Goal: Information Seeking & Learning: Learn about a topic

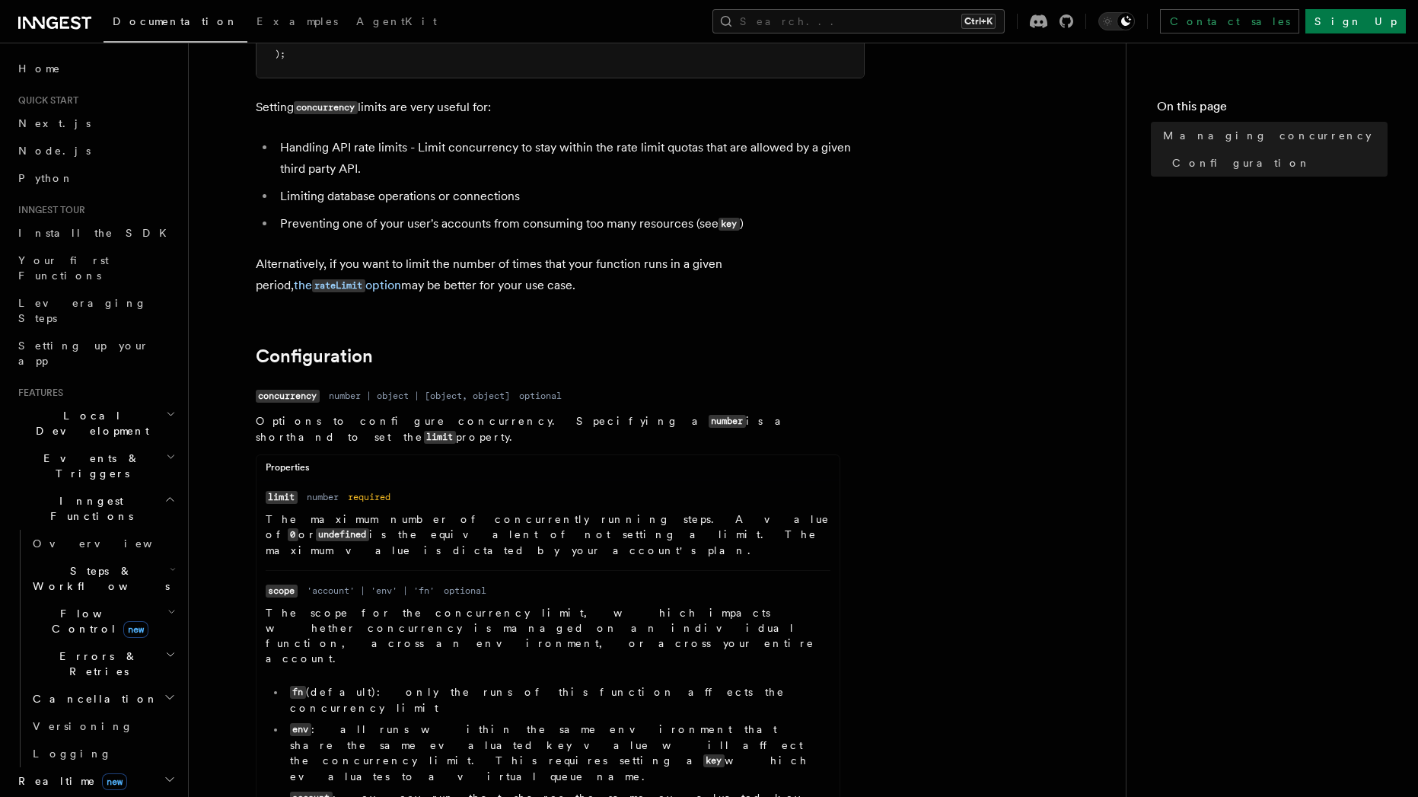
scroll to position [411, 0]
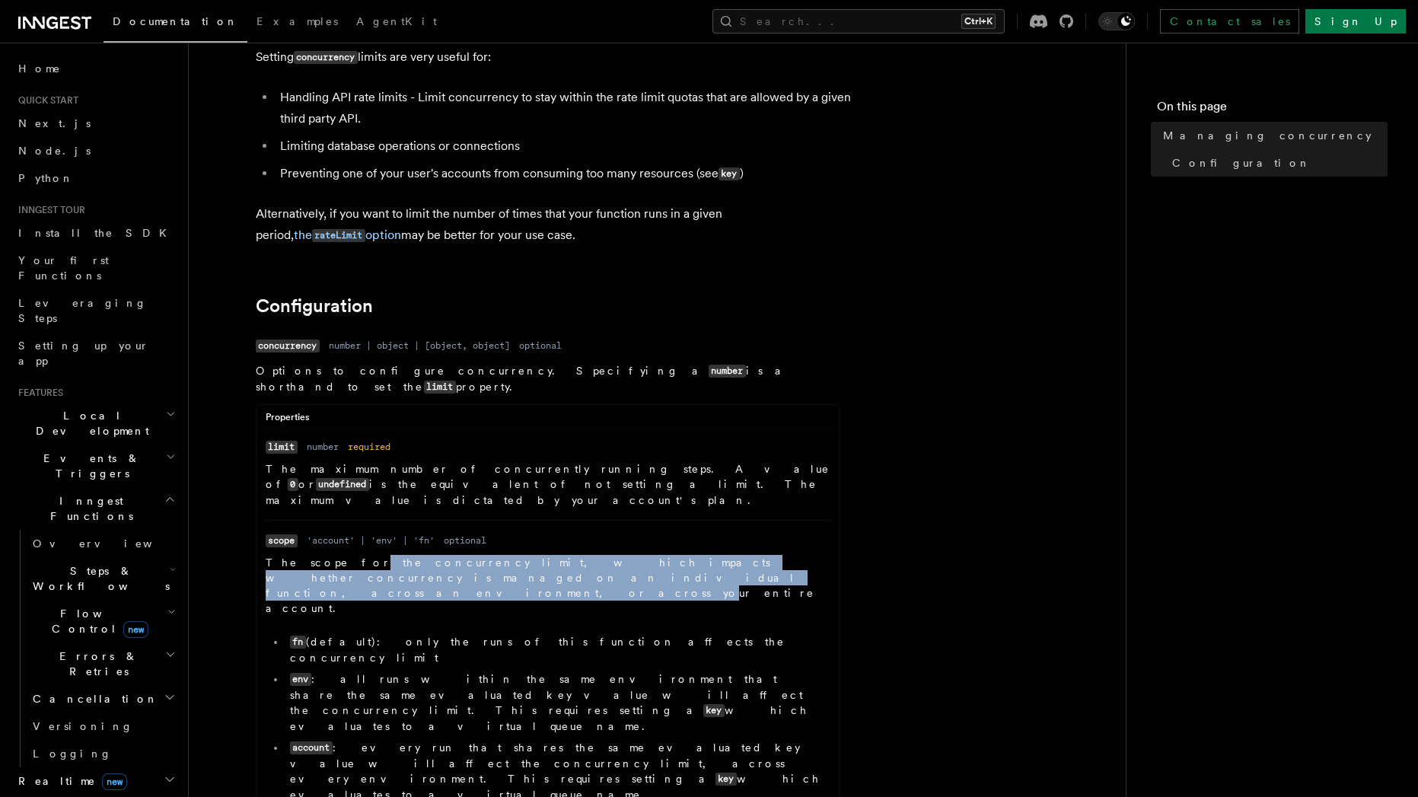
drag, startPoint x: 330, startPoint y: 531, endPoint x: 398, endPoint y: 542, distance: 68.6
click at [398, 555] on p "The scope for the concurrency limit, which impacts whether concurrency is manag…" at bounding box center [548, 585] width 565 height 61
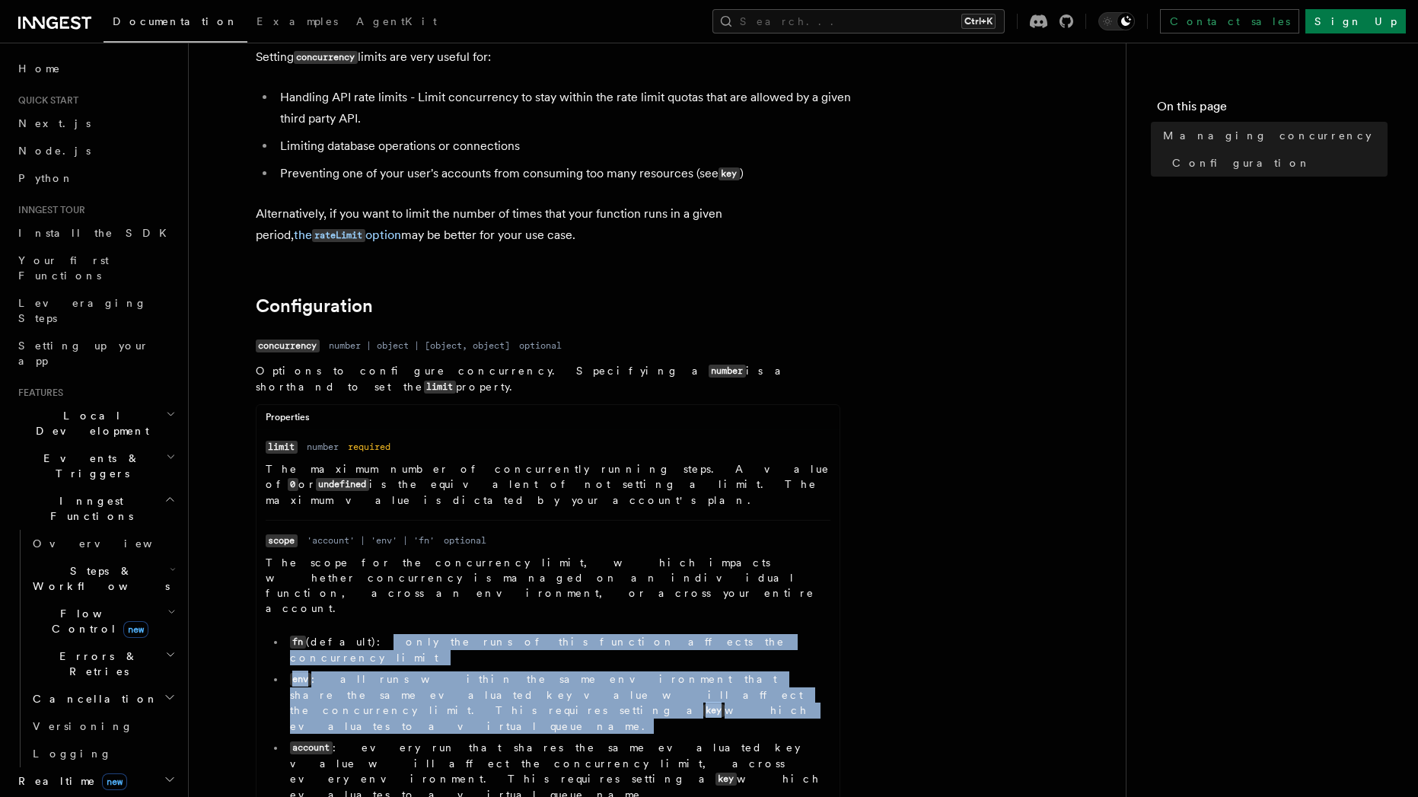
drag, startPoint x: 348, startPoint y: 582, endPoint x: 390, endPoint y: 632, distance: 65.4
click at [390, 634] on ul "fn (default): only the runs of this function affects the concurrency limit env …" at bounding box center [548, 718] width 565 height 168
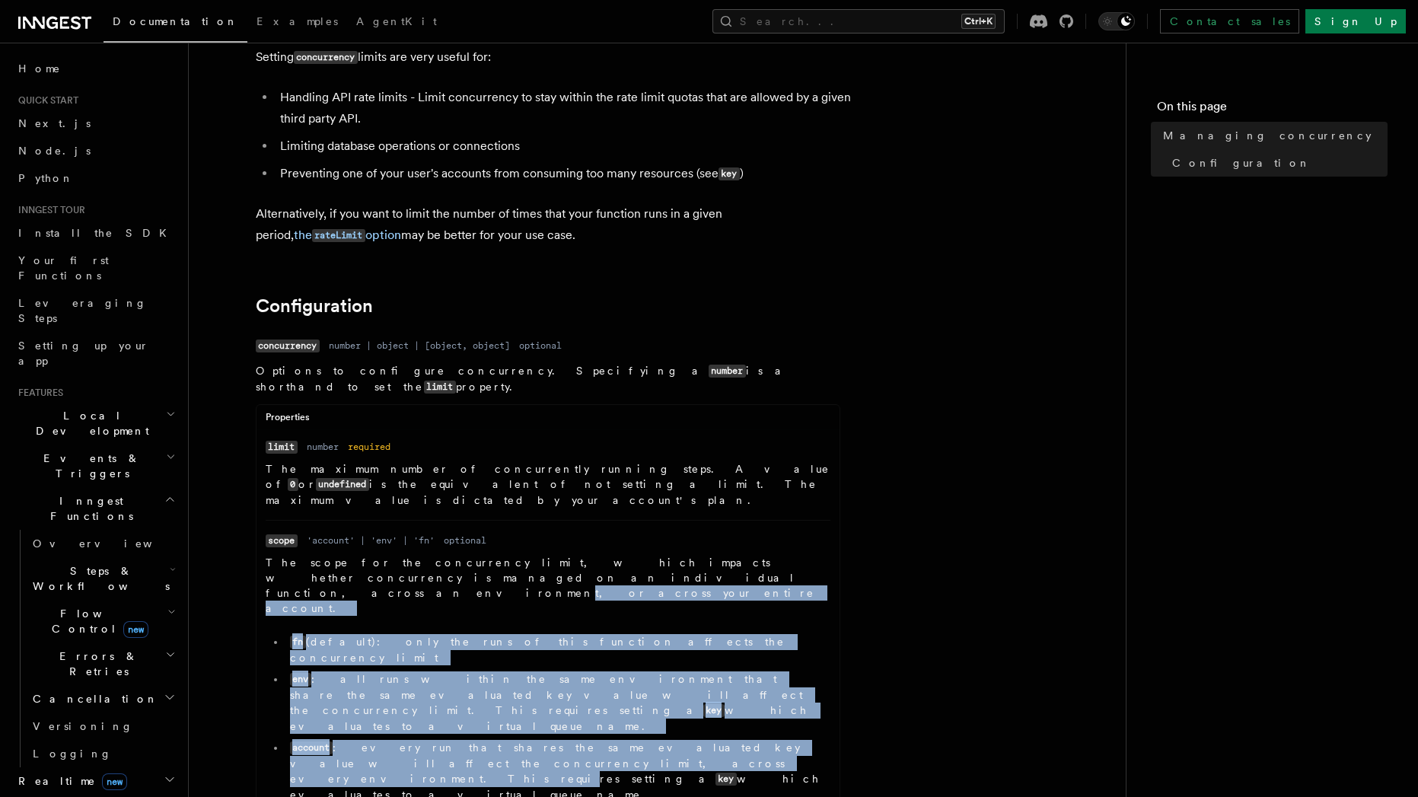
drag, startPoint x: 400, startPoint y: 664, endPoint x: 335, endPoint y: 553, distance: 129.0
click at [333, 555] on dd "The scope for the concurrency limit, which impacts whether concurrency is manag…" at bounding box center [548, 681] width 565 height 253
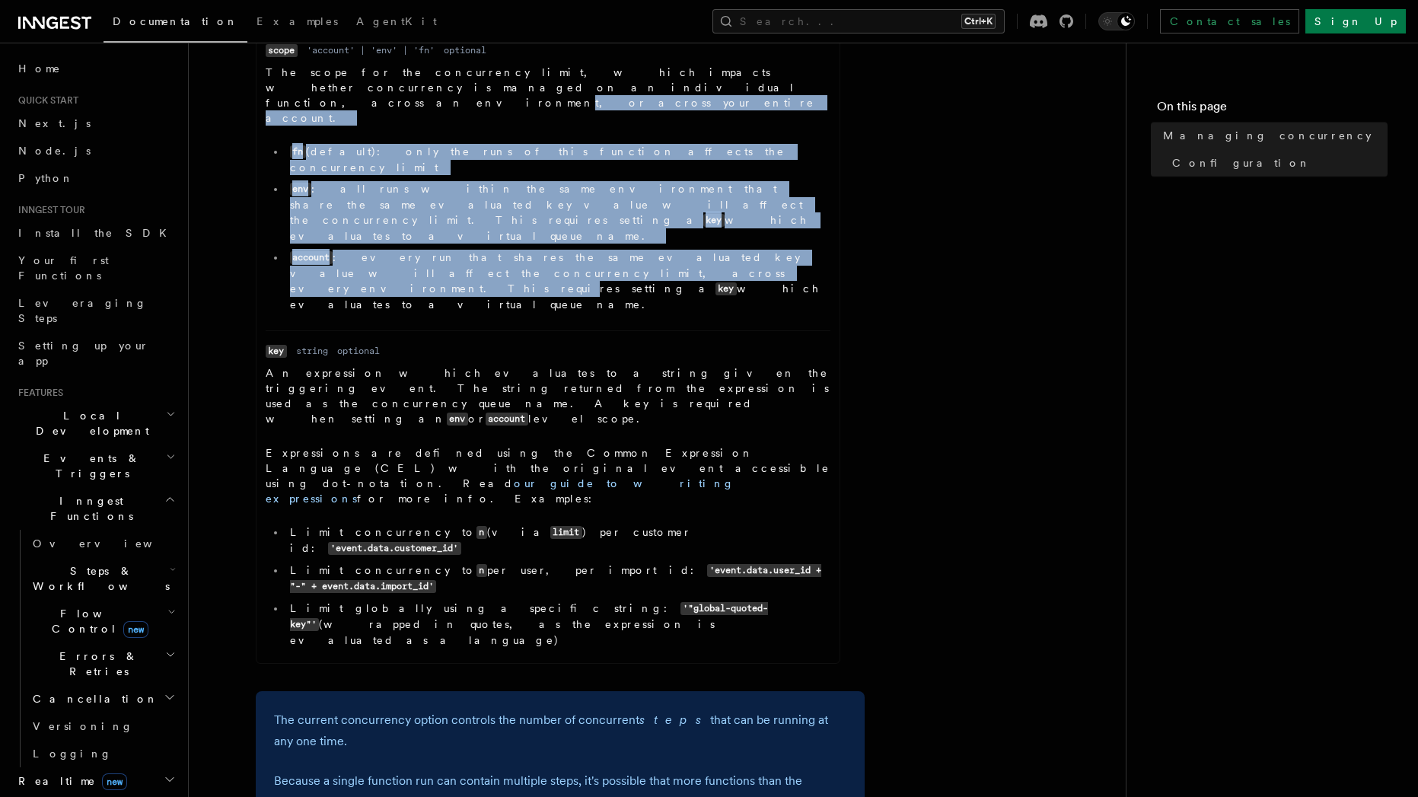
scroll to position [959, 0]
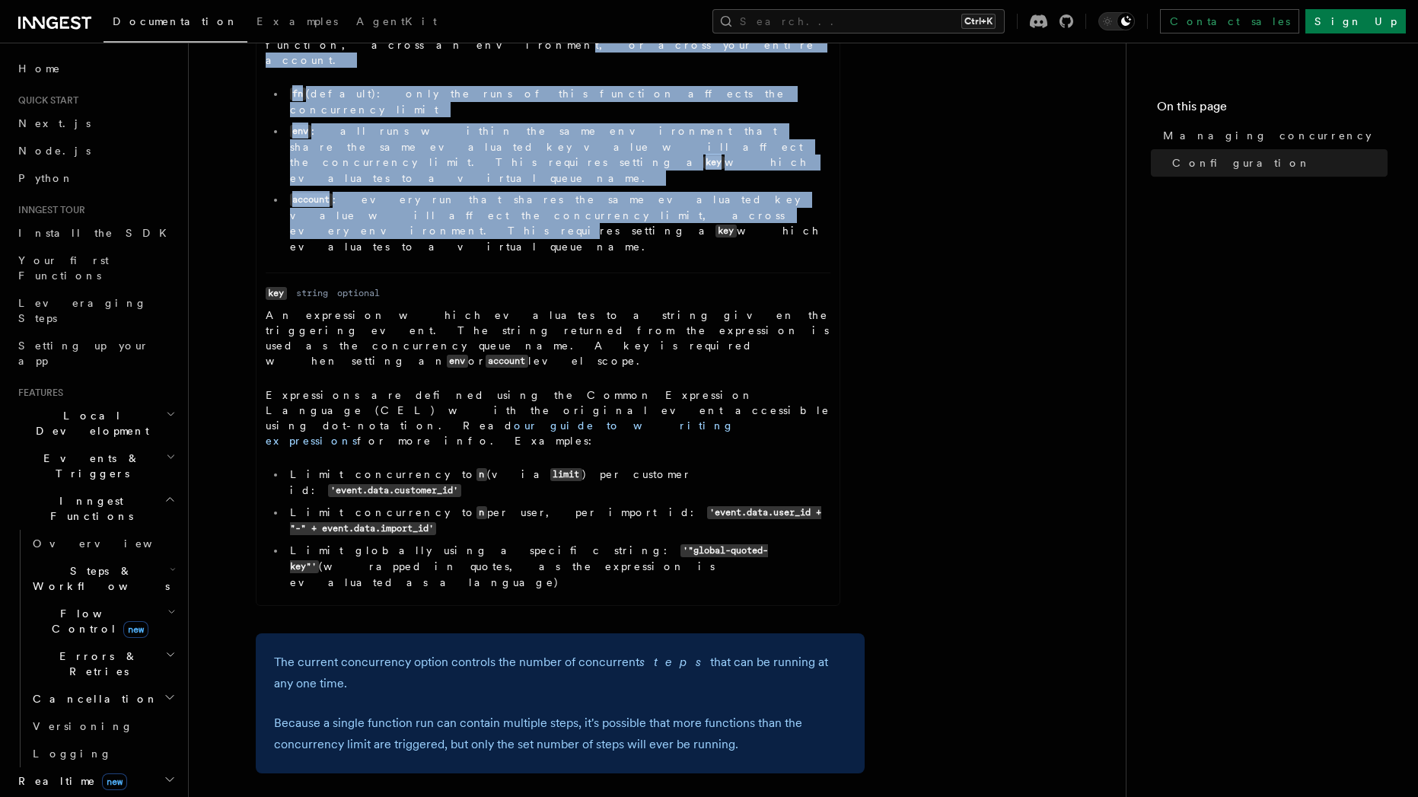
drag, startPoint x: 301, startPoint y: 181, endPoint x: 569, endPoint y: 184, distance: 267.2
click at [569, 308] on p "An expression which evaluates to a string given the triggering event. The strin…" at bounding box center [548, 339] width 565 height 62
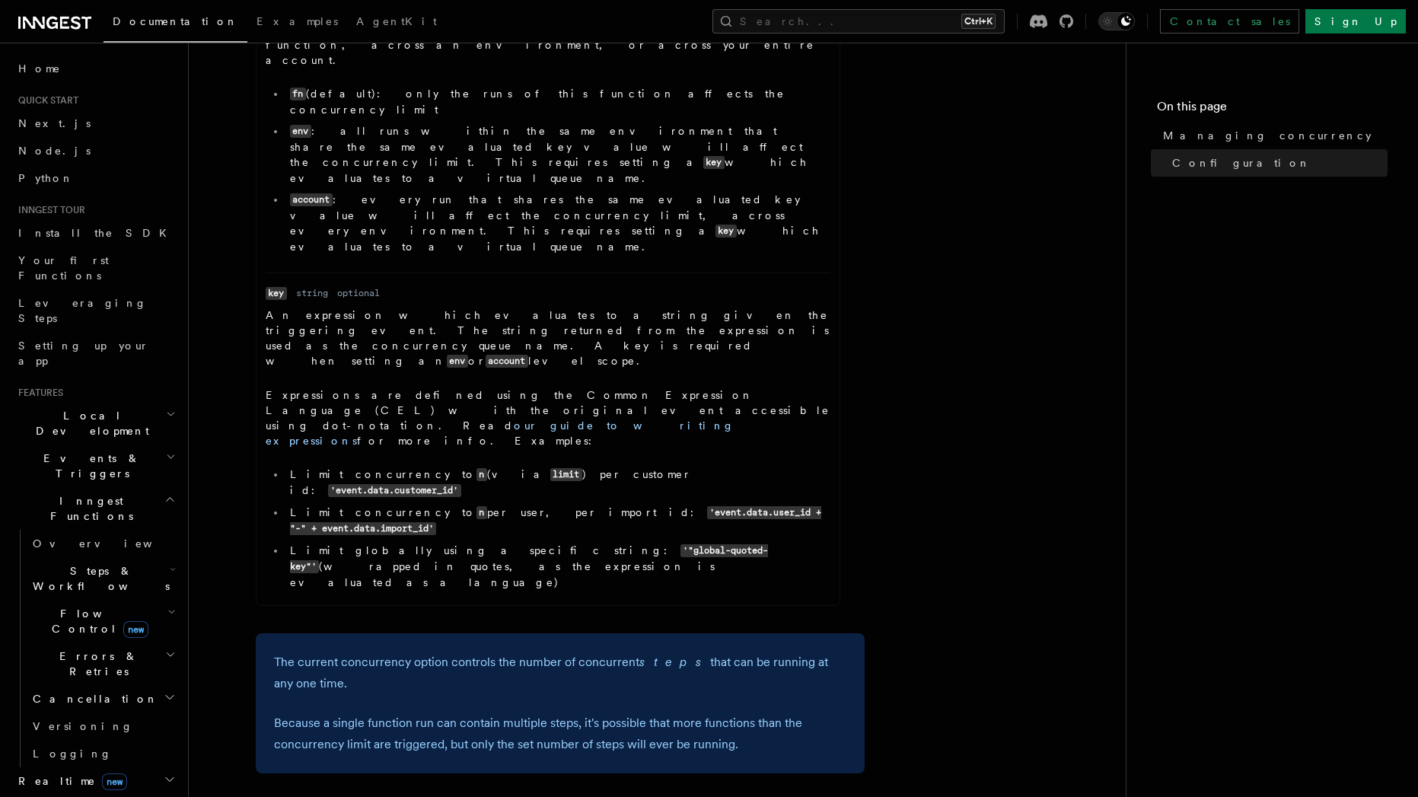
drag, startPoint x: 500, startPoint y: 213, endPoint x: 512, endPoint y: 195, distance: 21.5
click at [499, 308] on dd "An expression which evaluates to a string given the triggering event. The strin…" at bounding box center [548, 452] width 565 height 289
drag, startPoint x: 579, startPoint y: 174, endPoint x: 734, endPoint y: 177, distance: 155.3
click at [734, 308] on p "An expression which evaluates to a string given the triggering event. The strin…" at bounding box center [548, 339] width 565 height 62
click at [362, 308] on p "An expression which evaluates to a string given the triggering event. The strin…" at bounding box center [548, 339] width 565 height 62
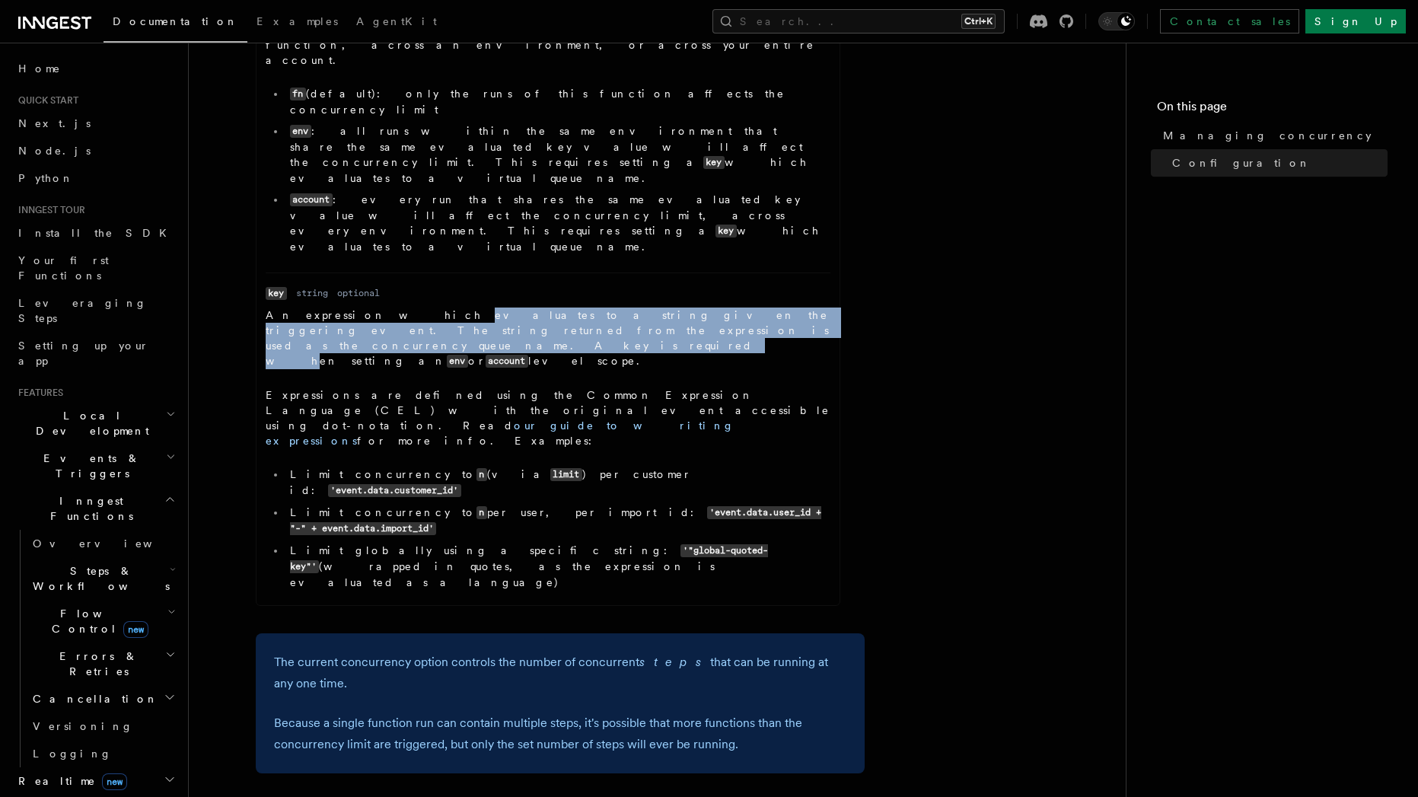
drag, startPoint x: 371, startPoint y: 184, endPoint x: 505, endPoint y: 190, distance: 133.4
click at [505, 308] on p "An expression which evaluates to a string given the triggering event. The strin…" at bounding box center [548, 339] width 565 height 62
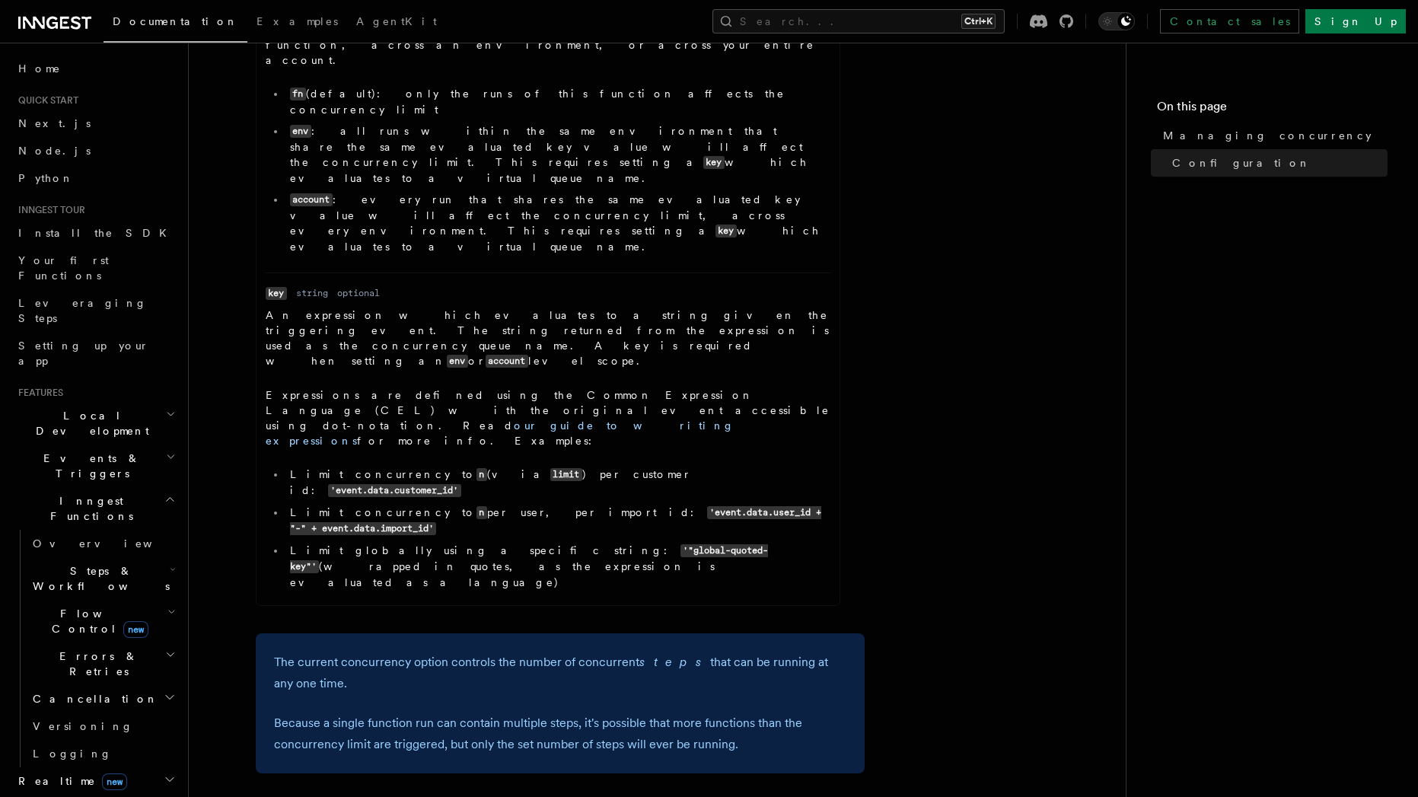
click at [647, 308] on p "An expression which evaluates to a string given the triggering event. The strin…" at bounding box center [548, 339] width 565 height 62
drag, startPoint x: 609, startPoint y: 197, endPoint x: 296, endPoint y: 210, distance: 313.1
click at [324, 308] on dd "An expression which evaluates to a string given the triggering event. The strin…" at bounding box center [548, 452] width 565 height 289
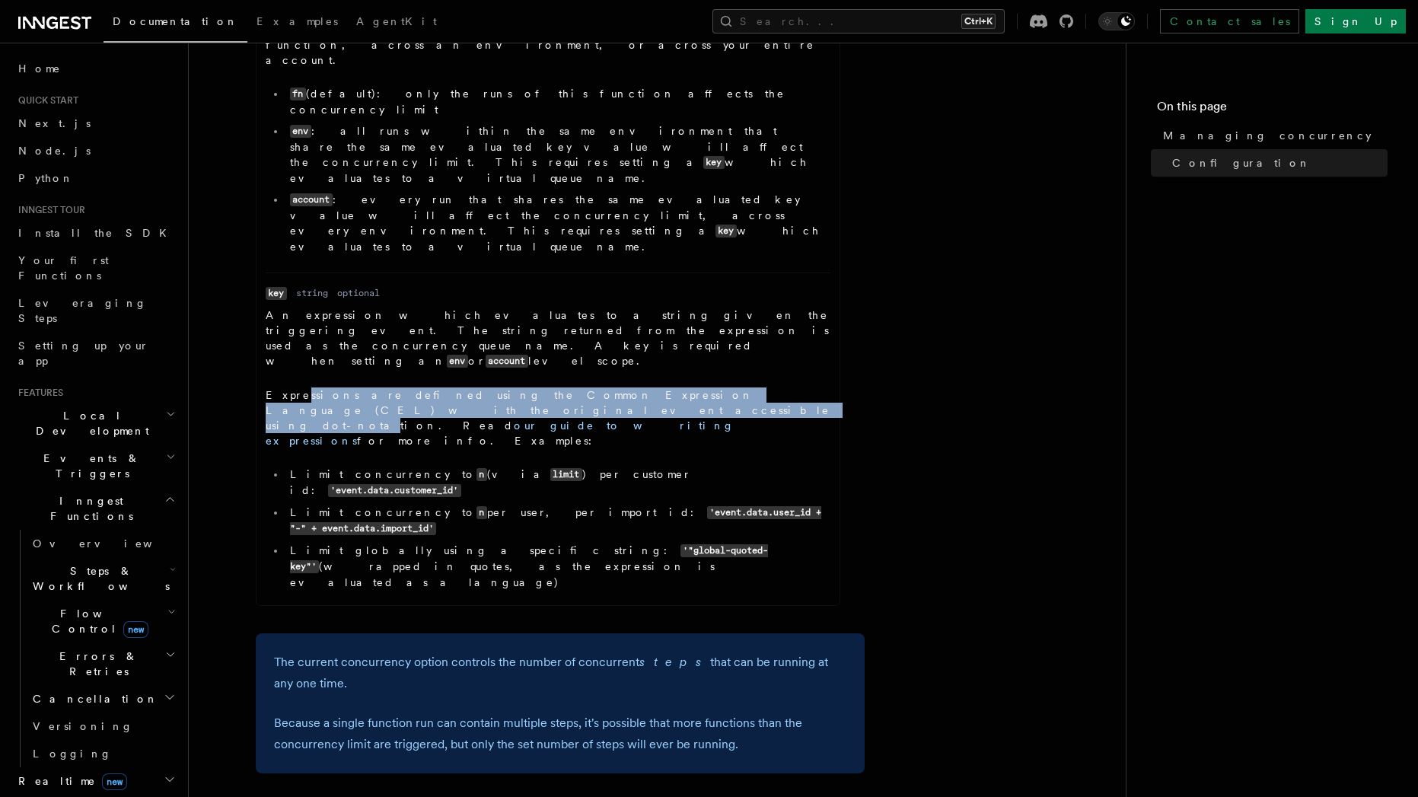
drag, startPoint x: 290, startPoint y: 231, endPoint x: 285, endPoint y: 244, distance: 13.7
click at [285, 387] on p "Expressions are defined using the Common Expression Language (CEL) with the ori…" at bounding box center [548, 417] width 565 height 61
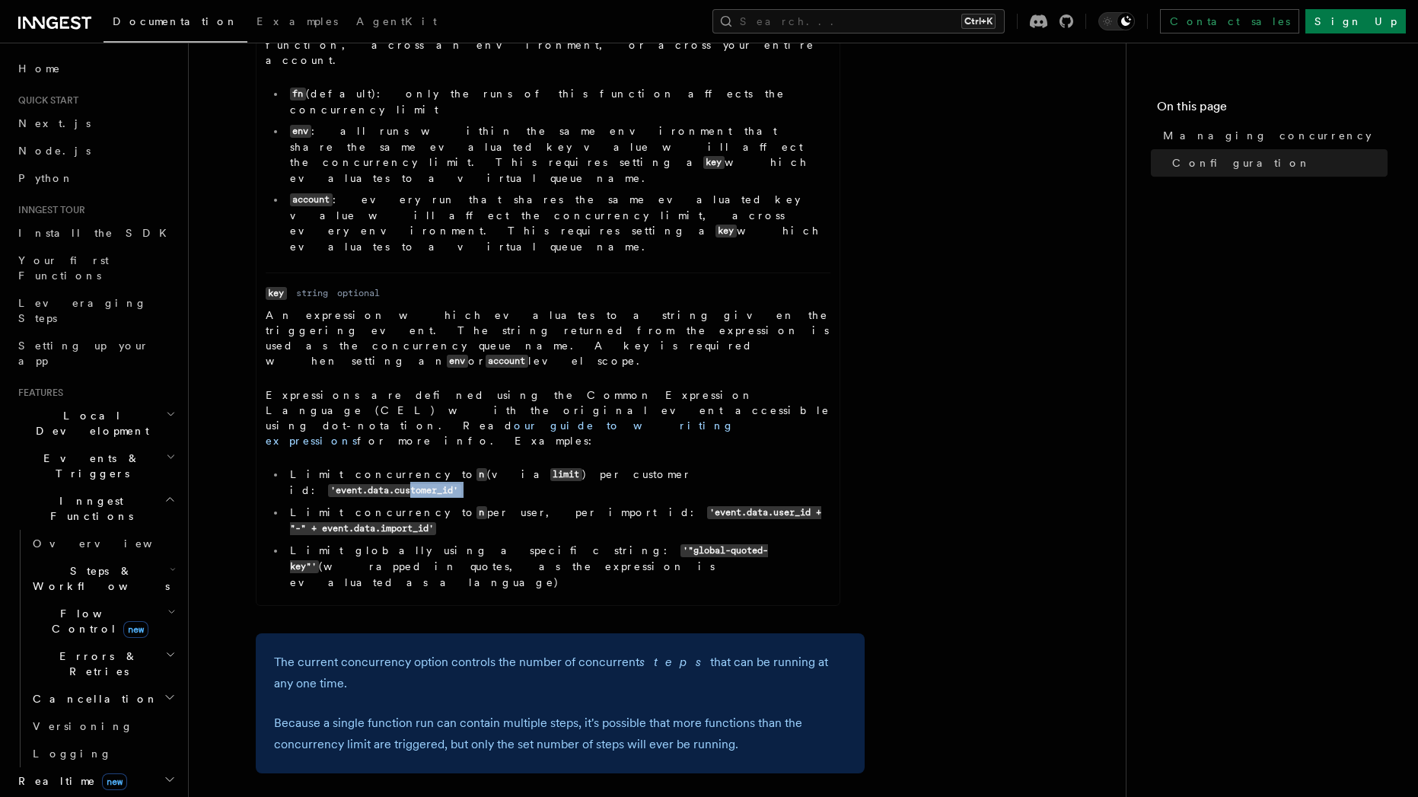
drag, startPoint x: 626, startPoint y: 273, endPoint x: 631, endPoint y: 289, distance: 17.6
click at [631, 467] on ul "Limit concurrency to n (via limit ) per customer id: 'event.data.customer_id' L…" at bounding box center [548, 528] width 565 height 123
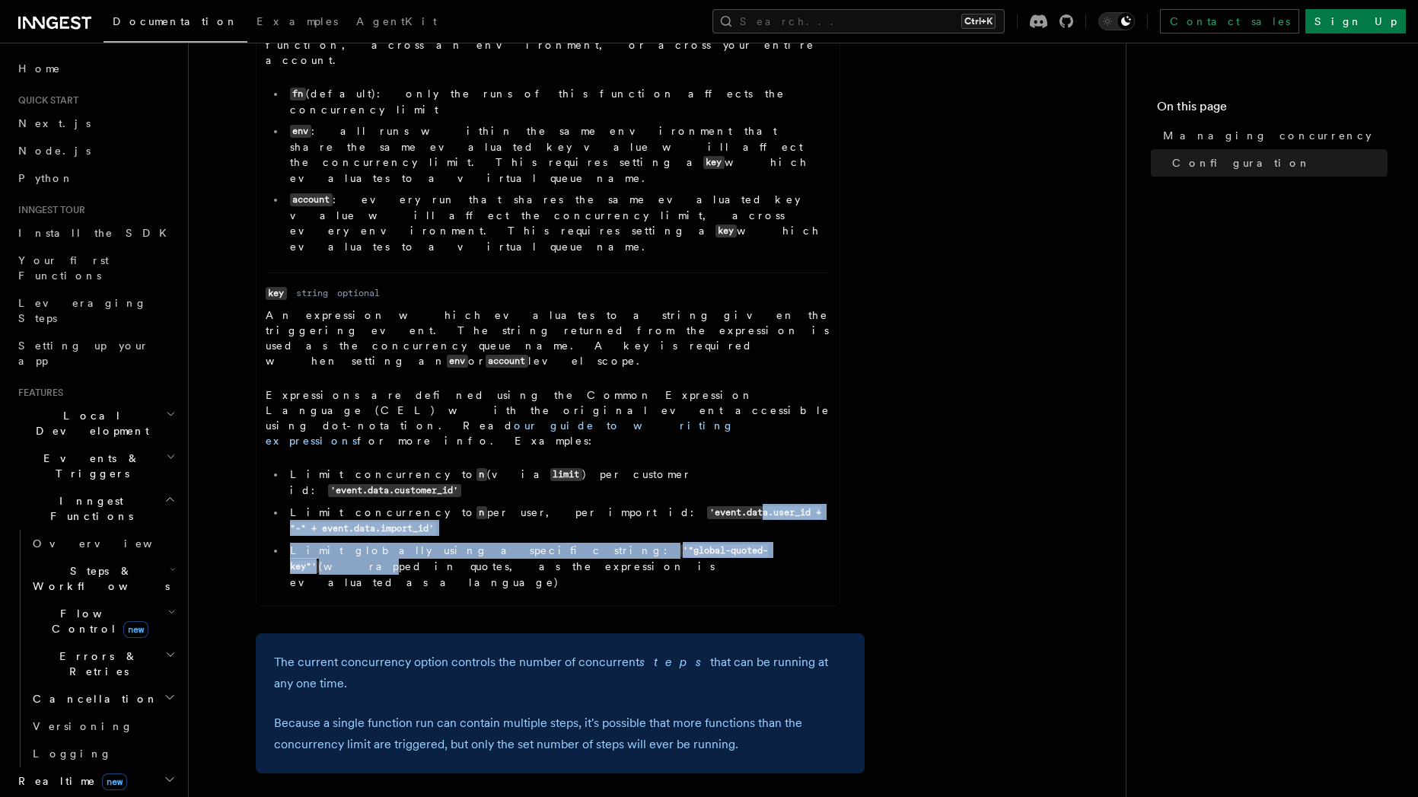
drag, startPoint x: 607, startPoint y: 323, endPoint x: 572, endPoint y: 294, distance: 45.4
click at [572, 467] on ul "Limit concurrency to n (via limit ) per customer id: 'event.data.customer_id' L…" at bounding box center [548, 528] width 565 height 123
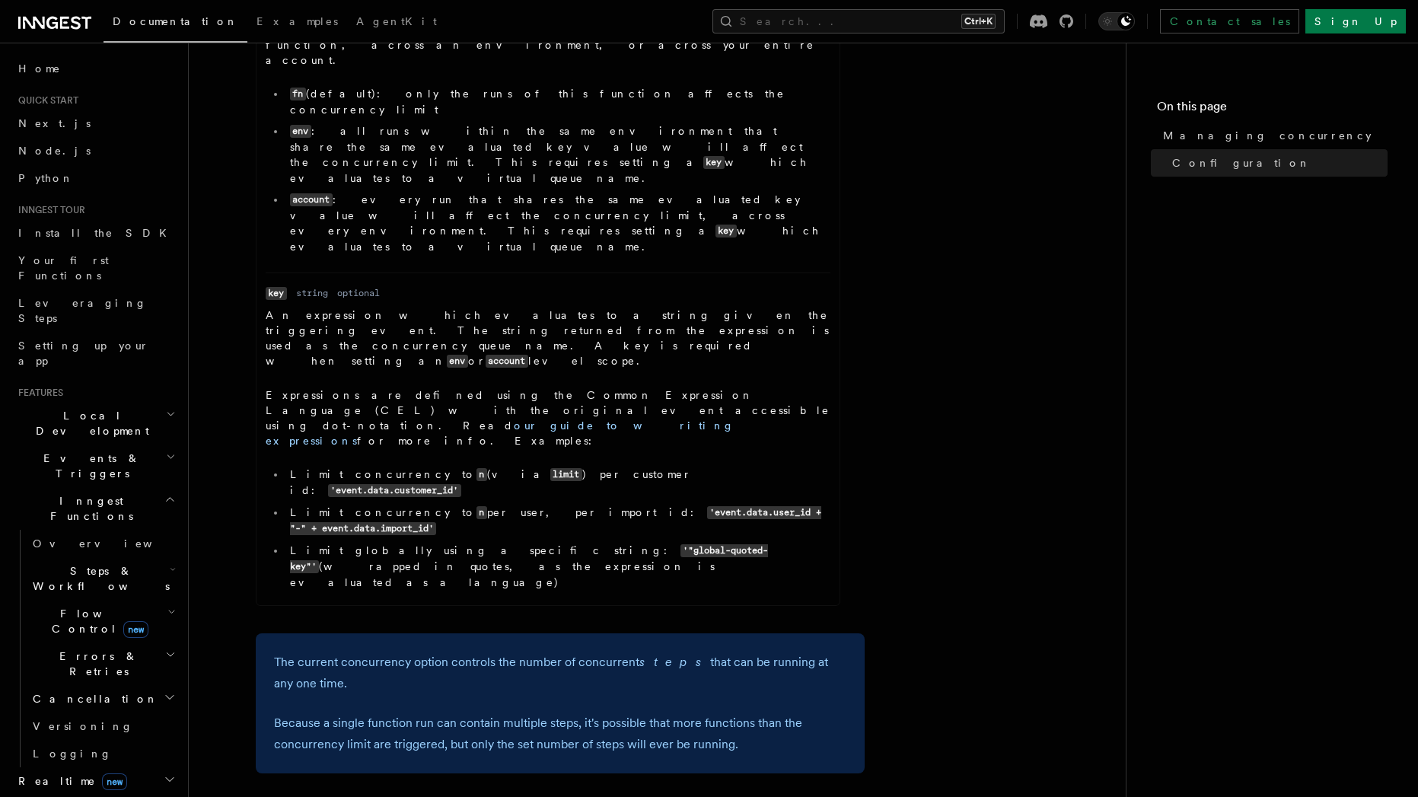
click at [461, 484] on code "'event.data.customer_id'" at bounding box center [394, 490] width 133 height 13
drag, startPoint x: 566, startPoint y: 269, endPoint x: 585, endPoint y: 330, distance: 63.3
click at [585, 467] on ul "Limit concurrency to n (via limit ) per customer id: 'event.data.customer_id' L…" at bounding box center [548, 528] width 565 height 123
click at [586, 543] on li "Limit globally using a specific string: '"global-quoted-key"' (wrapped in quote…" at bounding box center [557, 566] width 545 height 47
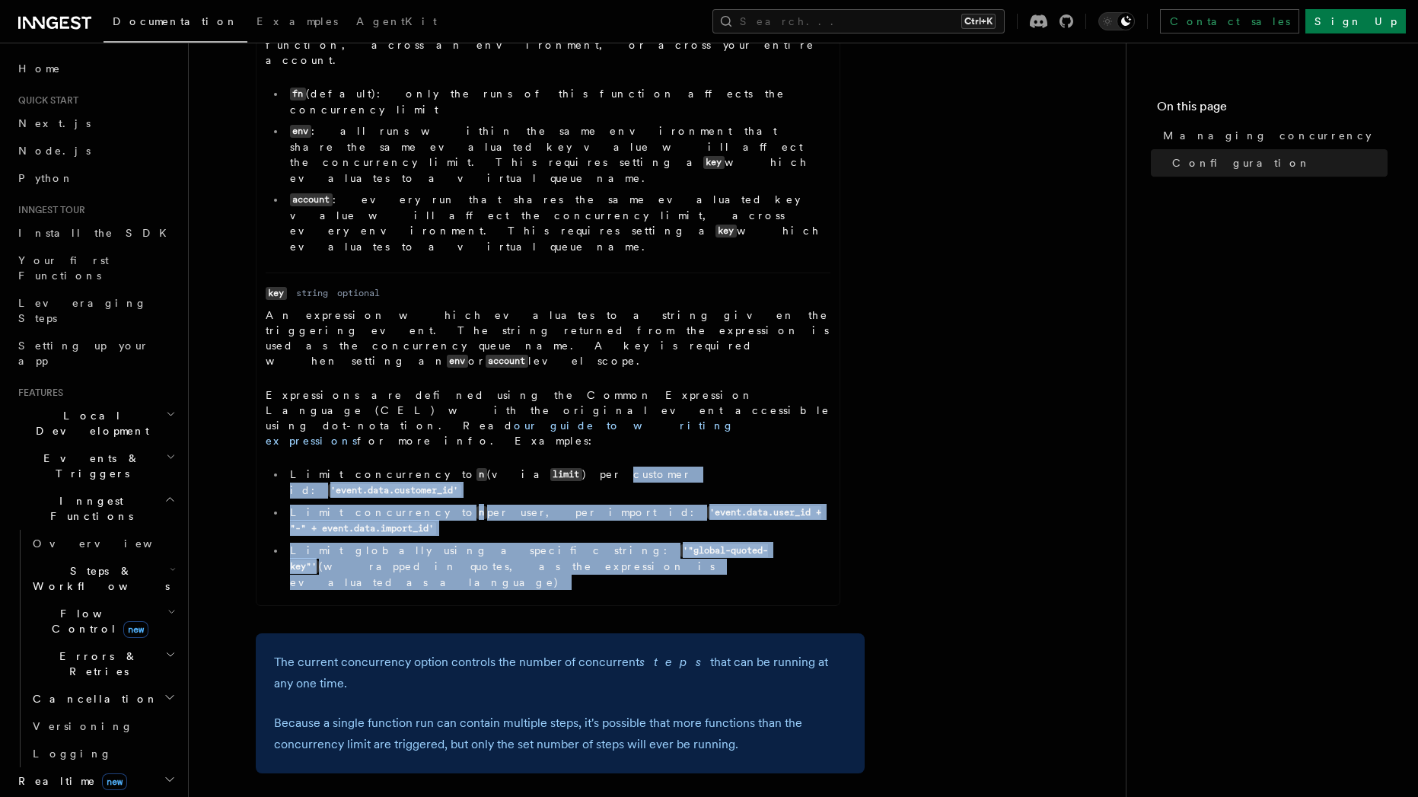
drag, startPoint x: 586, startPoint y: 331, endPoint x: 496, endPoint y: 279, distance: 104.1
click at [496, 467] on ul "Limit concurrency to n (via limit ) per customer id: 'event.data.customer_id' L…" at bounding box center [548, 528] width 565 height 123
click at [496, 467] on li "Limit concurrency to n (via limit ) per customer id: 'event.data.customer_id'" at bounding box center [557, 483] width 545 height 32
drag, startPoint x: 496, startPoint y: 277, endPoint x: 498, endPoint y: 329, distance: 51.8
click at [498, 467] on ul "Limit concurrency to n (via limit ) per customer id: 'event.data.customer_id' L…" at bounding box center [548, 528] width 565 height 123
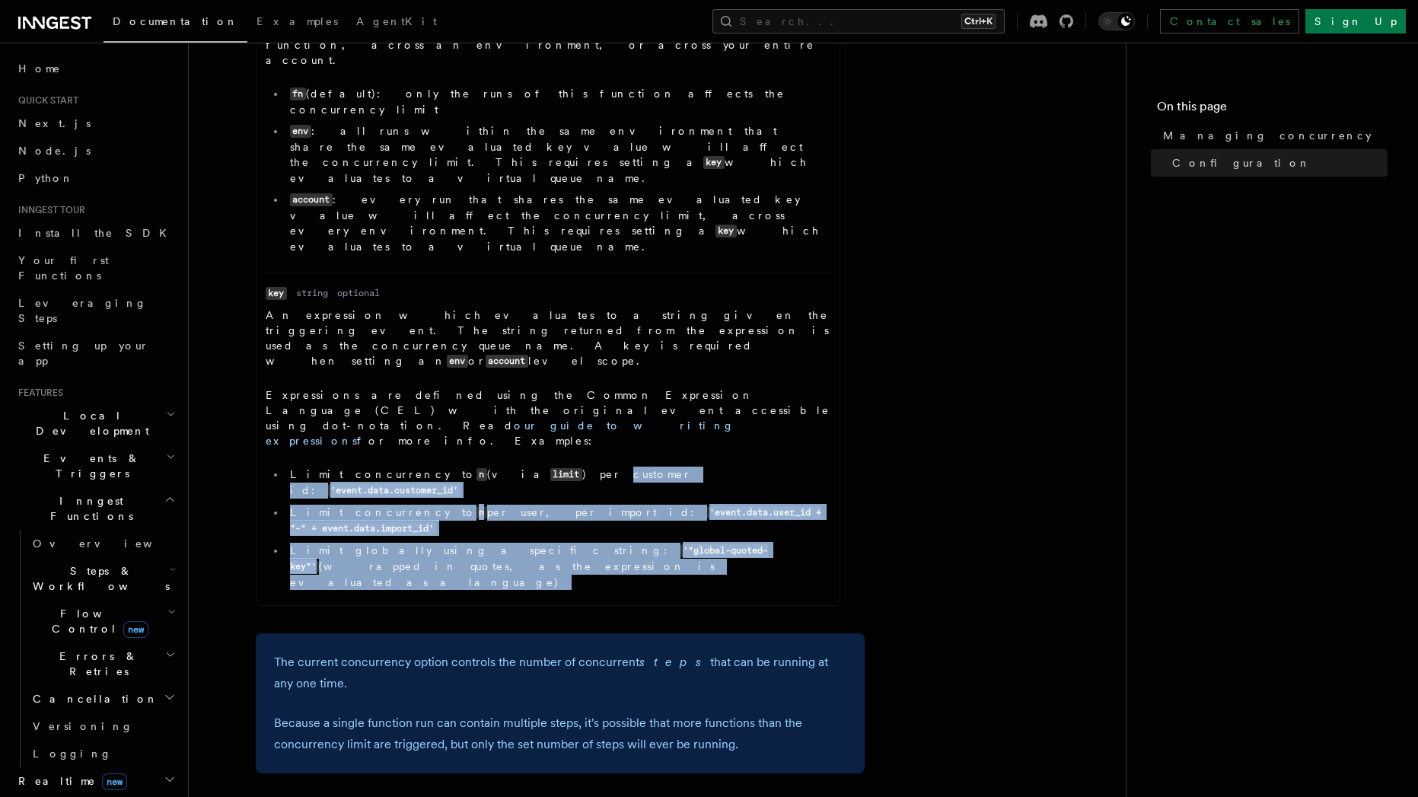
click at [479, 543] on li "Limit globally using a specific string: '"global-quoted-key"' (wrapped in quote…" at bounding box center [557, 566] width 545 height 47
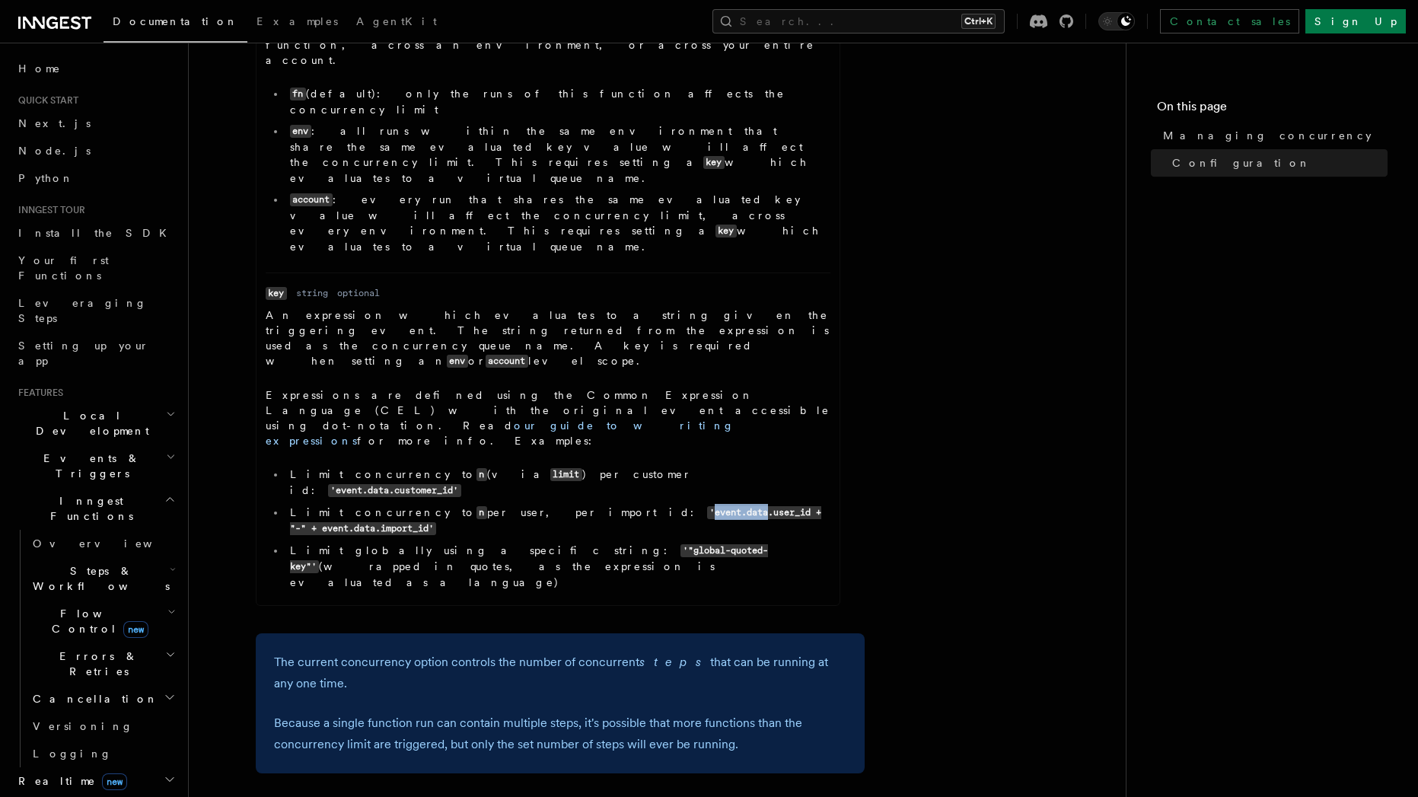
drag, startPoint x: 522, startPoint y: 300, endPoint x: 574, endPoint y: 298, distance: 51.8
click at [574, 506] on code "'event.data.user_id + "-" + event.data.import_id'" at bounding box center [556, 520] width 532 height 29
drag, startPoint x: 312, startPoint y: 295, endPoint x: 473, endPoint y: 300, distance: 160.7
click at [473, 505] on li "Limit concurrency to n per user, per import id: 'event.data.user_id + "-" + eve…" at bounding box center [557, 521] width 545 height 32
click at [420, 505] on li "Limit concurrency to n per user, per import id: 'event.data.user_id + "-" + eve…" at bounding box center [557, 521] width 545 height 32
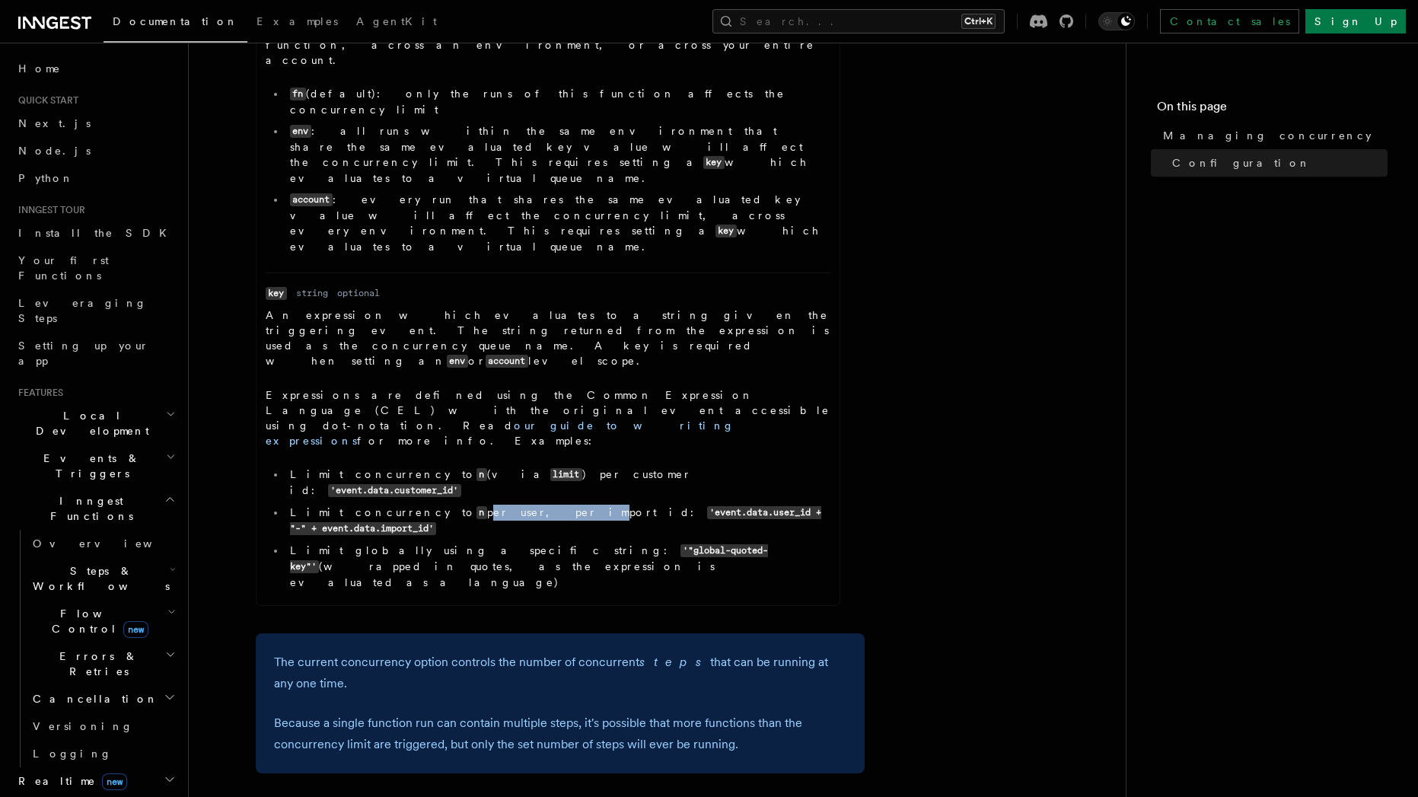
drag, startPoint x: 404, startPoint y: 301, endPoint x: 467, endPoint y: 304, distance: 63.2
click at [467, 505] on li "Limit concurrency to n per user, per import id: 'event.data.user_id + "-" + eve…" at bounding box center [557, 521] width 545 height 32
click at [484, 505] on li "Limit concurrency to n per user, per import id: 'event.data.user_id + "-" + eve…" at bounding box center [557, 521] width 545 height 32
drag, startPoint x: 432, startPoint y: 298, endPoint x: 416, endPoint y: 296, distance: 16.1
click at [416, 505] on li "Limit concurrency to n per user, per import id: 'event.data.user_id + "-" + eve…" at bounding box center [557, 521] width 545 height 32
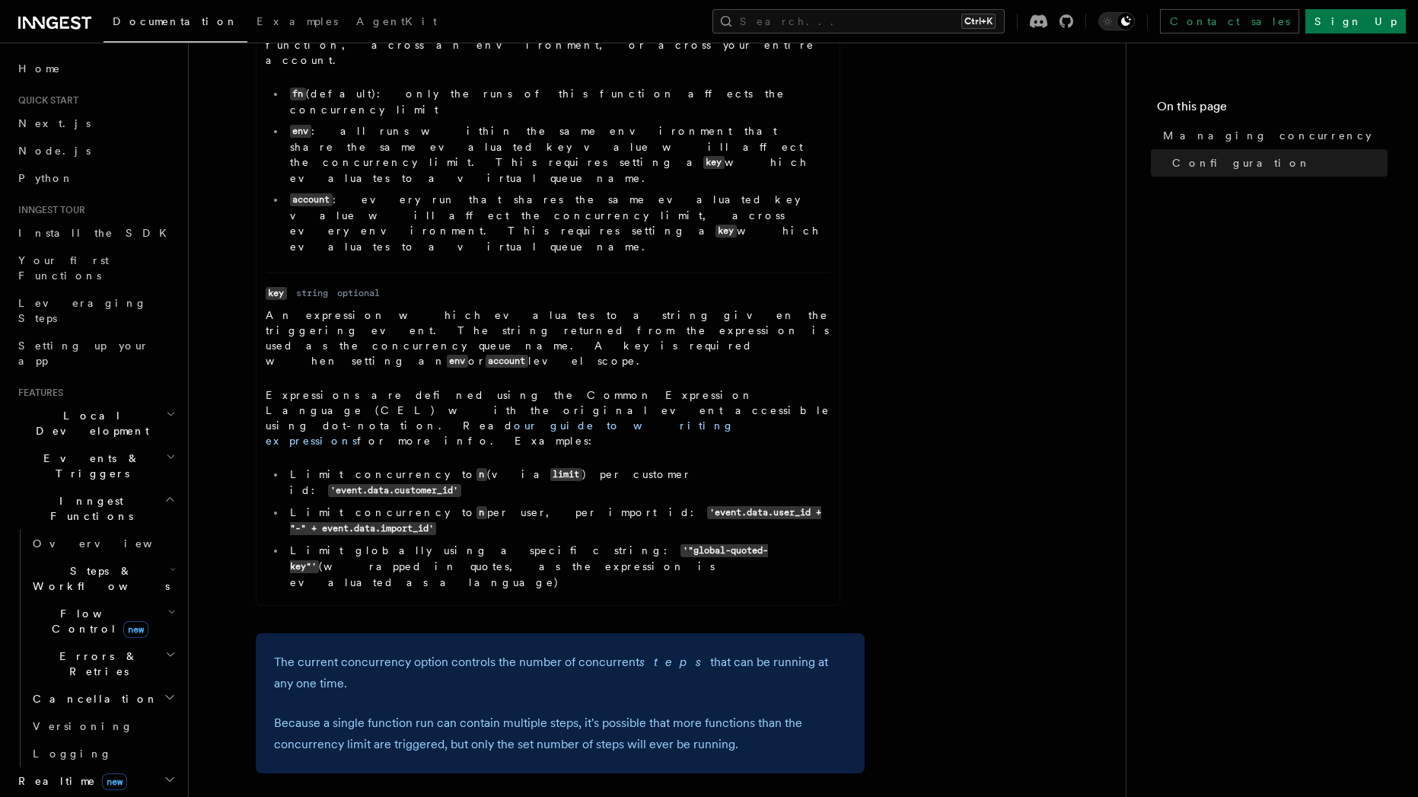
click at [569, 506] on code "'event.data.user_id + "-" + event.data.import_id'" at bounding box center [556, 520] width 532 height 29
drag, startPoint x: 531, startPoint y: 303, endPoint x: 659, endPoint y: 309, distance: 128.0
click at [659, 467] on ul "Limit concurrency to n (via limit ) per customer id: 'event.data.customer_id' L…" at bounding box center [548, 528] width 565 height 123
click at [778, 467] on ul "Limit concurrency to n (via limit ) per customer id: 'event.data.customer_id' L…" at bounding box center [548, 528] width 565 height 123
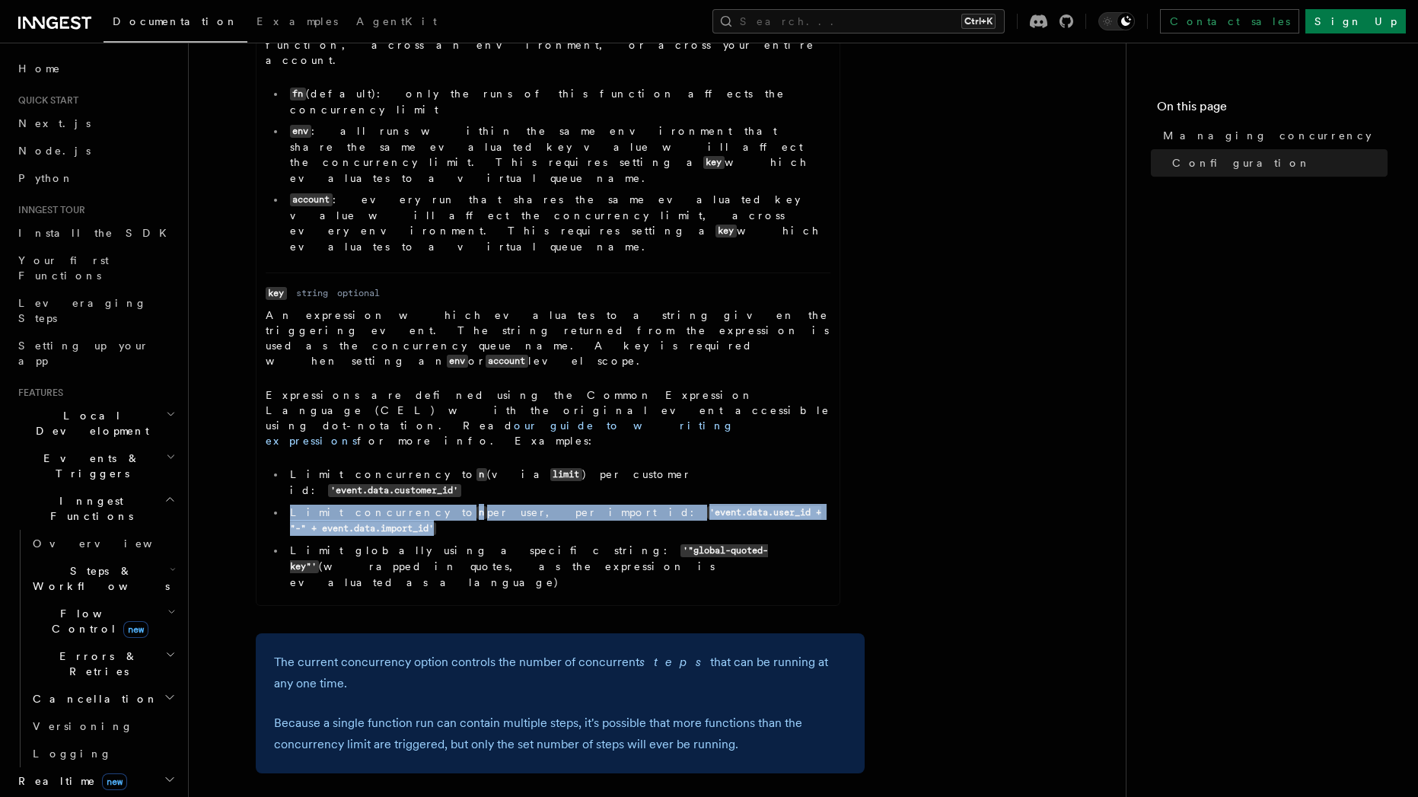
drag, startPoint x: 790, startPoint y: 295, endPoint x: 508, endPoint y: 296, distance: 282.4
click at [500, 505] on li "Limit concurrency to n per user, per import id: 'event.data.user_id + "-" + eve…" at bounding box center [557, 521] width 545 height 32
click at [411, 467] on ul "Limit concurrency to n (via limit ) per customer id: 'event.data.customer_id' L…" at bounding box center [548, 528] width 565 height 123
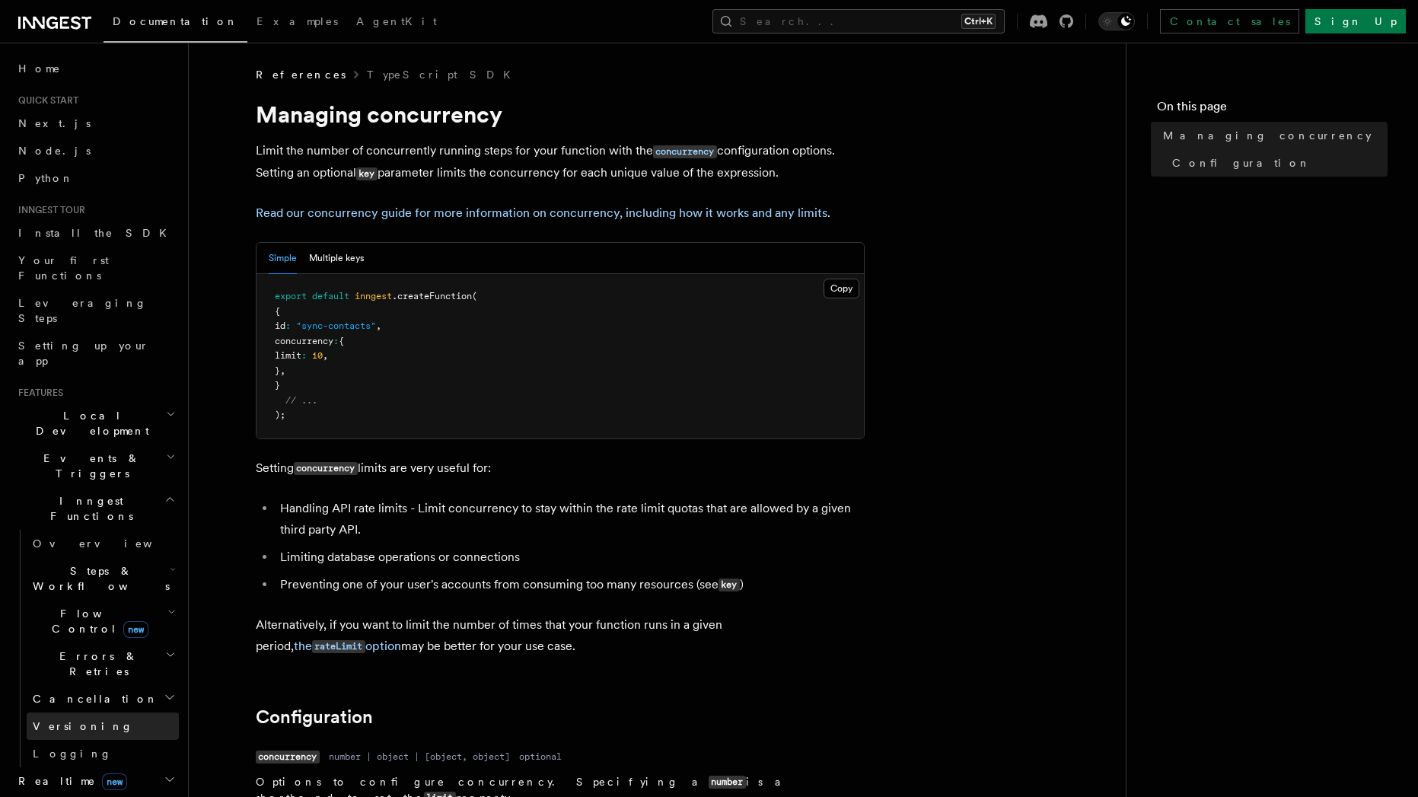
scroll to position [137, 0]
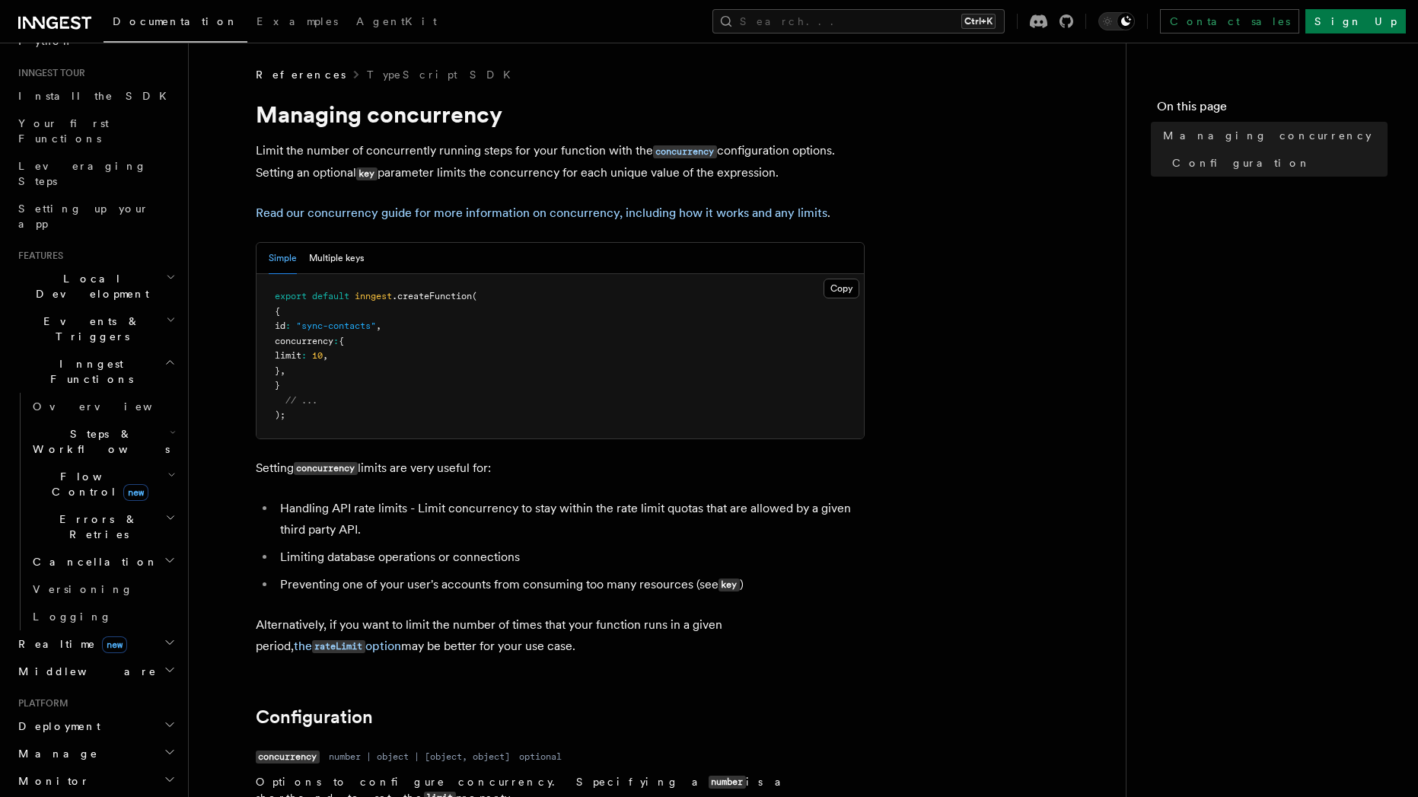
click at [150, 463] on h2 "Flow Control new" at bounding box center [103, 484] width 152 height 43
click at [106, 533] on link "Singleton new" at bounding box center [110, 548] width 138 height 30
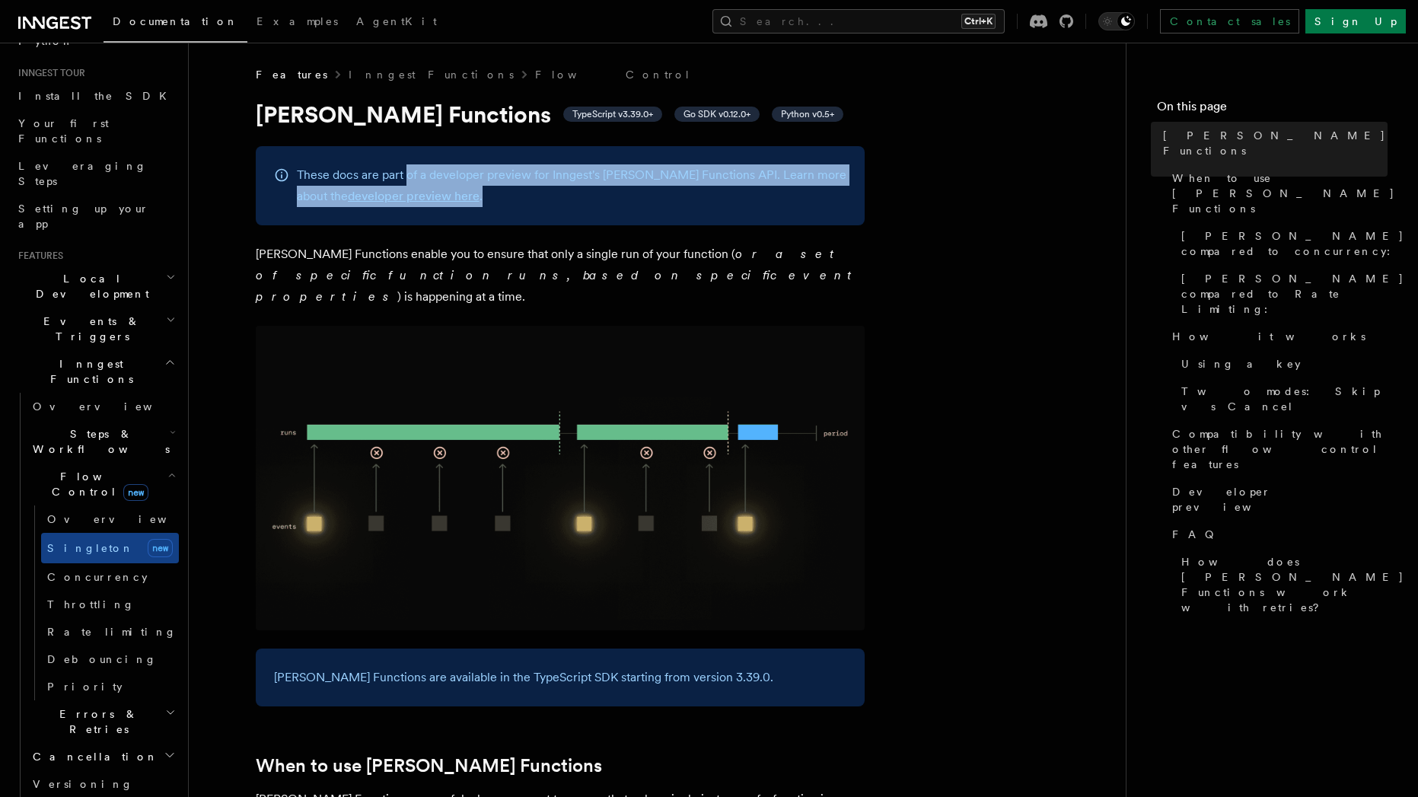
drag, startPoint x: 405, startPoint y: 177, endPoint x: 410, endPoint y: 210, distance: 33.9
click at [410, 210] on div "These docs are part of a developer preview for Inngest's Singleton Functions AP…" at bounding box center [560, 185] width 609 height 79
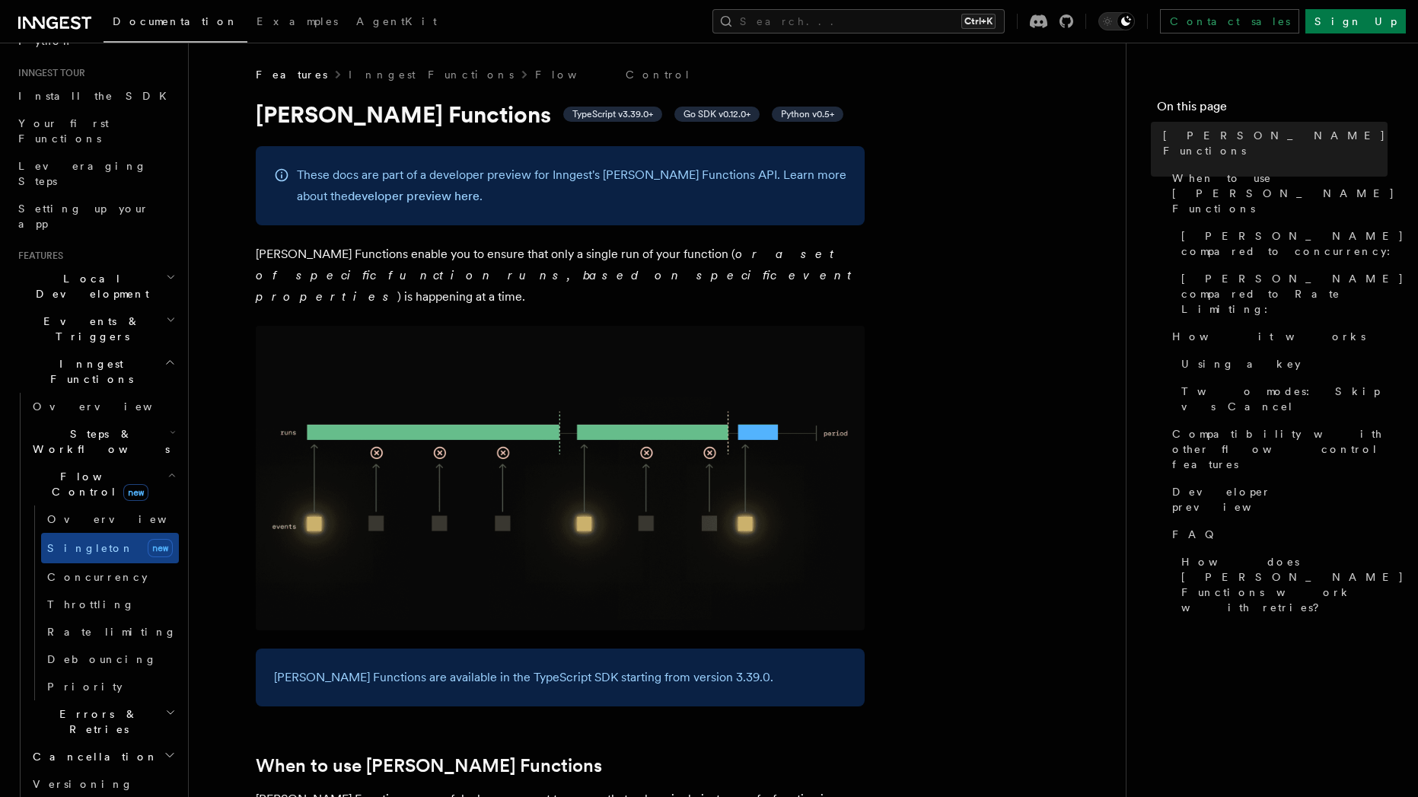
click at [511, 667] on p "Singleton Functions are available in the TypeScript SDK starting from version 3…" at bounding box center [560, 677] width 572 height 21
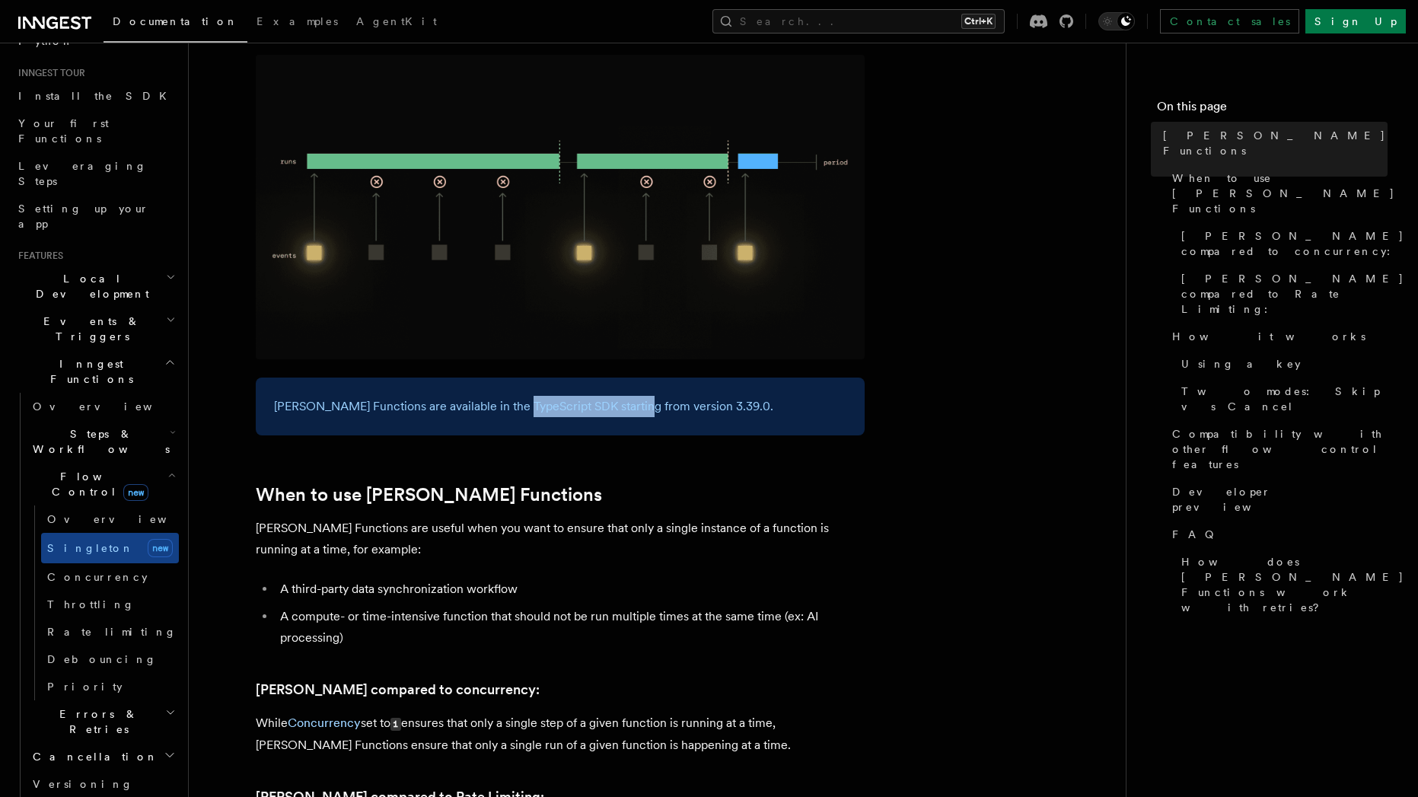
scroll to position [274, 0]
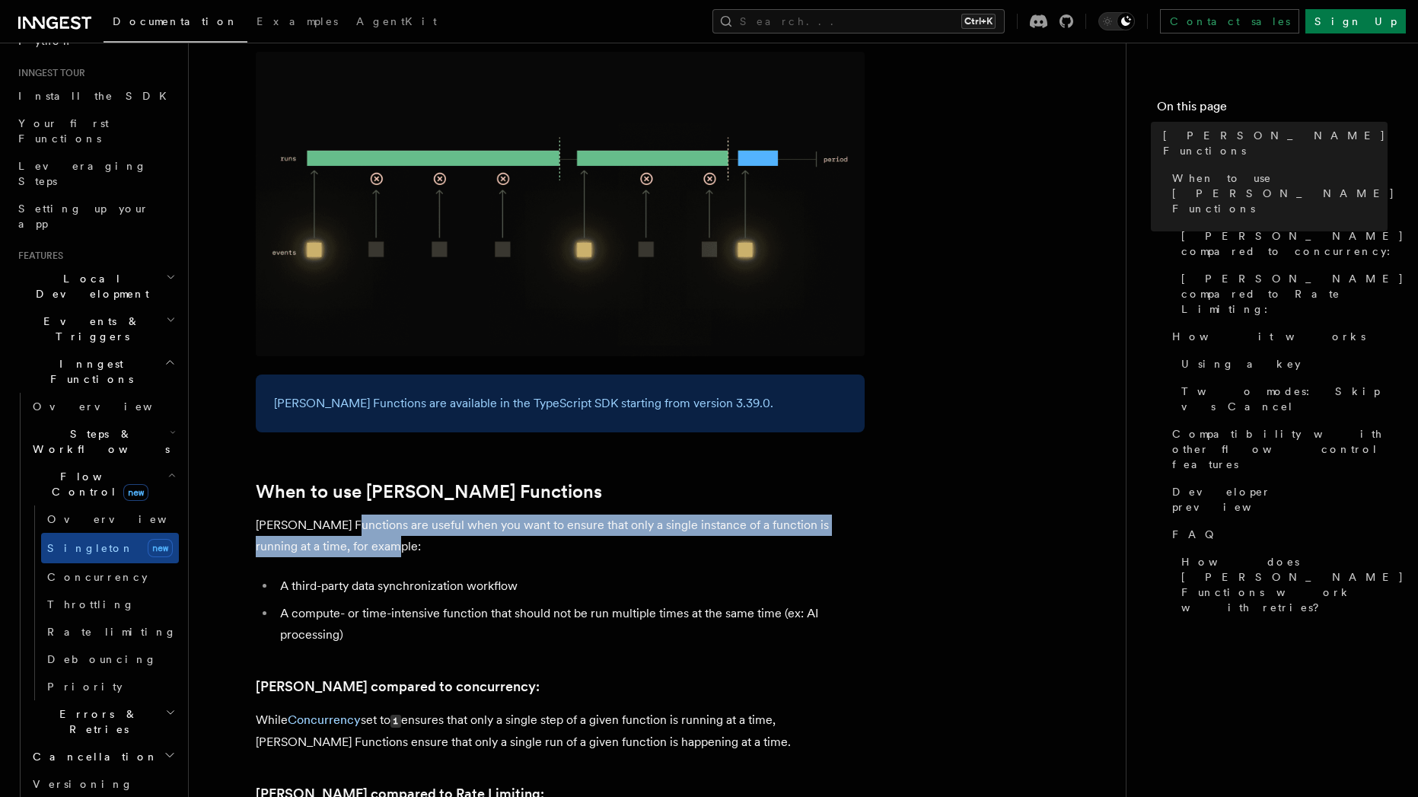
drag, startPoint x: 340, startPoint y: 502, endPoint x: 396, endPoint y: 517, distance: 57.4
click at [396, 517] on p "Singleton Functions are useful when you want to ensure that only a single insta…" at bounding box center [560, 536] width 609 height 43
click at [484, 522] on p "Singleton Functions are useful when you want to ensure that only a single insta…" at bounding box center [560, 536] width 609 height 43
drag, startPoint x: 485, startPoint y: 511, endPoint x: 494, endPoint y: 521, distance: 14.0
click at [494, 521] on p "Singleton Functions are useful when you want to ensure that only a single insta…" at bounding box center [560, 536] width 609 height 43
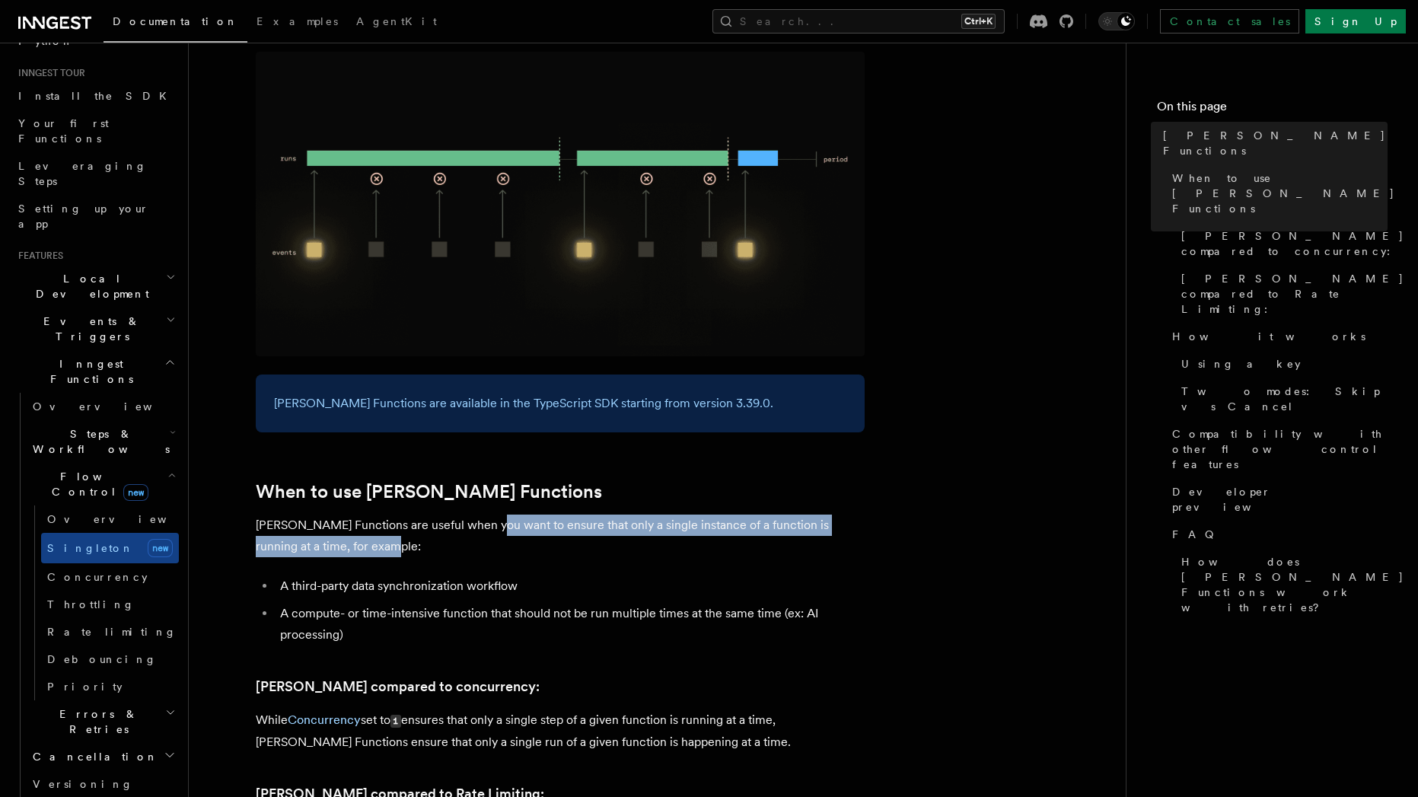
click at [494, 521] on p "Singleton Functions are useful when you want to ensure that only a single insta…" at bounding box center [560, 536] width 609 height 43
drag, startPoint x: 493, startPoint y: 522, endPoint x: 425, endPoint y: 506, distance: 70.4
click at [425, 515] on p "Singleton Functions are useful when you want to ensure that only a single insta…" at bounding box center [560, 536] width 609 height 43
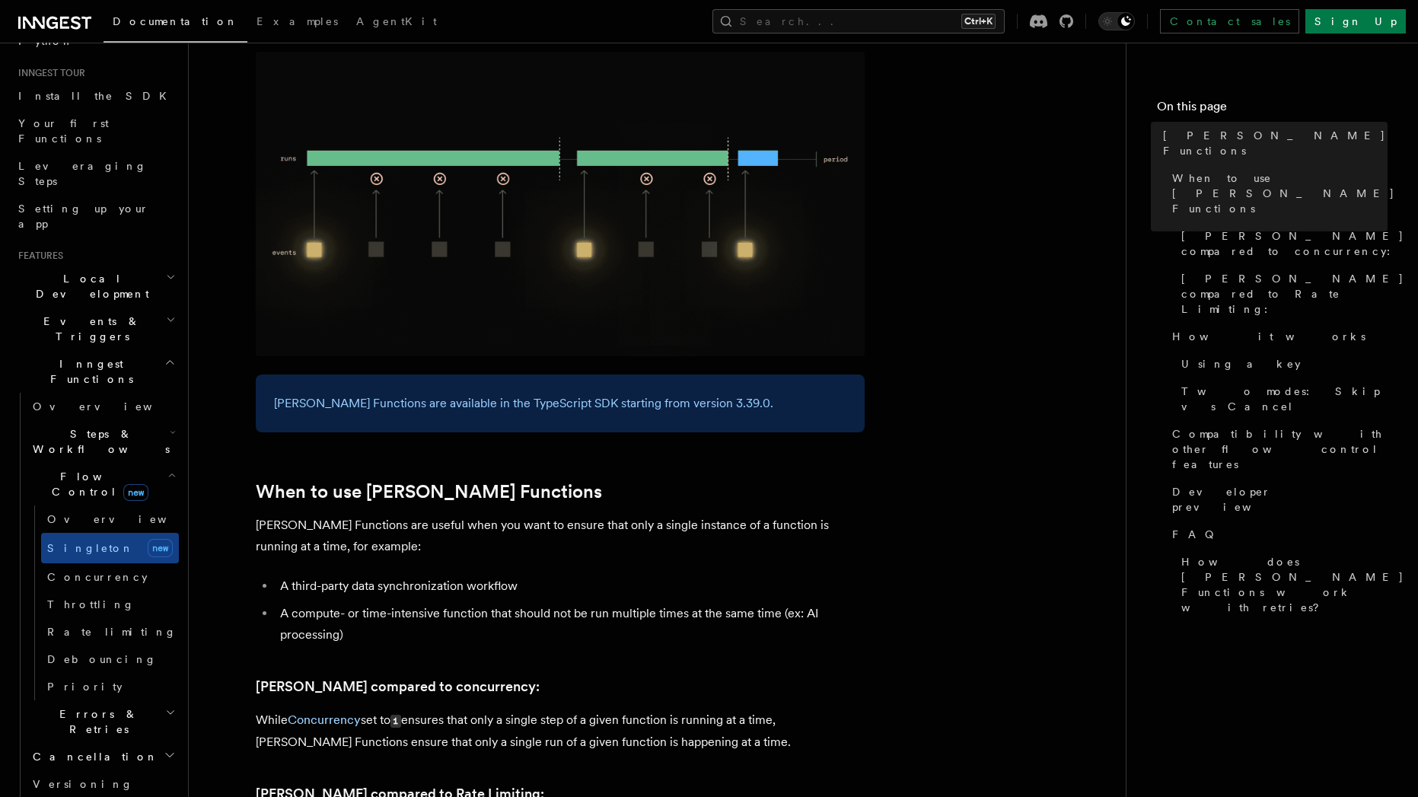
click at [360, 515] on p "Singleton Functions are useful when you want to ensure that only a single insta…" at bounding box center [560, 536] width 609 height 43
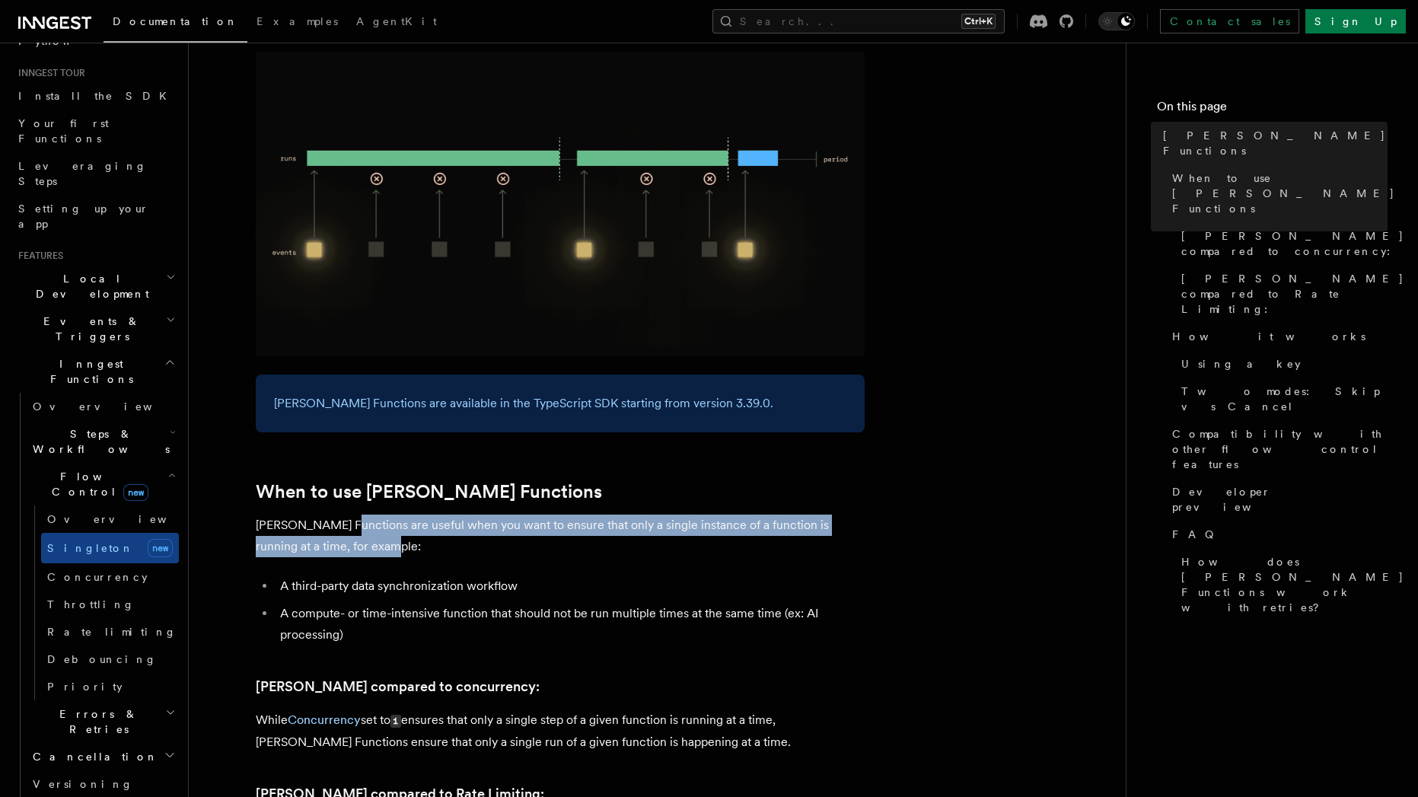
drag, startPoint x: 347, startPoint y: 517, endPoint x: 352, endPoint y: 525, distance: 8.9
click at [352, 525] on p "Singleton Functions are useful when you want to ensure that only a single insta…" at bounding box center [560, 536] width 609 height 43
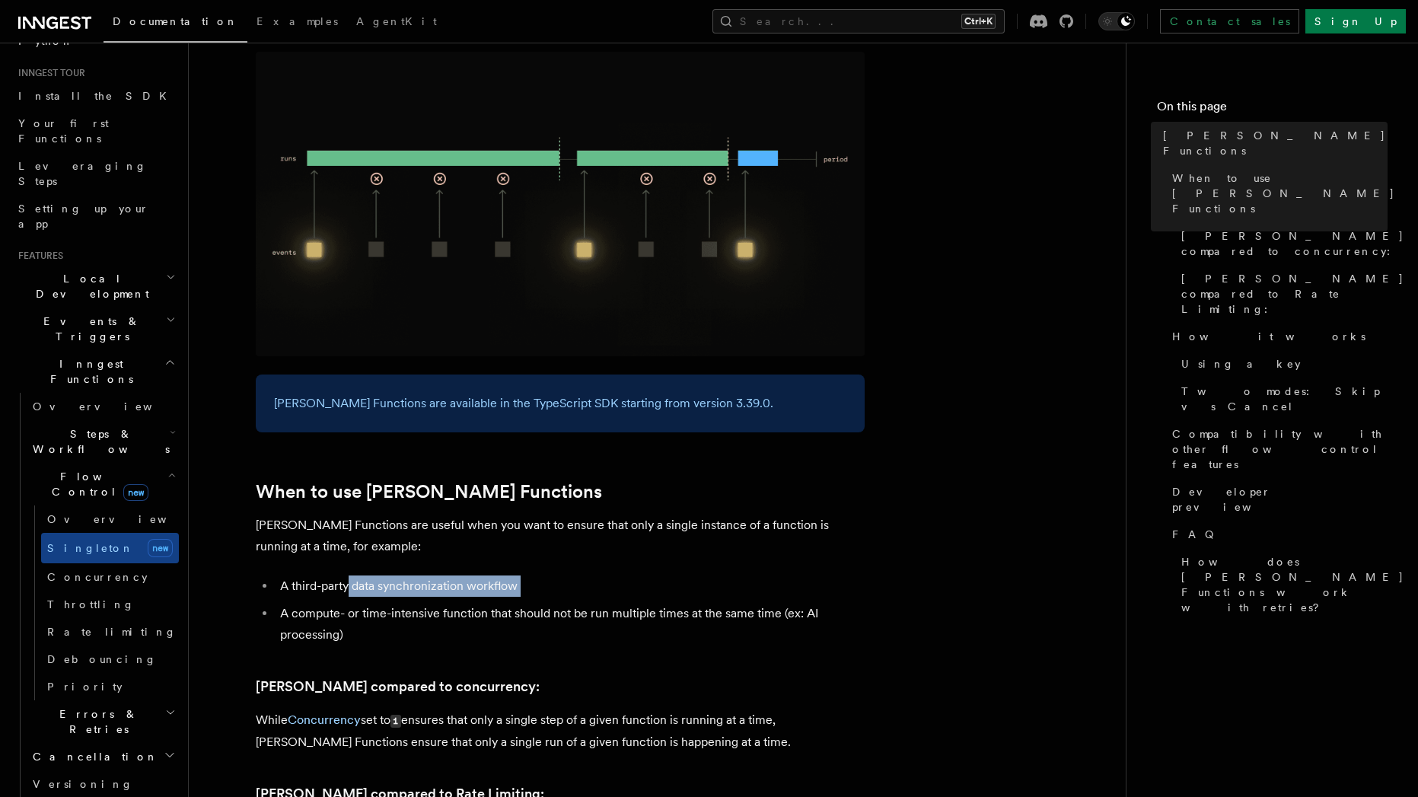
drag, startPoint x: 348, startPoint y: 565, endPoint x: 462, endPoint y: 576, distance: 114.8
click at [462, 576] on ul "A third-party data synchronization workflow A compute- or time-intensive functi…" at bounding box center [560, 611] width 609 height 70
click at [463, 576] on li "A third-party data synchronization workflow" at bounding box center [570, 586] width 589 height 21
drag, startPoint x: 489, startPoint y: 571, endPoint x: 409, endPoint y: 563, distance: 80.4
click at [409, 576] on li "A third-party data synchronization workflow" at bounding box center [570, 586] width 589 height 21
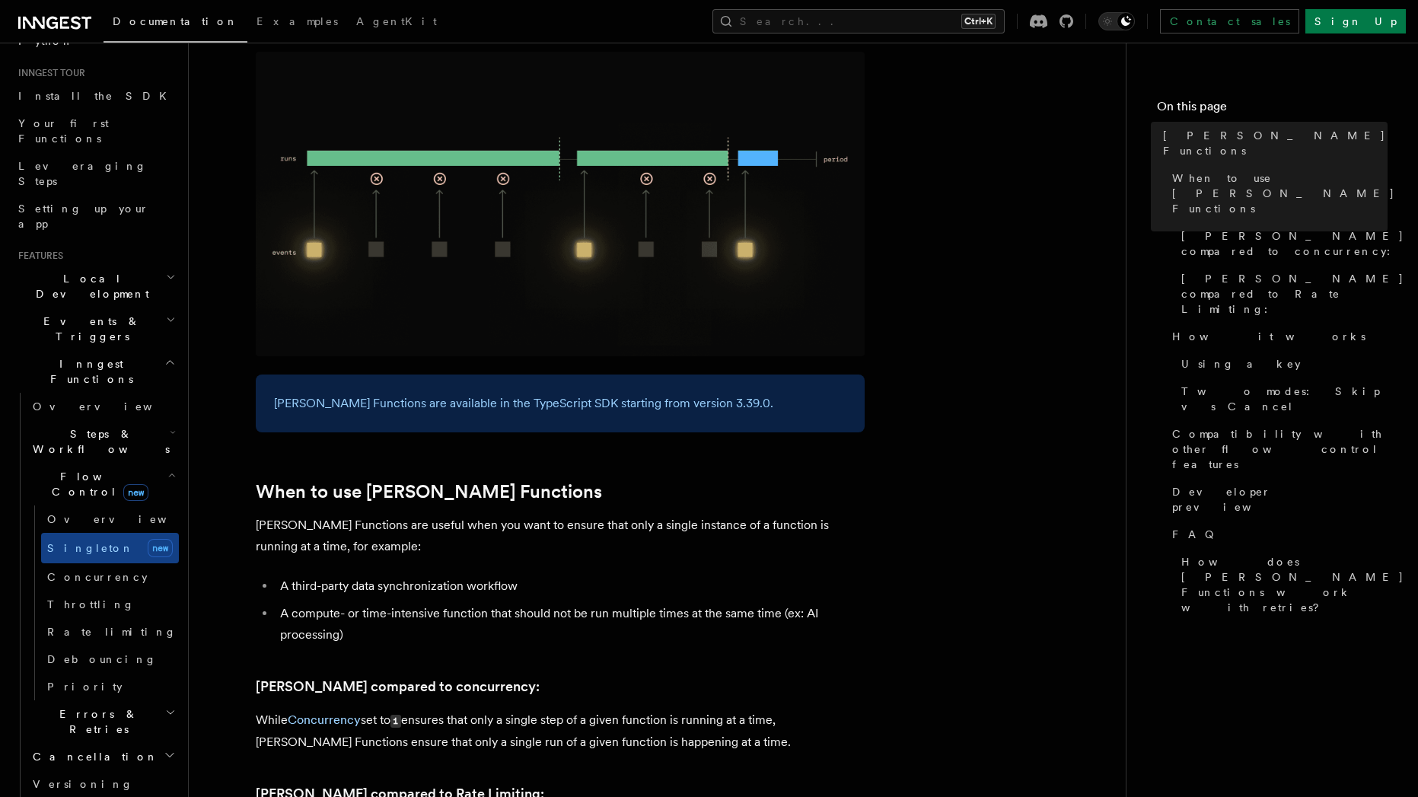
drag, startPoint x: 318, startPoint y: 593, endPoint x: 384, endPoint y: 627, distance: 74.6
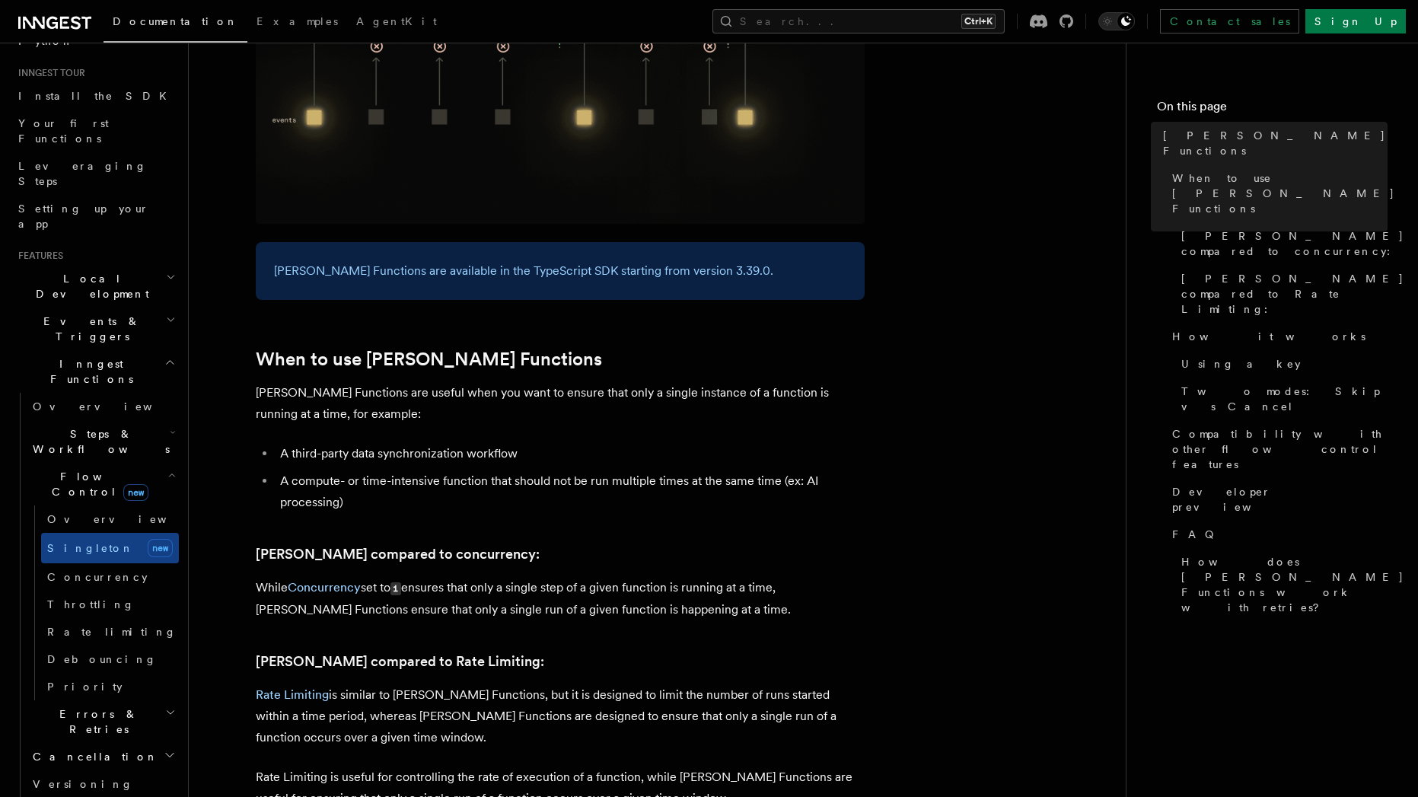
scroll to position [548, 0]
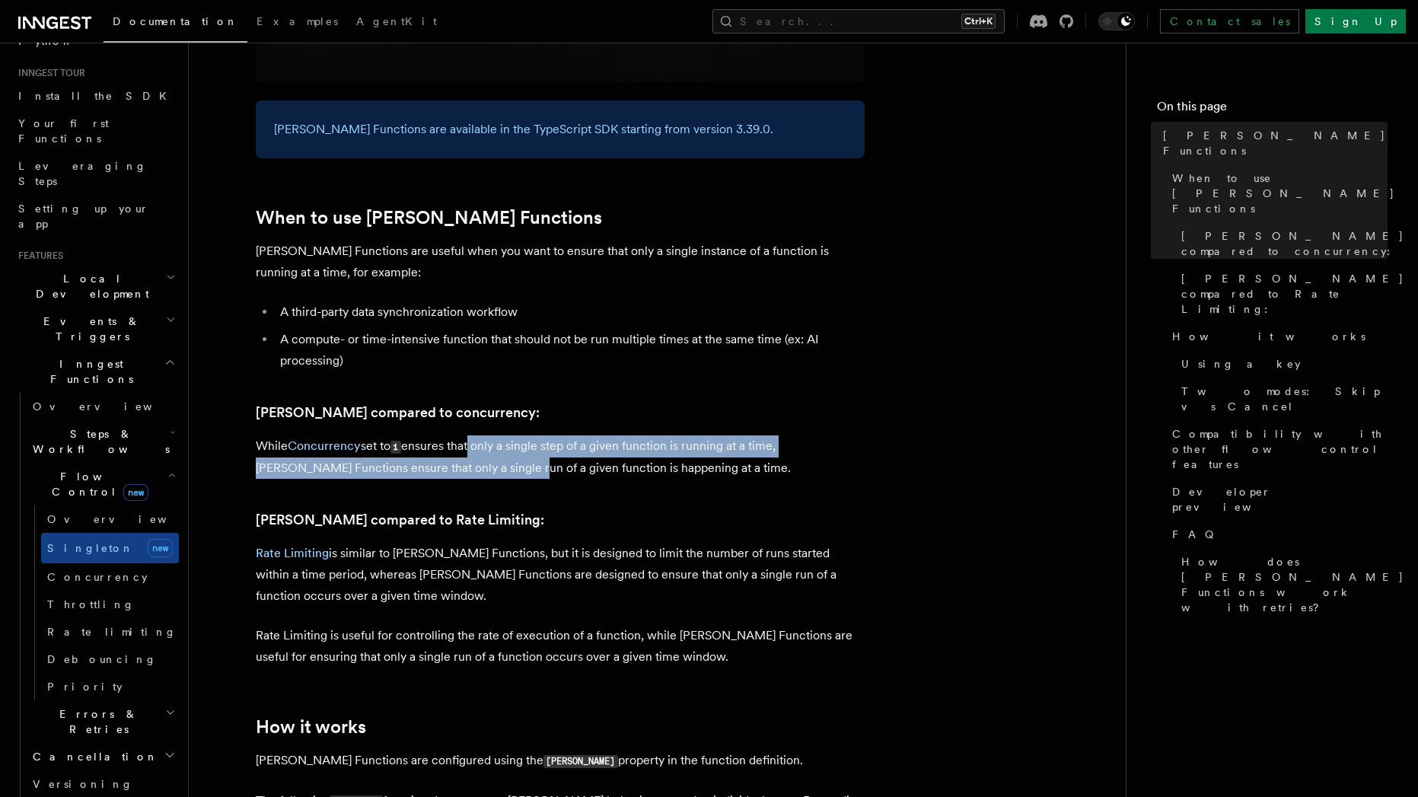
drag, startPoint x: 470, startPoint y: 430, endPoint x: 467, endPoint y: 450, distance: 19.9
click at [467, 450] on p "While Concurrency set to 1 ensures that only a single step of a given function …" at bounding box center [560, 456] width 609 height 43
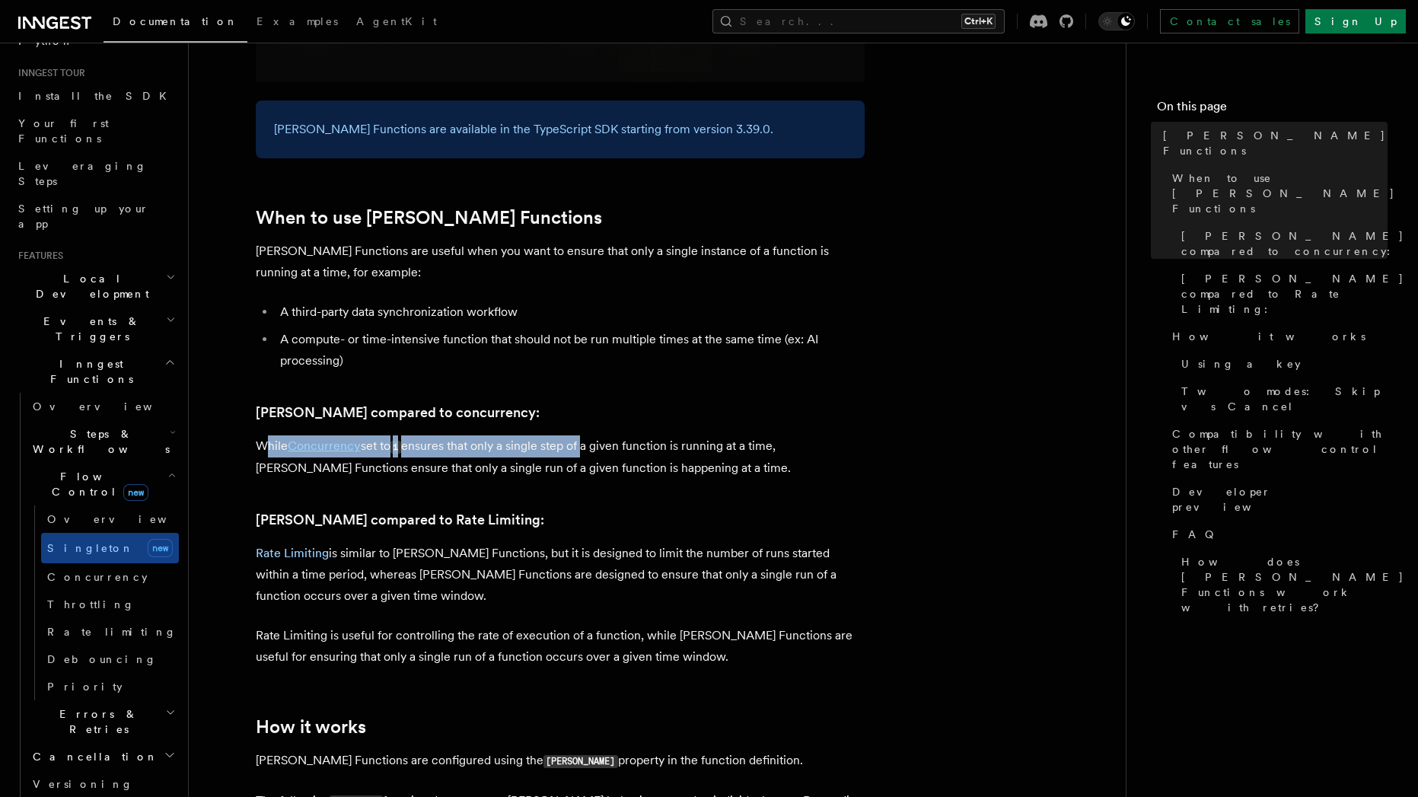
drag, startPoint x: 264, startPoint y: 426, endPoint x: 588, endPoint y: 426, distance: 324.3
click at [588, 435] on p "While Concurrency set to 1 ensures that only a single step of a given function …" at bounding box center [560, 456] width 609 height 43
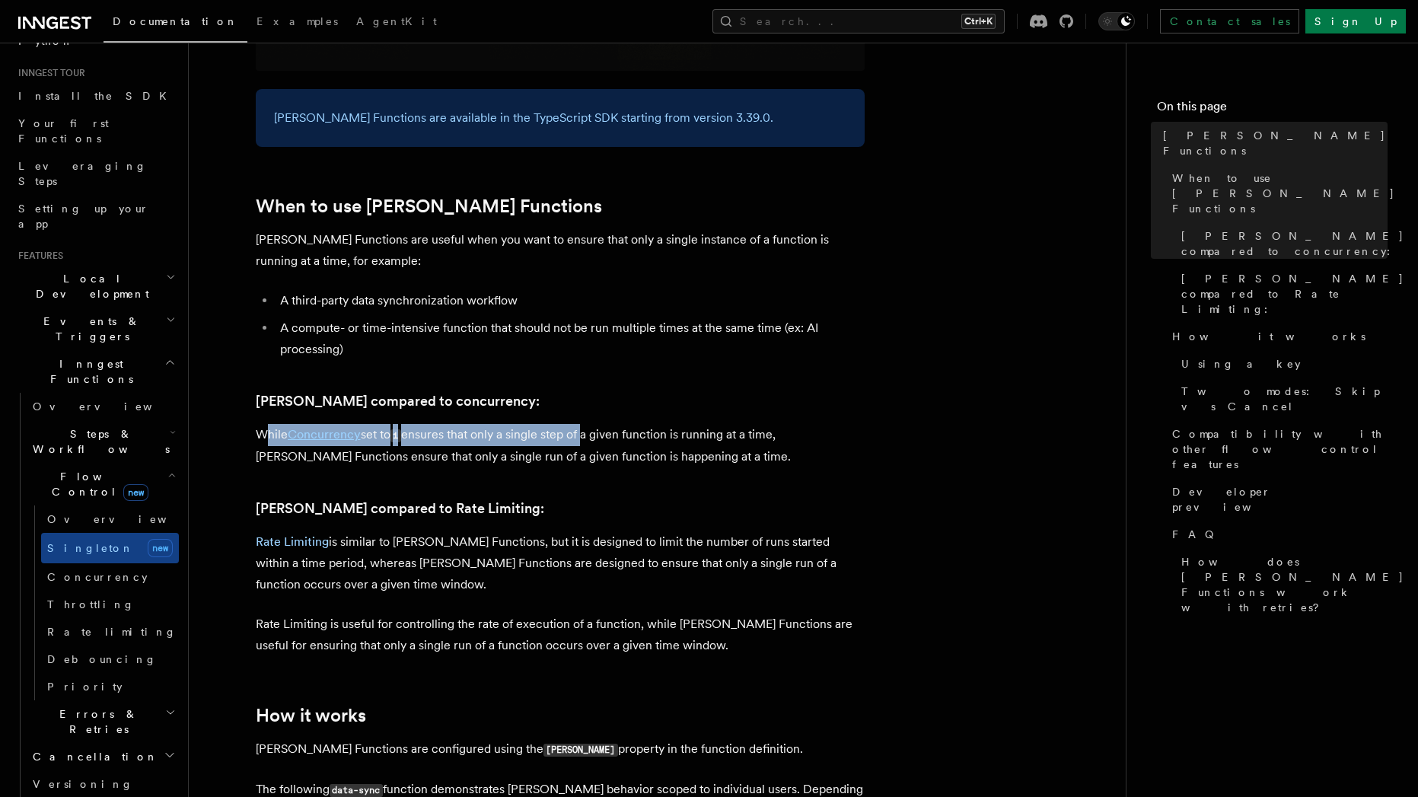
scroll to position [959, 0]
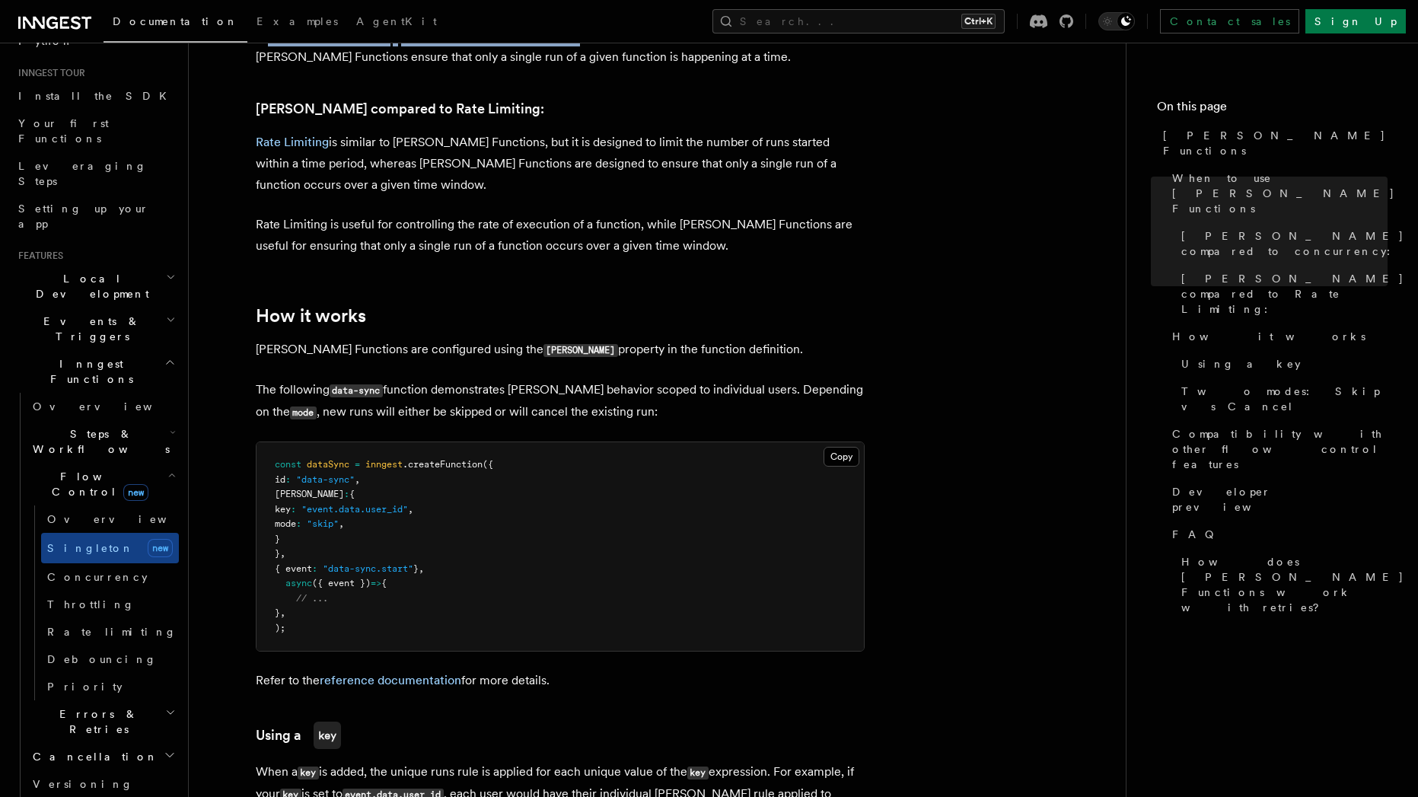
drag, startPoint x: 298, startPoint y: 472, endPoint x: 316, endPoint y: 515, distance: 47.1
click at [316, 515] on pre "const dataSync = inngest .createFunction ({ id : "data-sync" , singleton : { ke…" at bounding box center [560, 546] width 607 height 209
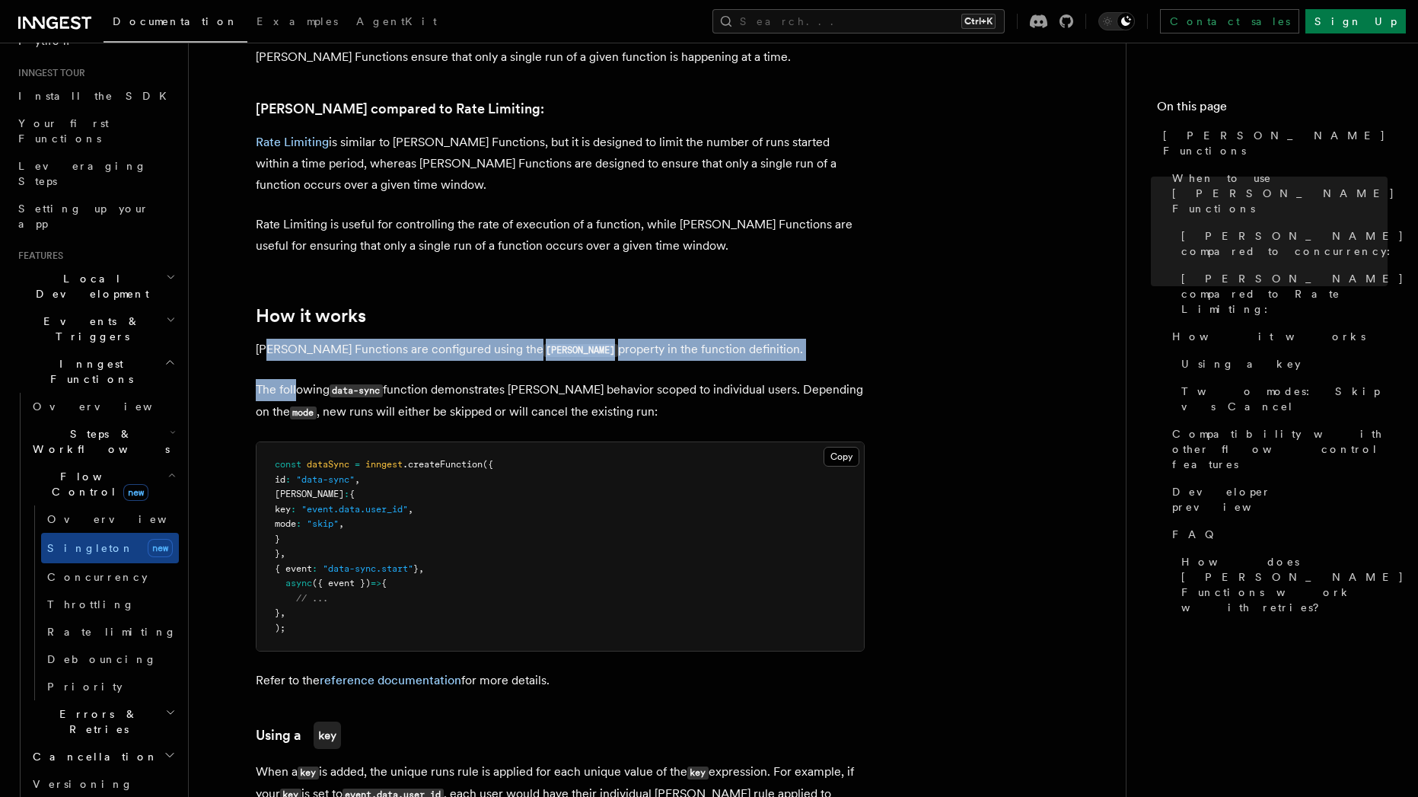
drag, startPoint x: 267, startPoint y: 324, endPoint x: 295, endPoint y: 369, distance: 52.6
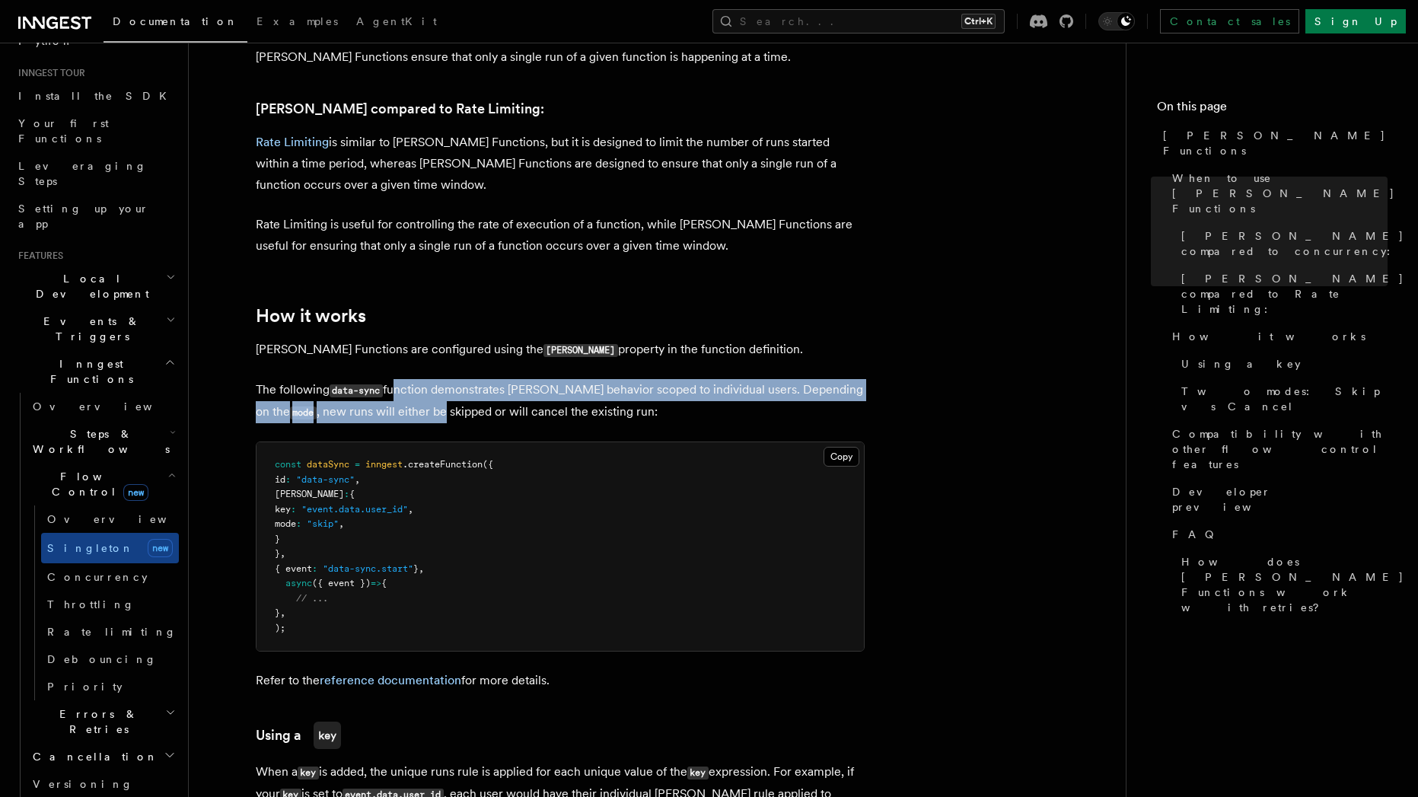
drag, startPoint x: 395, startPoint y: 366, endPoint x: 410, endPoint y: 392, distance: 30.0
click at [410, 392] on p "The following data-sync function demonstrates singleton behavior scoped to indi…" at bounding box center [560, 401] width 609 height 44
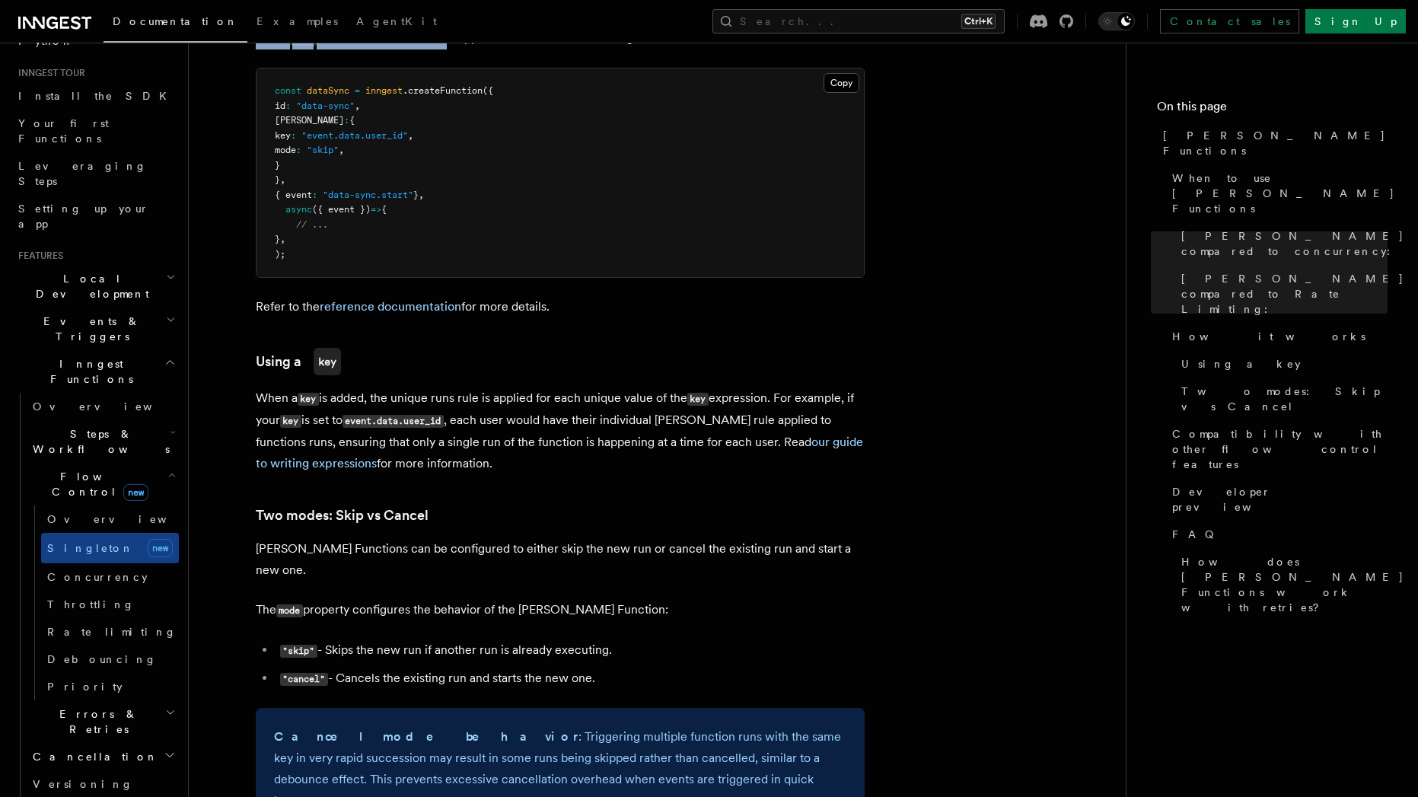
scroll to position [1370, 0]
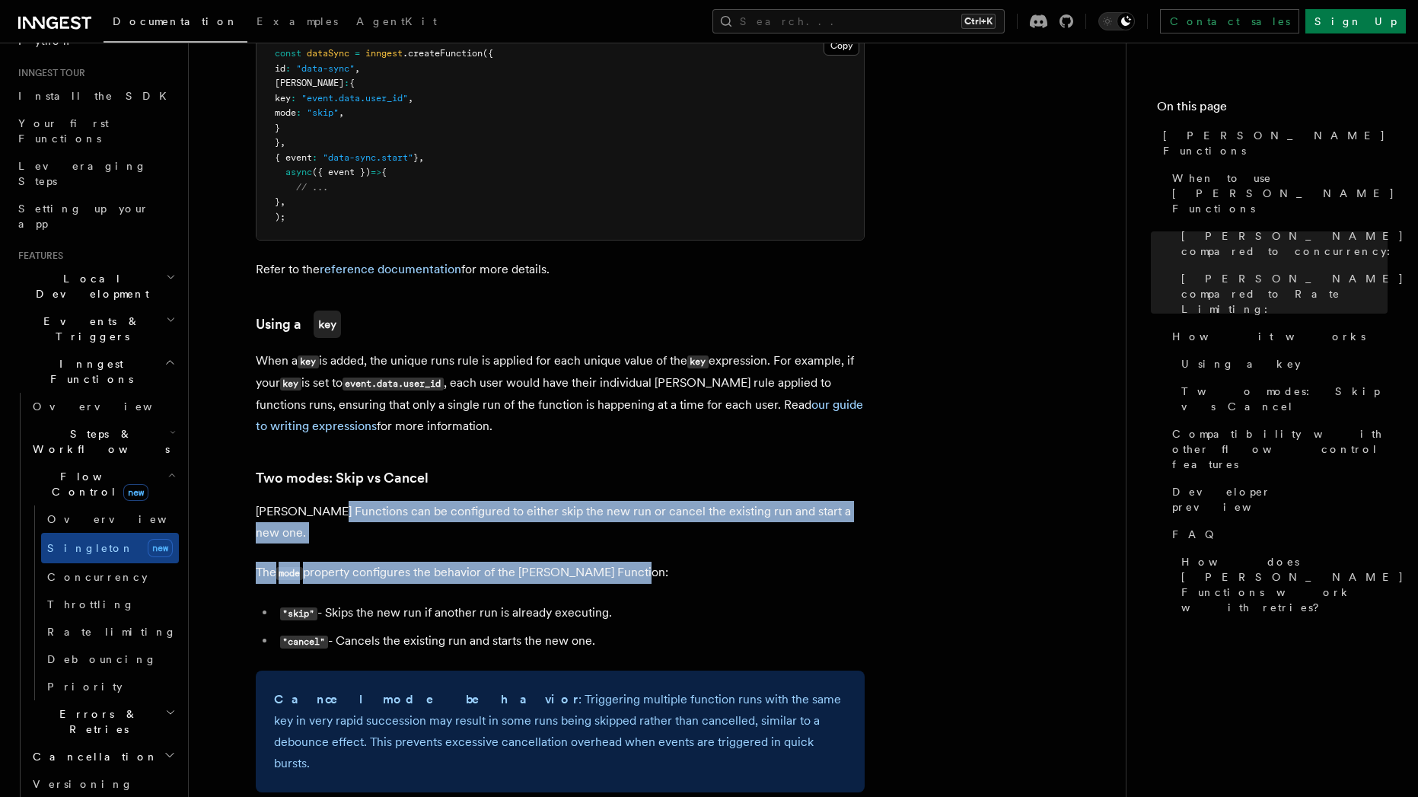
drag, startPoint x: 320, startPoint y: 489, endPoint x: 638, endPoint y: 530, distance: 320.1
click at [638, 530] on article "Features Inngest Functions Flow Control Singleton Functions TypeScript v3.39.0+…" at bounding box center [657, 579] width 888 height 3764
click at [638, 562] on p "The mode property configures the behavior of the Singleton Function:" at bounding box center [560, 573] width 609 height 22
drag, startPoint x: 638, startPoint y: 530, endPoint x: 483, endPoint y: 496, distance: 158.3
click at [483, 496] on article "Features Inngest Functions Flow Control Singleton Functions TypeScript v3.39.0+…" at bounding box center [657, 579] width 888 height 3764
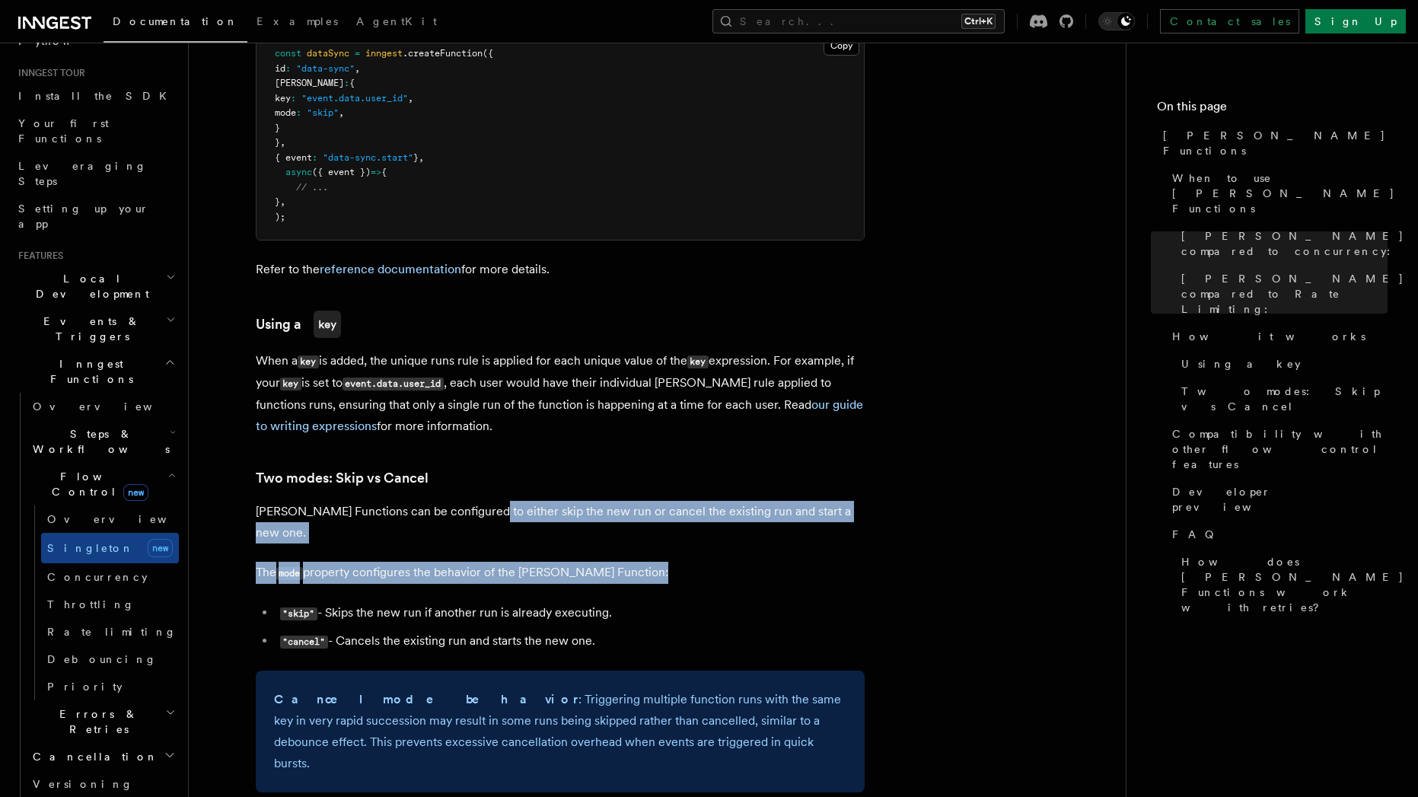
click at [483, 501] on p "Singleton Functions can be configured to either skip the new run or cancel the …" at bounding box center [560, 522] width 609 height 43
drag, startPoint x: 487, startPoint y: 510, endPoint x: 493, endPoint y: 533, distance: 23.6
click at [493, 533] on article "Features Inngest Functions Flow Control Singleton Functions TypeScript v3.39.0+…" at bounding box center [657, 579] width 888 height 3764
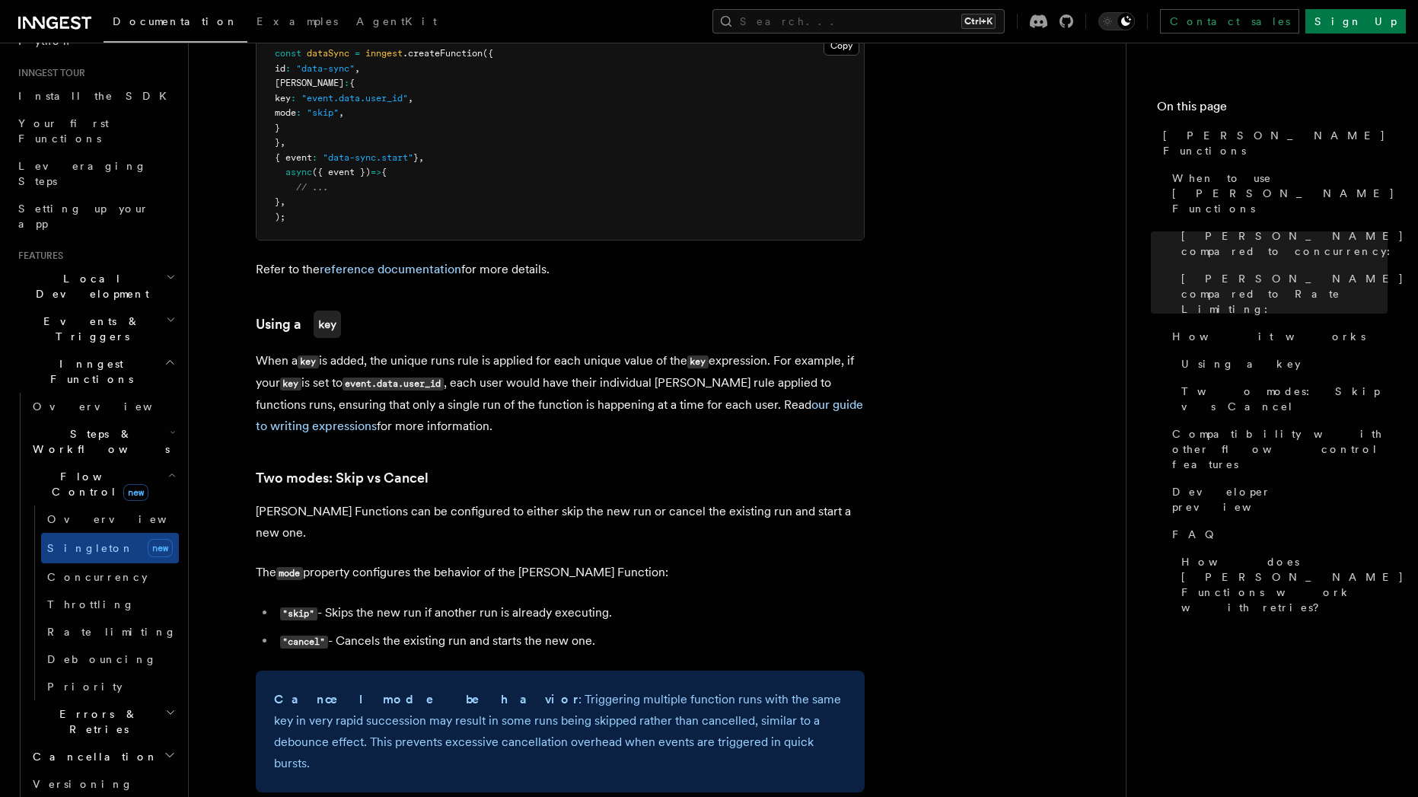
click at [620, 541] on article "Features Inngest Functions Flow Control Singleton Functions TypeScript v3.39.0+…" at bounding box center [657, 579] width 888 height 3764
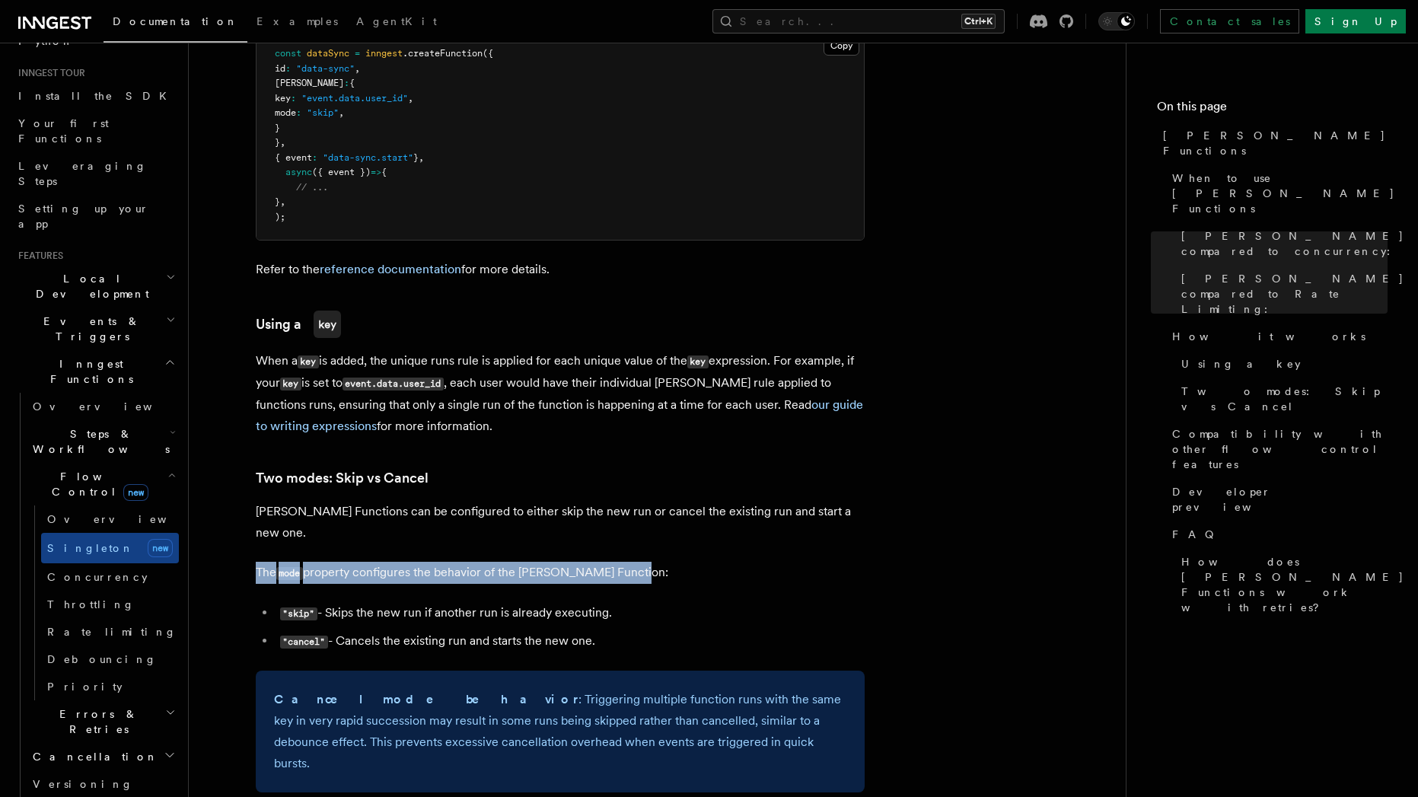
drag, startPoint x: 622, startPoint y: 540, endPoint x: 462, endPoint y: 500, distance: 164.9
click at [458, 506] on article "Features Inngest Functions Flow Control Singleton Functions TypeScript v3.39.0+…" at bounding box center [657, 579] width 888 height 3764
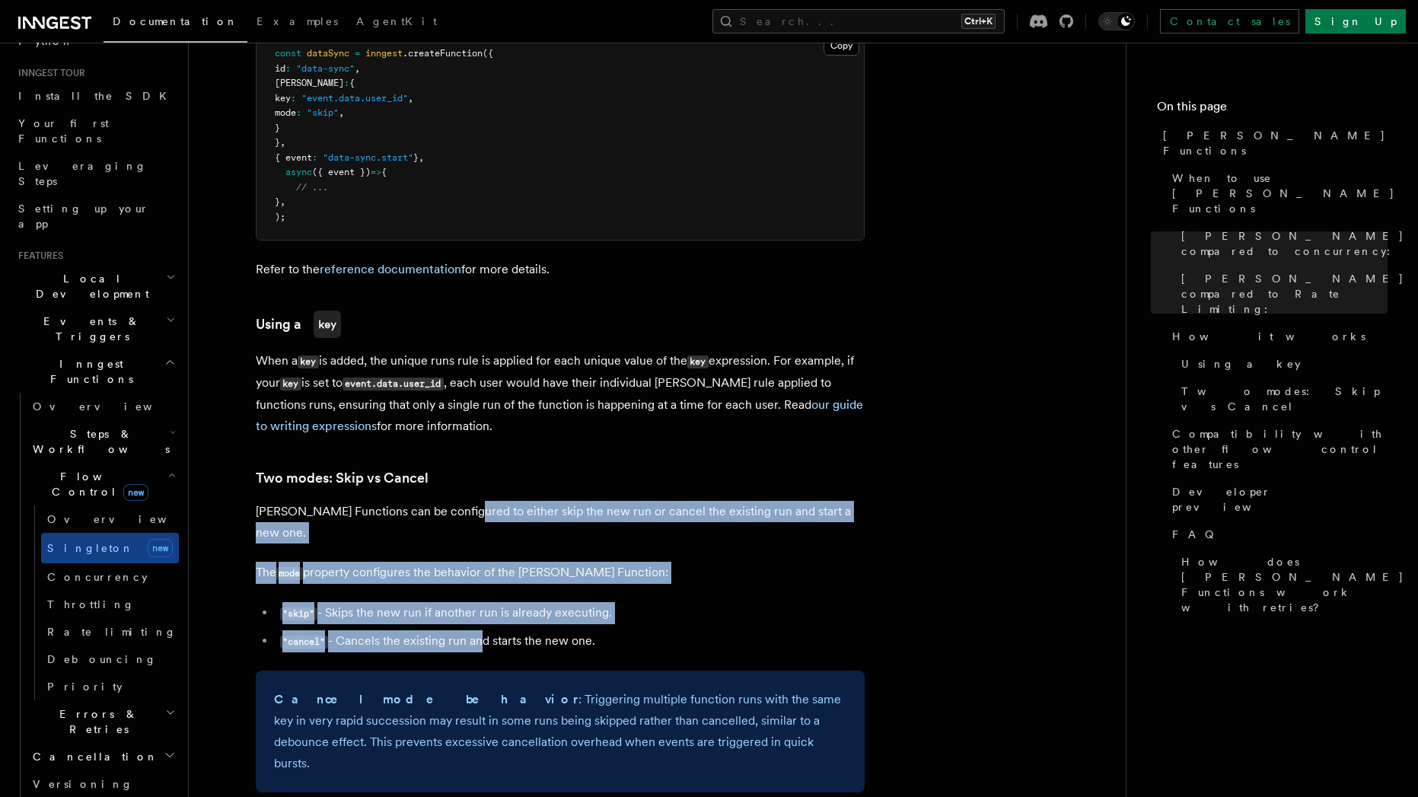
drag, startPoint x: 462, startPoint y: 491, endPoint x: 481, endPoint y: 600, distance: 110.5
click at [481, 600] on article "Features Inngest Functions Flow Control Singleton Functions TypeScript v3.39.0+…" at bounding box center [657, 579] width 888 height 3764
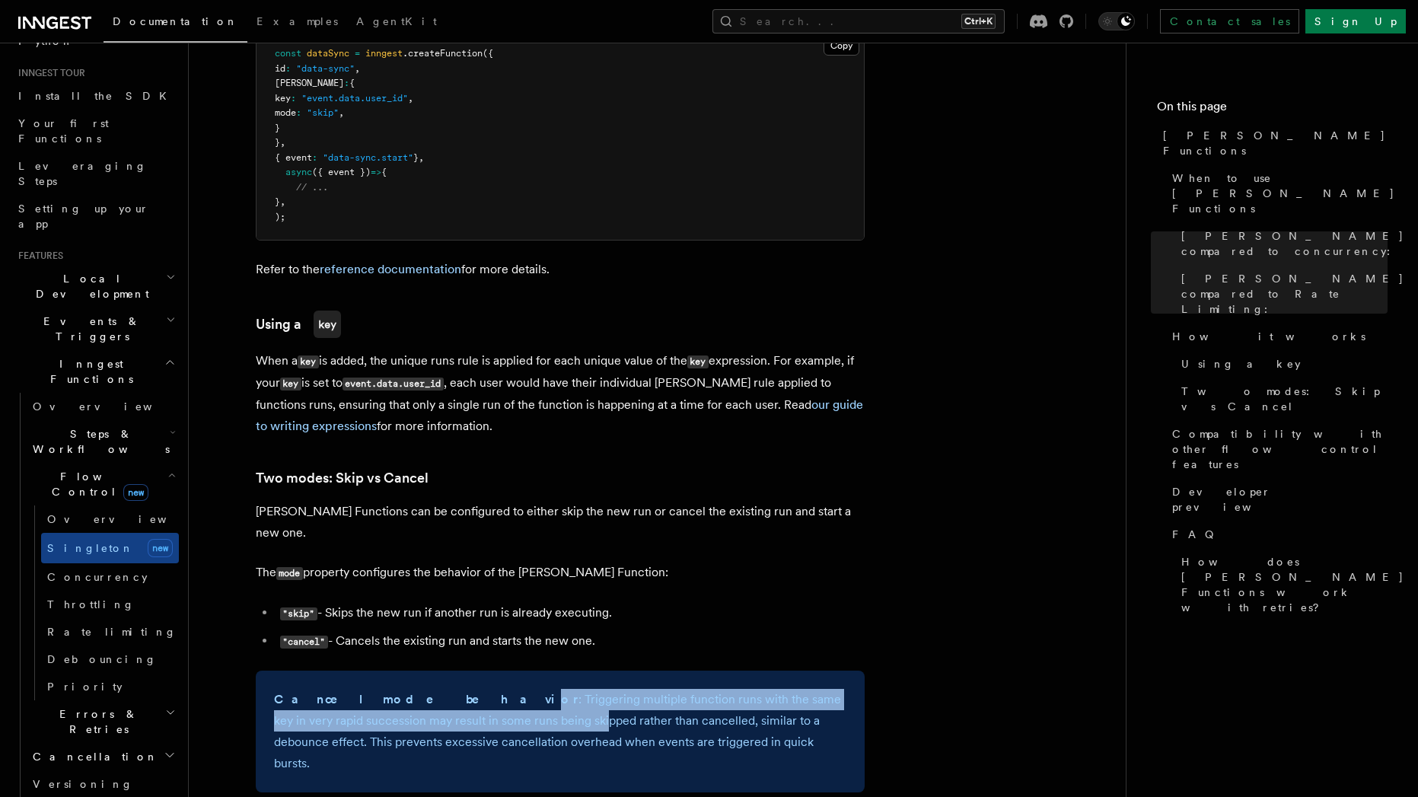
drag, startPoint x: 389, startPoint y: 654, endPoint x: 429, endPoint y: 685, distance: 50.4
click at [429, 689] on p "Cancel mode behavior : Triggering multiple function runs with the same key in v…" at bounding box center [560, 731] width 572 height 85
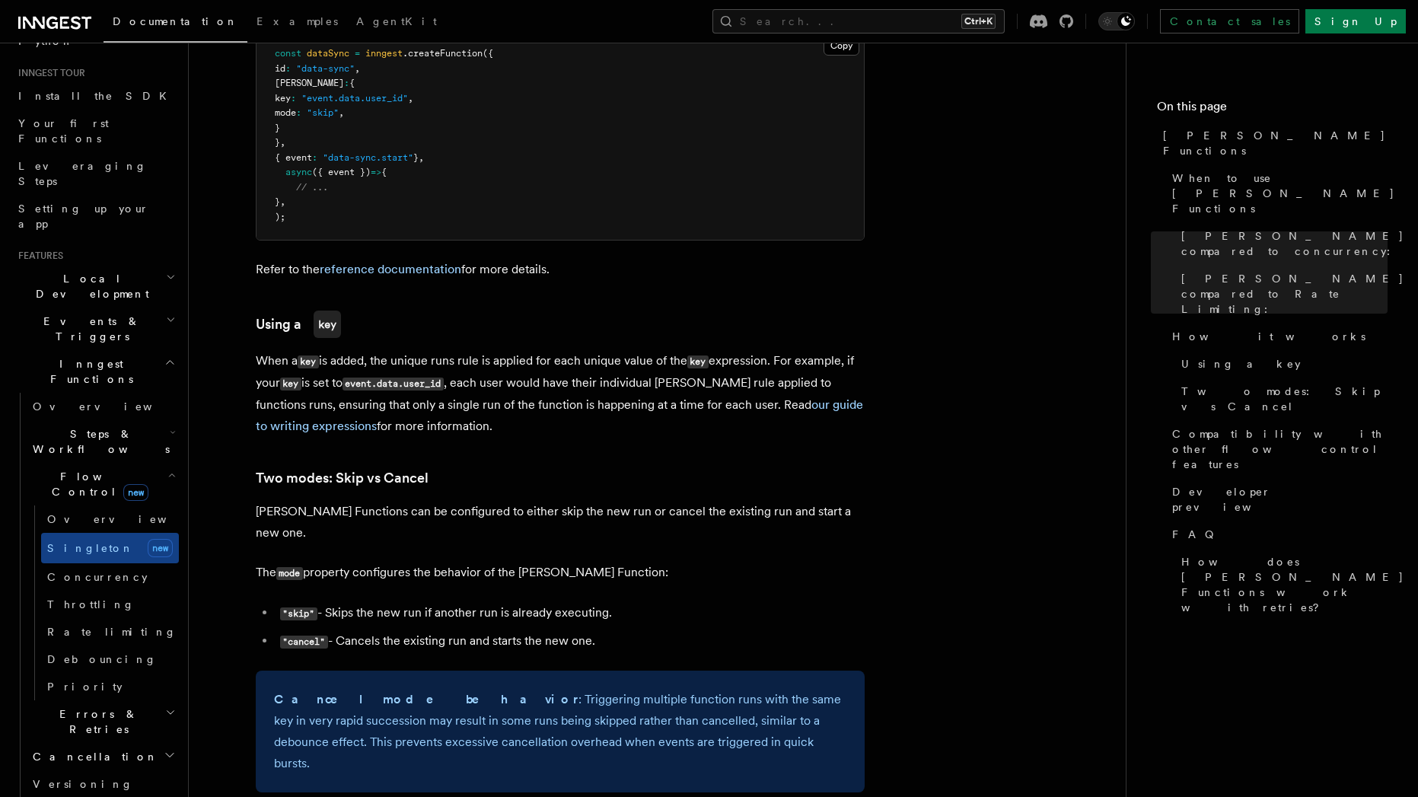
click at [457, 689] on p "Cancel mode behavior : Triggering multiple function runs with the same key in v…" at bounding box center [560, 731] width 572 height 85
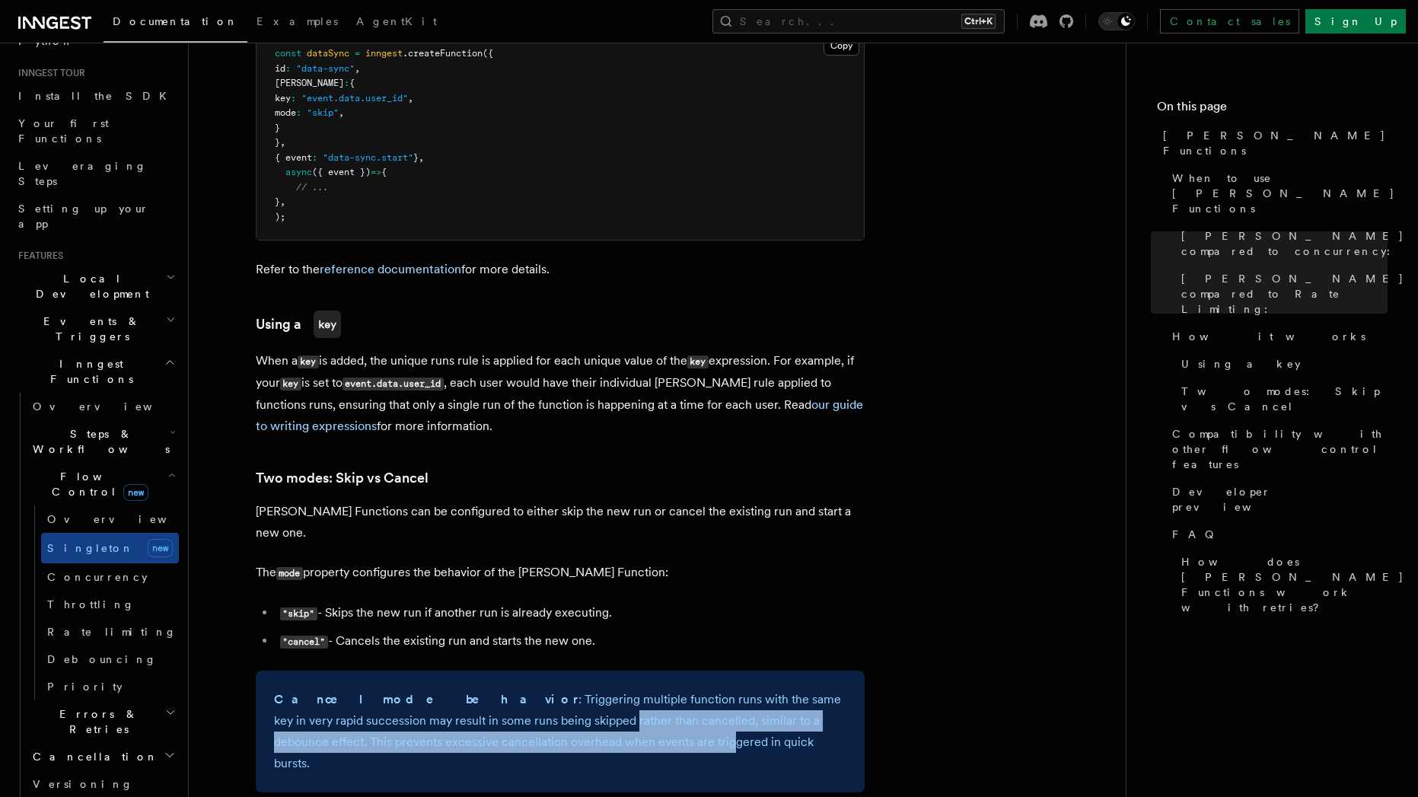
drag, startPoint x: 458, startPoint y: 679, endPoint x: 562, endPoint y: 689, distance: 104.8
click at [562, 690] on p "Cancel mode behavior : Triggering multiple function runs with the same key in v…" at bounding box center [560, 731] width 572 height 85
click at [579, 689] on p "Cancel mode behavior : Triggering multiple function runs with the same key in v…" at bounding box center [560, 731] width 572 height 85
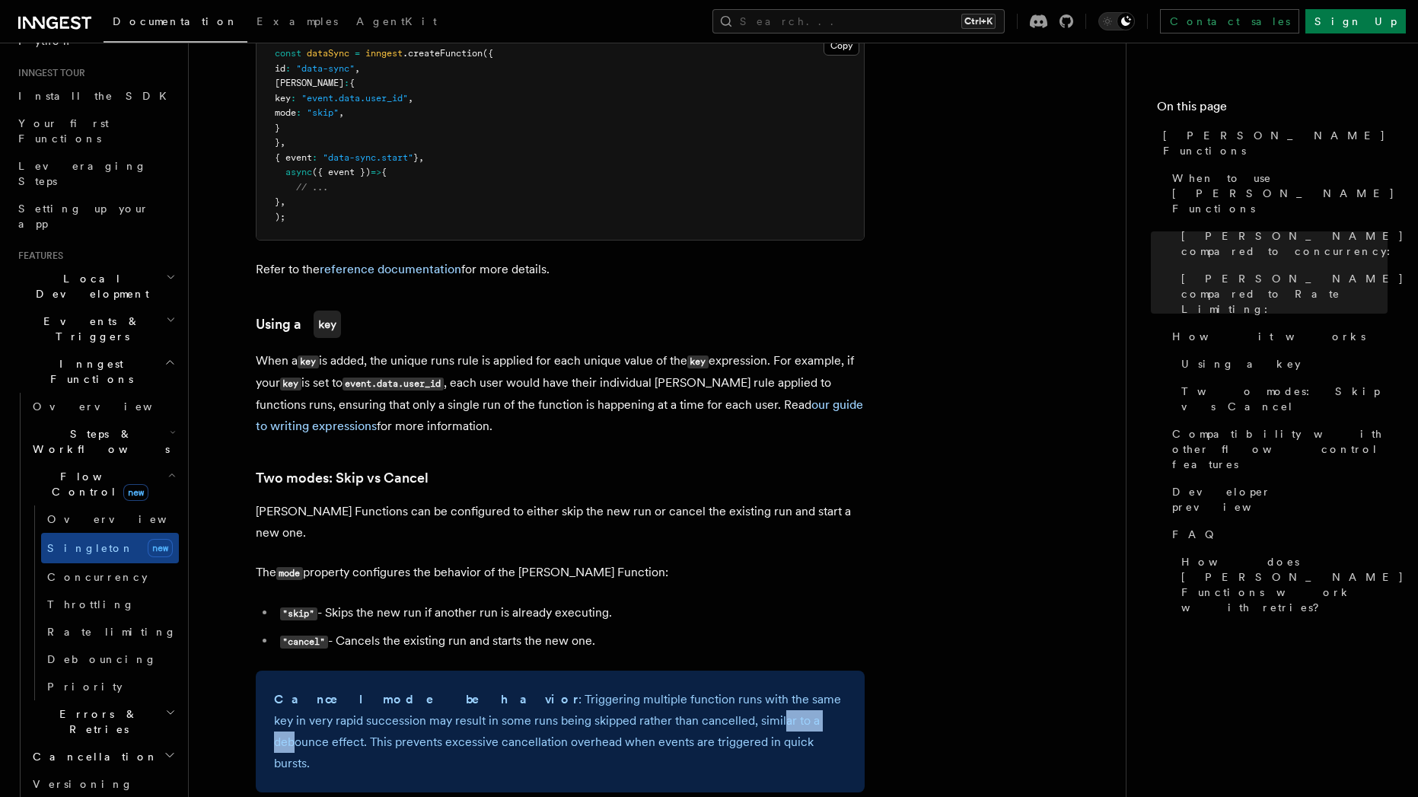
drag, startPoint x: 604, startPoint y: 677, endPoint x: 674, endPoint y: 677, distance: 70.0
click at [674, 689] on p "Cancel mode behavior : Triggering multiple function runs with the same key in v…" at bounding box center [560, 731] width 572 height 85
click at [669, 689] on p "Cancel mode behavior : Triggering multiple function runs with the same key in v…" at bounding box center [560, 731] width 572 height 85
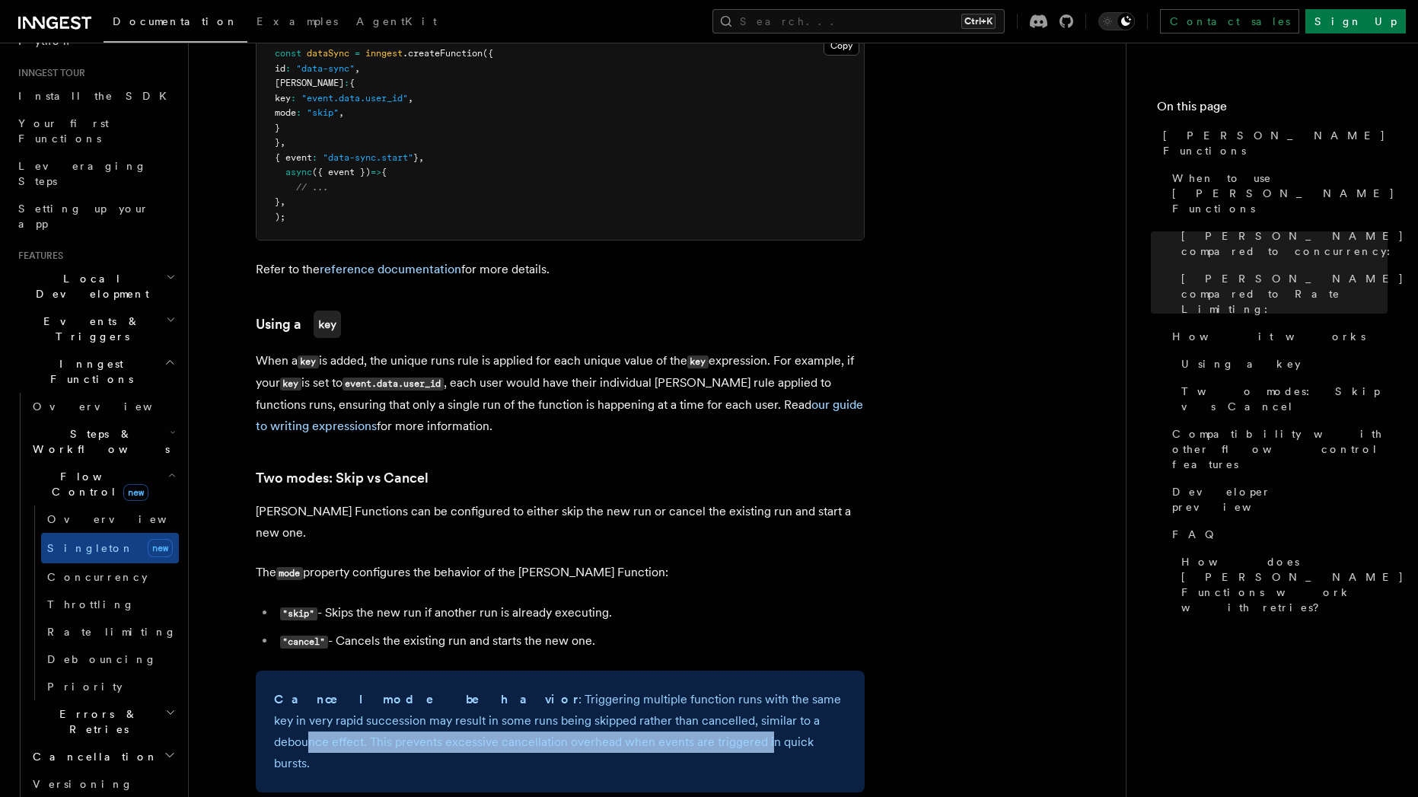
drag, startPoint x: 658, startPoint y: 687, endPoint x: 581, endPoint y: 704, distance: 78.7
click at [590, 703] on p "Cancel mode behavior : Triggering multiple function runs with the same key in v…" at bounding box center [560, 731] width 572 height 85
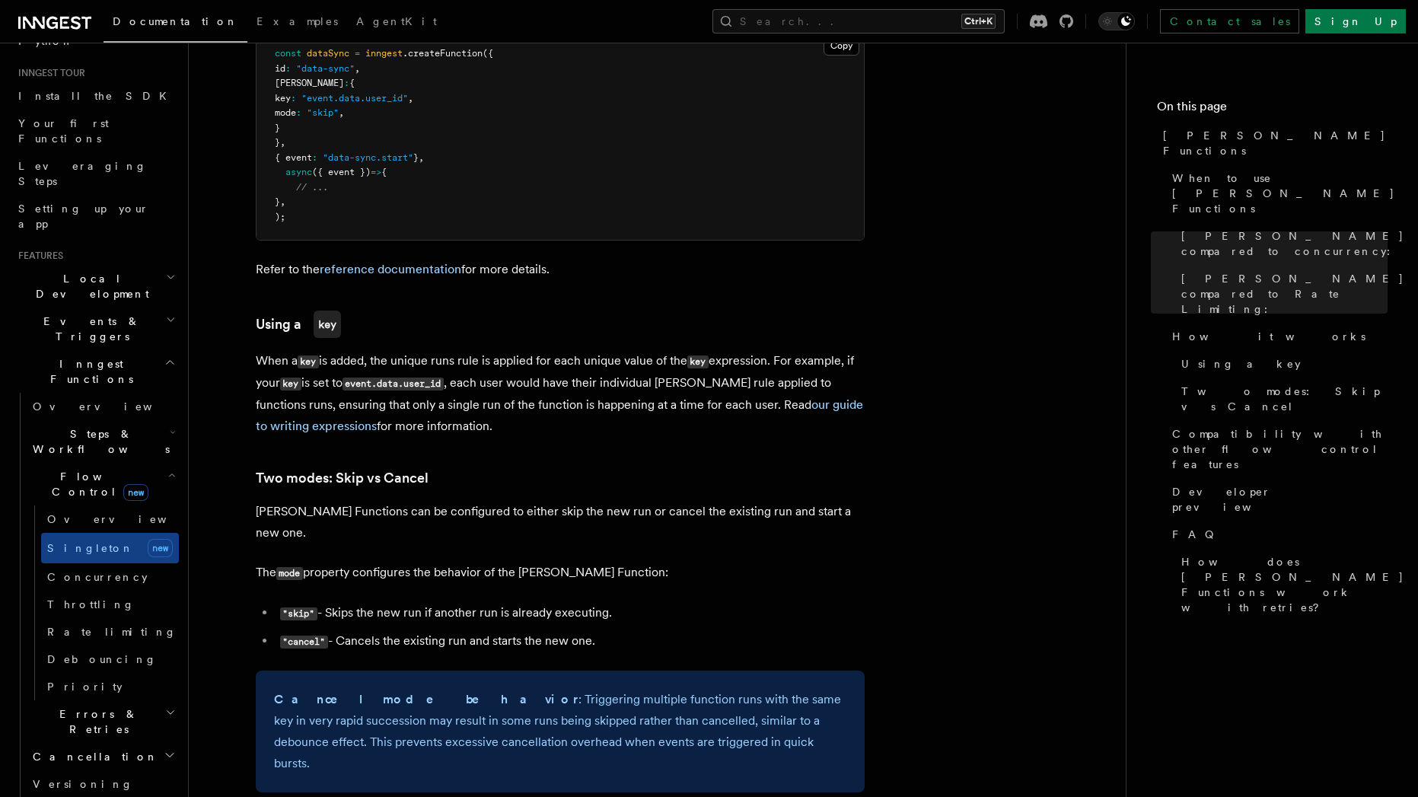
drag, startPoint x: 276, startPoint y: 678, endPoint x: 301, endPoint y: 678, distance: 25.1
click at [277, 689] on p "Cancel mode behavior : Triggering multiple function runs with the same key in v…" at bounding box center [560, 731] width 572 height 85
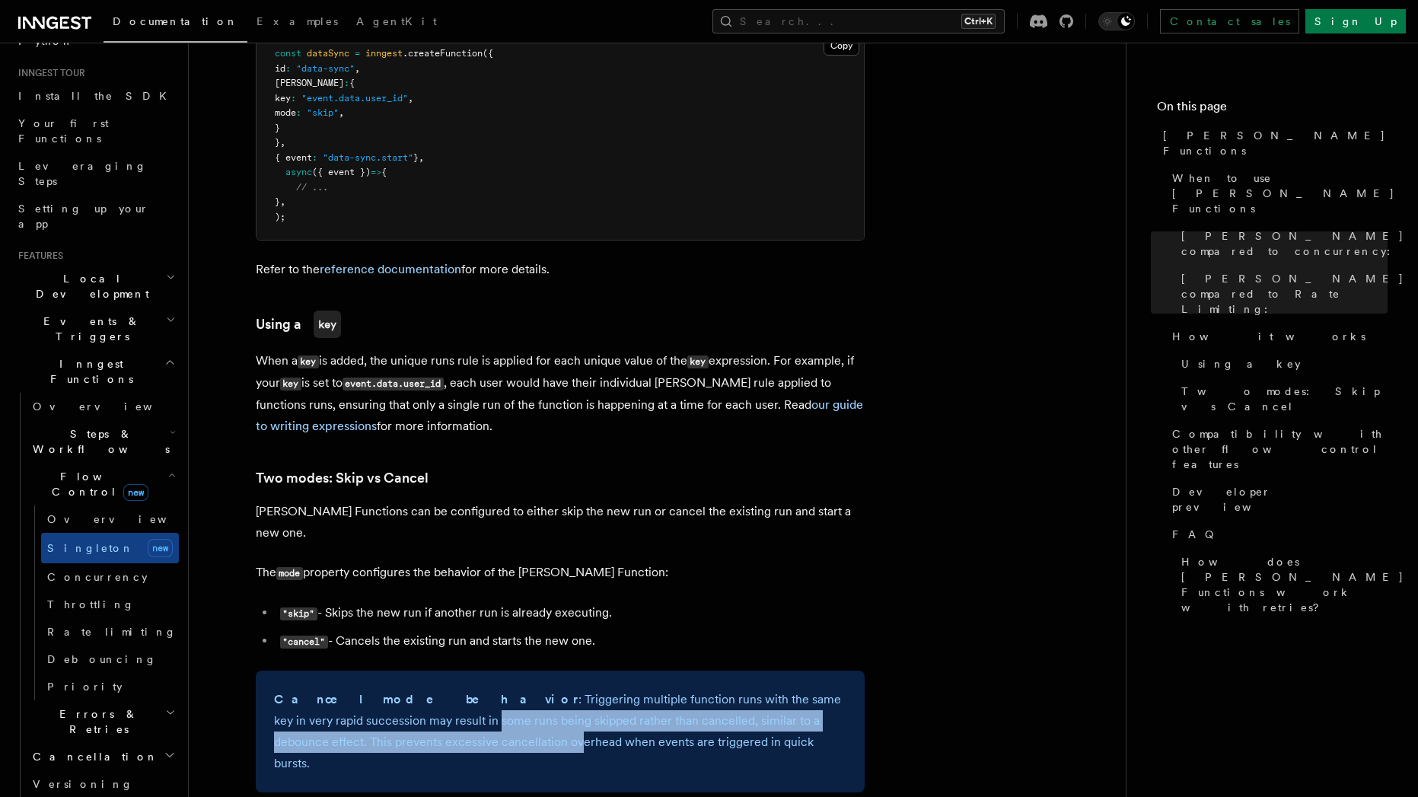
drag, startPoint x: 327, startPoint y: 681, endPoint x: 411, endPoint y: 706, distance: 87.2
click at [410, 707] on p "Cancel mode behavior : Triggering multiple function runs with the same key in v…" at bounding box center [560, 731] width 572 height 85
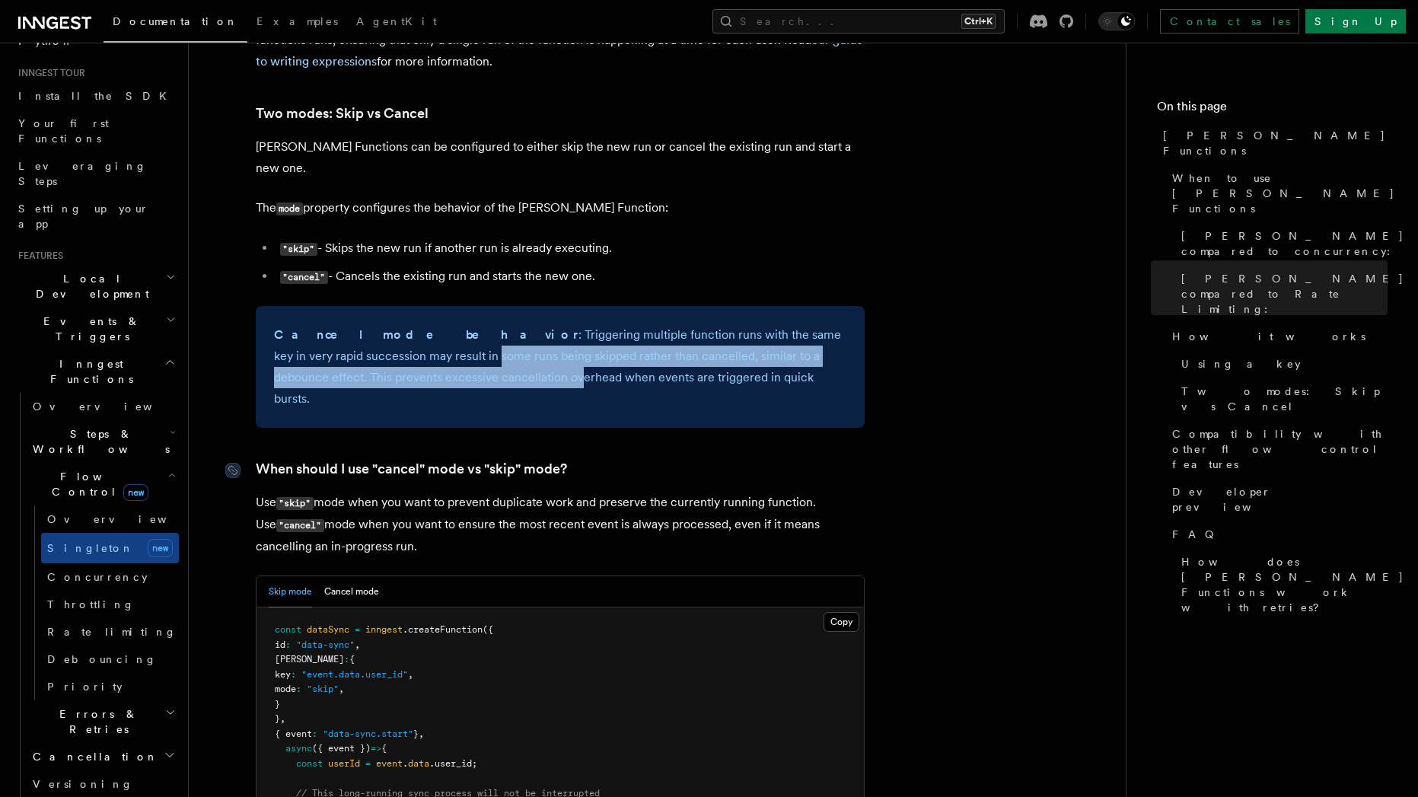
scroll to position [1918, 0]
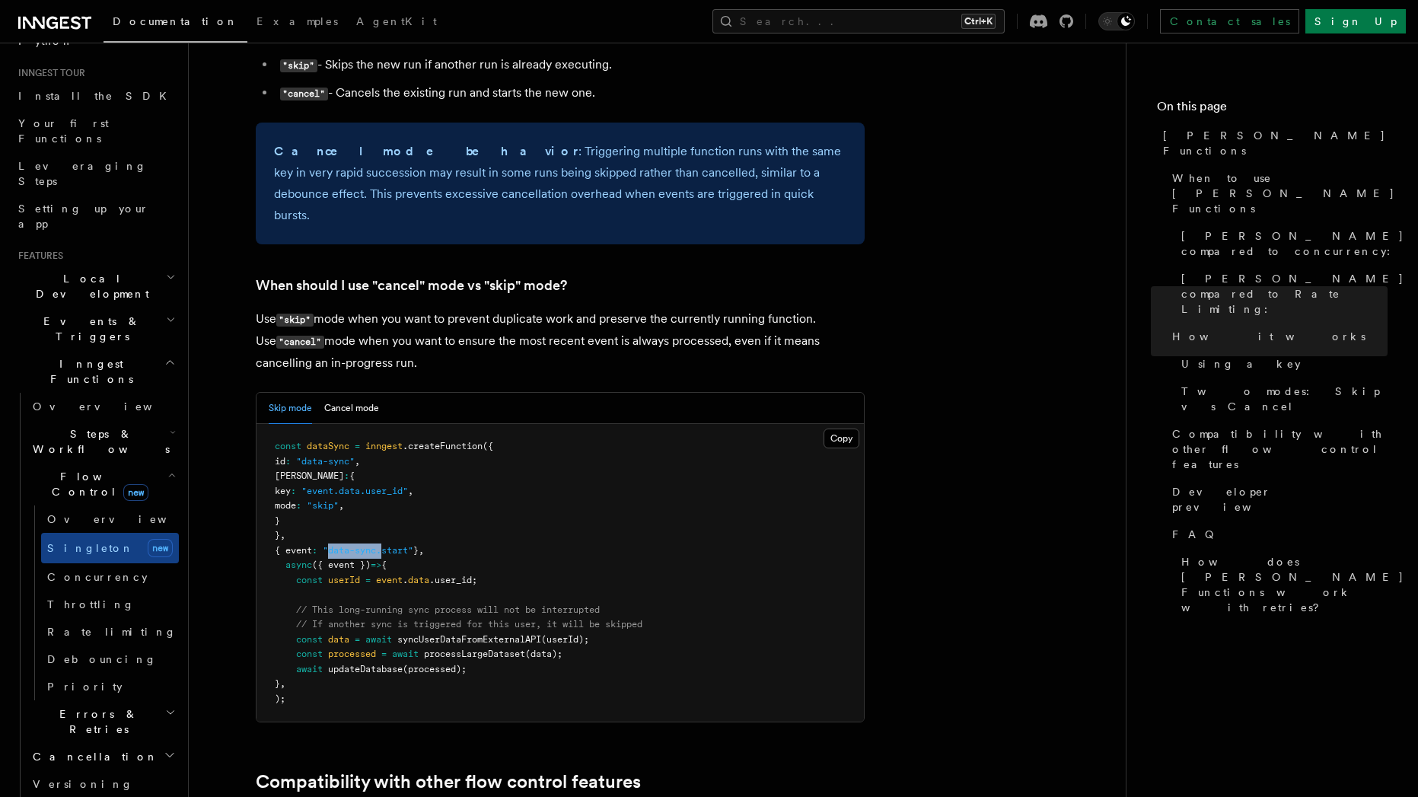
drag, startPoint x: 341, startPoint y: 484, endPoint x: 393, endPoint y: 483, distance: 51.8
click at [392, 545] on span ""data-sync.start"" at bounding box center [368, 550] width 91 height 11
drag, startPoint x: 410, startPoint y: 482, endPoint x: 419, endPoint y: 486, distance: 9.9
click at [413, 545] on span ""data-sync.start"" at bounding box center [368, 550] width 91 height 11
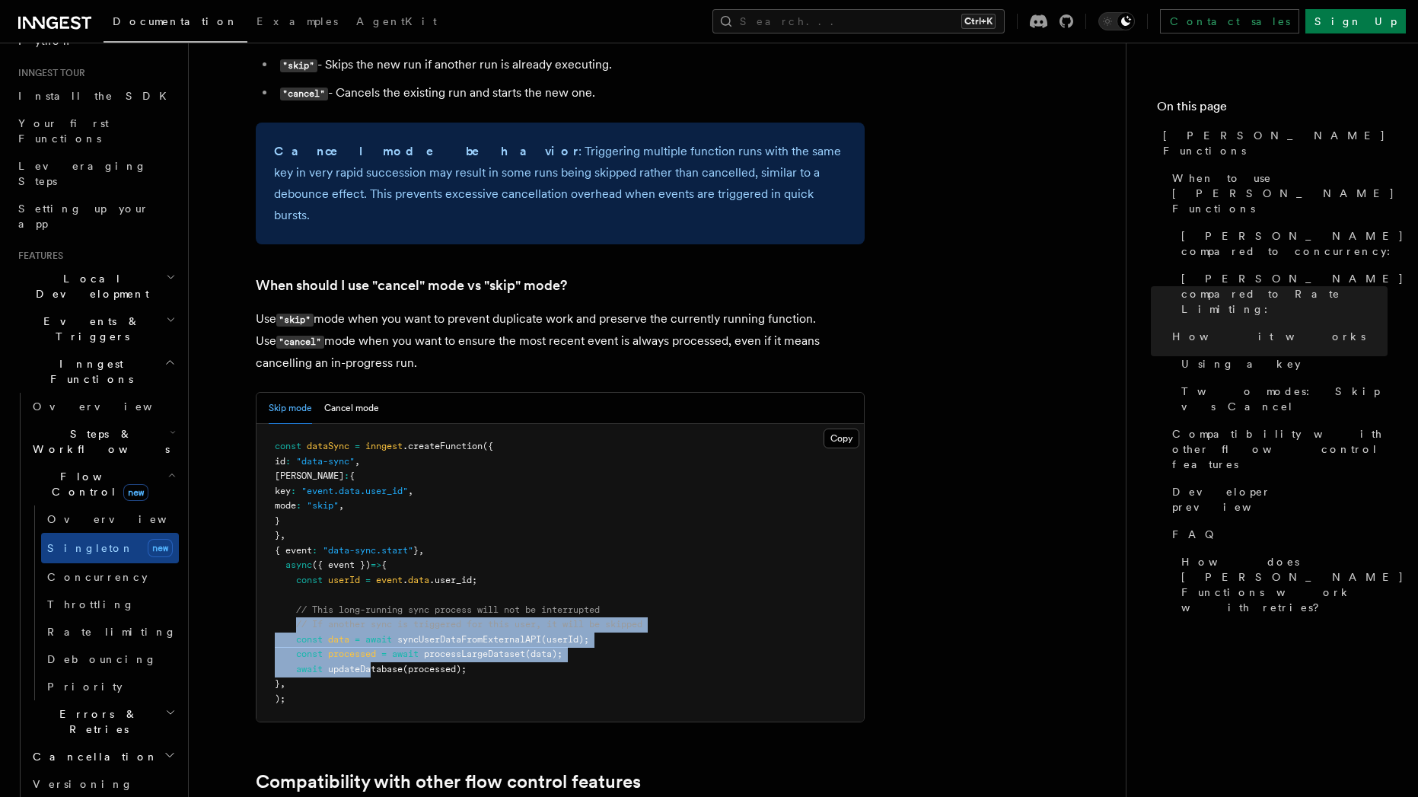
drag, startPoint x: 354, startPoint y: 589, endPoint x: 295, endPoint y: 556, distance: 67.8
click at [295, 556] on code "const dataSync = inngest .createFunction ({ id : "data-sync" , singleton : { ke…" at bounding box center [459, 572] width 368 height 263
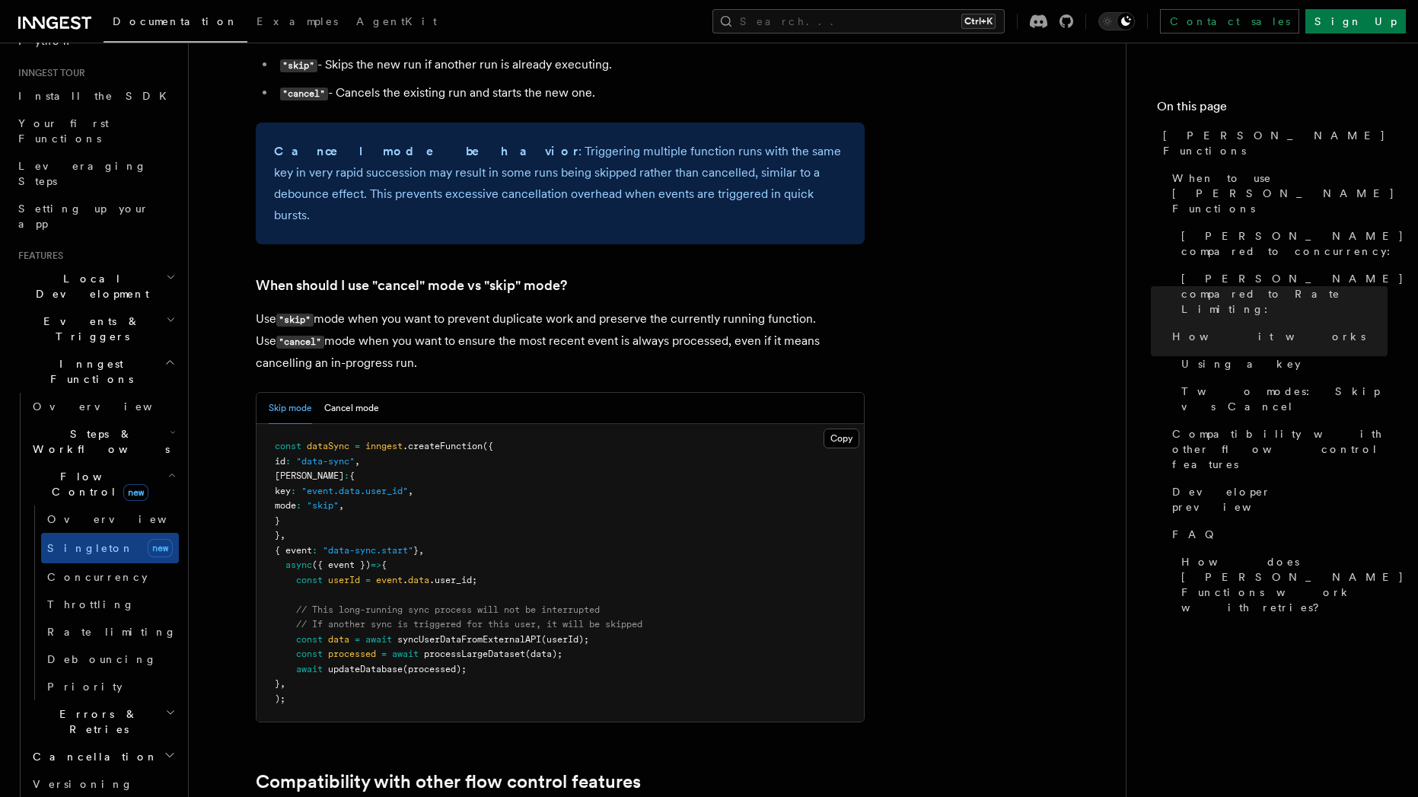
click at [317, 530] on pre "const dataSync = inngest .createFunction ({ id : "data-sync" , singleton : { ke…" at bounding box center [560, 573] width 607 height 298
drag, startPoint x: 315, startPoint y: 542, endPoint x: 495, endPoint y: 555, distance: 180.1
click at [495, 555] on code "const dataSync = inngest .createFunction ({ id : "data-sync" , singleton : { ke…" at bounding box center [459, 572] width 368 height 263
drag, startPoint x: 414, startPoint y: 545, endPoint x: 443, endPoint y: 568, distance: 36.9
click at [443, 568] on pre "const dataSync = inngest .createFunction ({ id : "data-sync" , singleton : { ke…" at bounding box center [560, 573] width 607 height 298
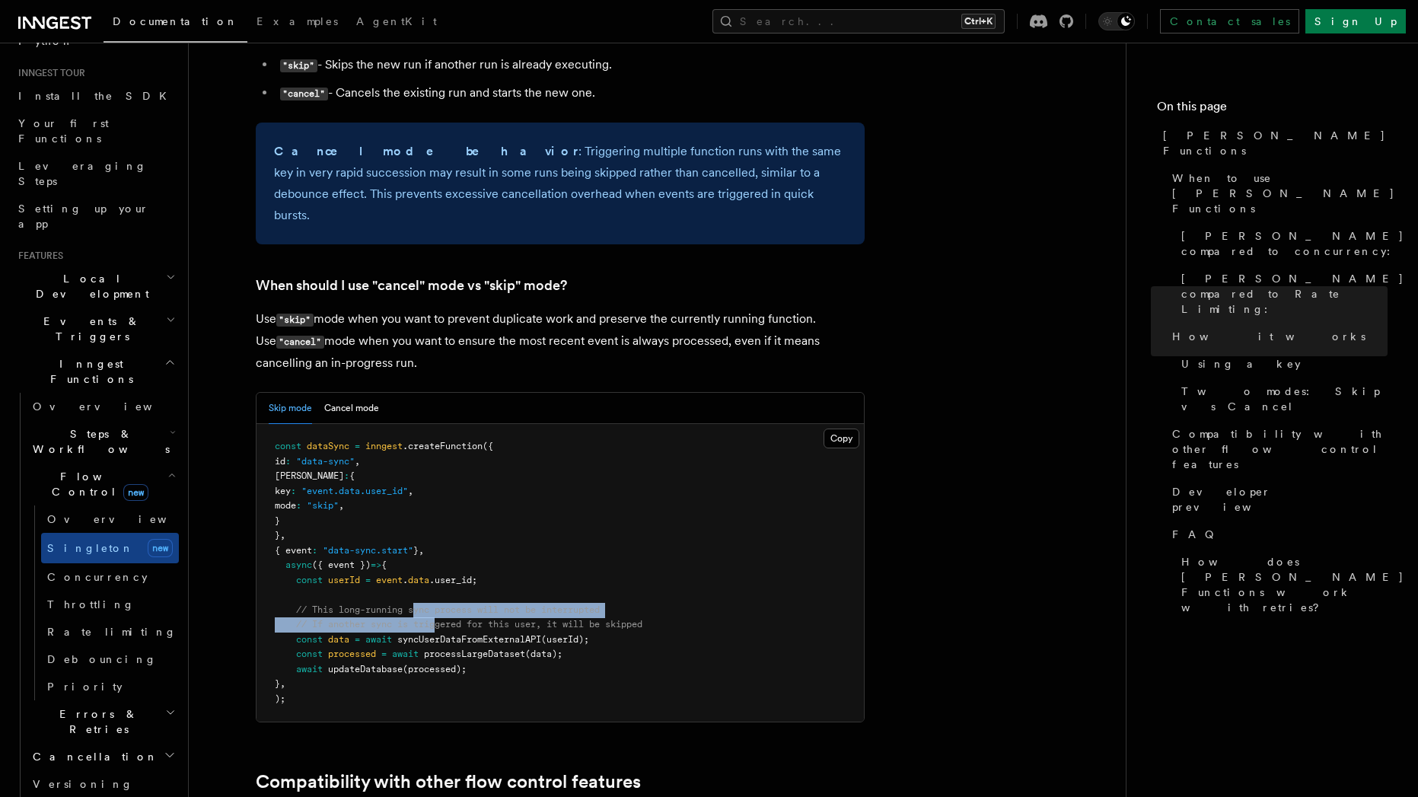
drag, startPoint x: 440, startPoint y: 555, endPoint x: 417, endPoint y: 546, distance: 24.6
click at [417, 546] on code "const dataSync = inngest .createFunction ({ id : "data-sync" , singleton : { ke…" at bounding box center [459, 572] width 368 height 263
click at [539, 604] on span "// This long-running sync process will not be interrupted" at bounding box center [448, 609] width 304 height 11
click at [518, 560] on code "const dataSync = inngest .createFunction ({ id : "data-sync" , singleton : { ke…" at bounding box center [459, 572] width 368 height 263
click at [442, 619] on span "// If another sync is triggered for this user, it will be skipped" at bounding box center [469, 624] width 346 height 11
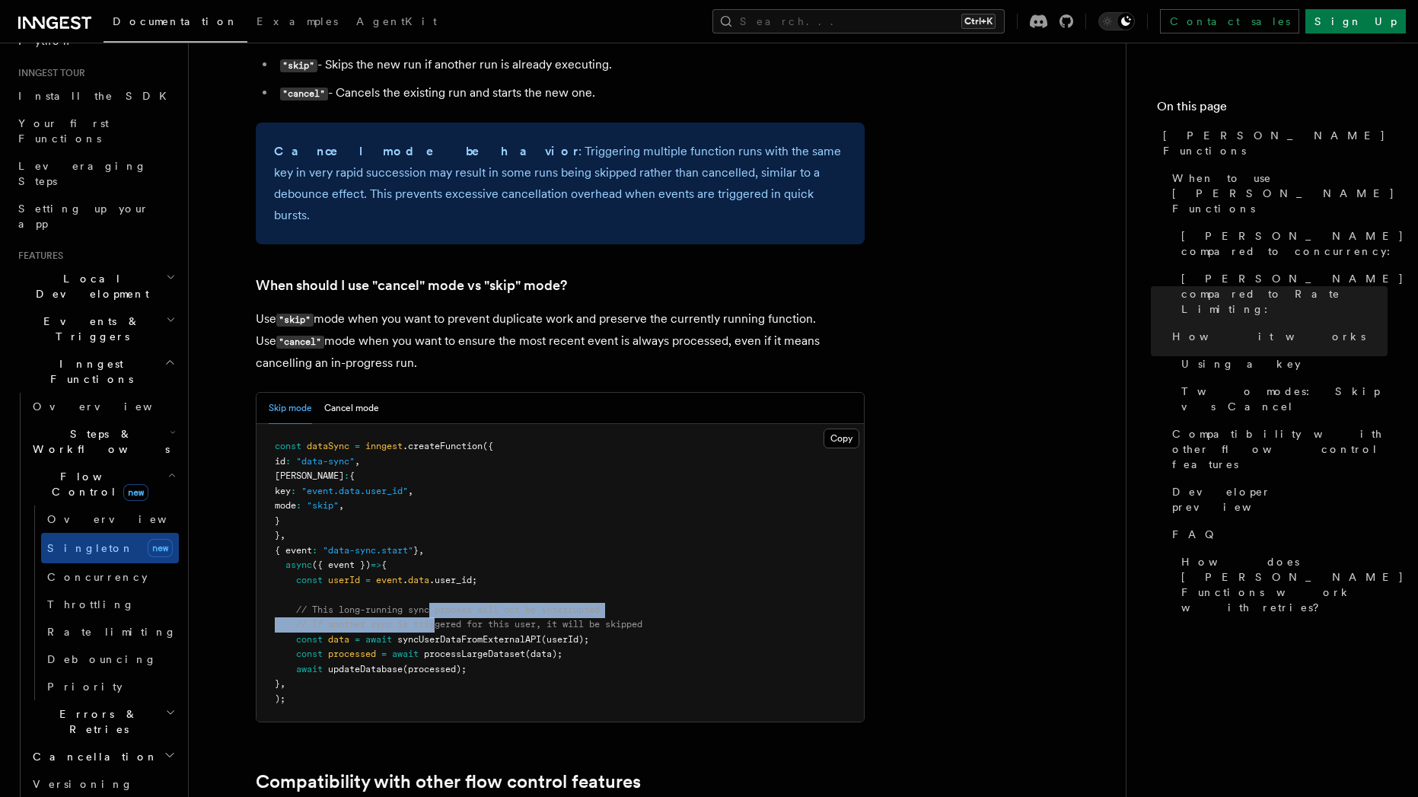
click at [441, 559] on code "const dataSync = inngest .createFunction ({ id : "data-sync" , singleton : { ke…" at bounding box center [459, 572] width 368 height 263
drag, startPoint x: 461, startPoint y: 566, endPoint x: 398, endPoint y: 548, distance: 65.0
click at [398, 548] on pre "const dataSync = inngest .createFunction ({ id : "data-sync" , singleton : { ke…" at bounding box center [560, 573] width 607 height 298
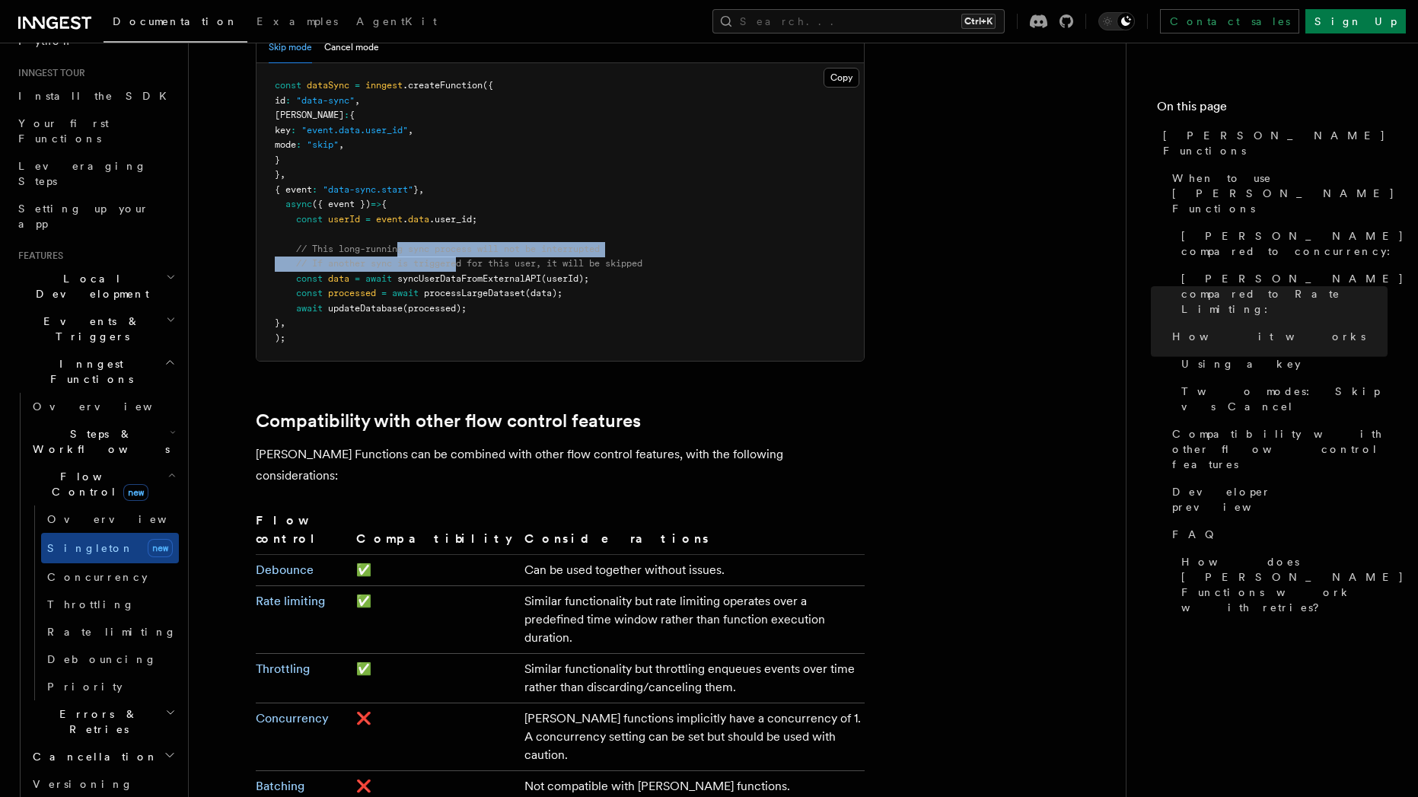
scroll to position [2329, 0]
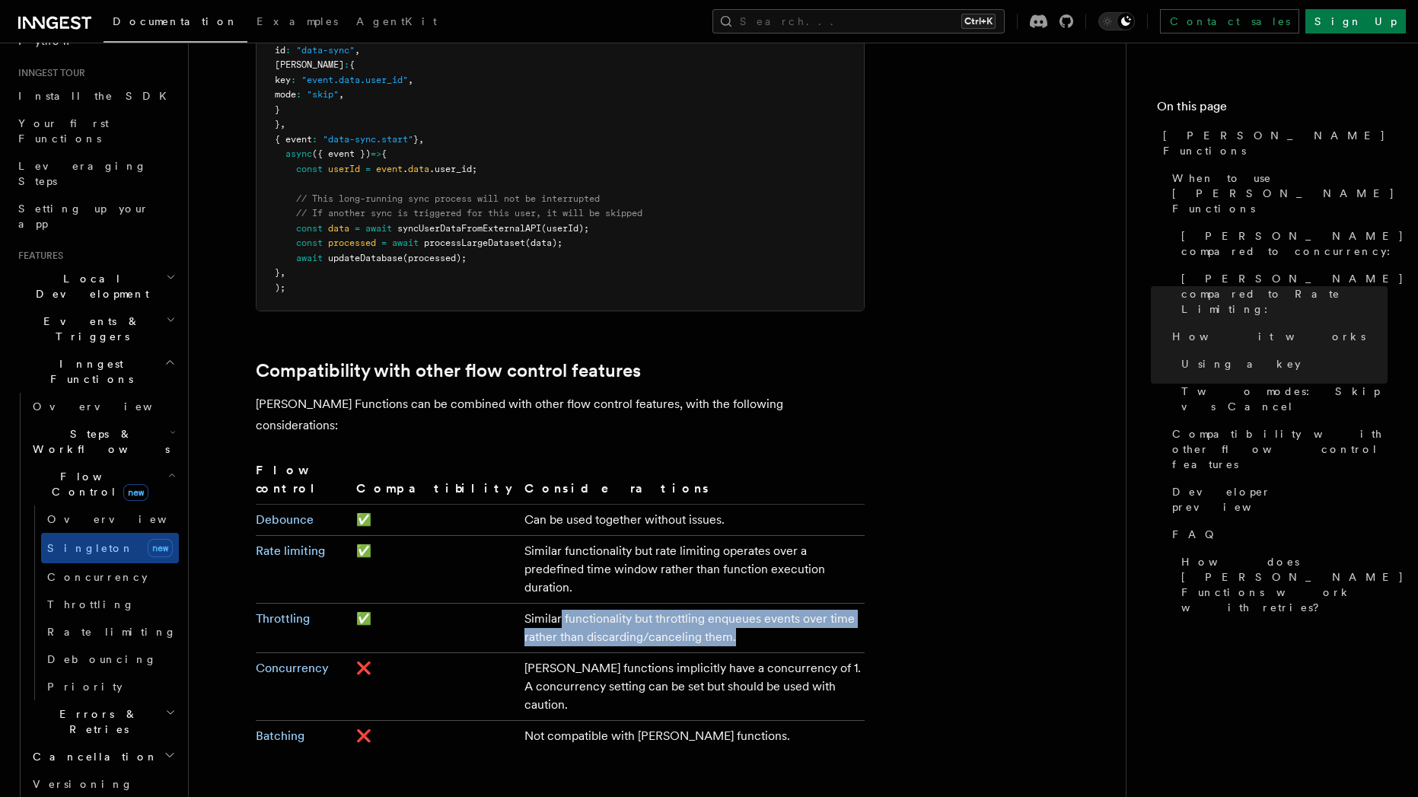
click at [518, 604] on td "Similar functionality but throttling enqueues events over time rather than disc…" at bounding box center [691, 628] width 346 height 49
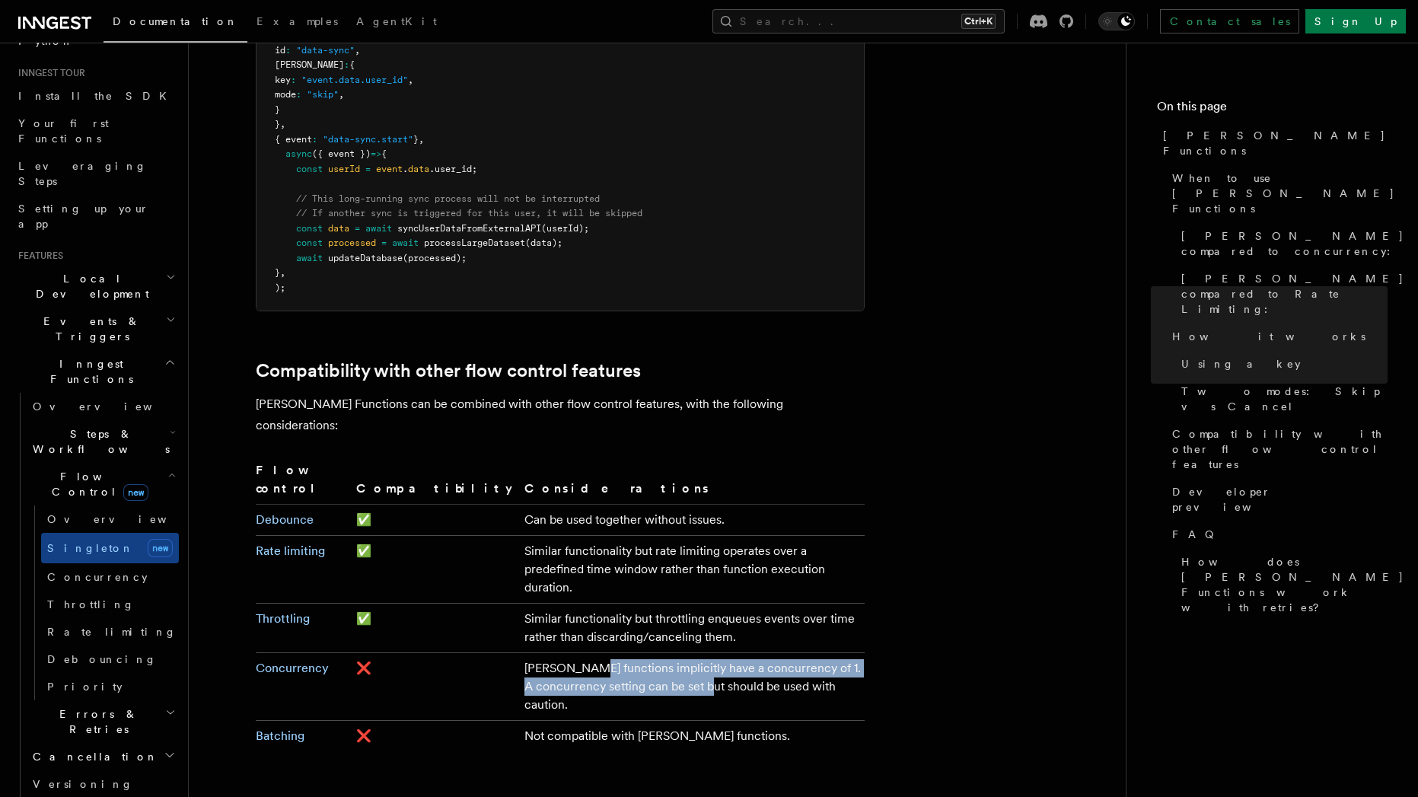
drag, startPoint x: 486, startPoint y: 547, endPoint x: 493, endPoint y: 572, distance: 27.0
click at [518, 653] on td "Singleton functions implicitly have a concurrency of 1. A concurrency setting c…" at bounding box center [691, 687] width 346 height 68
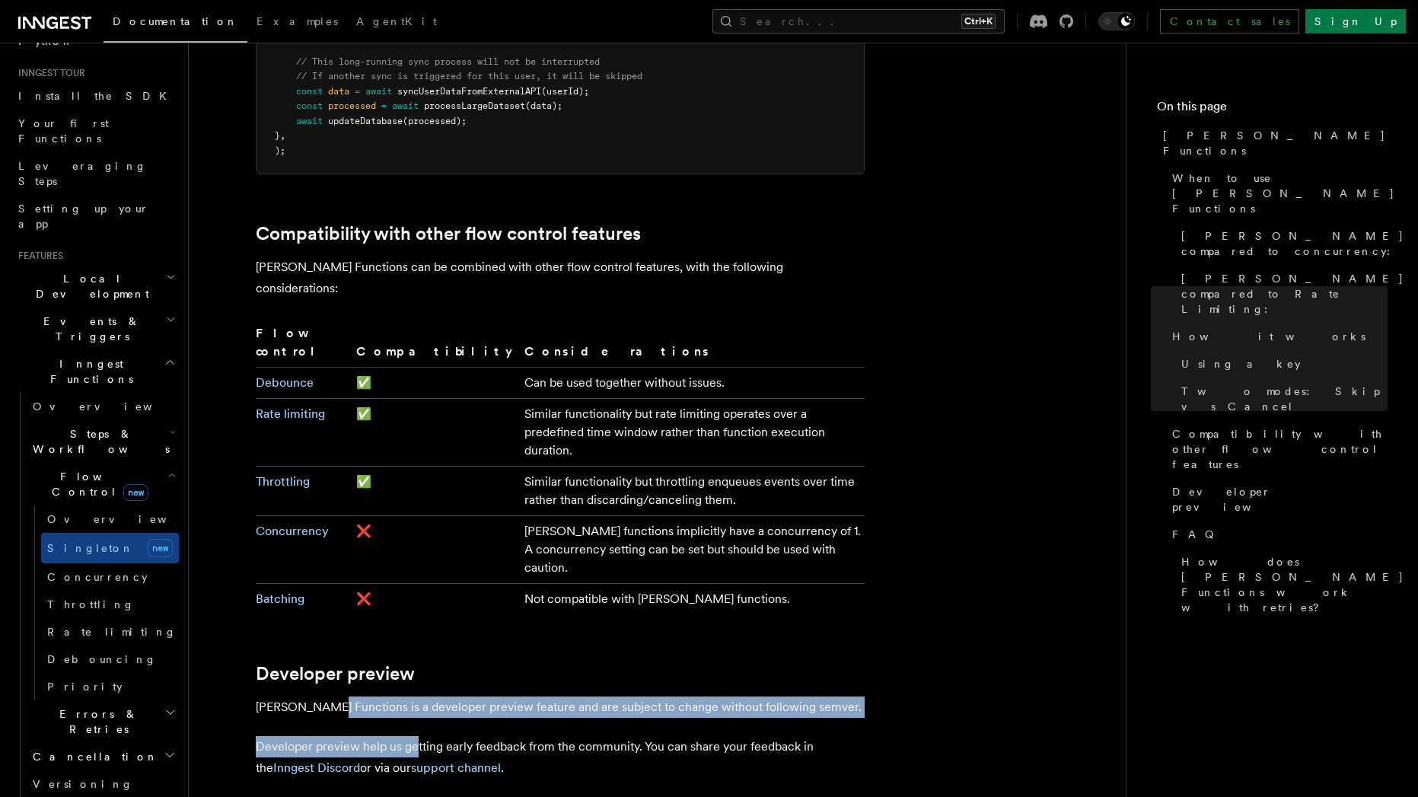
drag, startPoint x: 321, startPoint y: 572, endPoint x: 415, endPoint y: 598, distance: 97.1
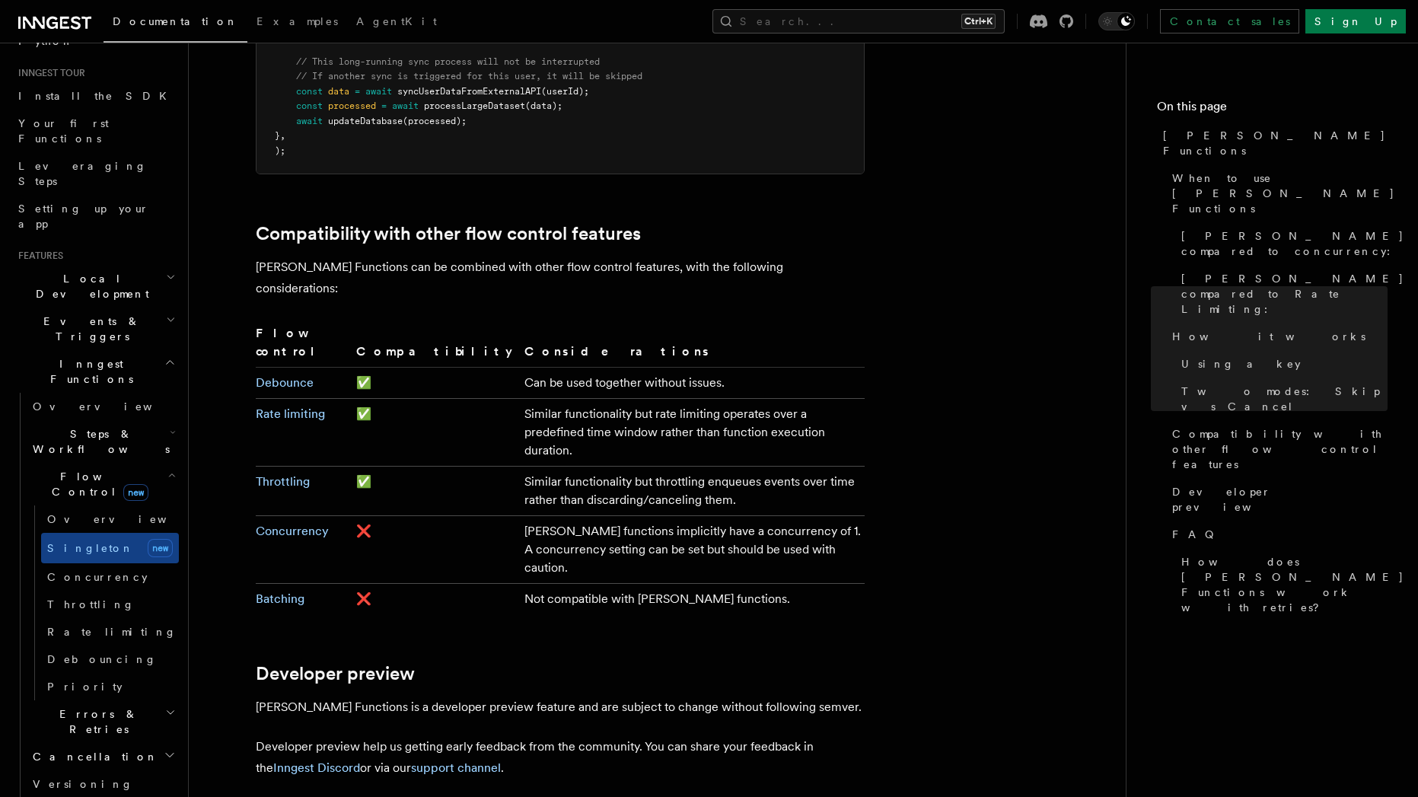
drag, startPoint x: 371, startPoint y: 696, endPoint x: 397, endPoint y: 732, distance: 44.2
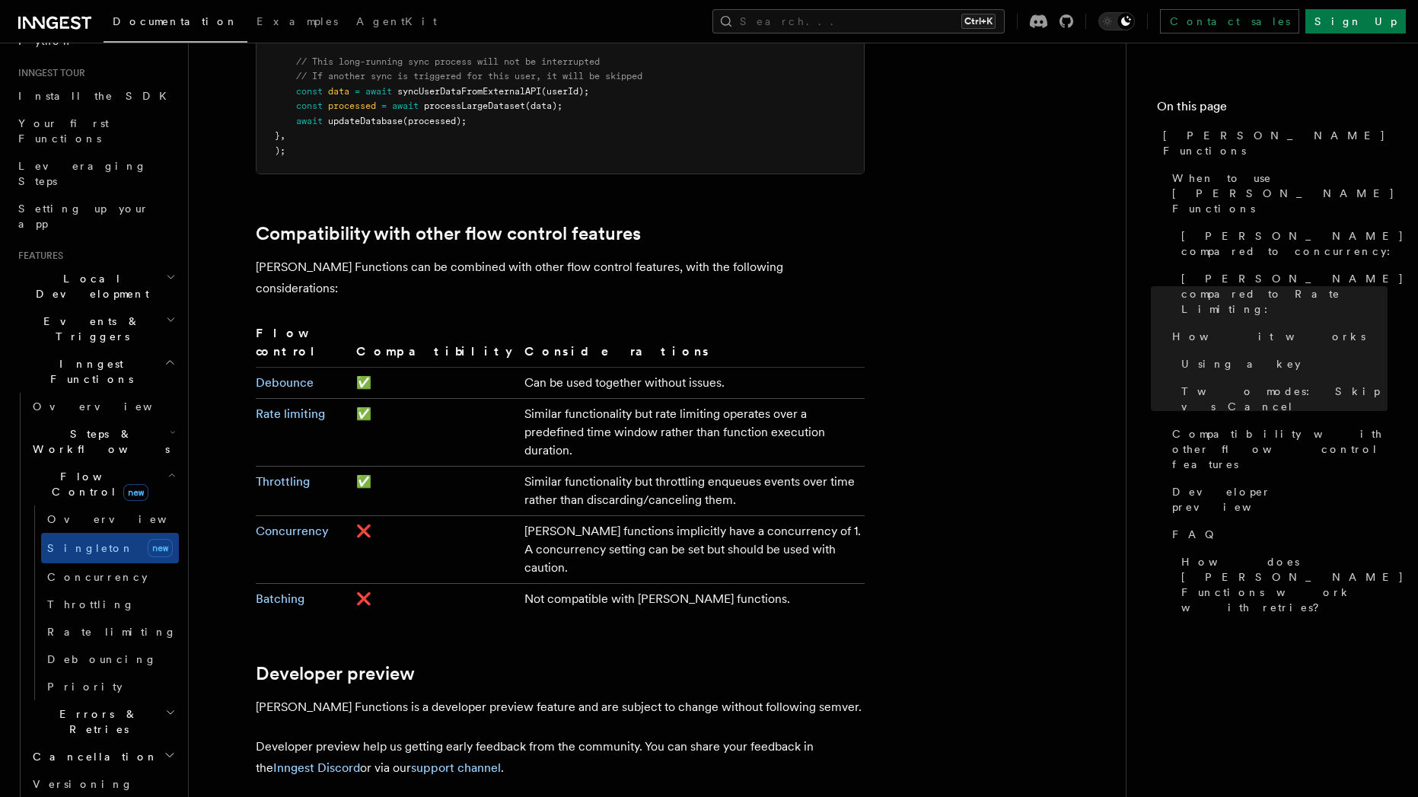
drag, startPoint x: 391, startPoint y: 705, endPoint x: 403, endPoint y: 706, distance: 12.3
drag, startPoint x: 404, startPoint y: 735, endPoint x: 339, endPoint y: 693, distance: 78.1
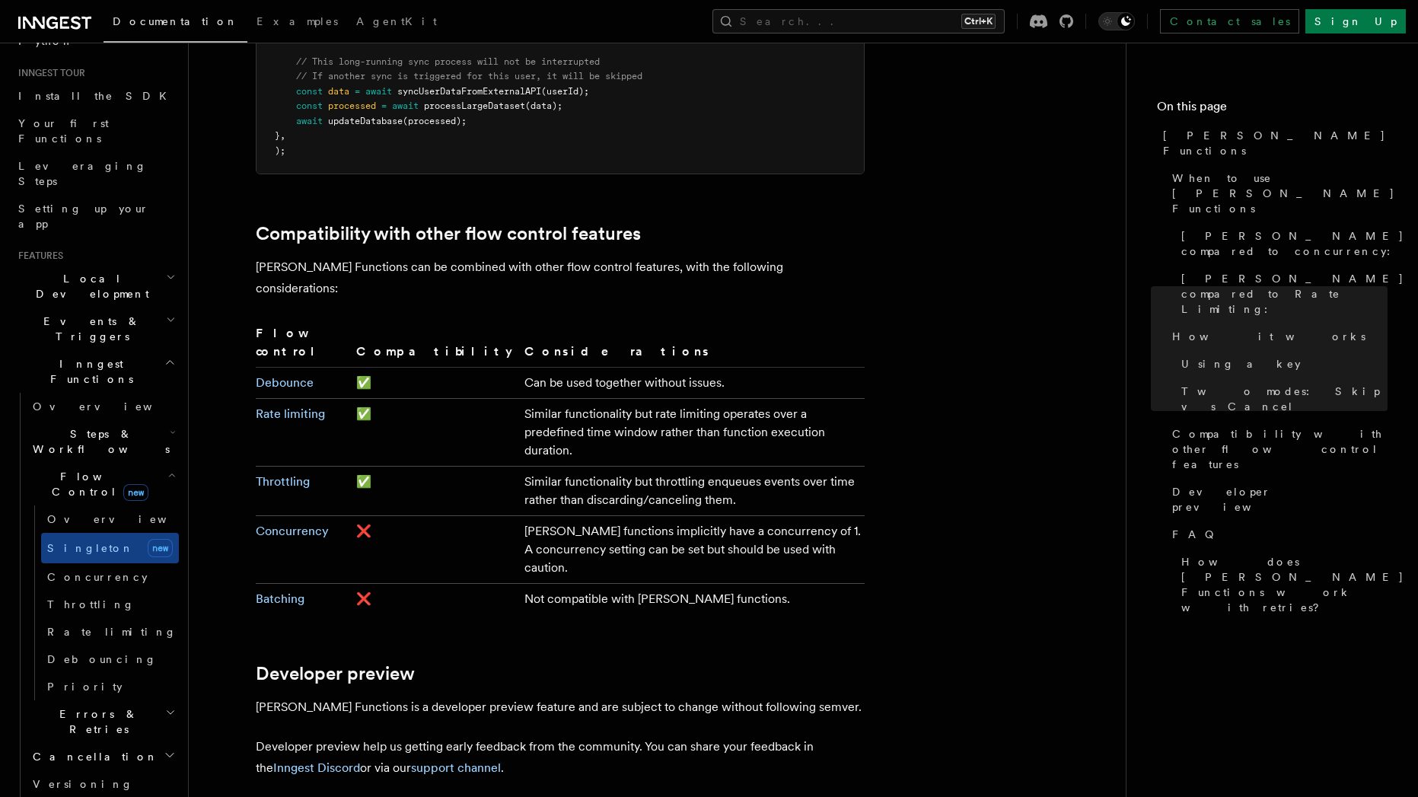
drag, startPoint x: 320, startPoint y: 691, endPoint x: 343, endPoint y: 744, distance: 57.6
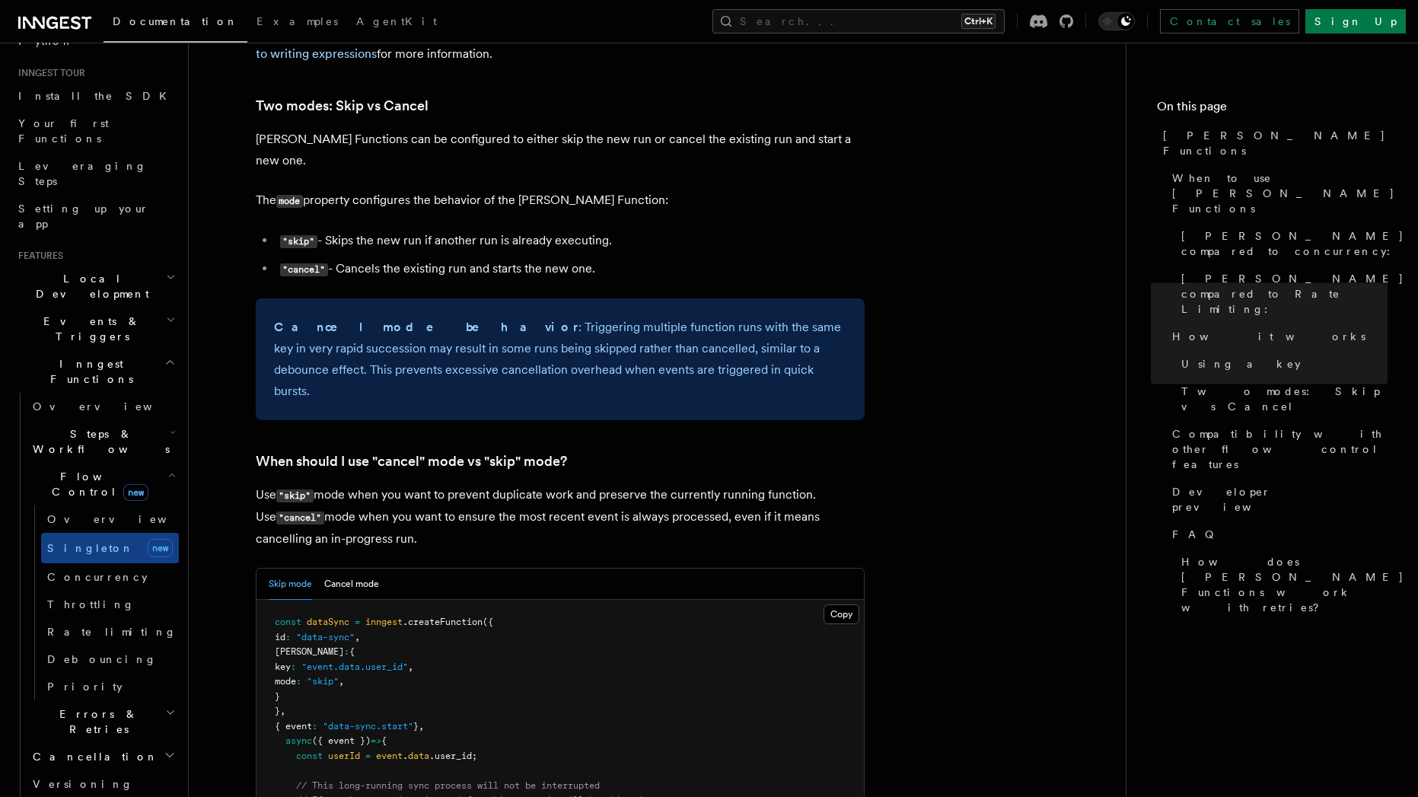
scroll to position [1644, 0]
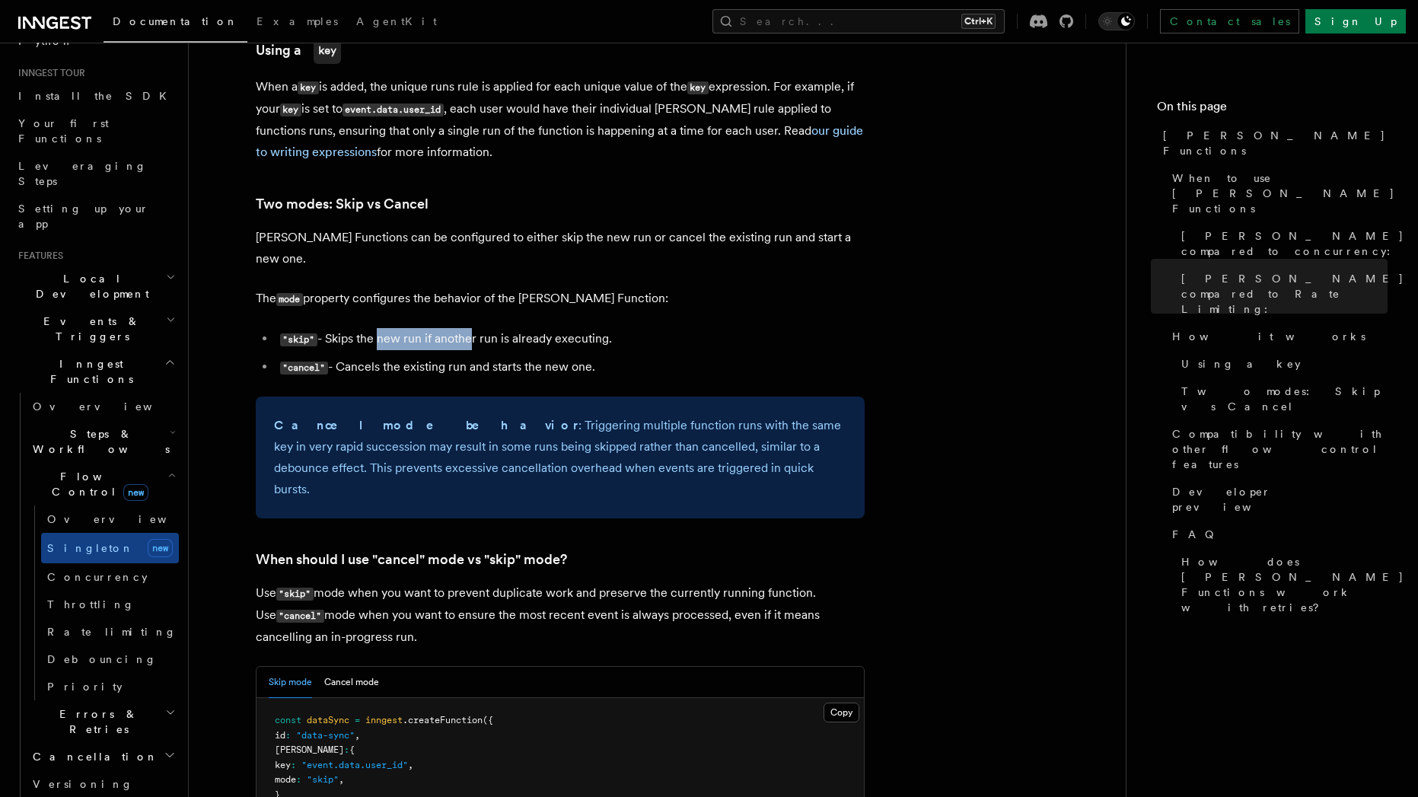
drag, startPoint x: 377, startPoint y: 295, endPoint x: 467, endPoint y: 301, distance: 90.8
click at [467, 328] on li ""skip" - Skips the new run if another run is already executing." at bounding box center [570, 339] width 589 height 22
drag, startPoint x: 368, startPoint y: 327, endPoint x: 480, endPoint y: 324, distance: 111.2
click at [477, 356] on li ""cancel" - Cancels the existing run and starts the new one." at bounding box center [570, 367] width 589 height 22
drag, startPoint x: 512, startPoint y: 325, endPoint x: 464, endPoint y: 325, distance: 48.0
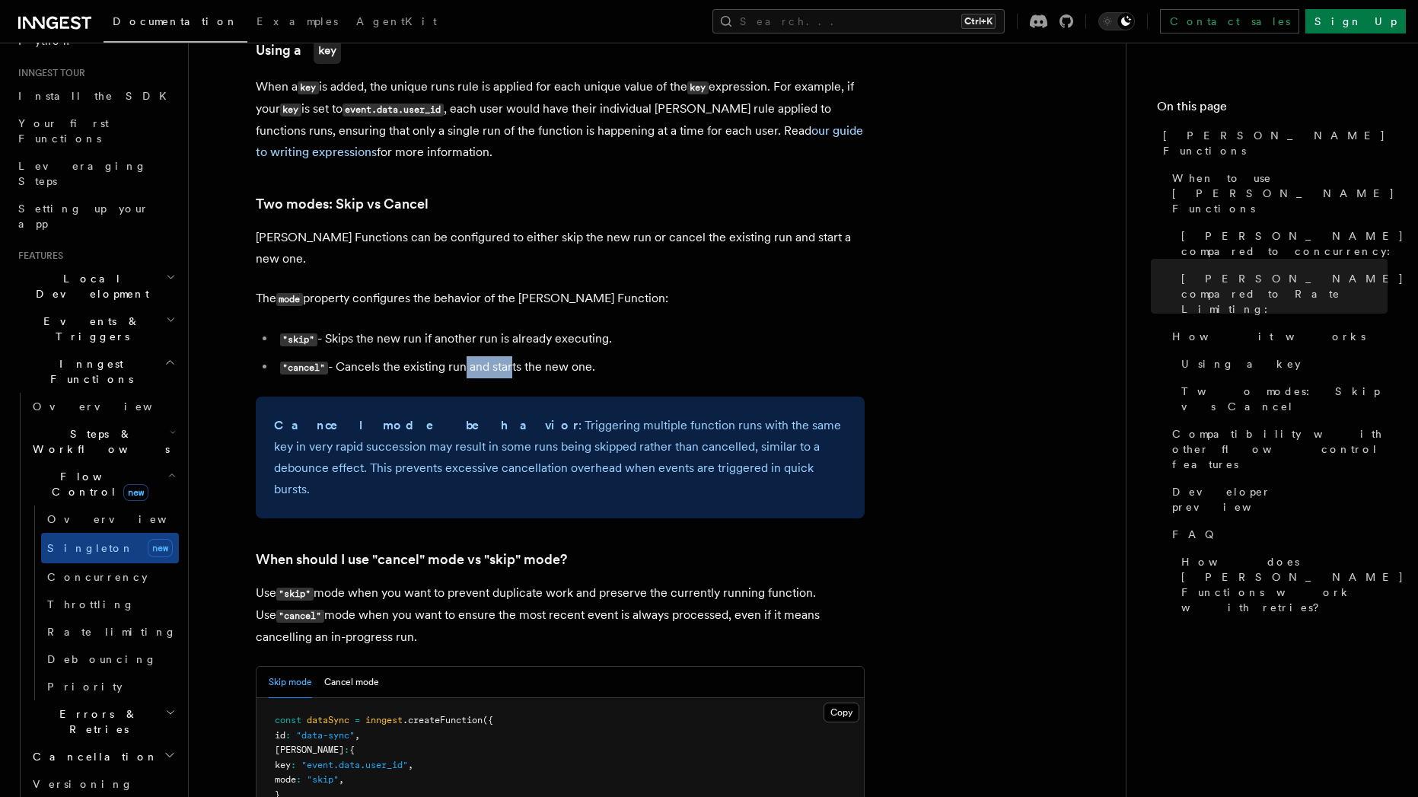
click at [464, 356] on li ""cancel" - Cancels the existing run and starts the new one." at bounding box center [570, 367] width 589 height 22
drag, startPoint x: 520, startPoint y: 325, endPoint x: 493, endPoint y: 324, distance: 26.7
click at [499, 356] on li ""cancel" - Cancels the existing run and starts the new one." at bounding box center [570, 367] width 589 height 22
drag, startPoint x: 348, startPoint y: 296, endPoint x: 495, endPoint y: 301, distance: 147.0
click at [500, 328] on li ""skip" - Skips the new run if another run is already executing." at bounding box center [570, 339] width 589 height 22
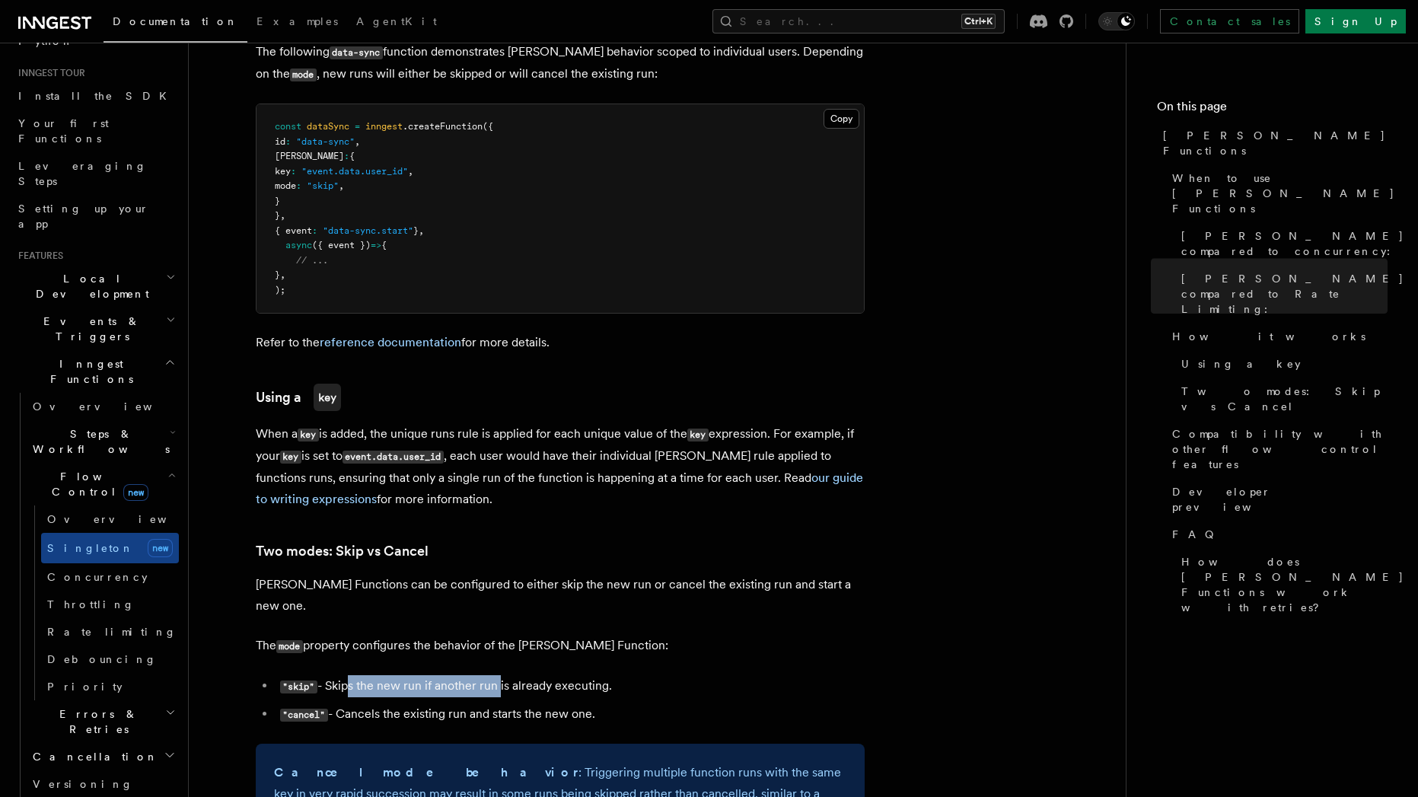
scroll to position [1233, 0]
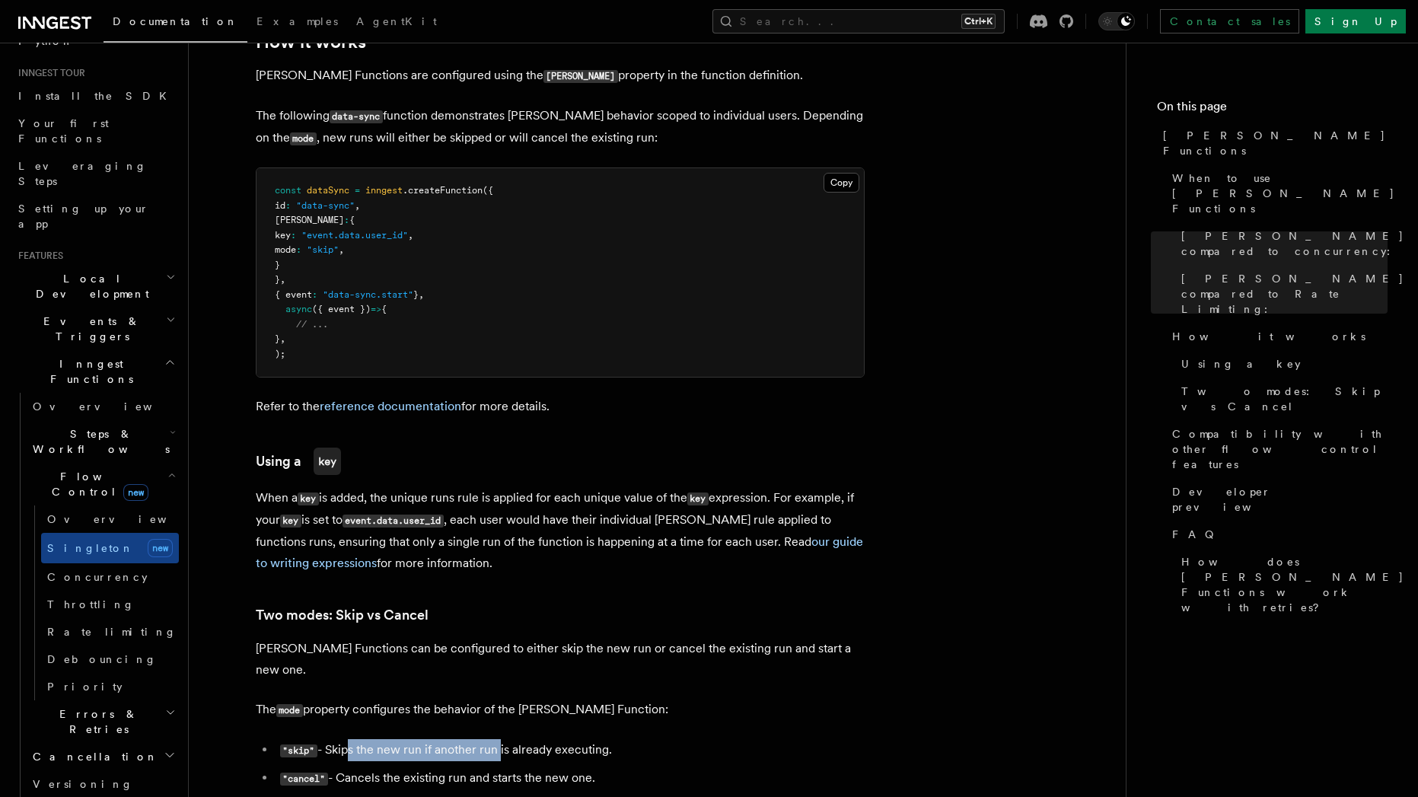
click at [346, 739] on li ""skip" - Skips the new run if another run is already executing." at bounding box center [570, 750] width 589 height 22
drag, startPoint x: 347, startPoint y: 706, endPoint x: 537, endPoint y: 715, distance: 190.5
click at [537, 739] on li ""skip" - Skips the new run if another run is already executing." at bounding box center [570, 750] width 589 height 22
drag, startPoint x: 306, startPoint y: 242, endPoint x: 296, endPoint y: 193, distance: 50.5
click at [296, 193] on code "const dataSync = inngest .createFunction ({ id : "data-sync" , singleton : { ke…" at bounding box center [384, 272] width 218 height 174
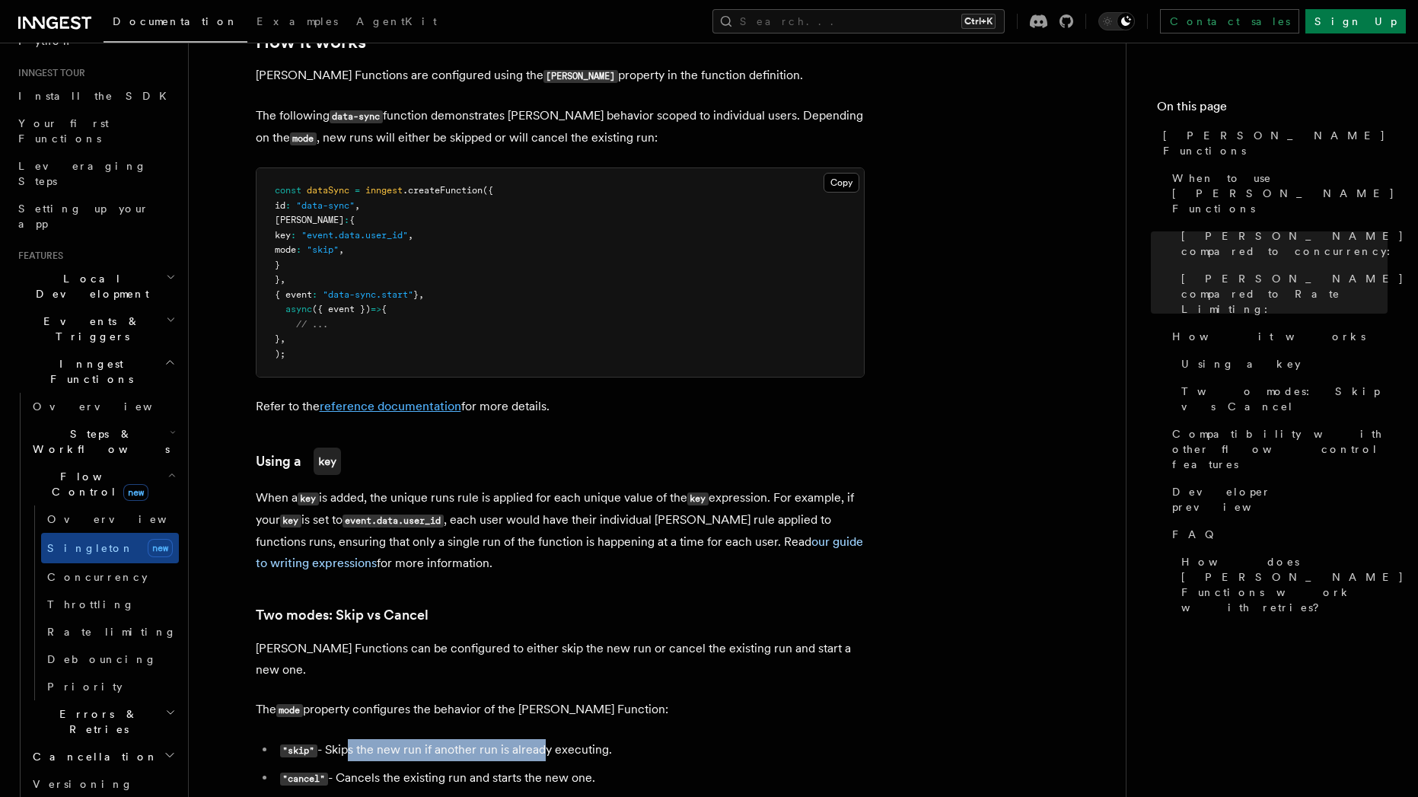
copy code "singleton : { key : "event.data.user_id" , mode : "skip" , }"
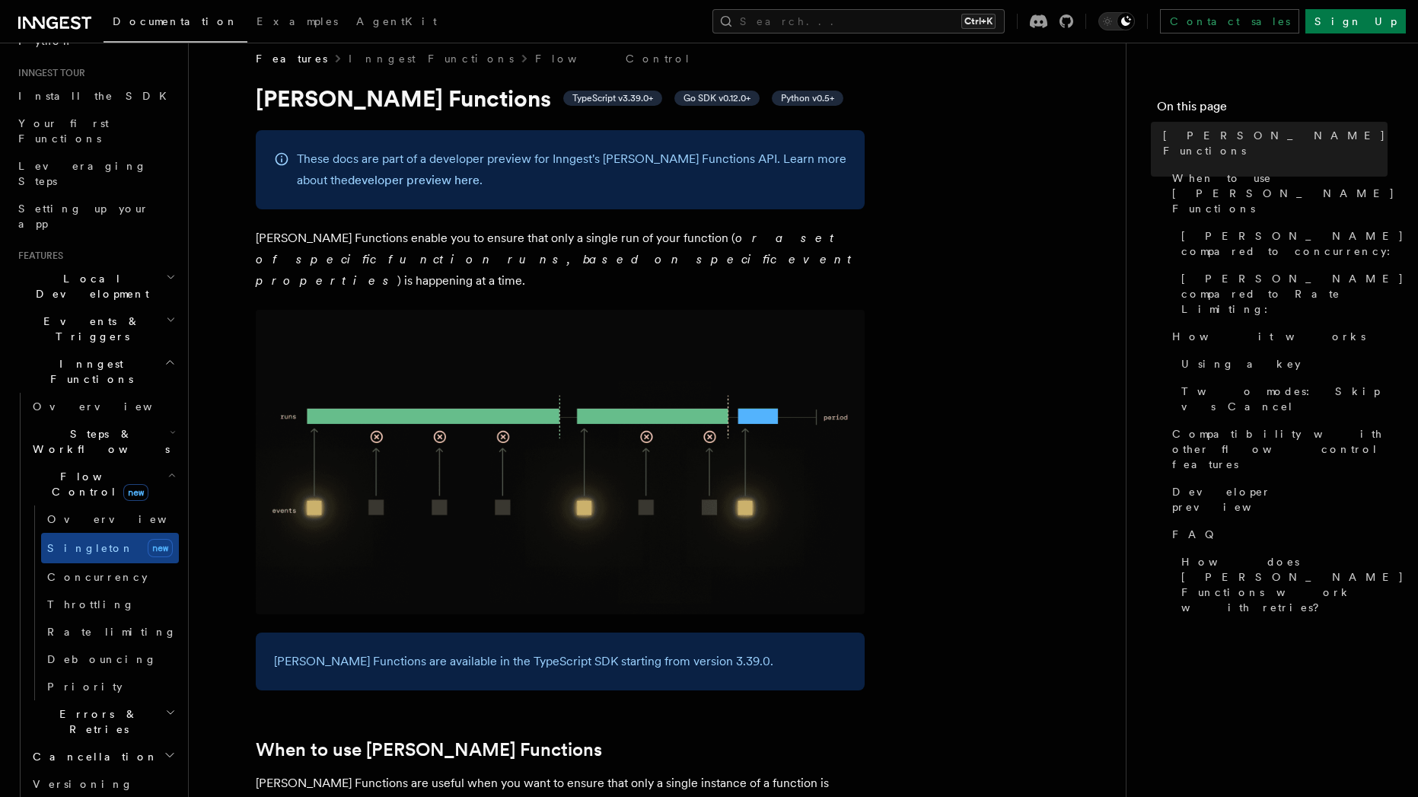
scroll to position [0, 0]
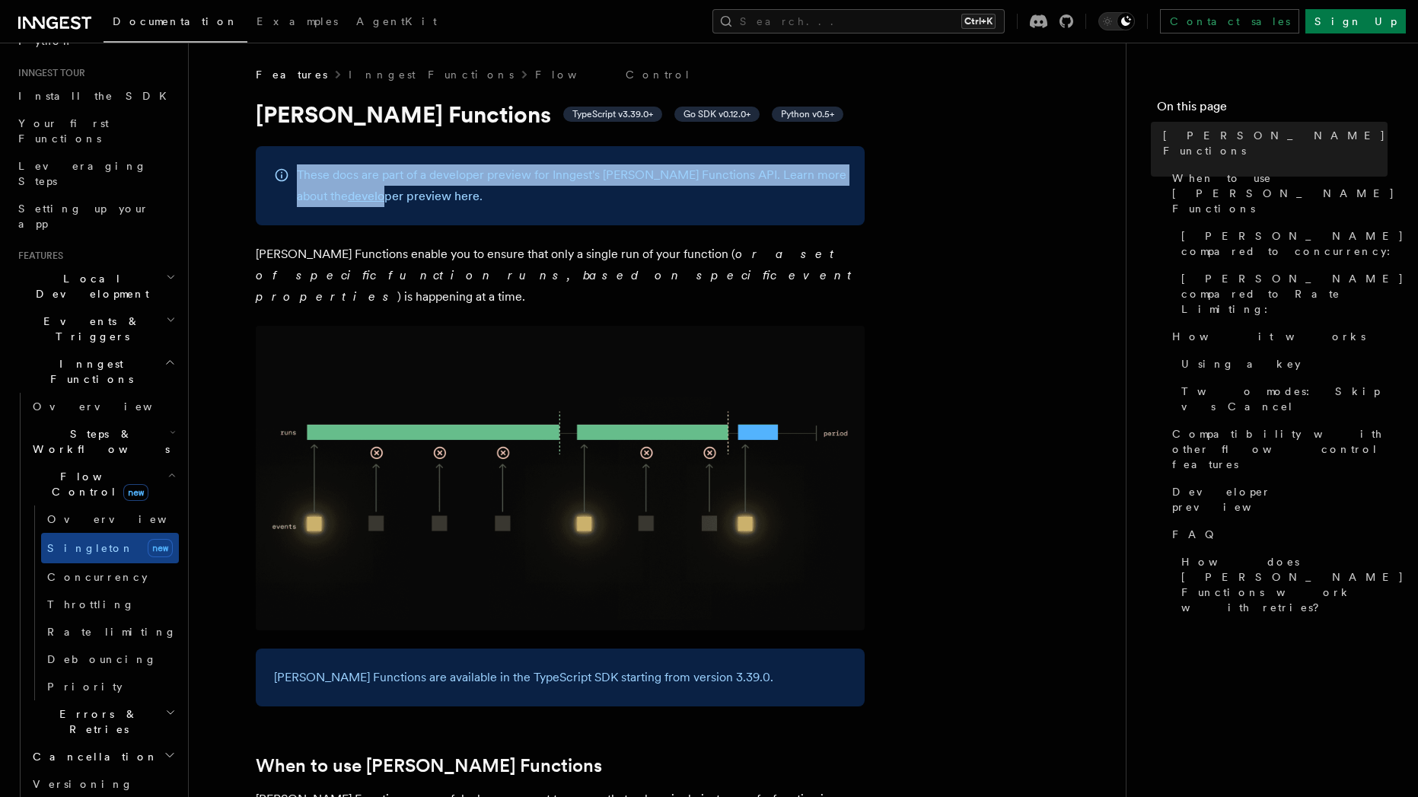
drag, startPoint x: 336, startPoint y: 164, endPoint x: 351, endPoint y: 186, distance: 26.8
click at [351, 186] on p "These docs are part of a developer preview for Inngest's Singleton Functions AP…" at bounding box center [572, 185] width 550 height 43
click at [445, 184] on p "These docs are part of a developer preview for Inngest's Singleton Functions AP…" at bounding box center [572, 185] width 550 height 43
drag, startPoint x: 528, startPoint y: 179, endPoint x: 543, endPoint y: 206, distance: 30.7
click at [543, 206] on p "These docs are part of a developer preview for Inngest's Singleton Functions AP…" at bounding box center [572, 185] width 550 height 43
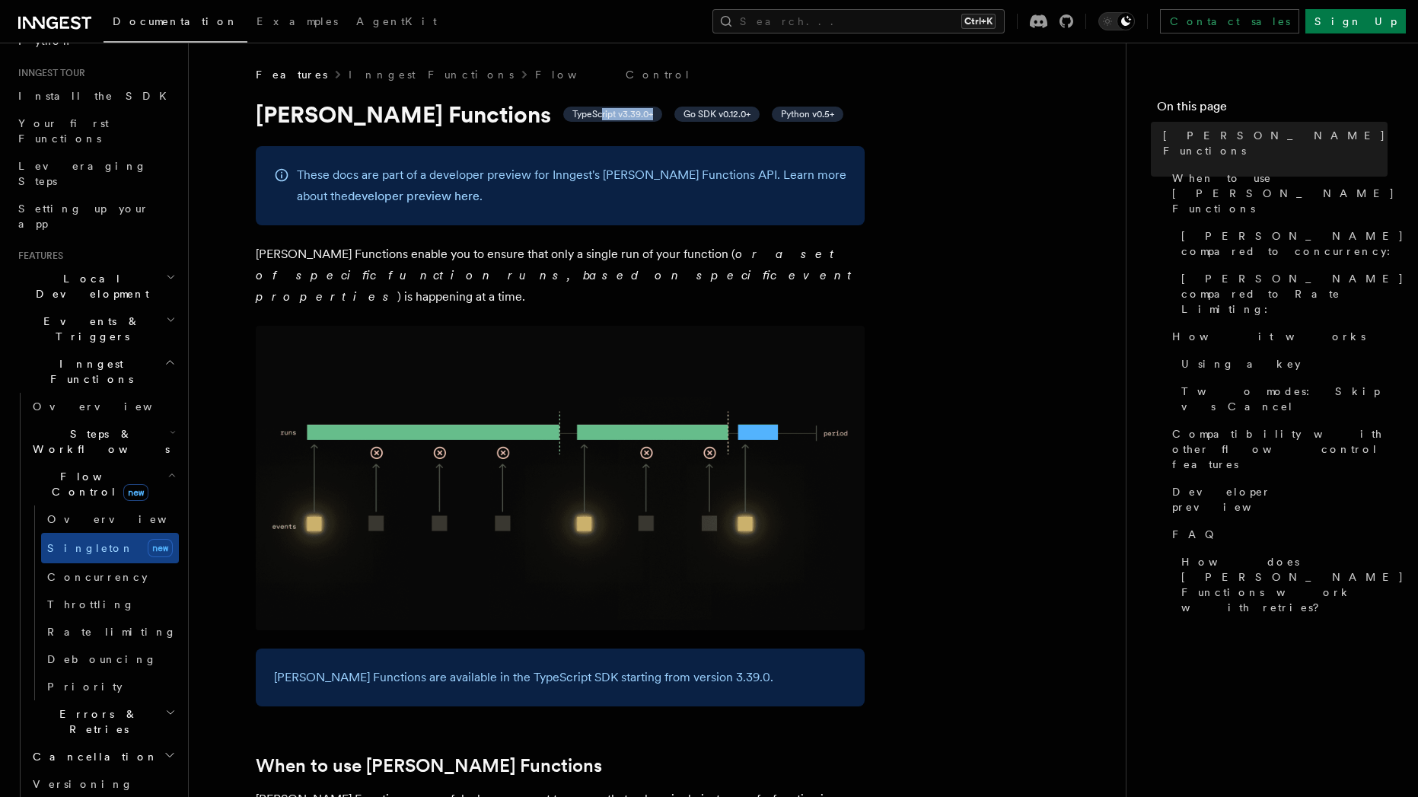
drag, startPoint x: 517, startPoint y: 113, endPoint x: 576, endPoint y: 115, distance: 58.7
click at [576, 115] on span "TypeScript v3.39.0+" at bounding box center [612, 114] width 99 height 15
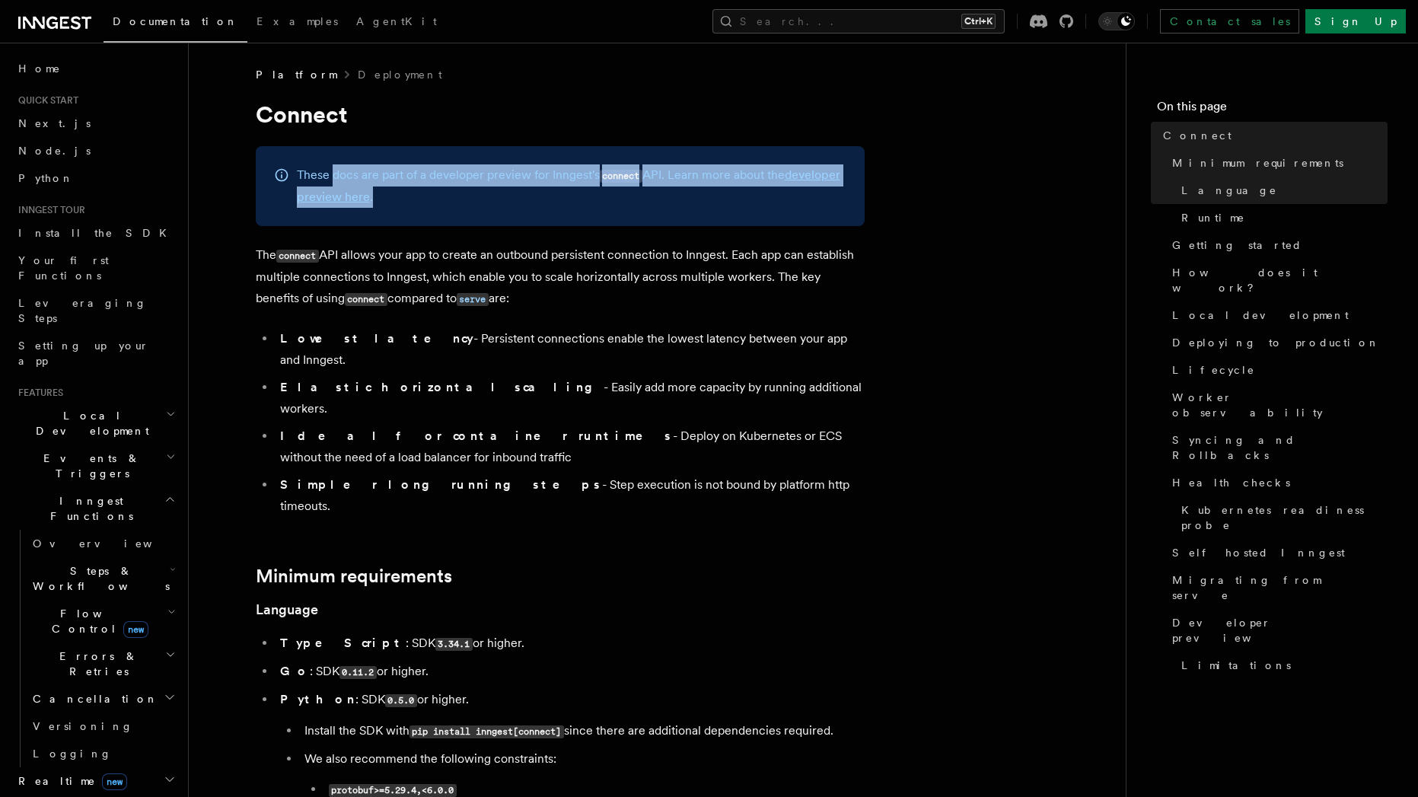
drag, startPoint x: 331, startPoint y: 177, endPoint x: 351, endPoint y: 220, distance: 47.0
click at [351, 220] on div "These docs are part of a developer preview for Inngest's connect API. Learn mor…" at bounding box center [560, 186] width 609 height 80
click at [515, 215] on div "These docs are part of a developer preview for Inngest's connect API. Learn mor…" at bounding box center [560, 186] width 609 height 80
drag, startPoint x: 500, startPoint y: 203, endPoint x: 368, endPoint y: 163, distance: 137.7
click at [368, 163] on div "These docs are part of a developer preview for Inngest's connect API. Learn mor…" at bounding box center [560, 186] width 609 height 80
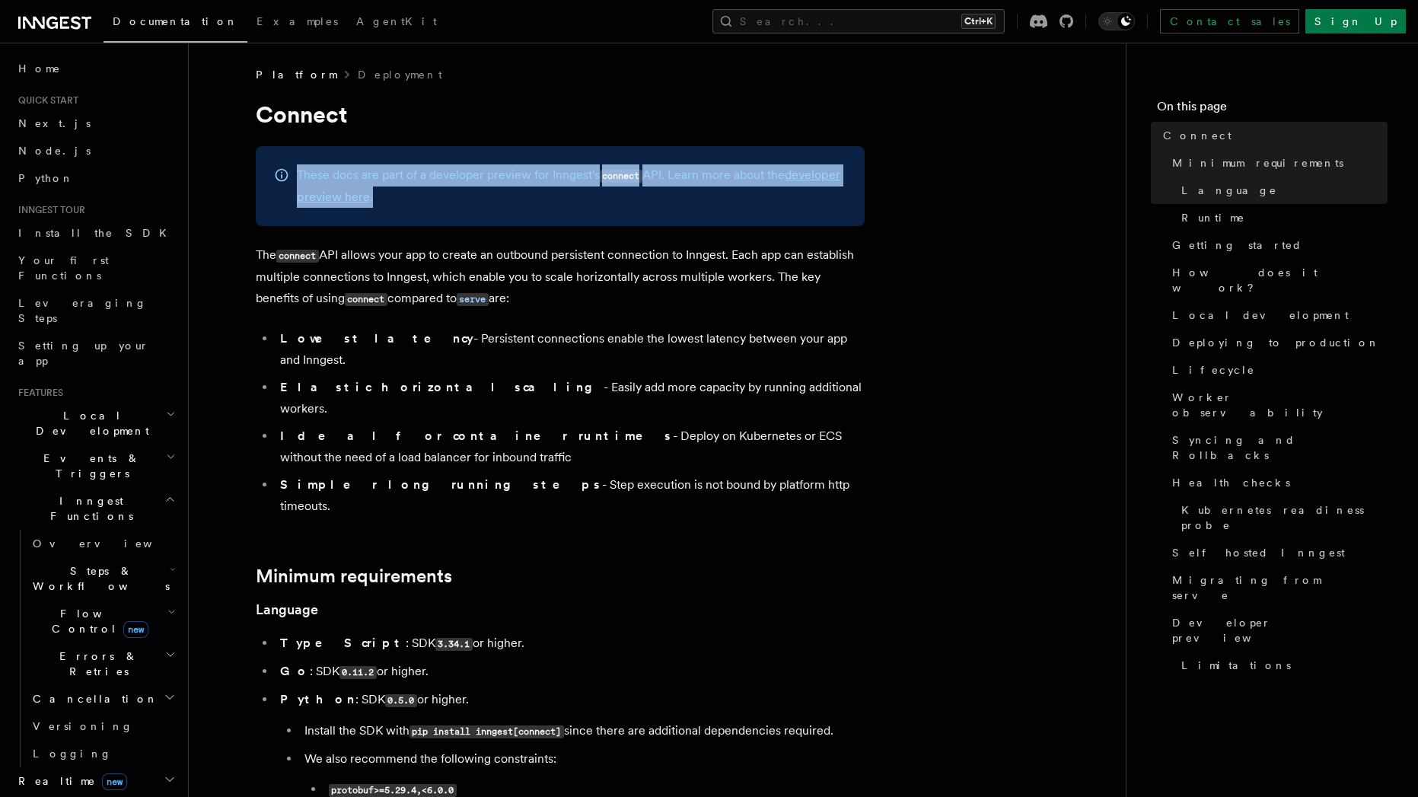
click at [368, 163] on div "These docs are part of a developer preview for Inngest's connect API. Learn mor…" at bounding box center [560, 186] width 609 height 80
drag, startPoint x: 368, startPoint y: 163, endPoint x: 529, endPoint y: 213, distance: 169.0
click at [529, 213] on div "These docs are part of a developer preview for Inngest's connect API. Learn mor…" at bounding box center [560, 186] width 609 height 80
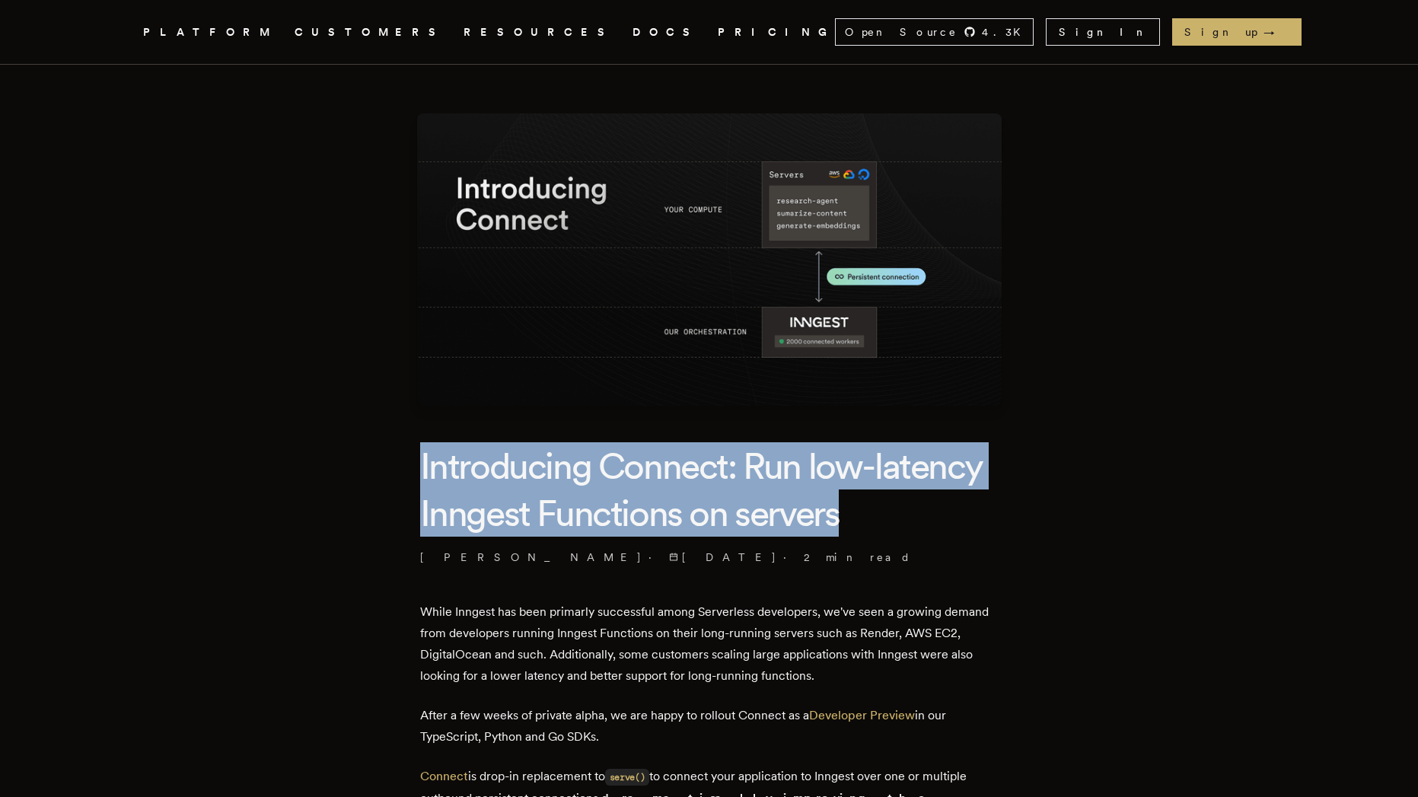
drag, startPoint x: 470, startPoint y: 461, endPoint x: 898, endPoint y: 520, distance: 431.1
click at [898, 520] on h1 "Introducing Connect: Run low-latency Inngest Functions on servers" at bounding box center [709, 489] width 579 height 95
drag, startPoint x: 900, startPoint y: 520, endPoint x: 350, endPoint y: 470, distance: 551.9
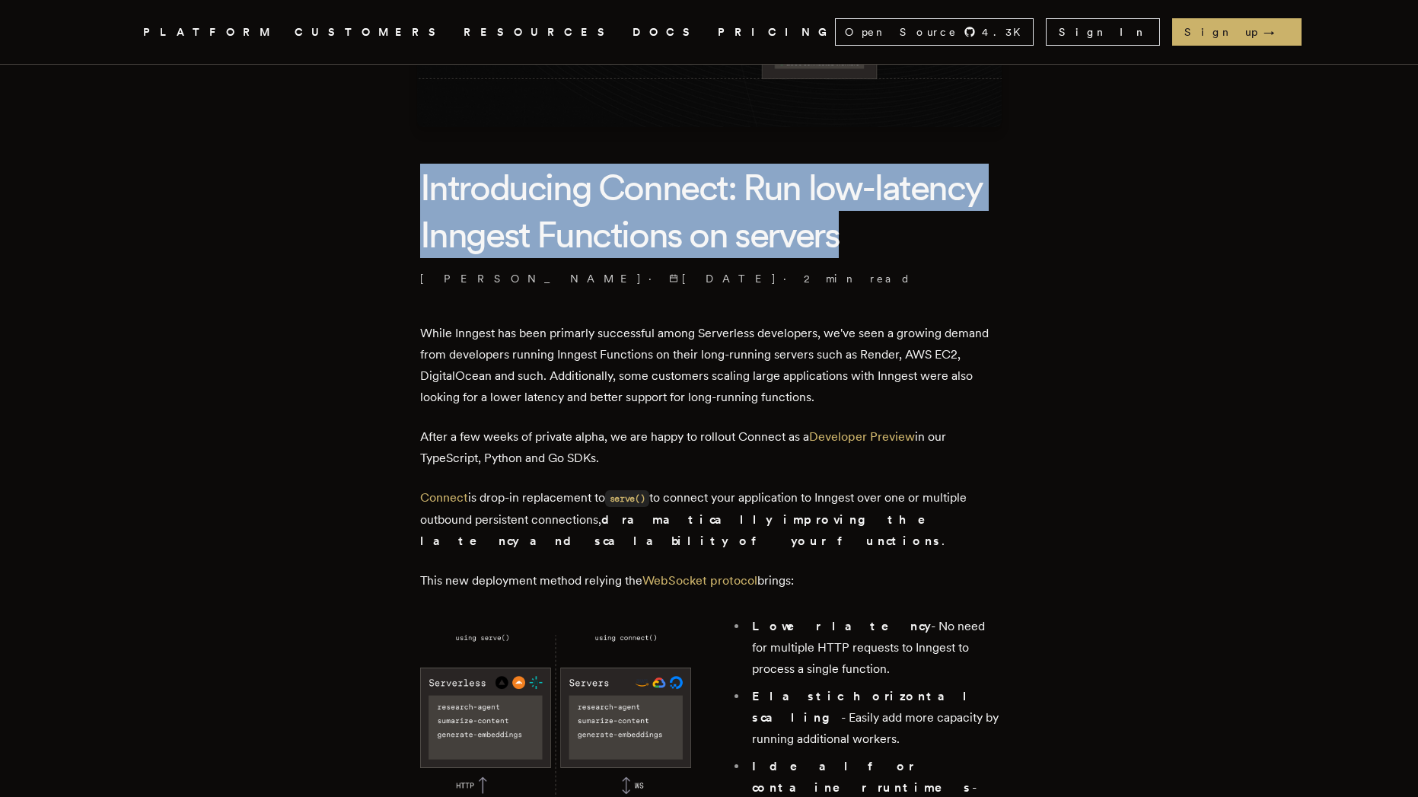
scroll to position [274, 0]
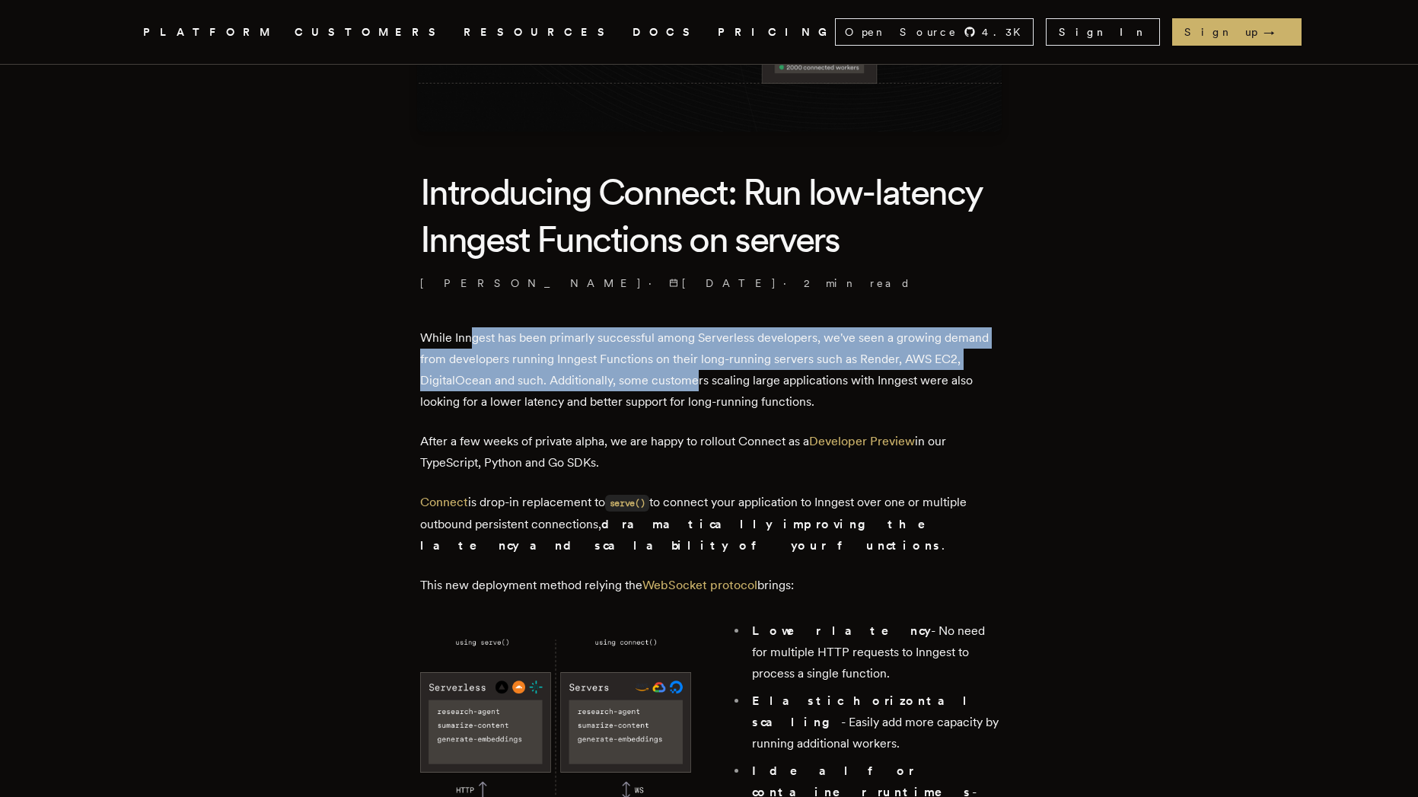
drag, startPoint x: 479, startPoint y: 335, endPoint x: 701, endPoint y: 378, distance: 226.3
click at [701, 378] on p "While Inngest has been primarly successful among Serverless developers, we've s…" at bounding box center [709, 369] width 579 height 85
drag, startPoint x: 481, startPoint y: 443, endPoint x: 620, endPoint y: 459, distance: 139.5
click at [620, 459] on p "After a few weeks of private alpha, we are happy to rollout Connect as a Develo…" at bounding box center [709, 452] width 579 height 43
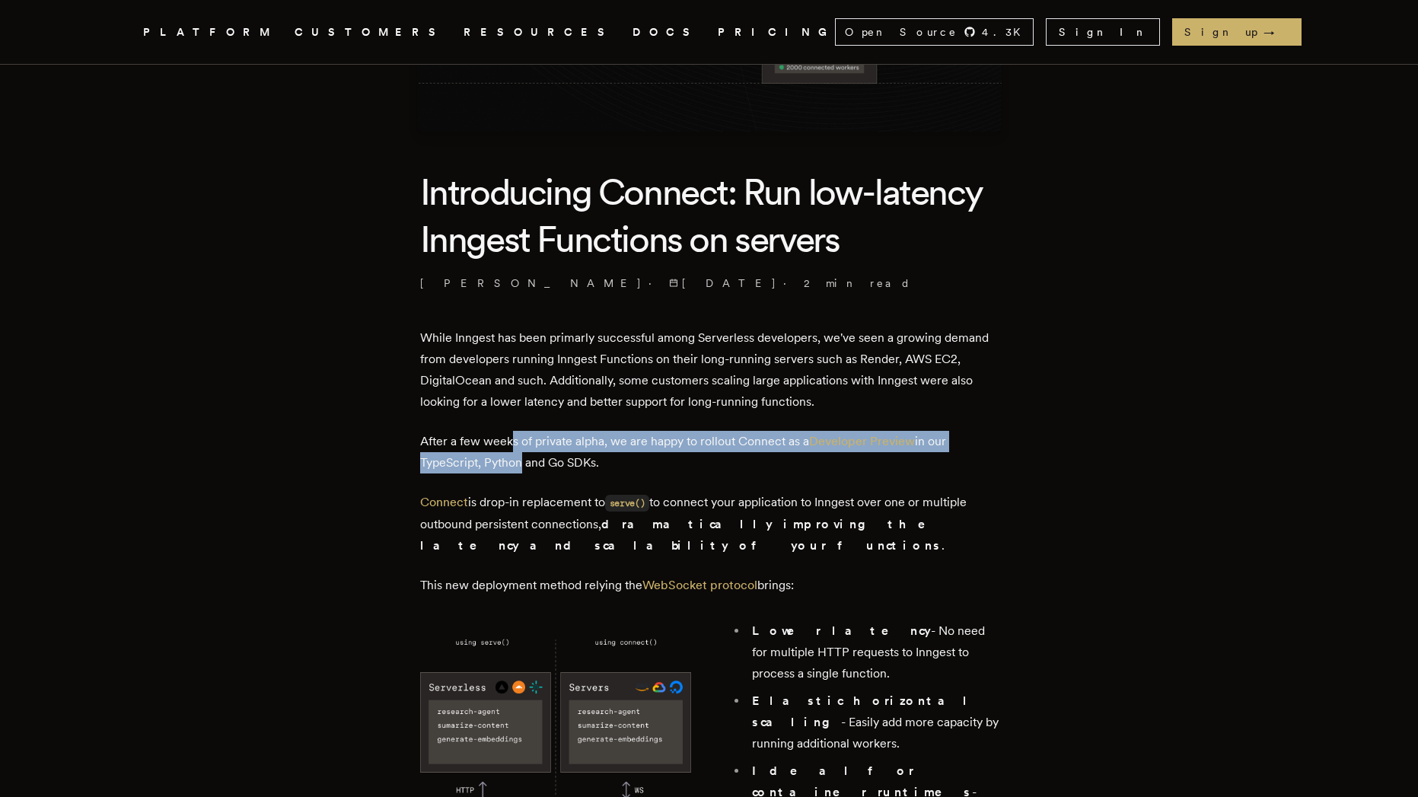
click at [521, 461] on p "After a few weeks of private alpha, we are happy to rollout Connect as a Develo…" at bounding box center [709, 452] width 579 height 43
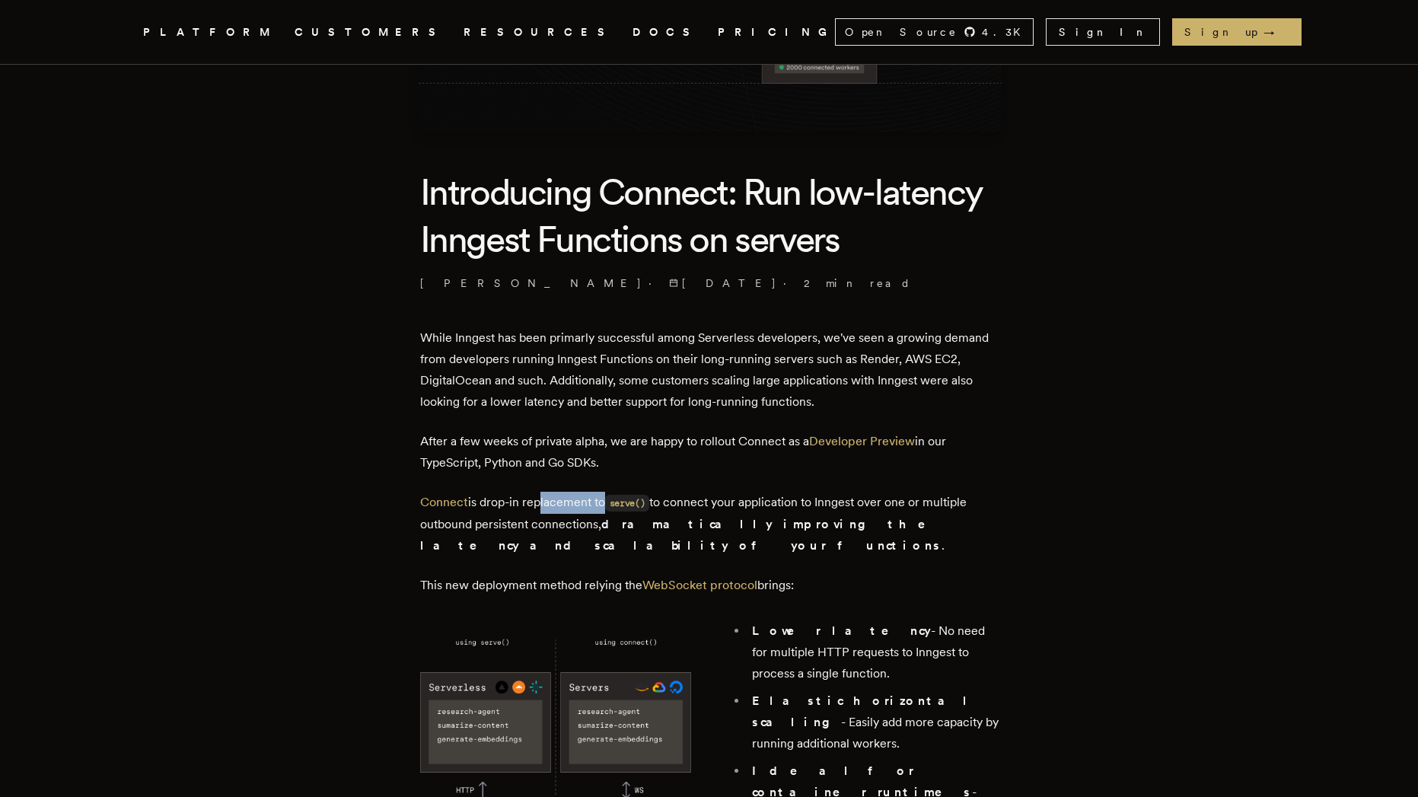
drag, startPoint x: 544, startPoint y: 502, endPoint x: 607, endPoint y: 505, distance: 63.2
click at [607, 505] on p "Connect is drop-in replacement to serve() to connect your application to Innges…" at bounding box center [709, 524] width 579 height 65
drag, startPoint x: 780, startPoint y: 507, endPoint x: 869, endPoint y: 510, distance: 88.4
click at [869, 510] on p "Connect is drop-in replacement to serve() to connect your application to Innges…" at bounding box center [709, 524] width 579 height 65
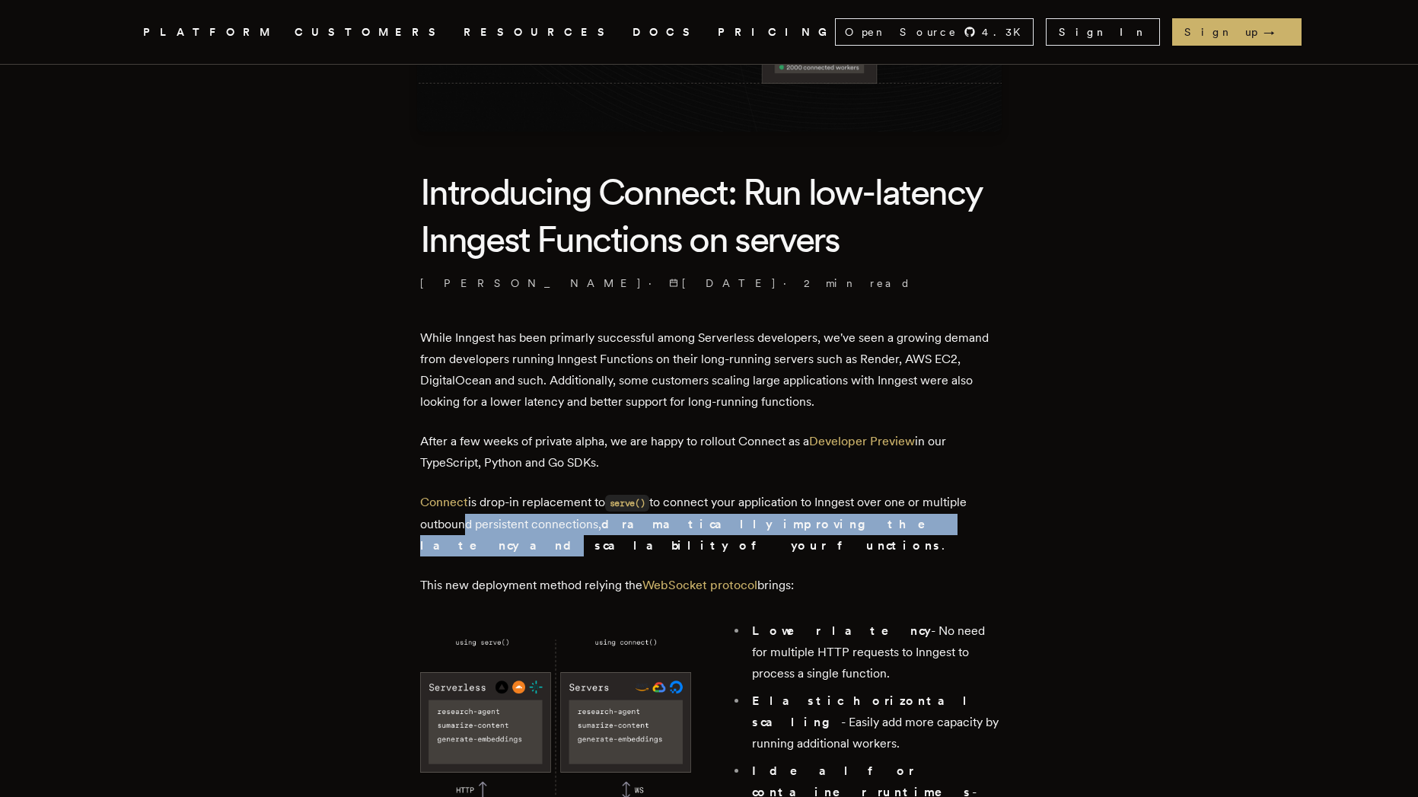
drag, startPoint x: 462, startPoint y: 524, endPoint x: 910, endPoint y: 533, distance: 448.5
click at [908, 534] on p "Connect is drop-in replacement to serve() to connect your application to Innges…" at bounding box center [709, 524] width 579 height 65
click at [882, 521] on strong "dramatically improving the latency and scalability of your functions" at bounding box center [683, 535] width 527 height 36
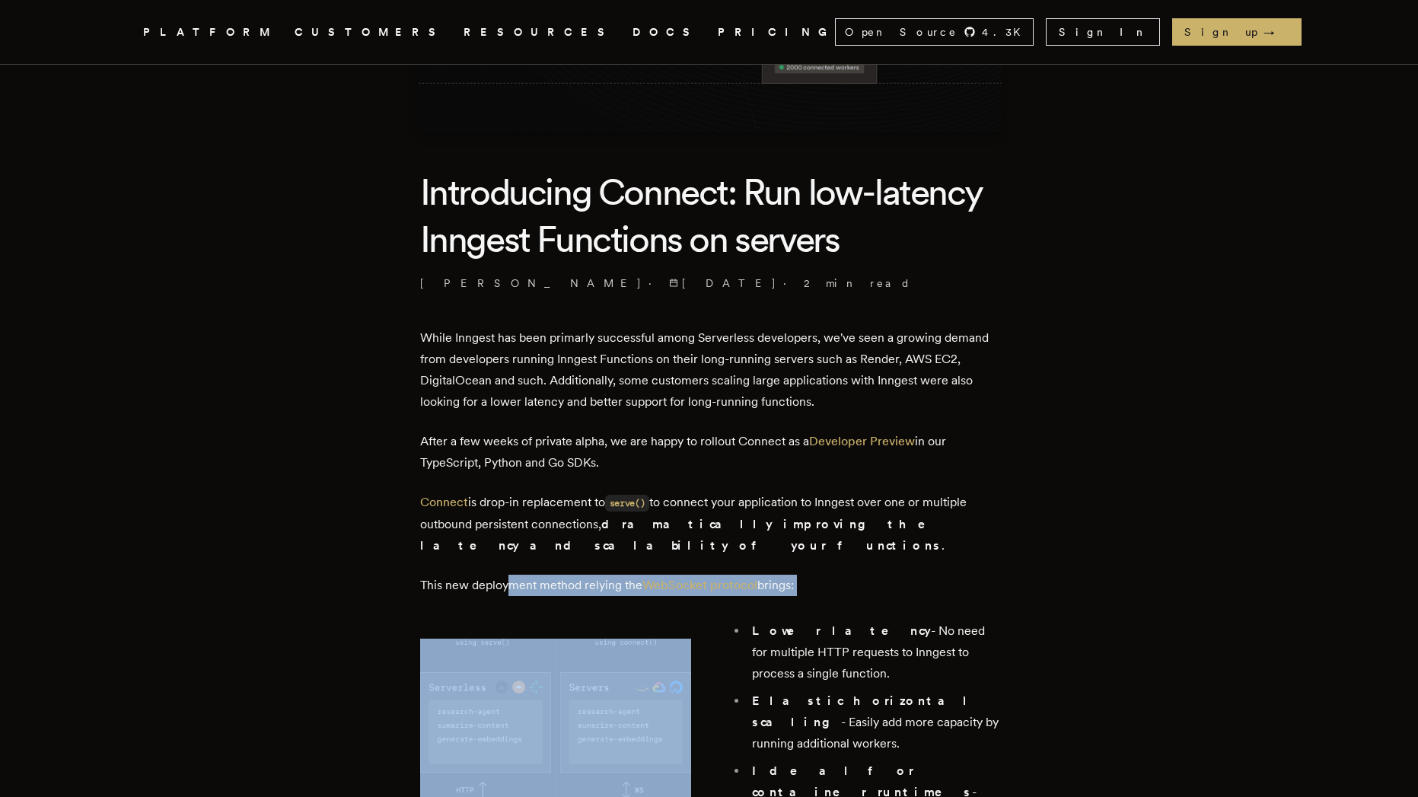
drag, startPoint x: 572, startPoint y: 568, endPoint x: 655, endPoint y: 573, distance: 83.1
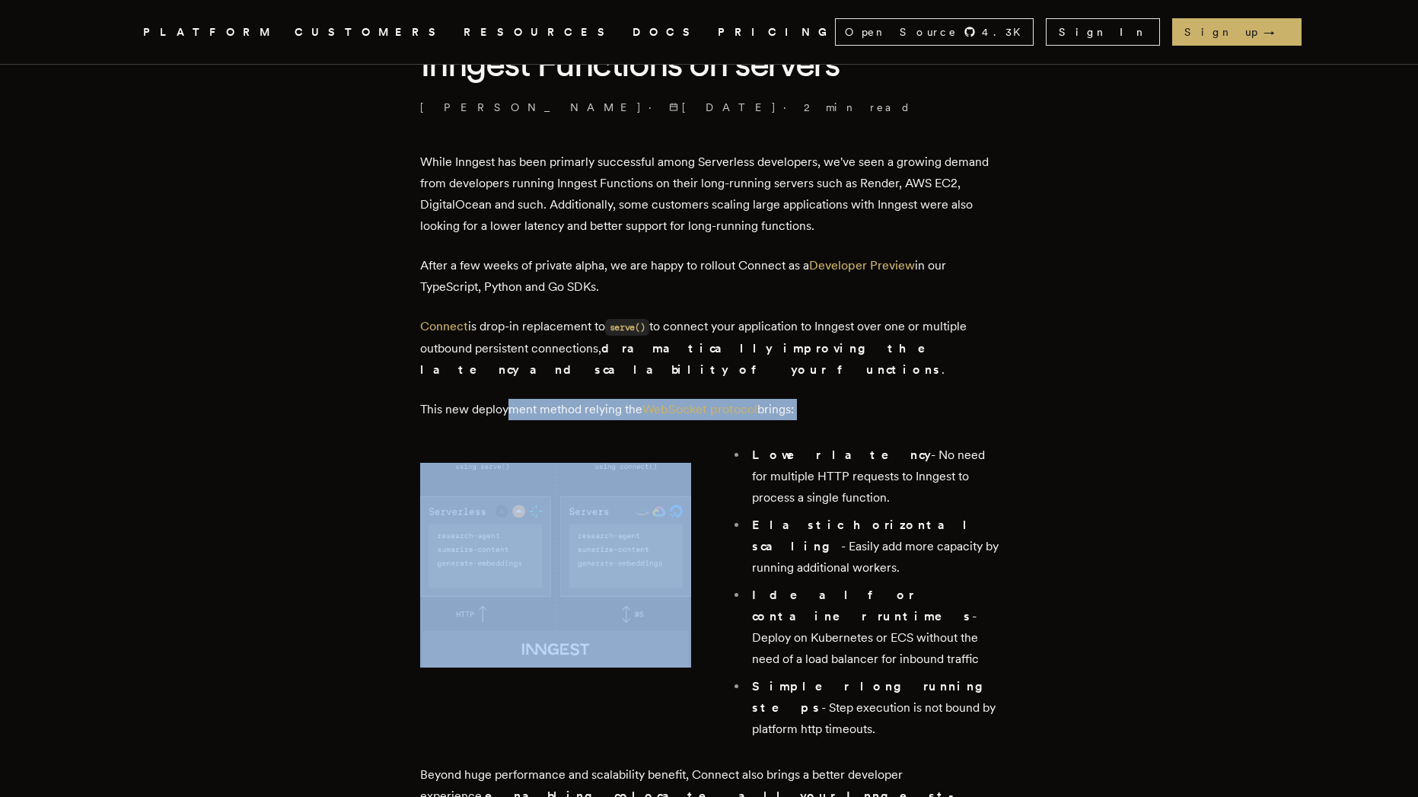
scroll to position [685, 0]
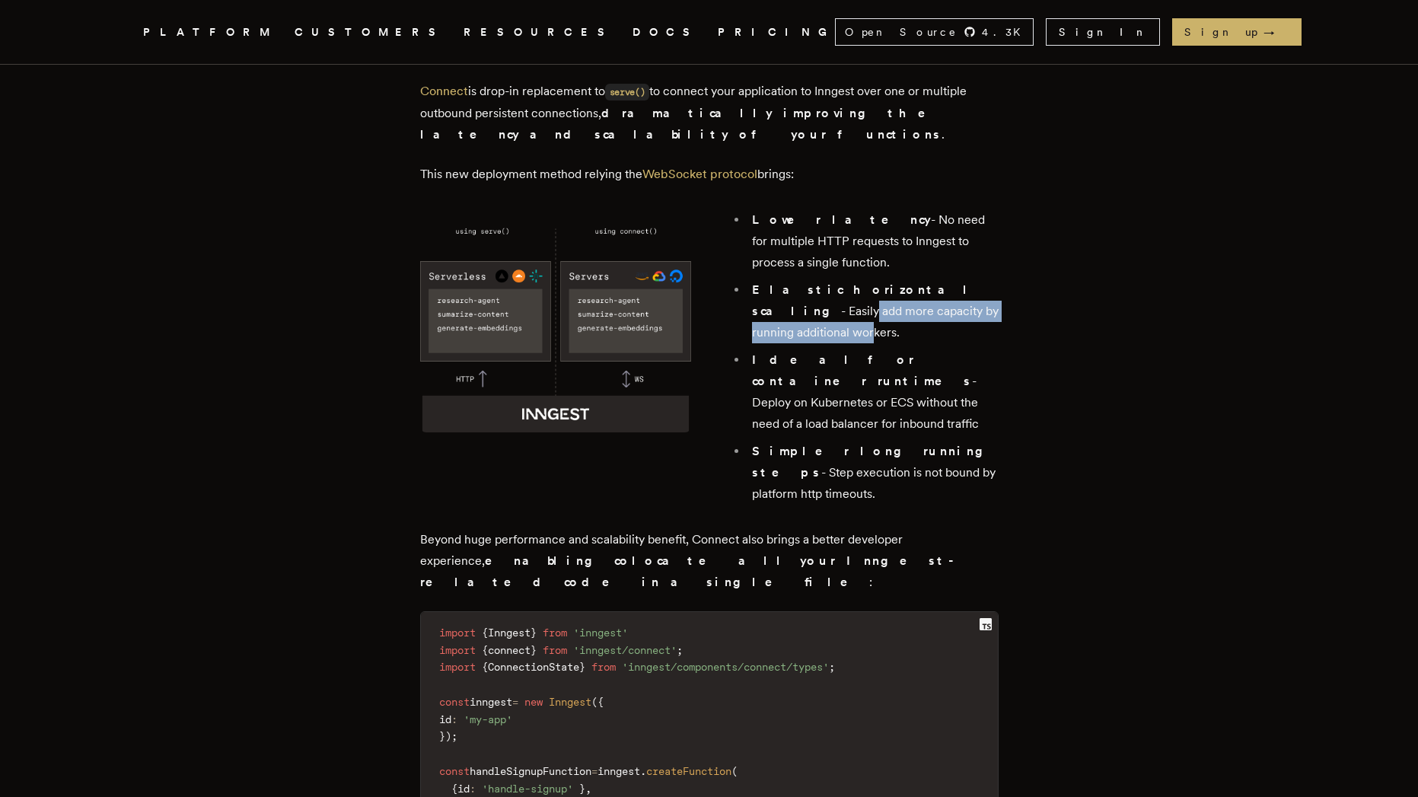
drag, startPoint x: 924, startPoint y: 269, endPoint x: 933, endPoint y: 293, distance: 25.0
click at [933, 293] on li "Elastic horizontal scaling - Easily add more capacity by running additional wor…" at bounding box center [873, 311] width 251 height 64
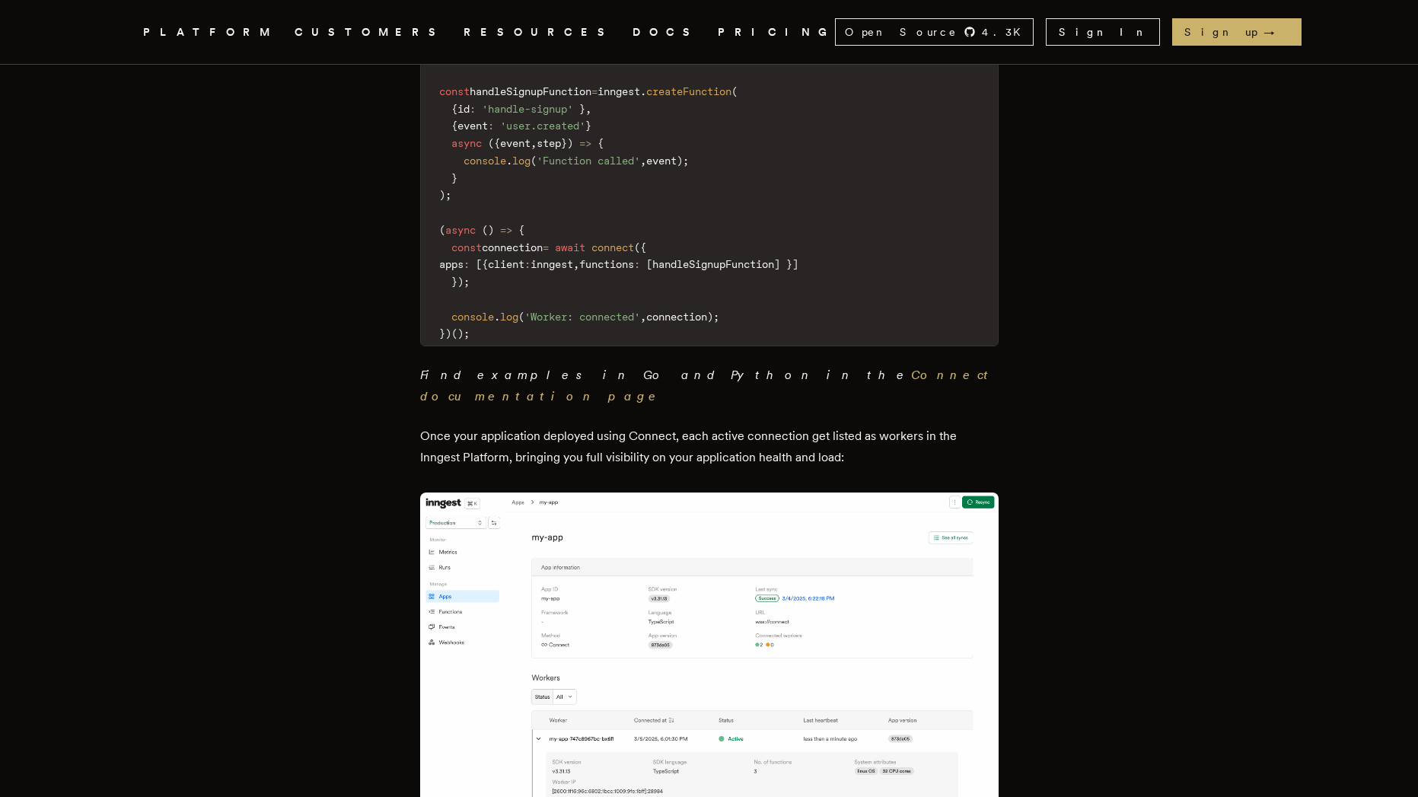
scroll to position [1644, 0]
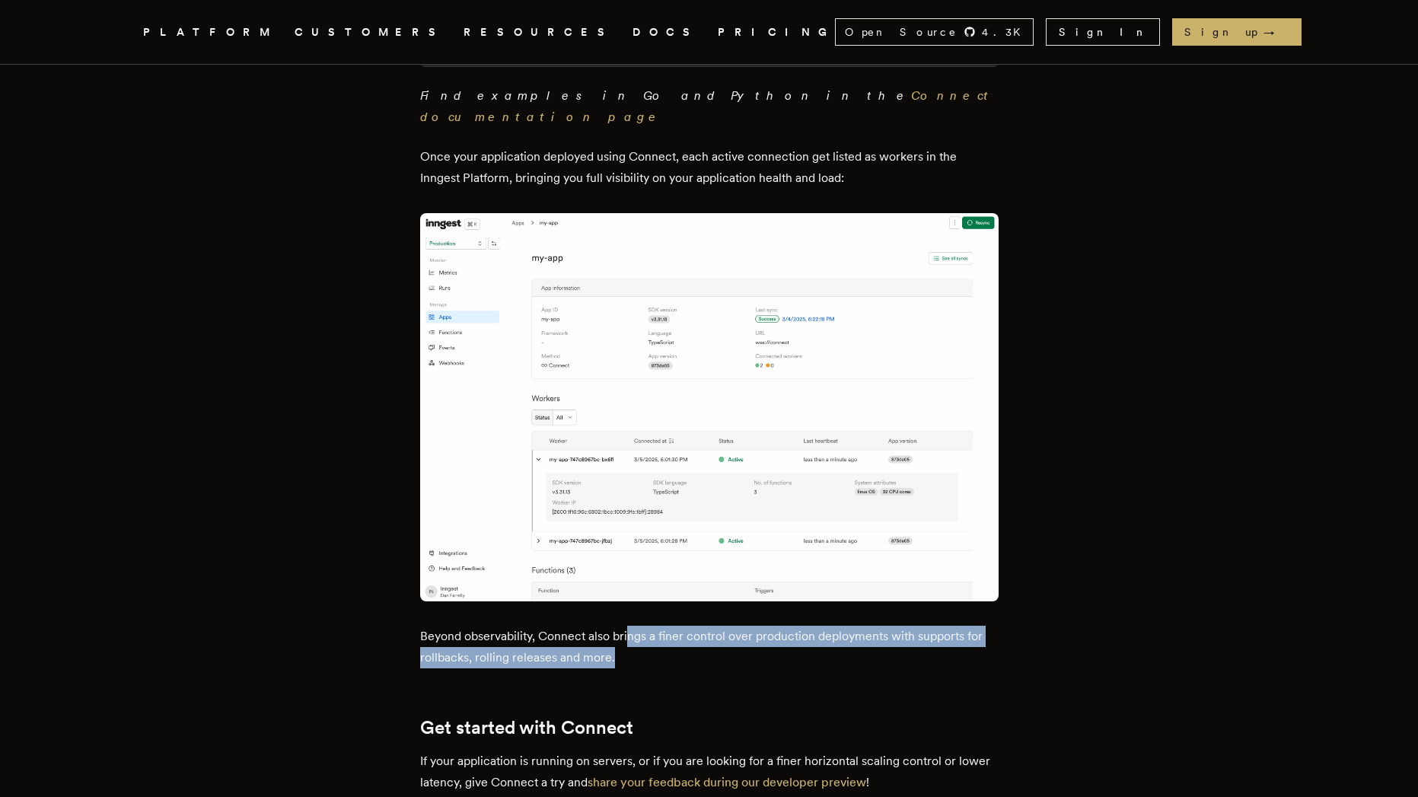
drag, startPoint x: 634, startPoint y: 499, endPoint x: 646, endPoint y: 518, distance: 22.6
click at [646, 626] on p "Beyond observability, Connect also brings a finer control over production deplo…" at bounding box center [709, 647] width 579 height 43
click at [653, 626] on p "Beyond observability, Connect also brings a finer control over production deplo…" at bounding box center [709, 647] width 579 height 43
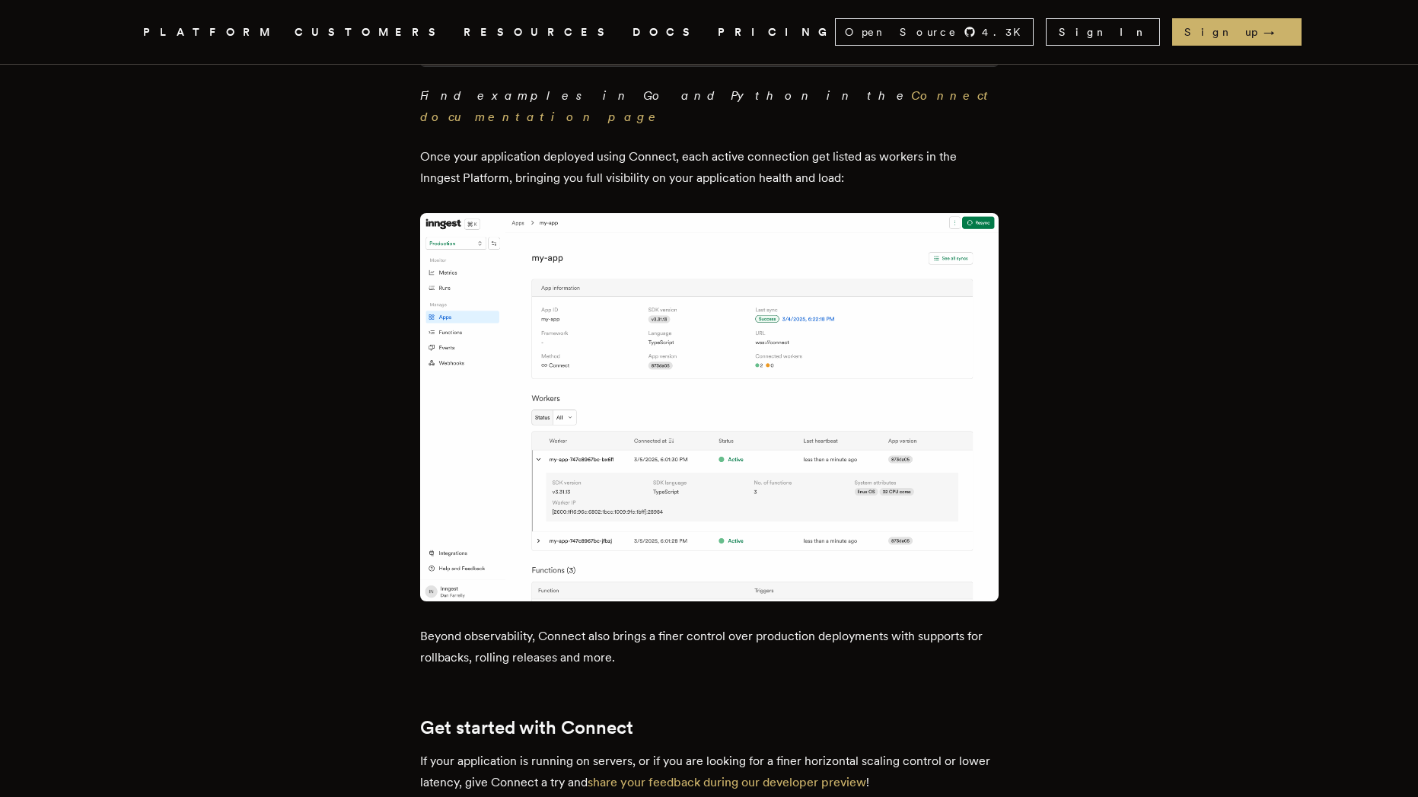
click at [665, 626] on p "Beyond observability, Connect also brings a finer control over production deplo…" at bounding box center [709, 647] width 579 height 43
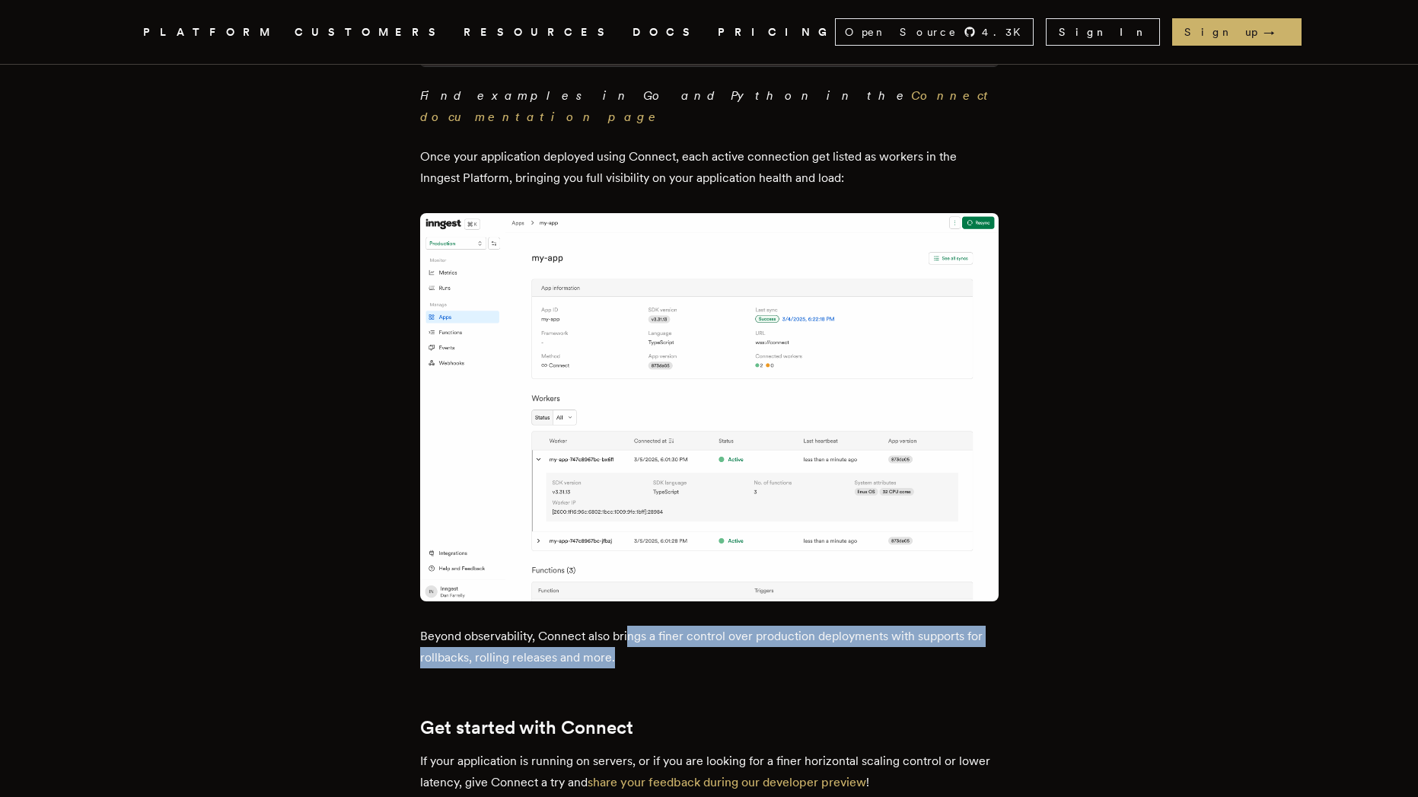
drag, startPoint x: 635, startPoint y: 516, endPoint x: 646, endPoint y: 534, distance: 21.5
click at [646, 626] on p "Beyond observability, Connect also brings a finer control over production deplo…" at bounding box center [709, 647] width 579 height 43
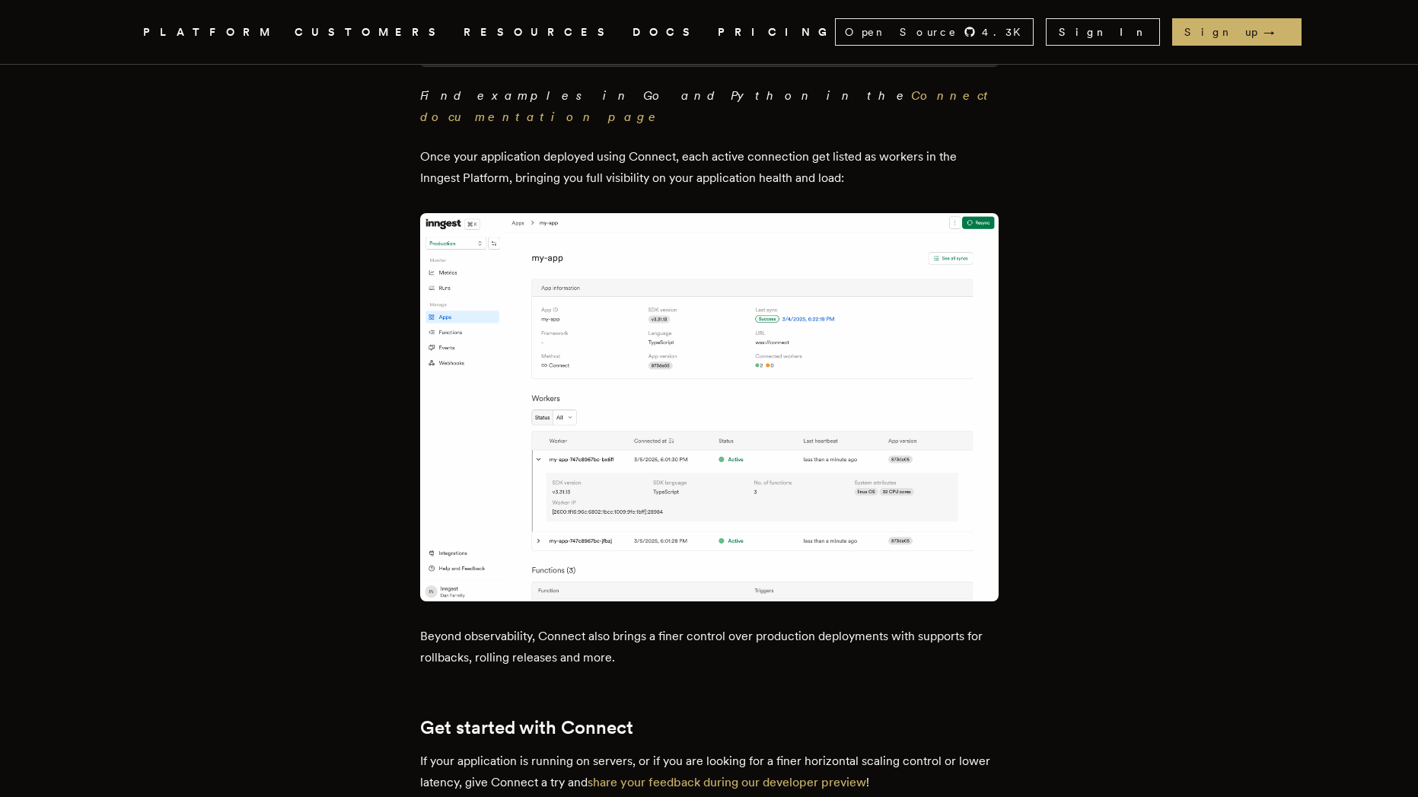
click at [512, 626] on p "Beyond observability, Connect also brings a finer control over production deplo…" at bounding box center [709, 647] width 579 height 43
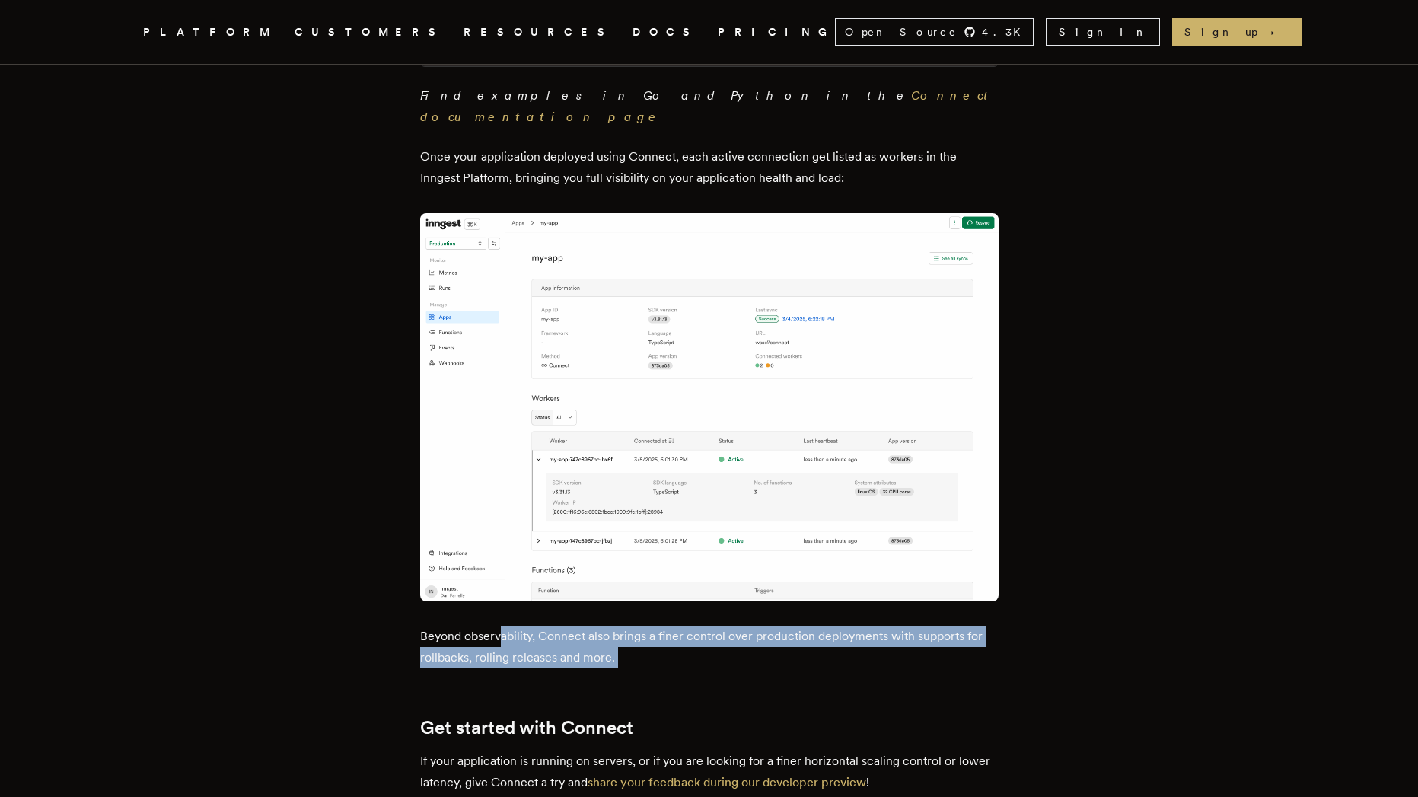
drag, startPoint x: 547, startPoint y: 526, endPoint x: 639, endPoint y: 543, distance: 94.4
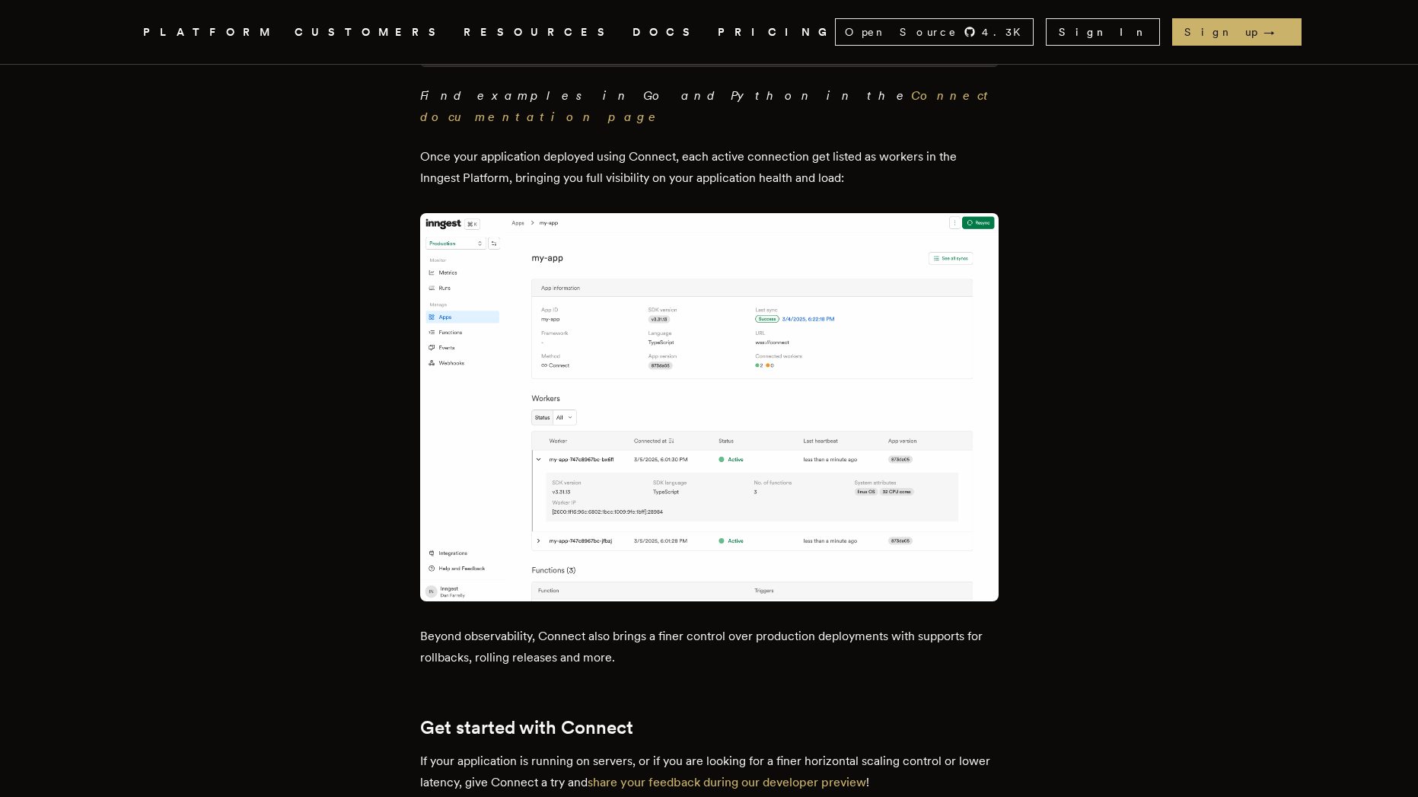
drag, startPoint x: 1297, startPoint y: 444, endPoint x: 1293, endPoint y: 451, distance: 8.2
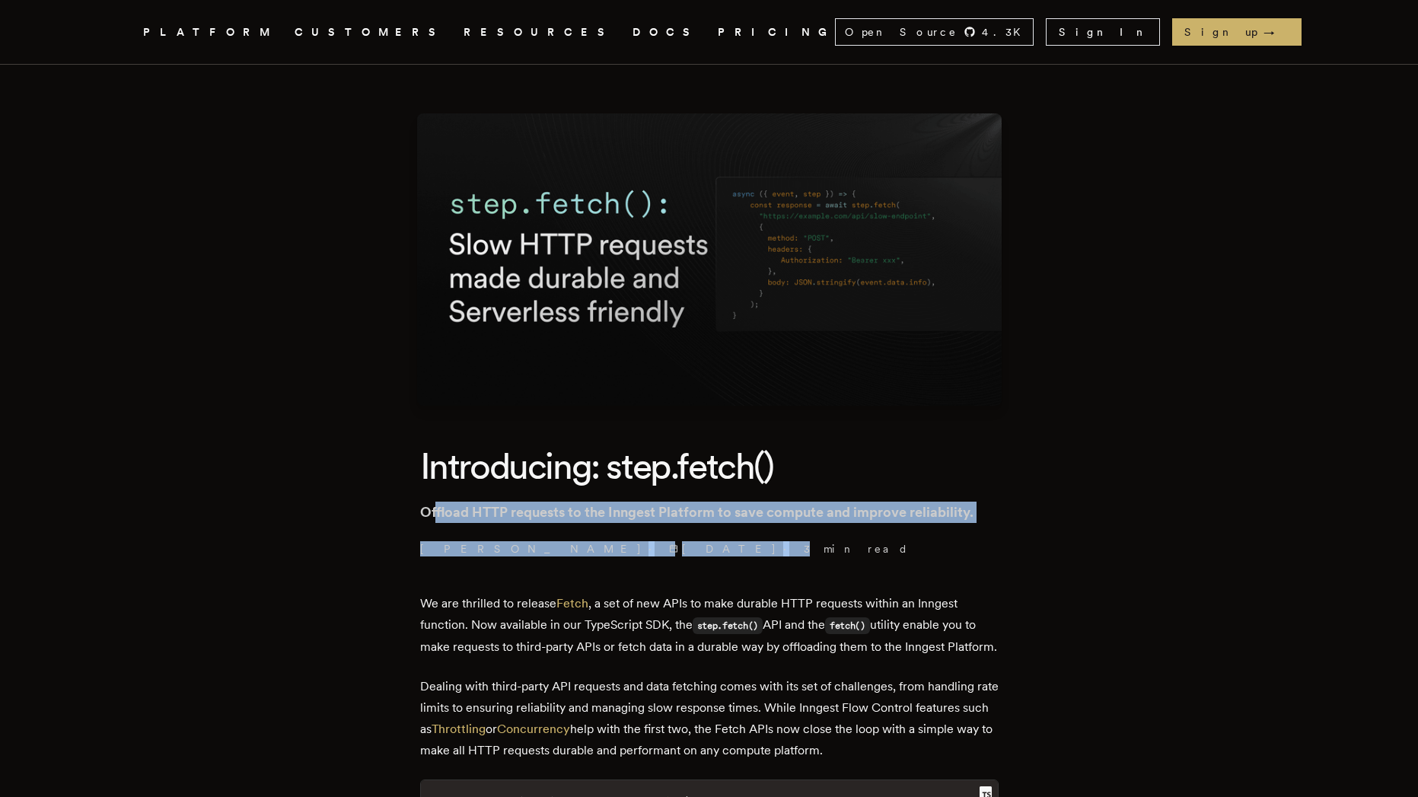
drag, startPoint x: 525, startPoint y: 521, endPoint x: 687, endPoint y: 528, distance: 161.6
click at [683, 532] on header "Introducing: step.fetch() Offload HTTP requests to the Inngest Platform to save…" at bounding box center [709, 499] width 579 height 114
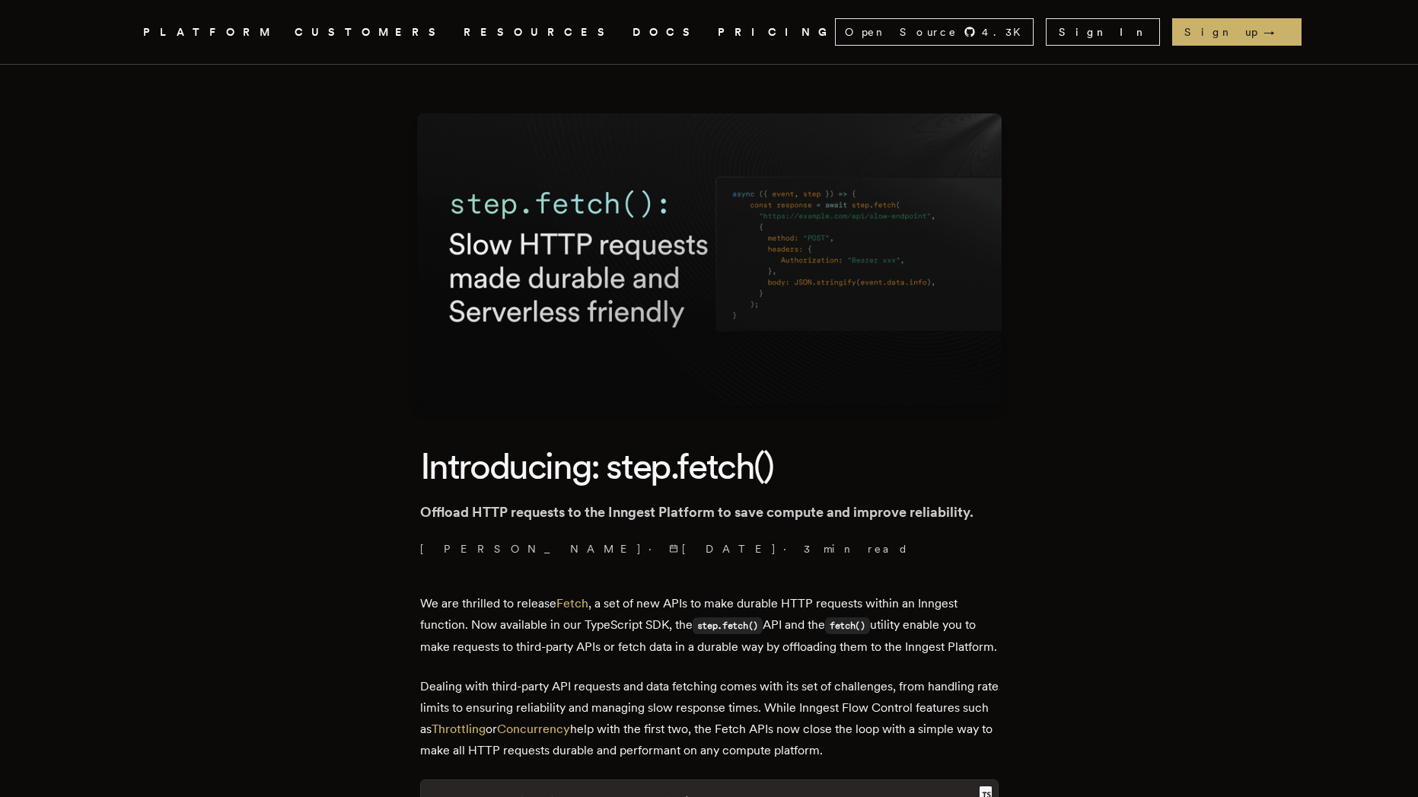
click at [490, 617] on p "We are thrilled to release Fetch , a set of new APIs to make durable HTTP reque…" at bounding box center [709, 625] width 579 height 65
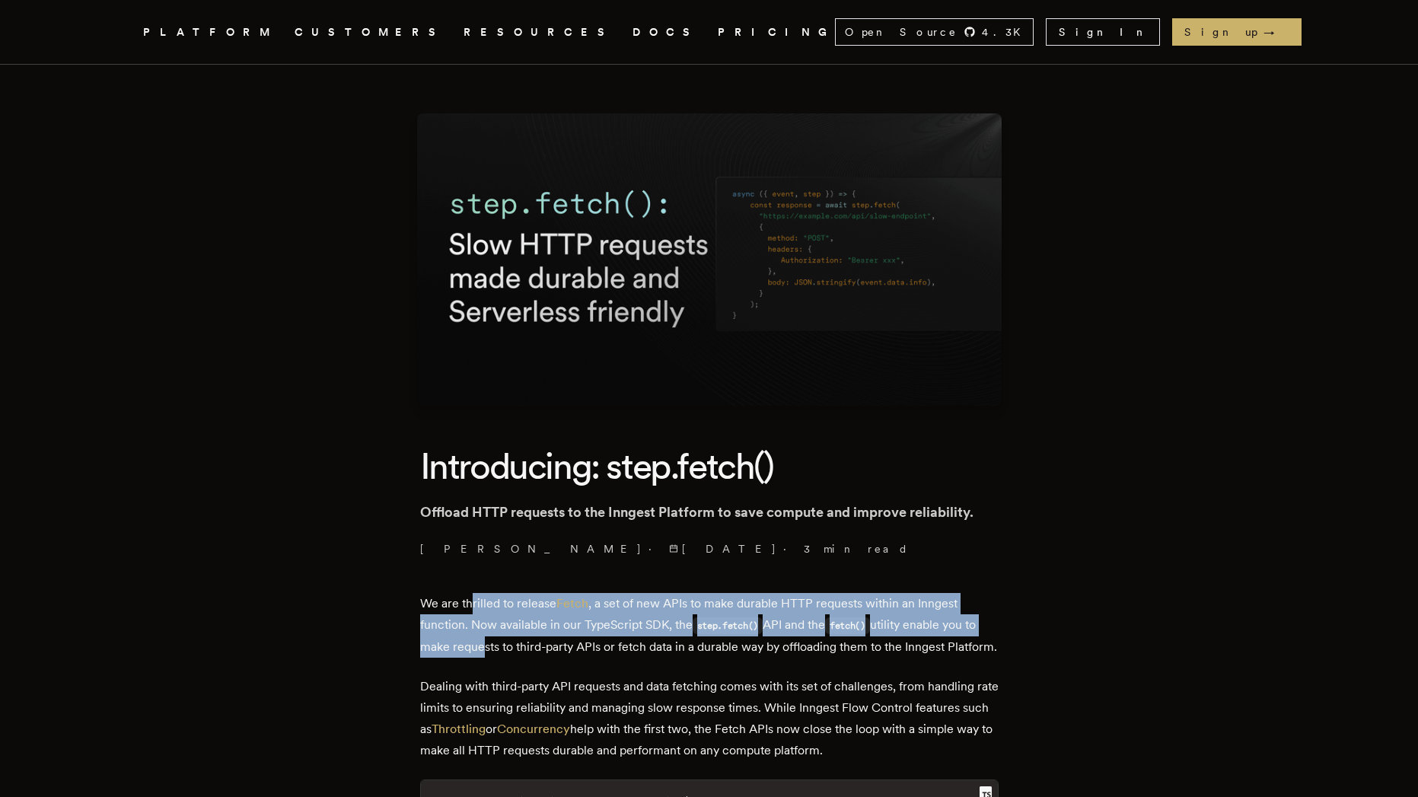
drag, startPoint x: 482, startPoint y: 611, endPoint x: 497, endPoint y: 639, distance: 32.0
click at [498, 639] on p "We are thrilled to release Fetch , a set of new APIs to make durable HTTP reque…" at bounding box center [709, 625] width 579 height 65
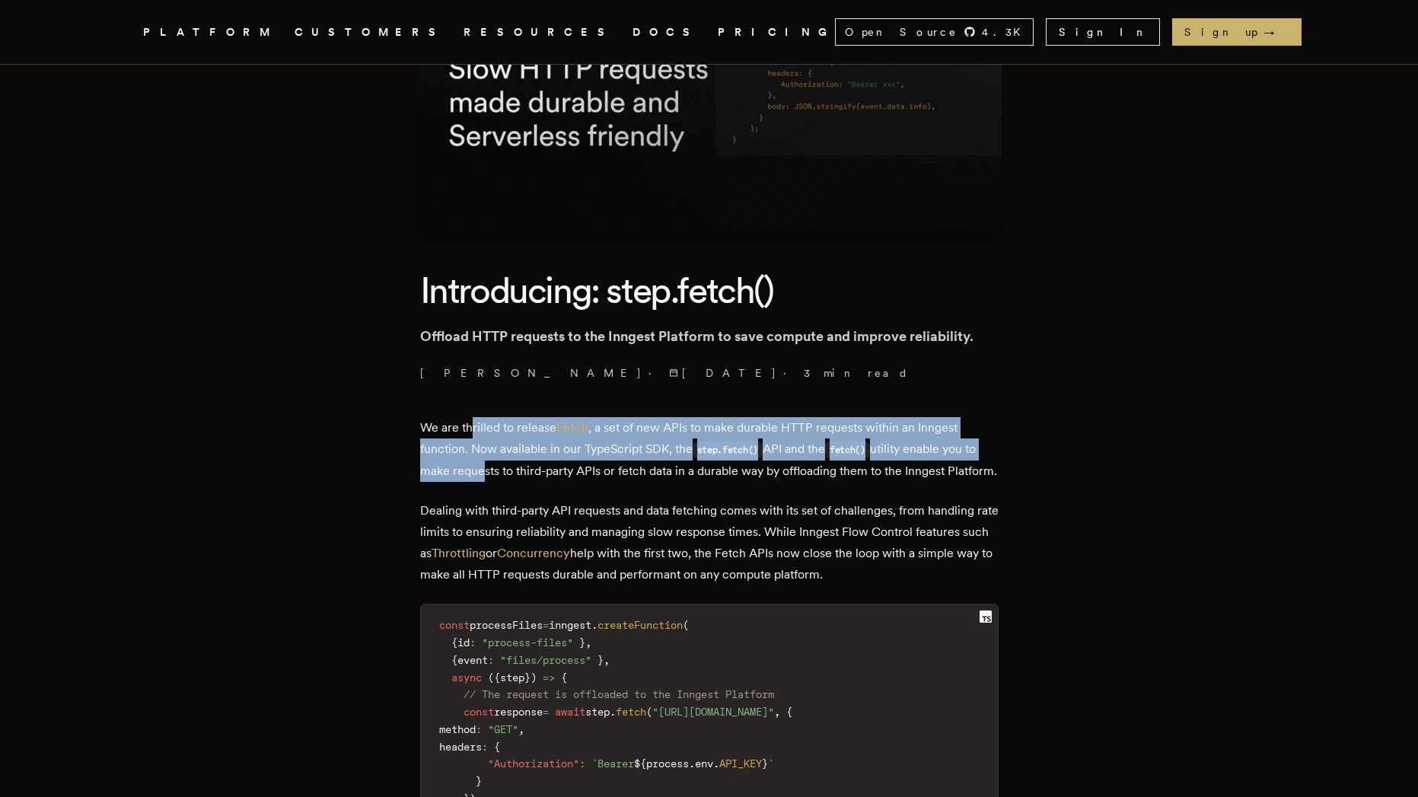
scroll to position [411, 0]
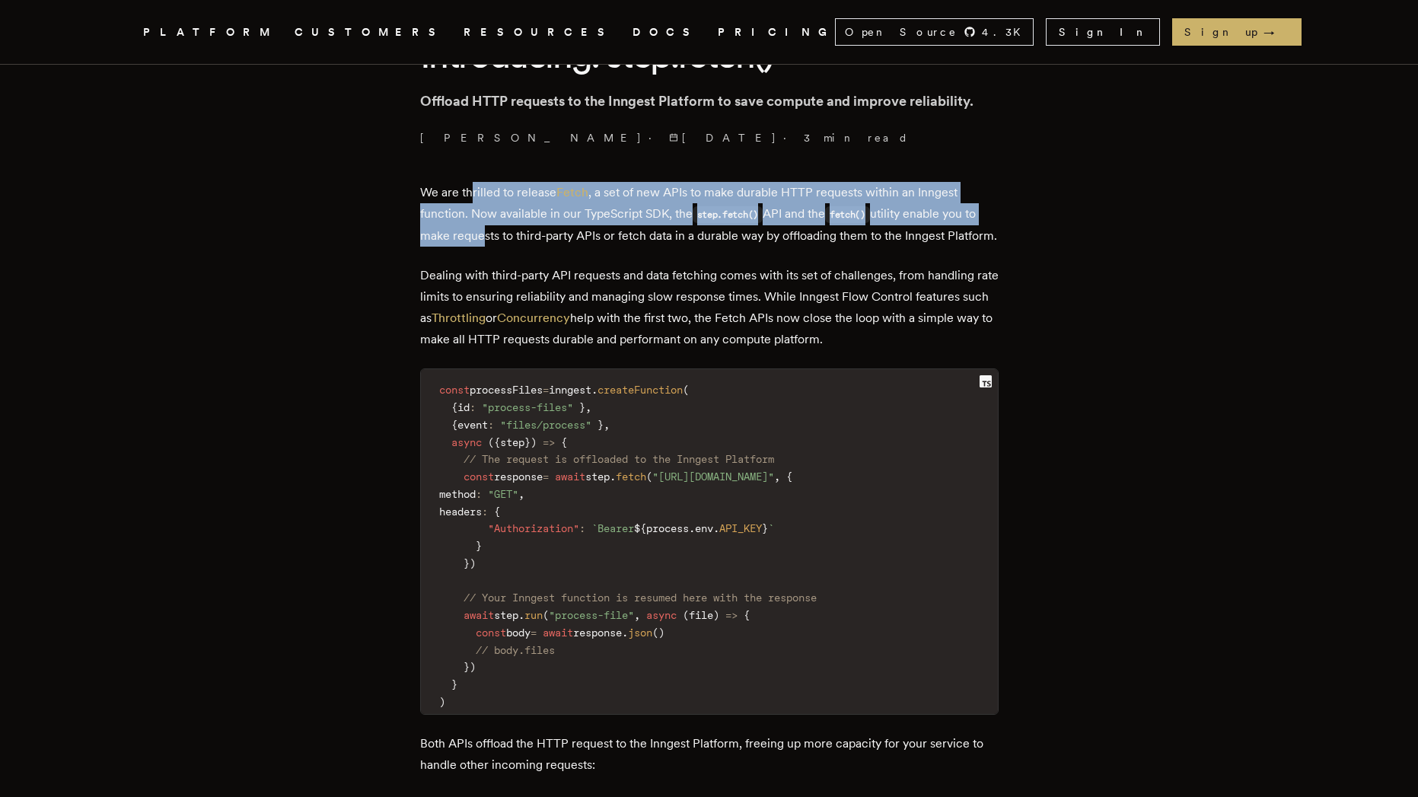
click at [824, 212] on p "We are thrilled to release Fetch , a set of new APIs to make durable HTTP reque…" at bounding box center [709, 214] width 579 height 65
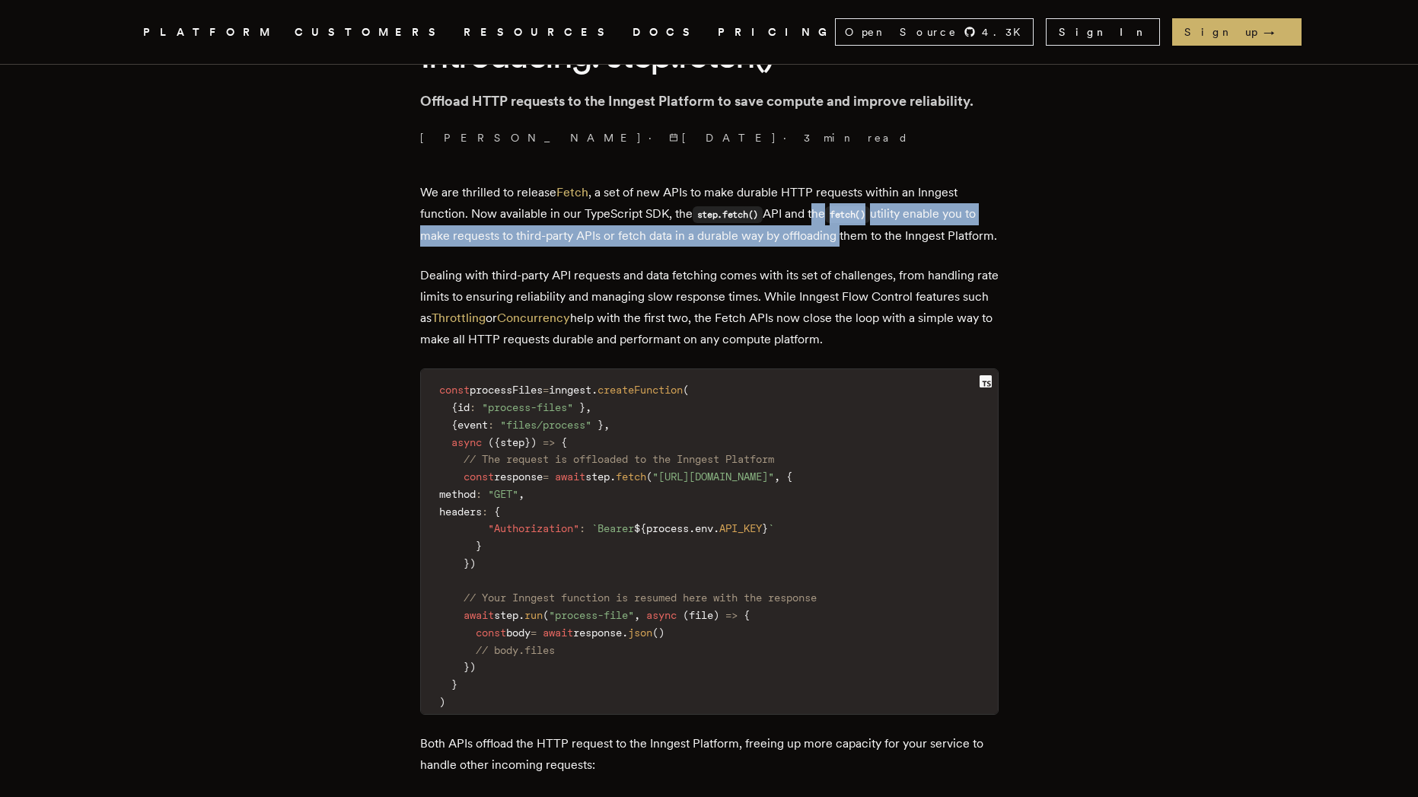
click at [834, 244] on p "We are thrilled to release Fetch , a set of new APIs to make durable HTTP reque…" at bounding box center [709, 214] width 579 height 65
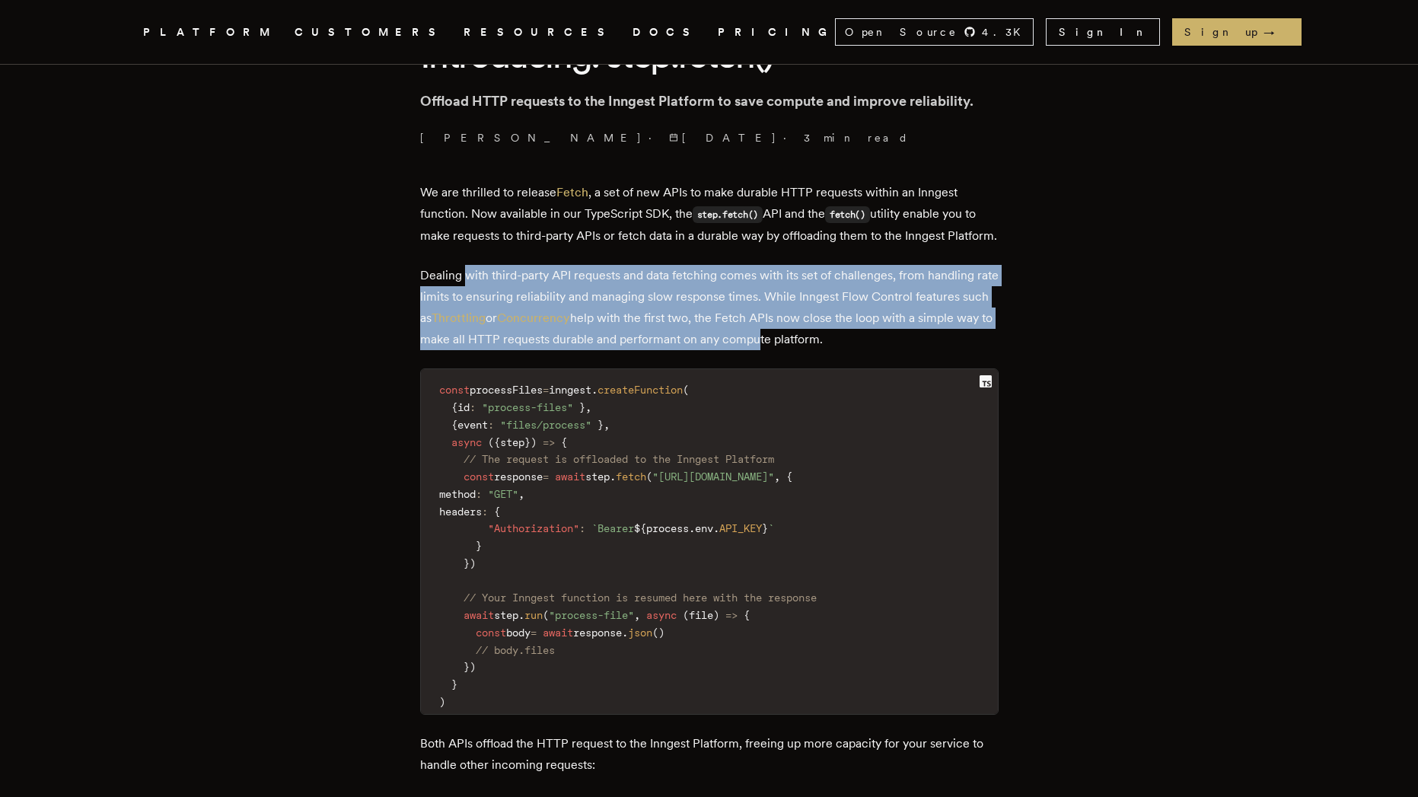
drag, startPoint x: 557, startPoint y: 305, endPoint x: 834, endPoint y: 356, distance: 281.6
click at [835, 350] on p "Dealing with third-party API requests and data fetching comes with its set of c…" at bounding box center [709, 307] width 579 height 85
click at [836, 350] on p "Dealing with third-party API requests and data fetching comes with its set of c…" at bounding box center [709, 307] width 579 height 85
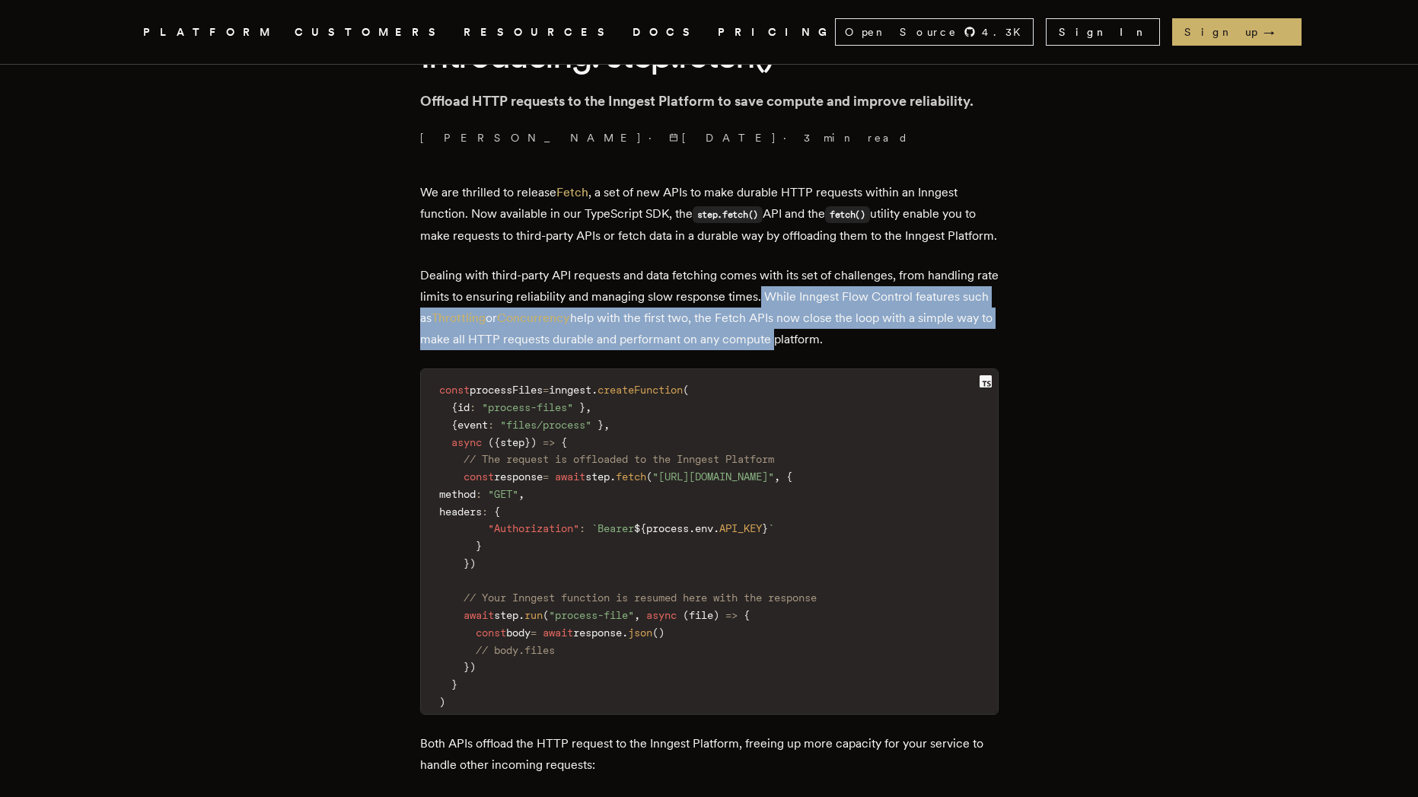
drag, startPoint x: 836, startPoint y: 353, endPoint x: 787, endPoint y: 312, distance: 63.7
click at [787, 312] on p "Dealing with third-party API requests and data fetching comes with its set of c…" at bounding box center [709, 307] width 579 height 85
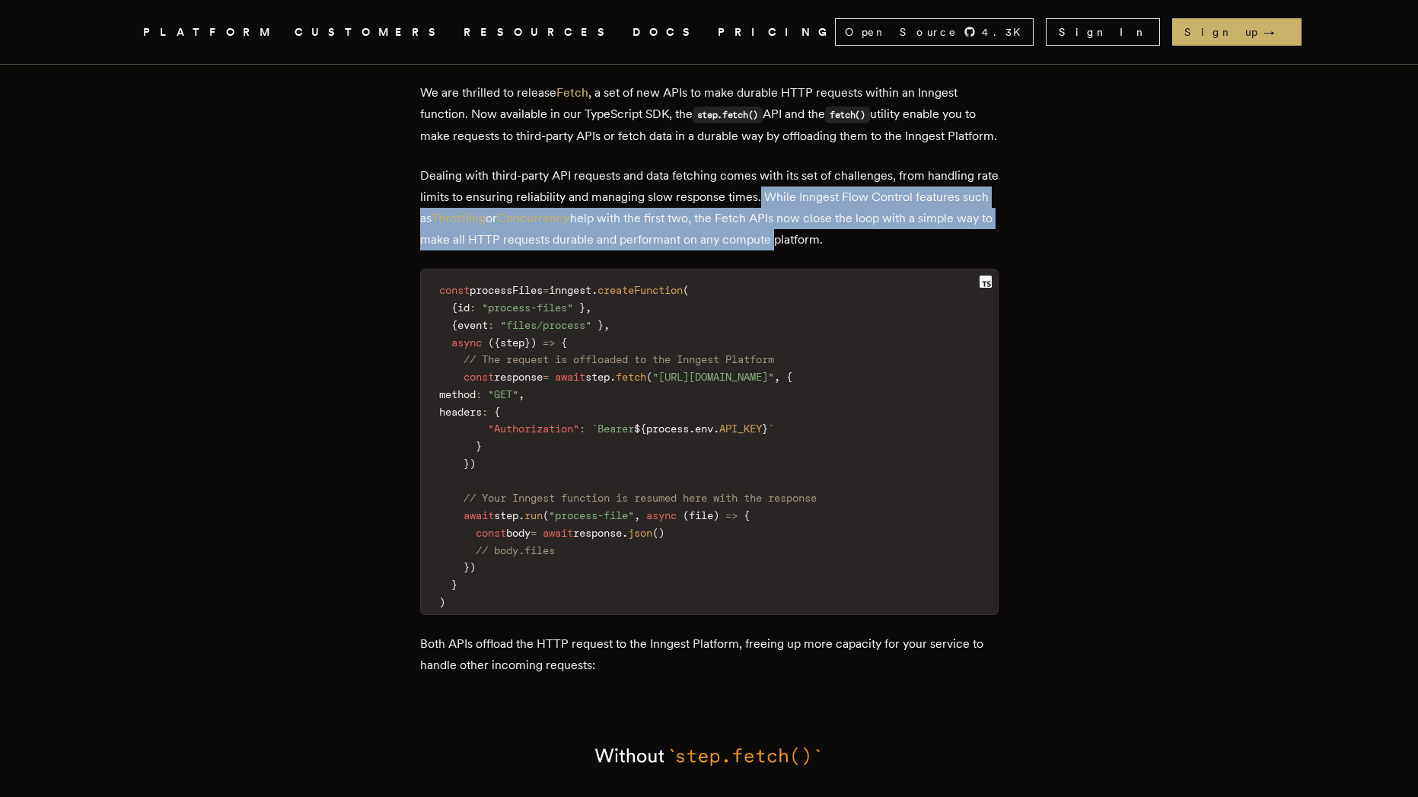
scroll to position [548, 0]
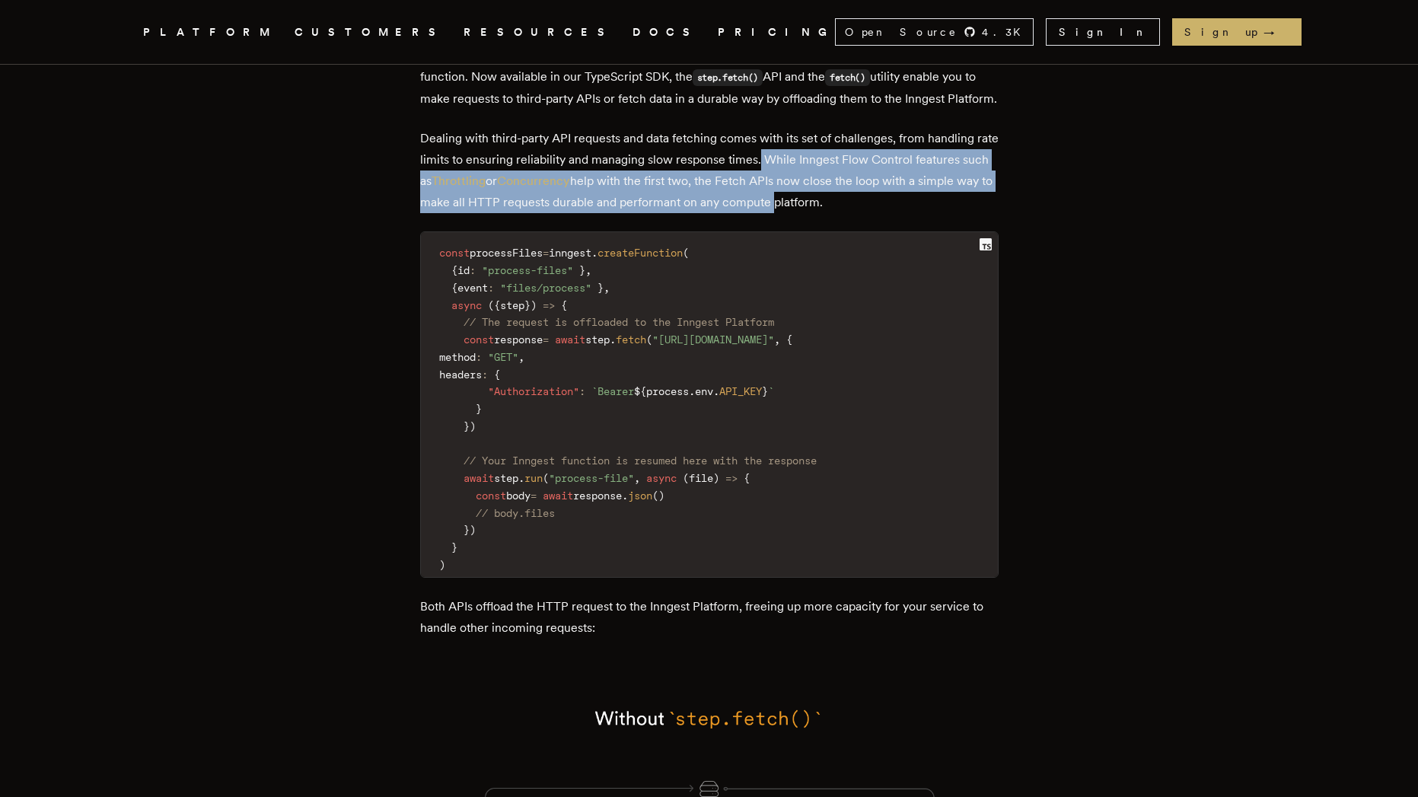
drag, startPoint x: 786, startPoint y: 229, endPoint x: 807, endPoint y: 228, distance: 21.3
click at [786, 213] on p "Dealing with third-party API requests and data fetching comes with its set of c…" at bounding box center [709, 170] width 579 height 85
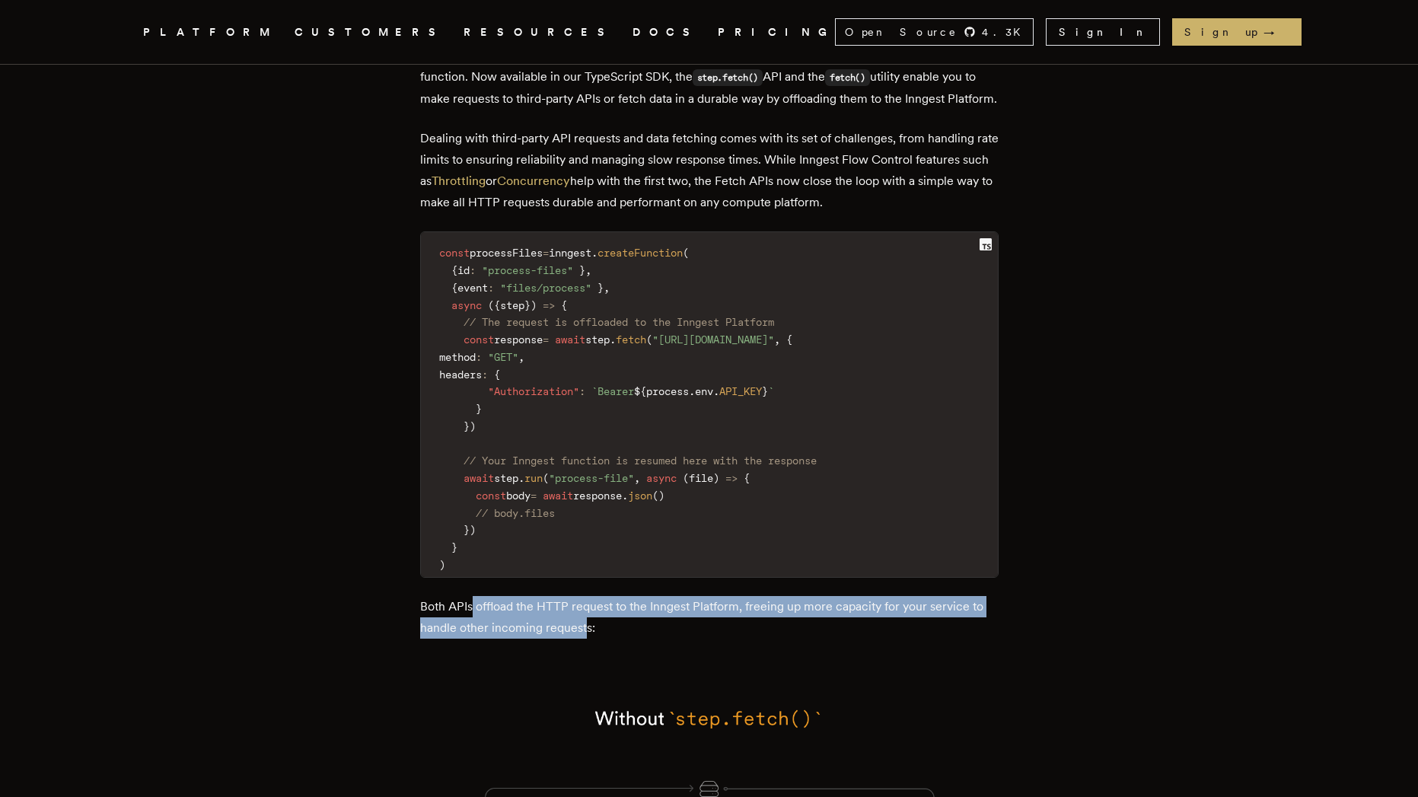
drag, startPoint x: 499, startPoint y: 634, endPoint x: 592, endPoint y: 643, distance: 93.3
click at [592, 639] on p "Both APIs offload the HTTP request to the Inngest Platform, freeing up more cap…" at bounding box center [709, 617] width 579 height 43
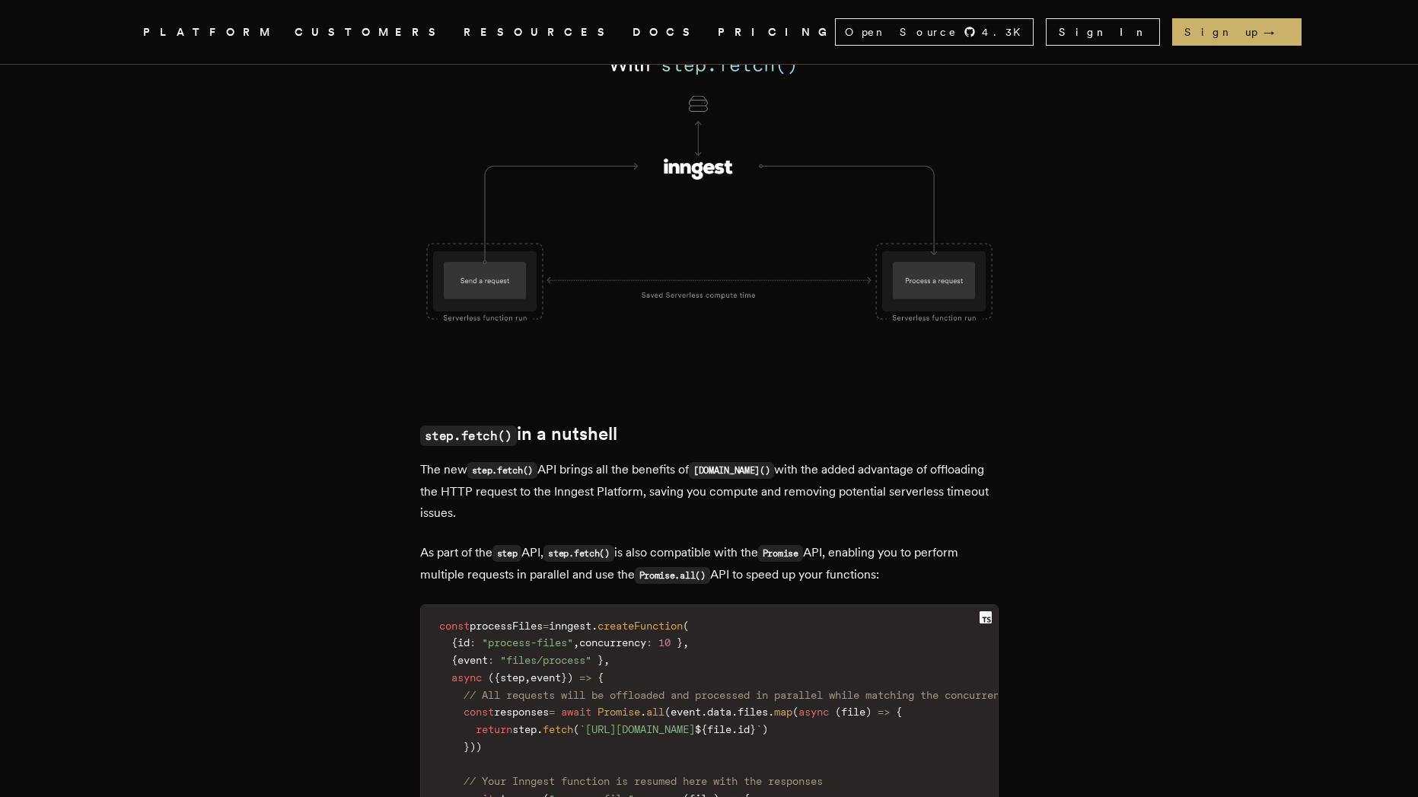
scroll to position [1507, 0]
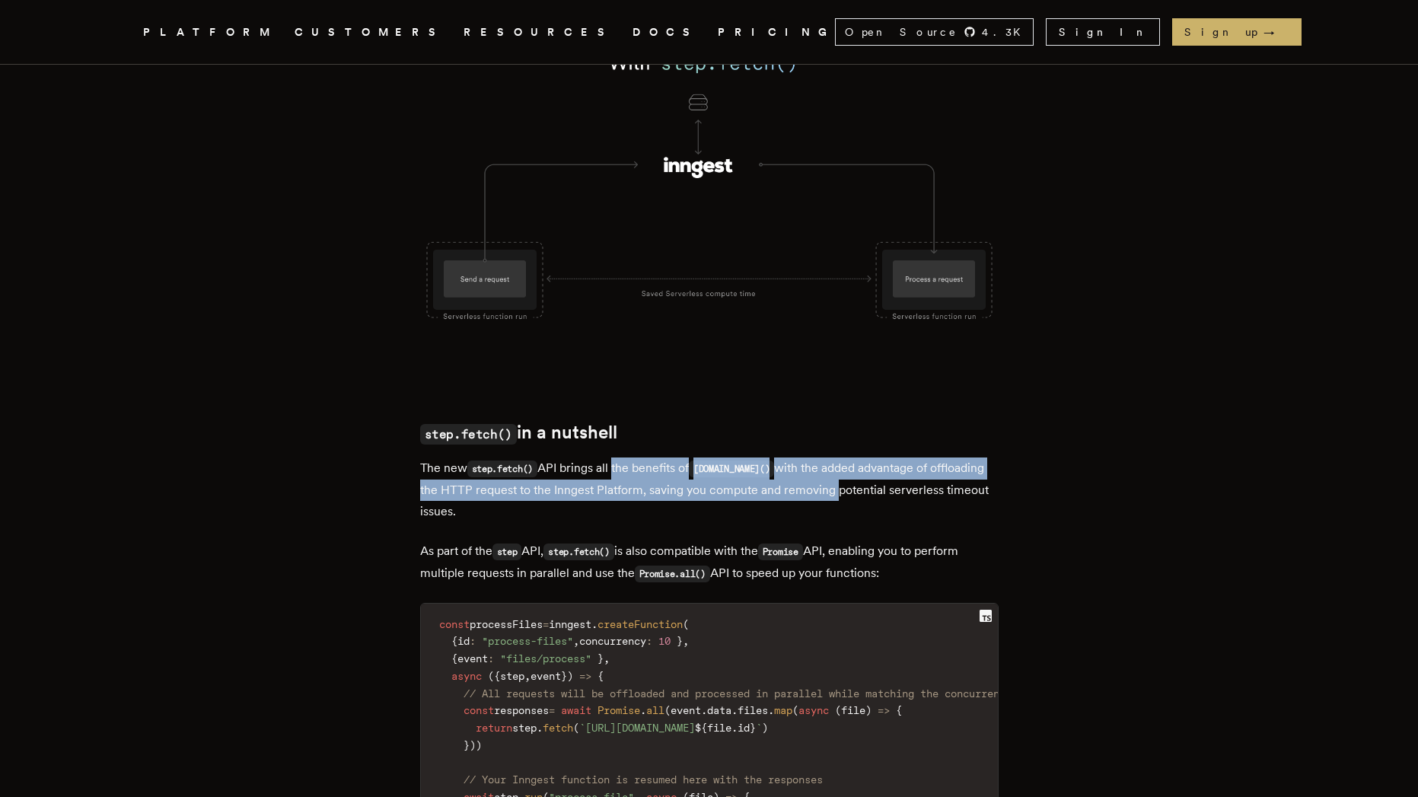
drag, startPoint x: 620, startPoint y: 480, endPoint x: 837, endPoint y: 487, distance: 217.1
click at [837, 487] on p "The new step.fetch() API brings all the benefits of step.run() with the added a…" at bounding box center [709, 490] width 579 height 65
click at [824, 476] on p "The new step.fetch() API brings all the benefits of step.run() with the added a…" at bounding box center [709, 490] width 579 height 65
drag, startPoint x: 826, startPoint y: 482, endPoint x: 847, endPoint y: 495, distance: 24.3
click at [847, 495] on p "The new step.fetch() API brings all the benefits of step.run() with the added a…" at bounding box center [709, 490] width 579 height 65
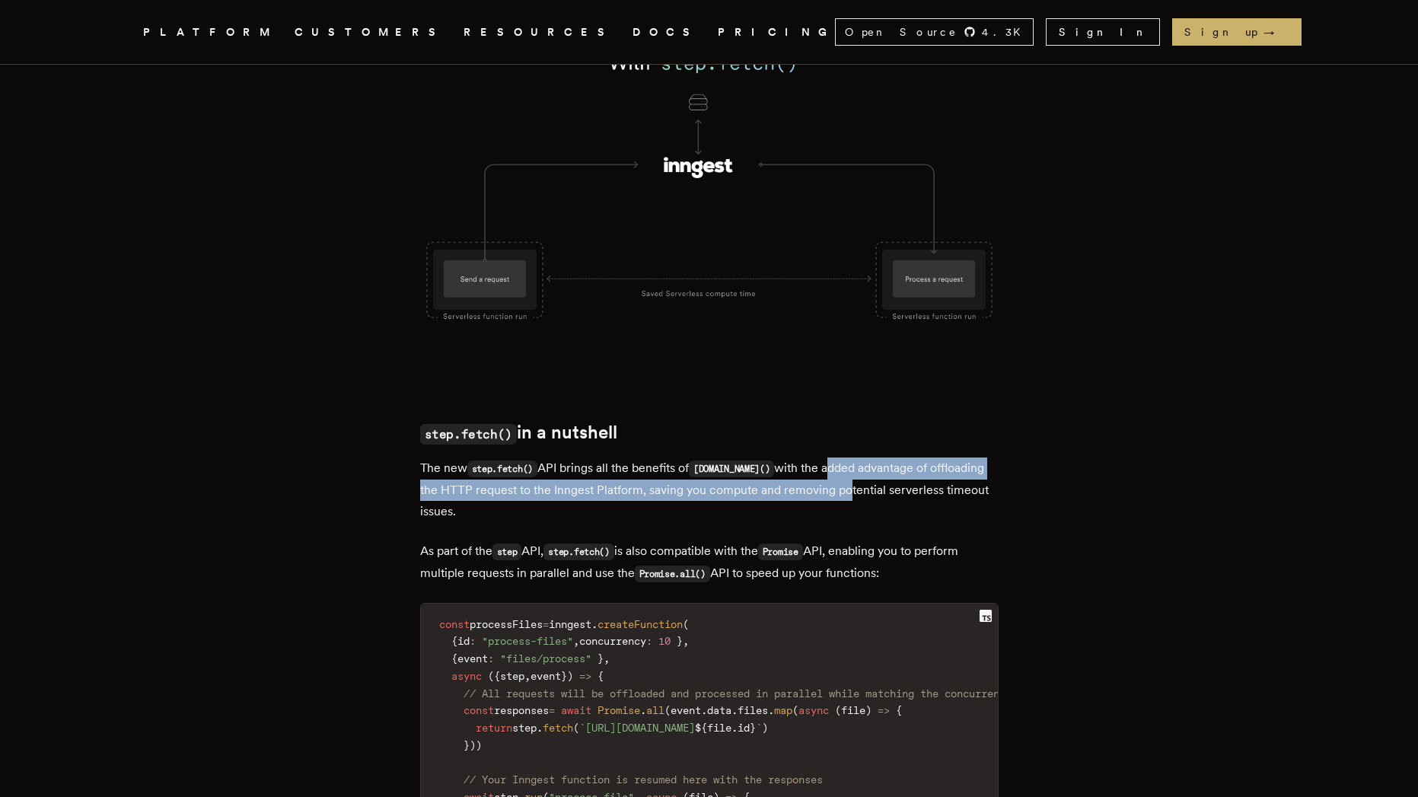
click at [458, 504] on p "The new step.fetch() API brings all the benefits of step.run() with the added a…" at bounding box center [709, 490] width 579 height 65
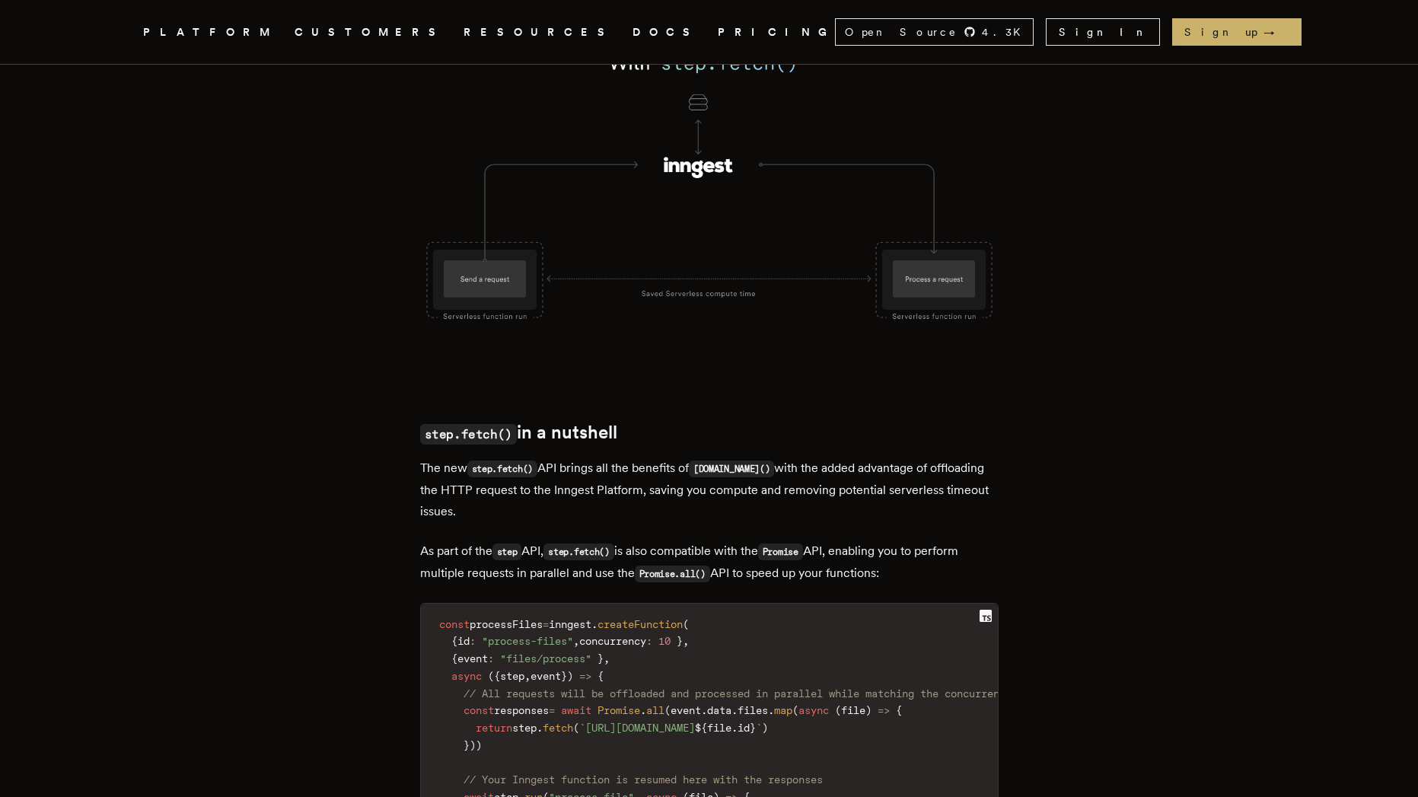
drag, startPoint x: 463, startPoint y: 512, endPoint x: 470, endPoint y: 522, distance: 12.7
click at [470, 522] on p "The new step.fetch() API brings all the benefits of step.run() with the added a…" at bounding box center [709, 490] width 579 height 65
click at [697, 500] on p "The new step.fetch() API brings all the benefits of step.run() with the added a…" at bounding box center [709, 490] width 579 height 65
click at [693, 496] on p "The new step.fetch() API brings all the benefits of step.run() with the added a…" at bounding box center [709, 490] width 579 height 65
drag, startPoint x: 731, startPoint y: 505, endPoint x: 767, endPoint y: 526, distance: 42.3
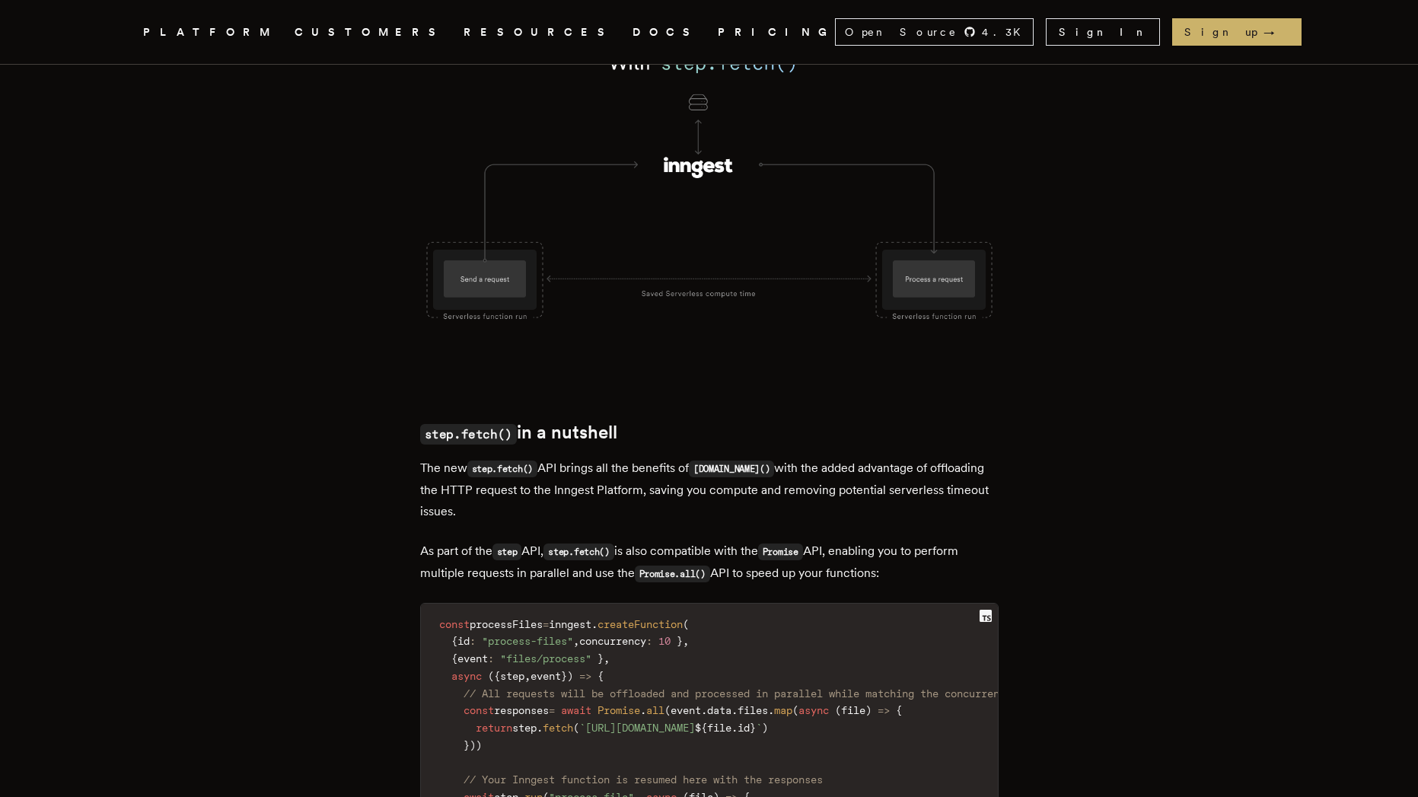
click at [767, 522] on p "The new step.fetch() API brings all the benefits of step.run() with the added a…" at bounding box center [709, 490] width 579 height 65
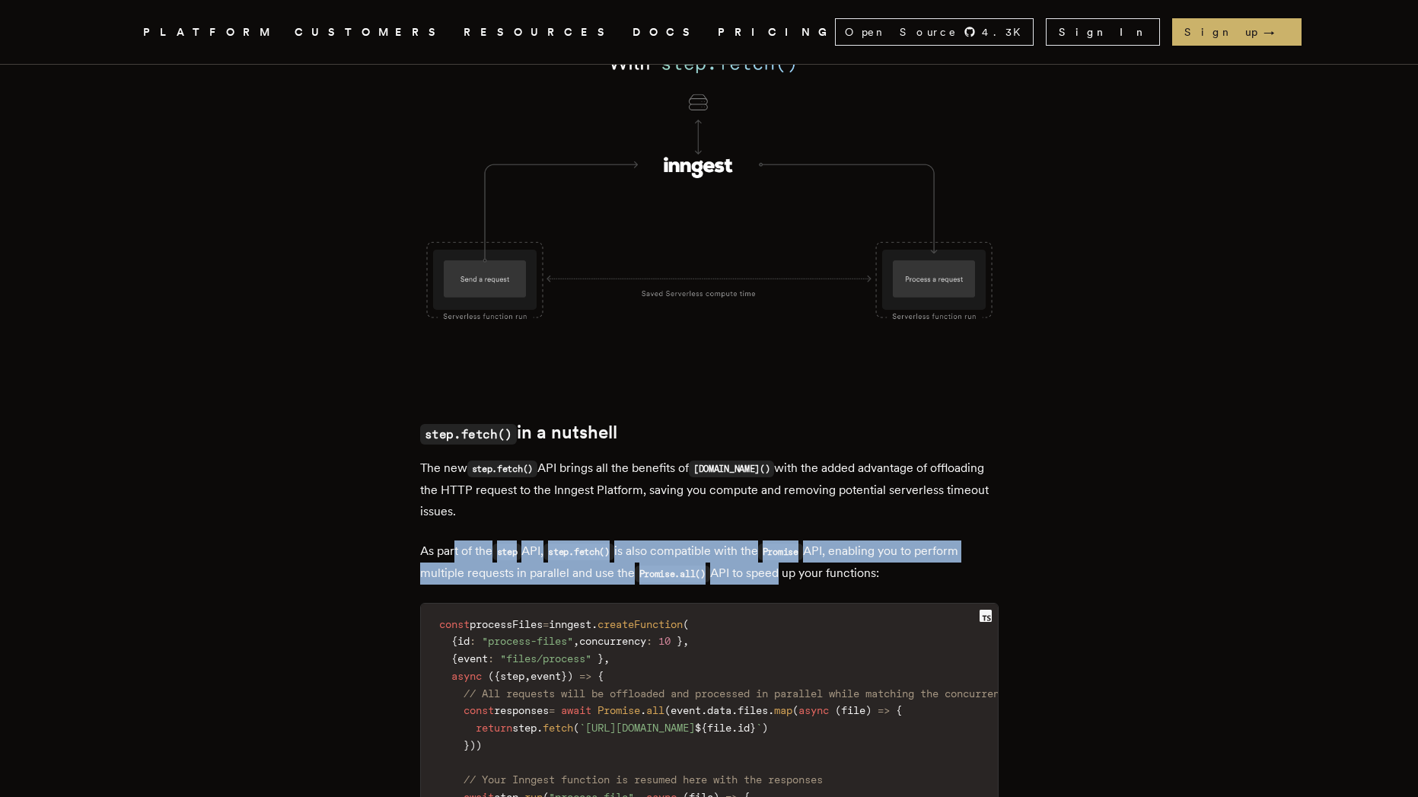
drag, startPoint x: 614, startPoint y: 571, endPoint x: 786, endPoint y: 574, distance: 172.1
click at [786, 574] on p "As part of the step API, step.fetch() is also compatible with the Promise API, …" at bounding box center [709, 562] width 579 height 44
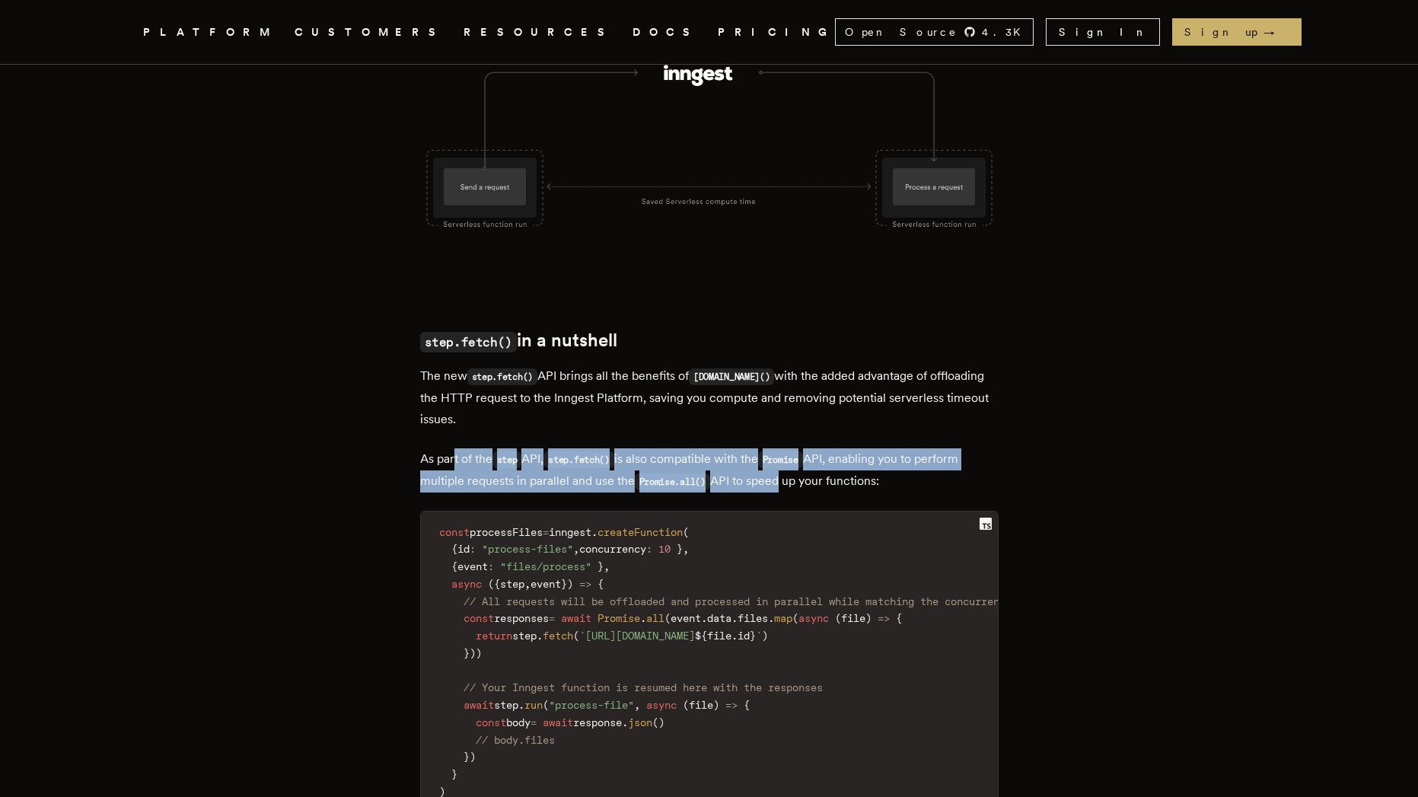
scroll to position [1781, 0]
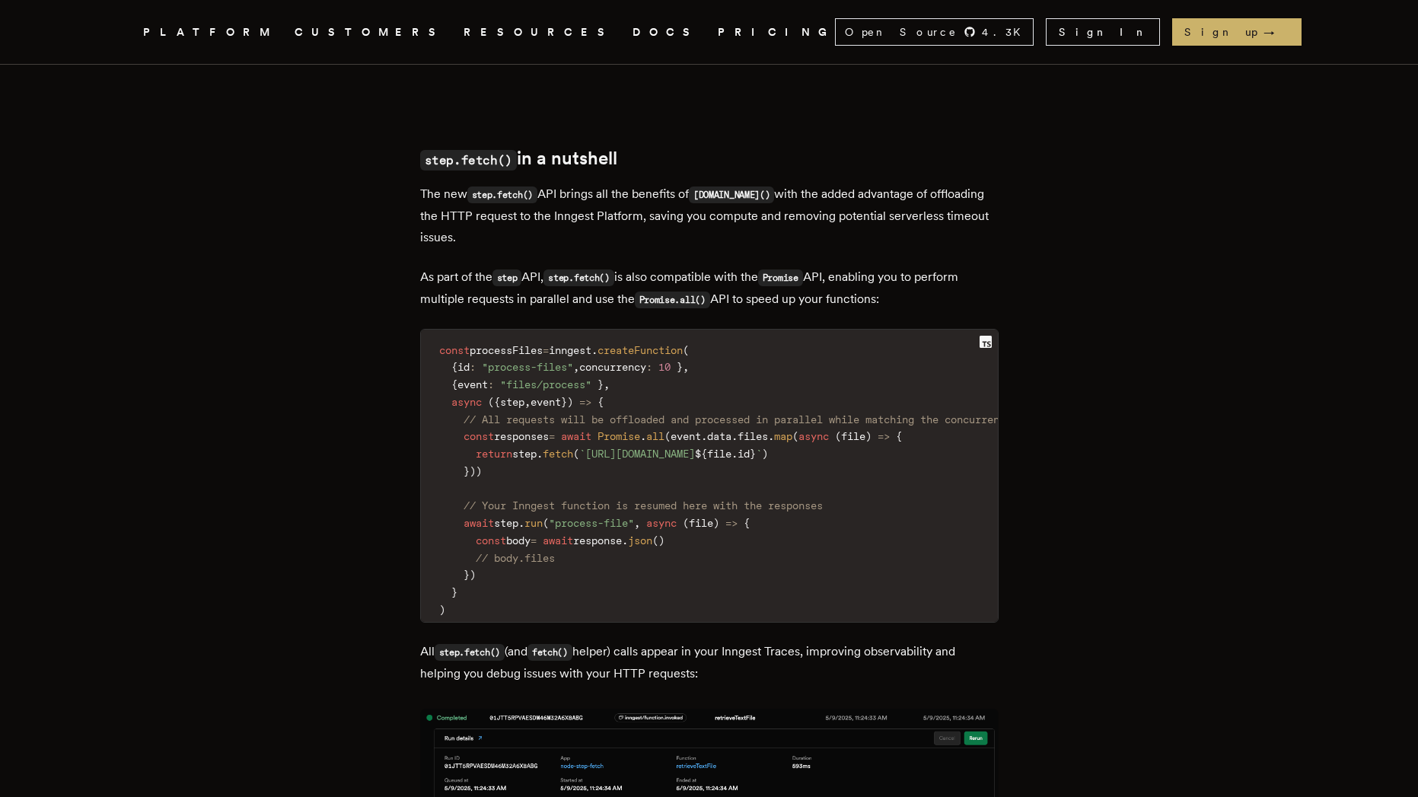
click at [859, 301] on p "As part of the step API, step.fetch() is also compatible with the Promise API, …" at bounding box center [709, 288] width 579 height 44
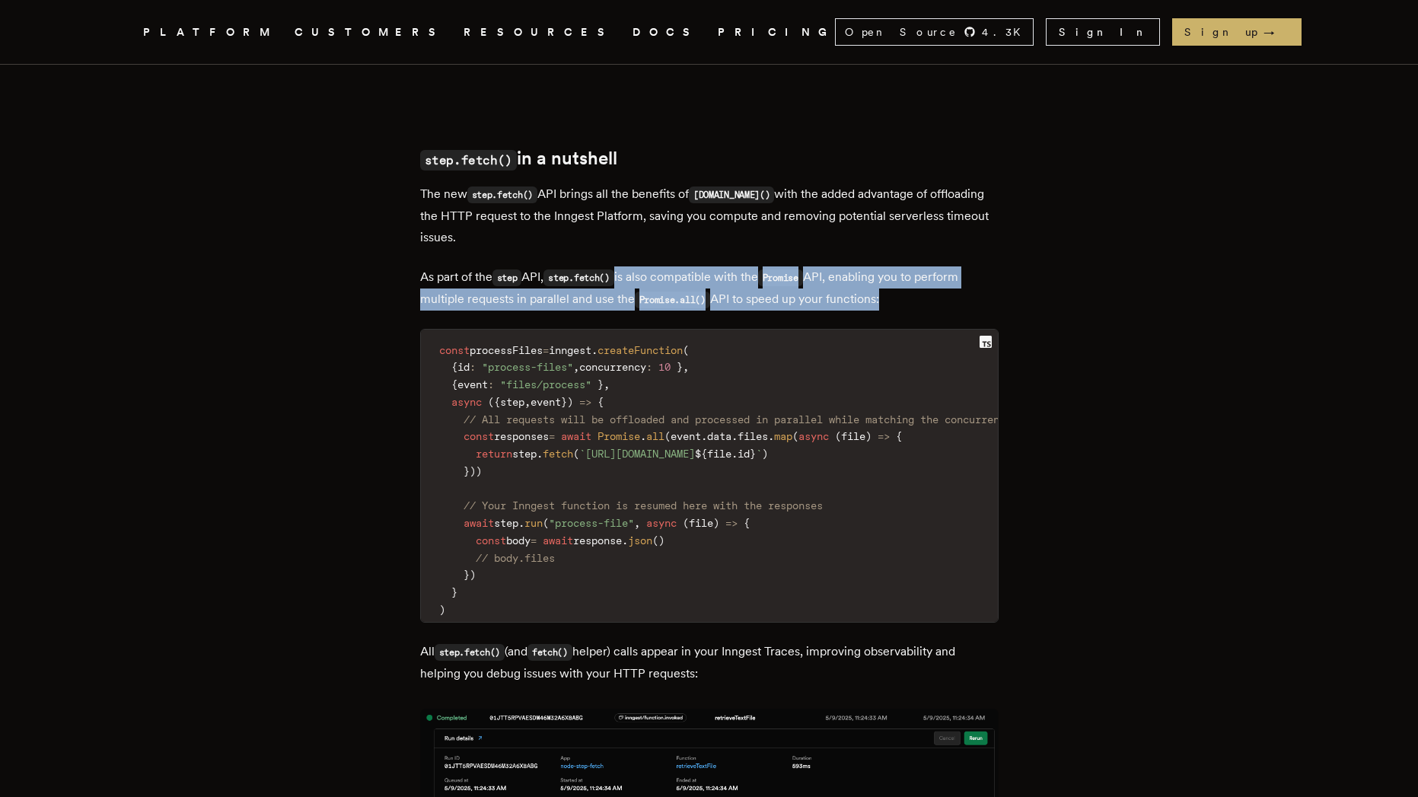
drag, startPoint x: 859, startPoint y: 301, endPoint x: 632, endPoint y: 275, distance: 229.1
click at [632, 275] on p "As part of the step API, step.fetch() is also compatible with the Promise API, …" at bounding box center [709, 288] width 579 height 44
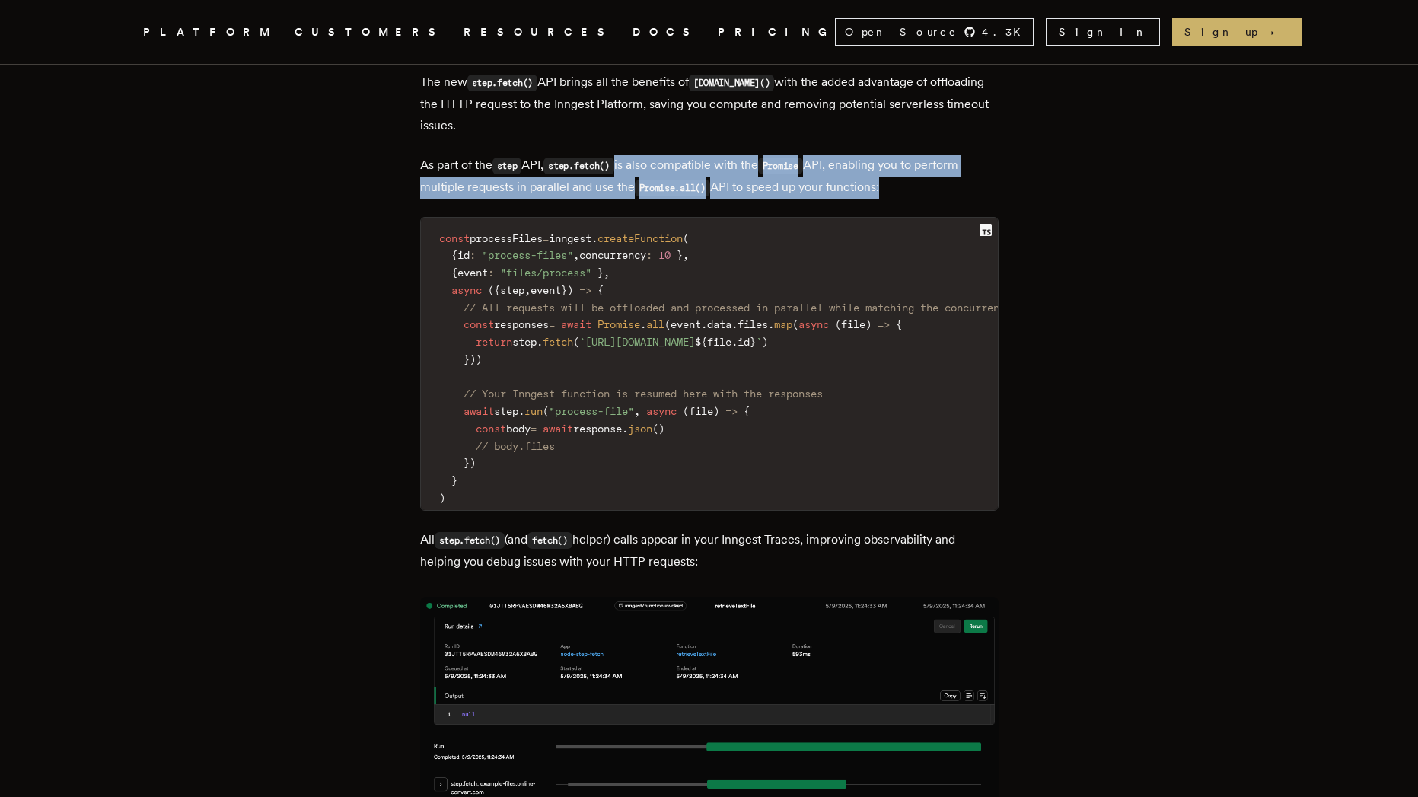
scroll to position [2055, 0]
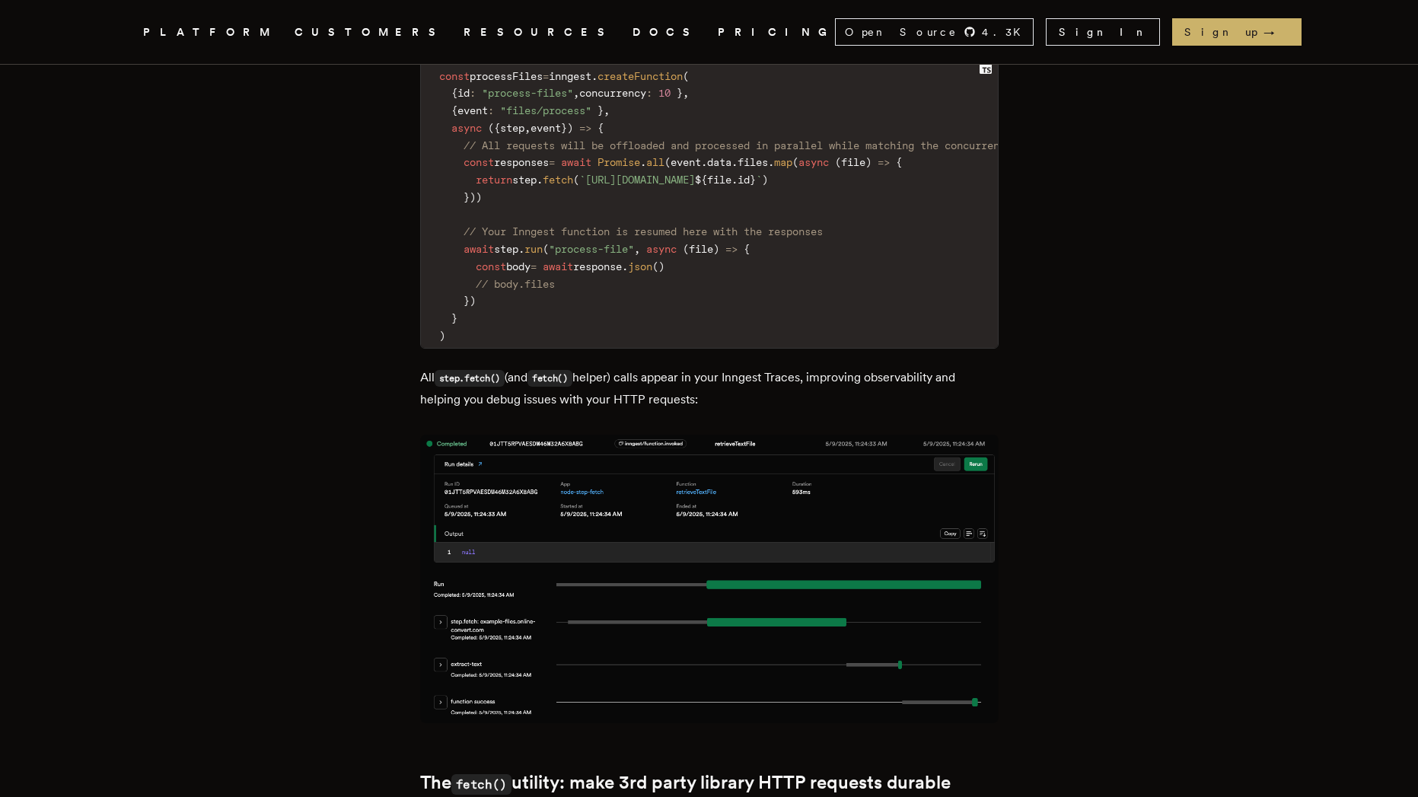
drag, startPoint x: 540, startPoint y: 396, endPoint x: 669, endPoint y: 409, distance: 129.3
click at [669, 409] on p "All step.fetch() (and fetch() helper) calls appear in your Inngest Traces, impr…" at bounding box center [709, 388] width 579 height 43
click at [683, 408] on p "All step.fetch() (and fetch() helper) calls appear in your Inngest Traces, impr…" at bounding box center [709, 388] width 579 height 43
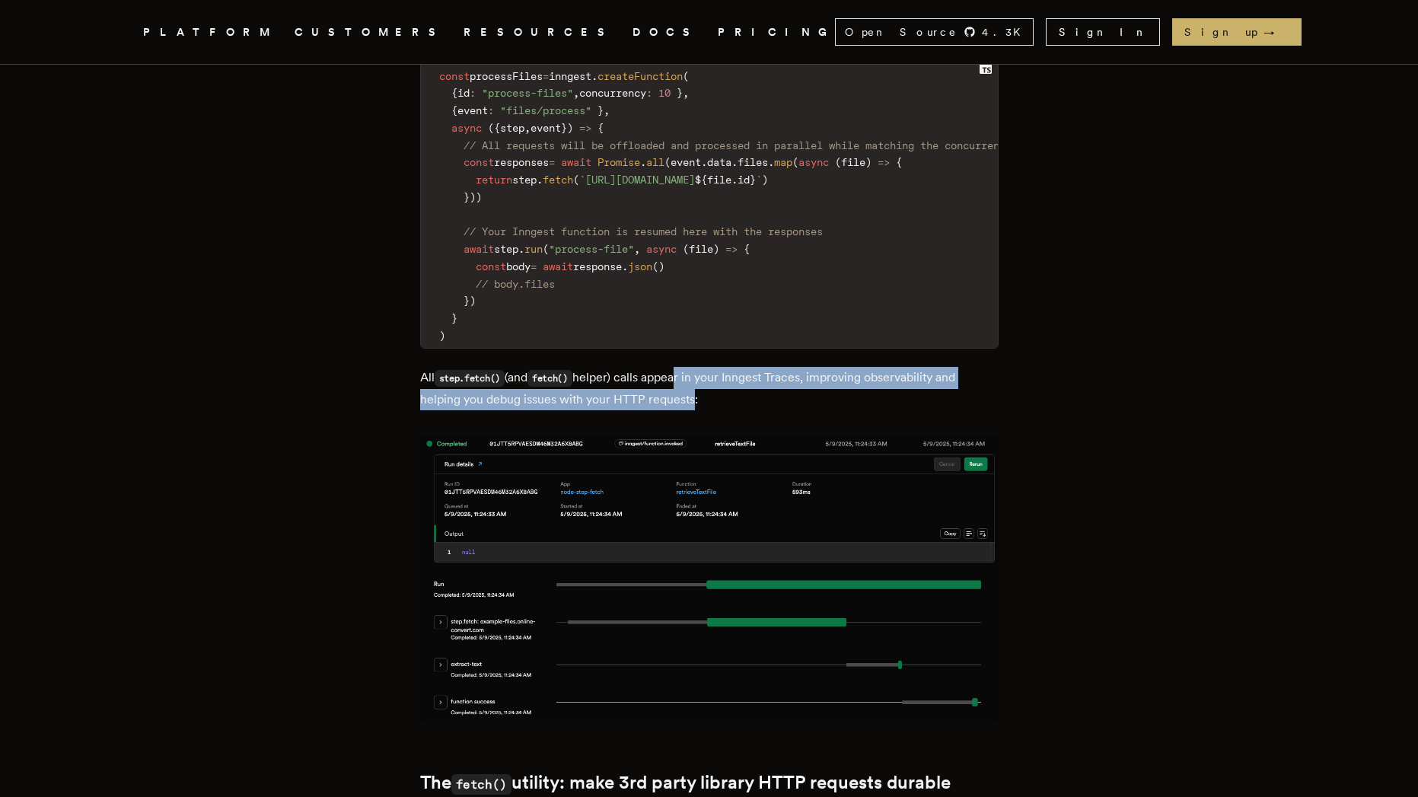
drag, startPoint x: 688, startPoint y: 393, endPoint x: 692, endPoint y: 416, distance: 23.9
click at [692, 410] on p "All step.fetch() (and fetch() helper) calls appear in your Inngest Traces, impr…" at bounding box center [709, 388] width 579 height 43
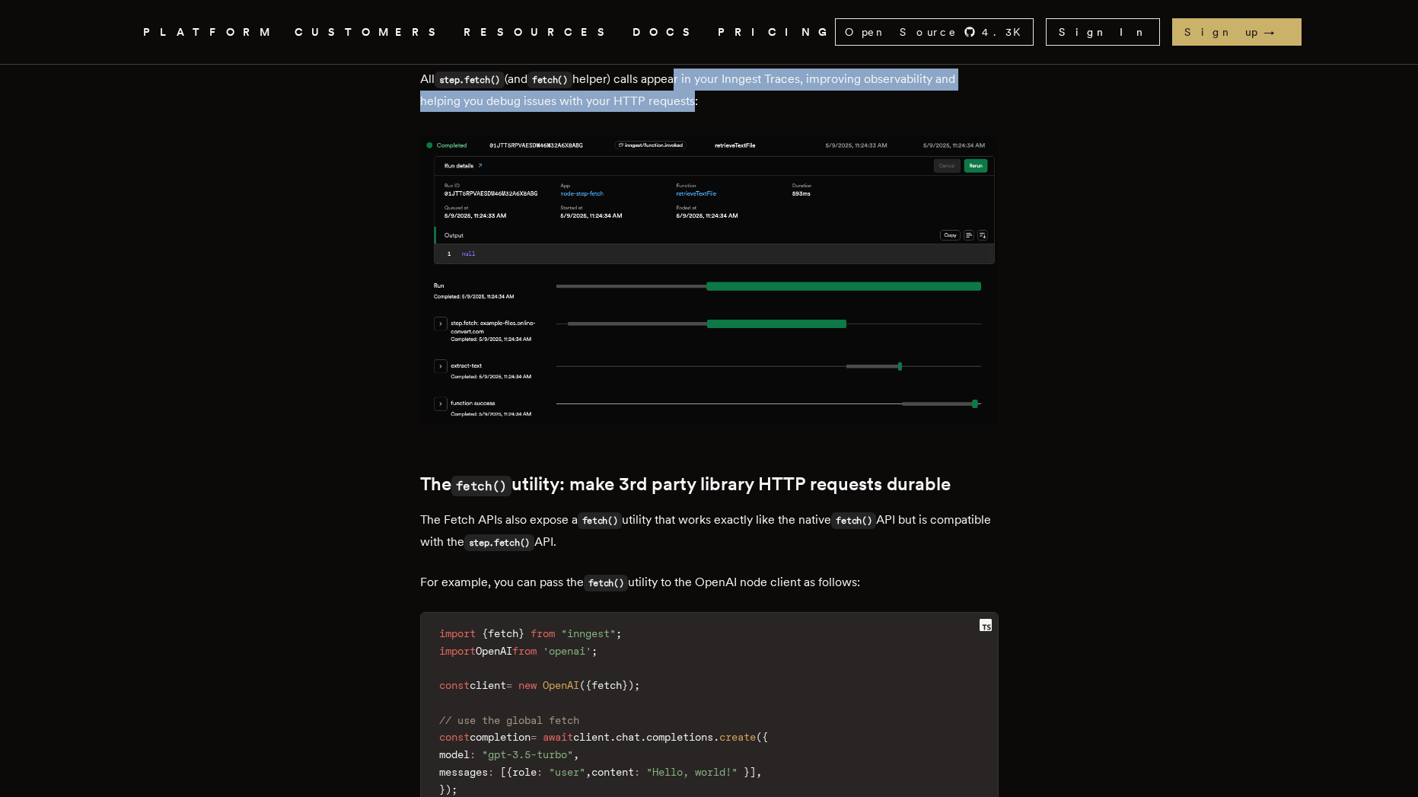
scroll to position [2466, 0]
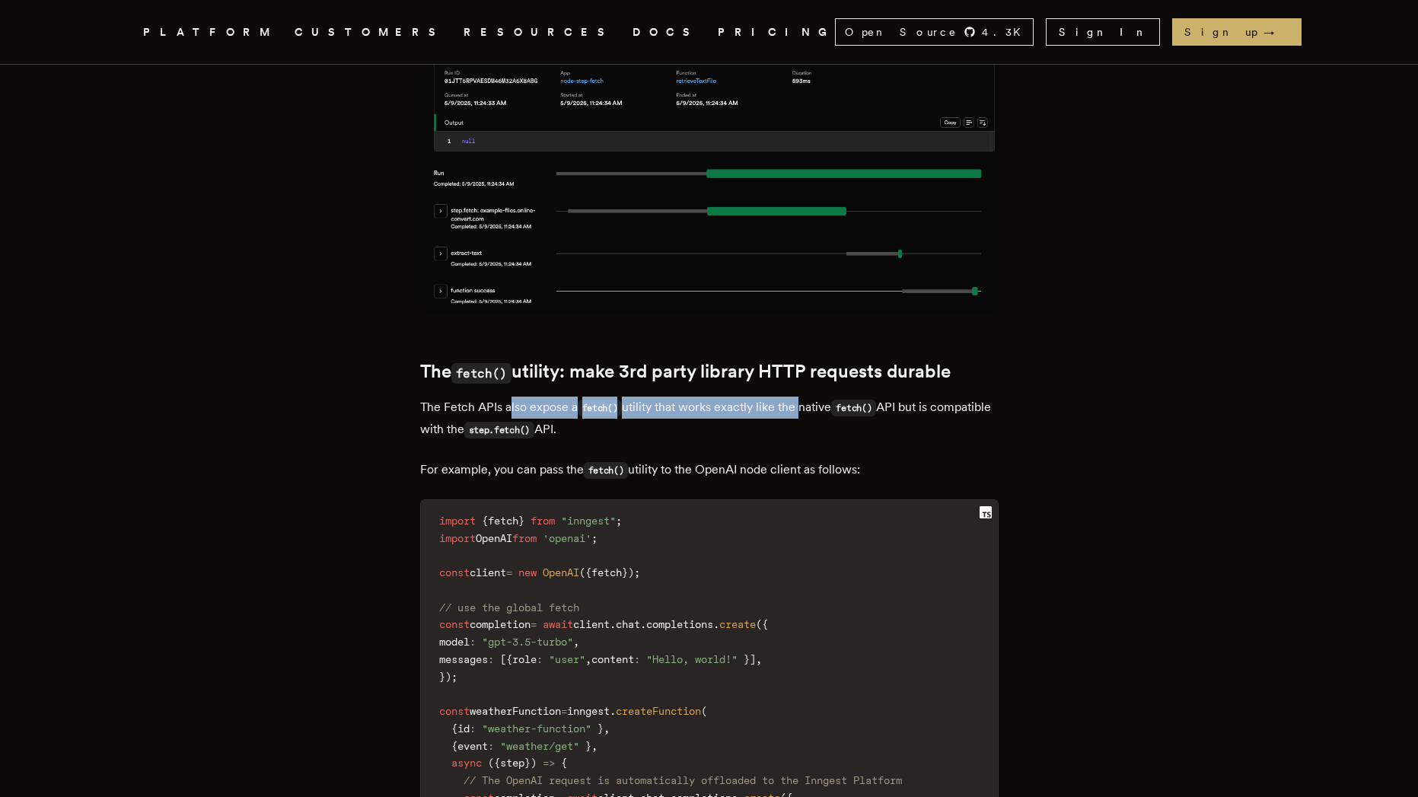
drag, startPoint x: 515, startPoint y: 422, endPoint x: 806, endPoint y: 422, distance: 291.6
click at [806, 422] on p "The Fetch APIs also expose a fetch() utility that works exactly like the native…" at bounding box center [709, 419] width 579 height 44
click at [789, 419] on p "The Fetch APIs also expose a fetch() utility that works exactly like the native…" at bounding box center [709, 419] width 579 height 44
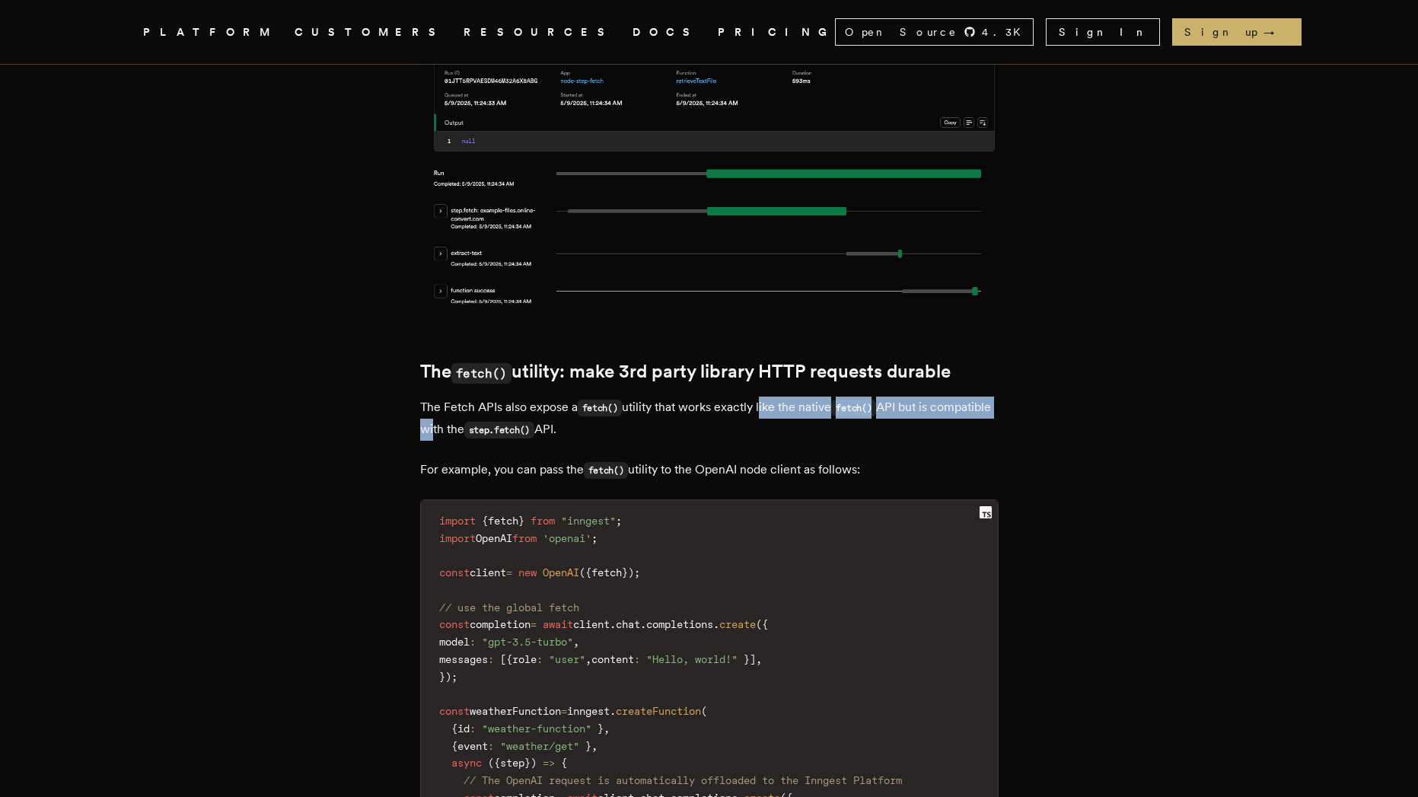
drag, startPoint x: 767, startPoint y: 422, endPoint x: 524, endPoint y: 451, distance: 245.4
click at [498, 441] on p "The Fetch APIs also expose a fetch() utility that works exactly like the native…" at bounding box center [709, 419] width 579 height 44
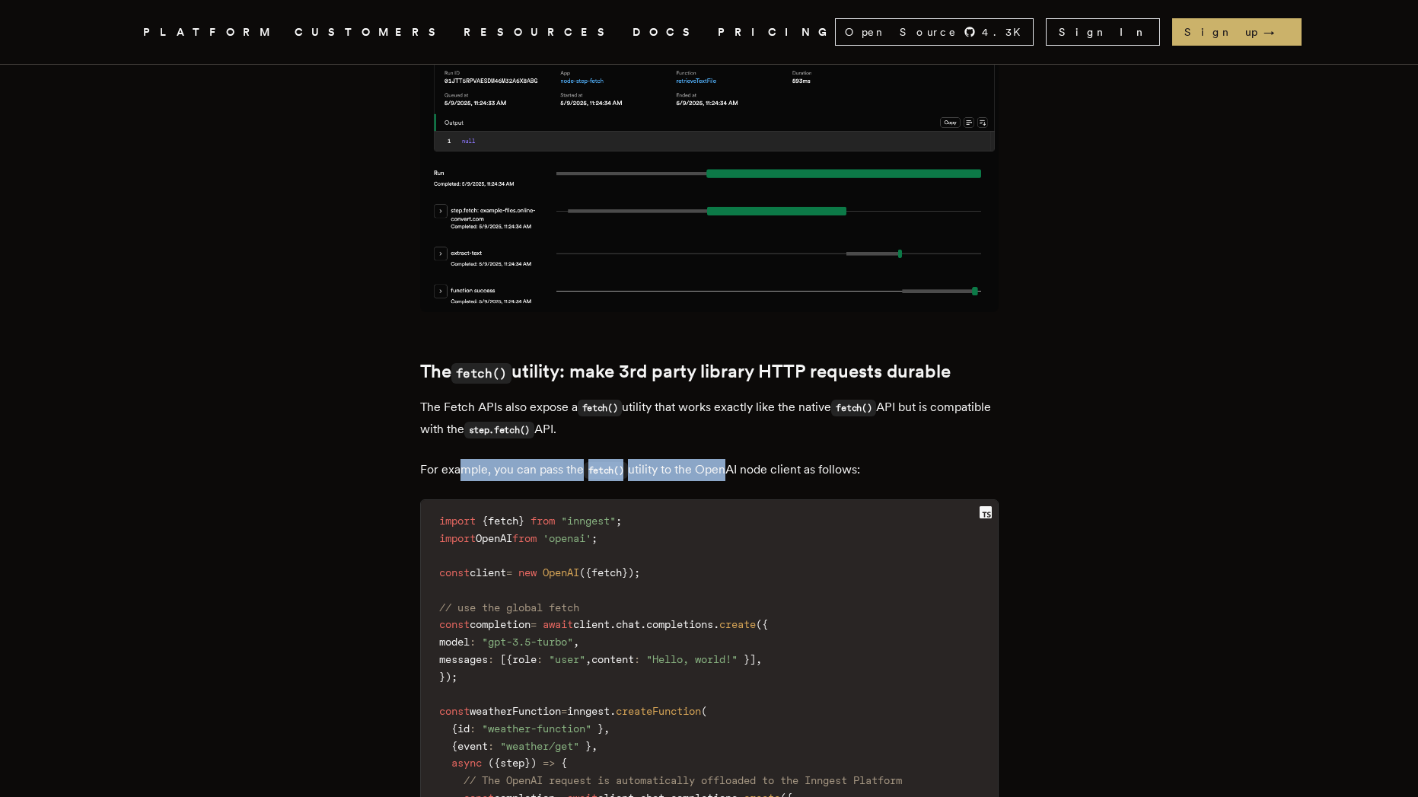
drag, startPoint x: 470, startPoint y: 488, endPoint x: 732, endPoint y: 485, distance: 261.9
click at [732, 481] on p "For example, you can pass the fetch() utility to the OpenAI node client as foll…" at bounding box center [709, 470] width 579 height 22
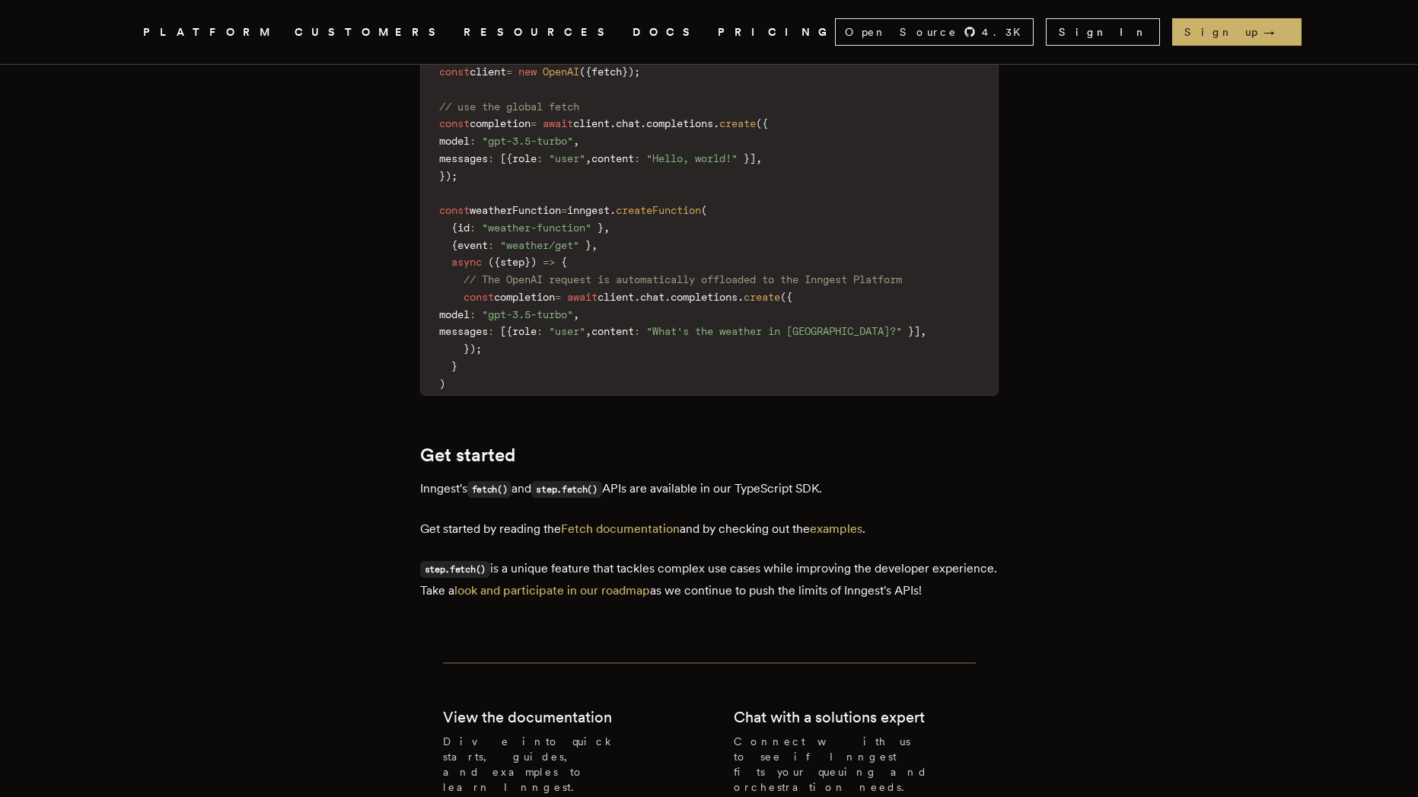
scroll to position [3015, 0]
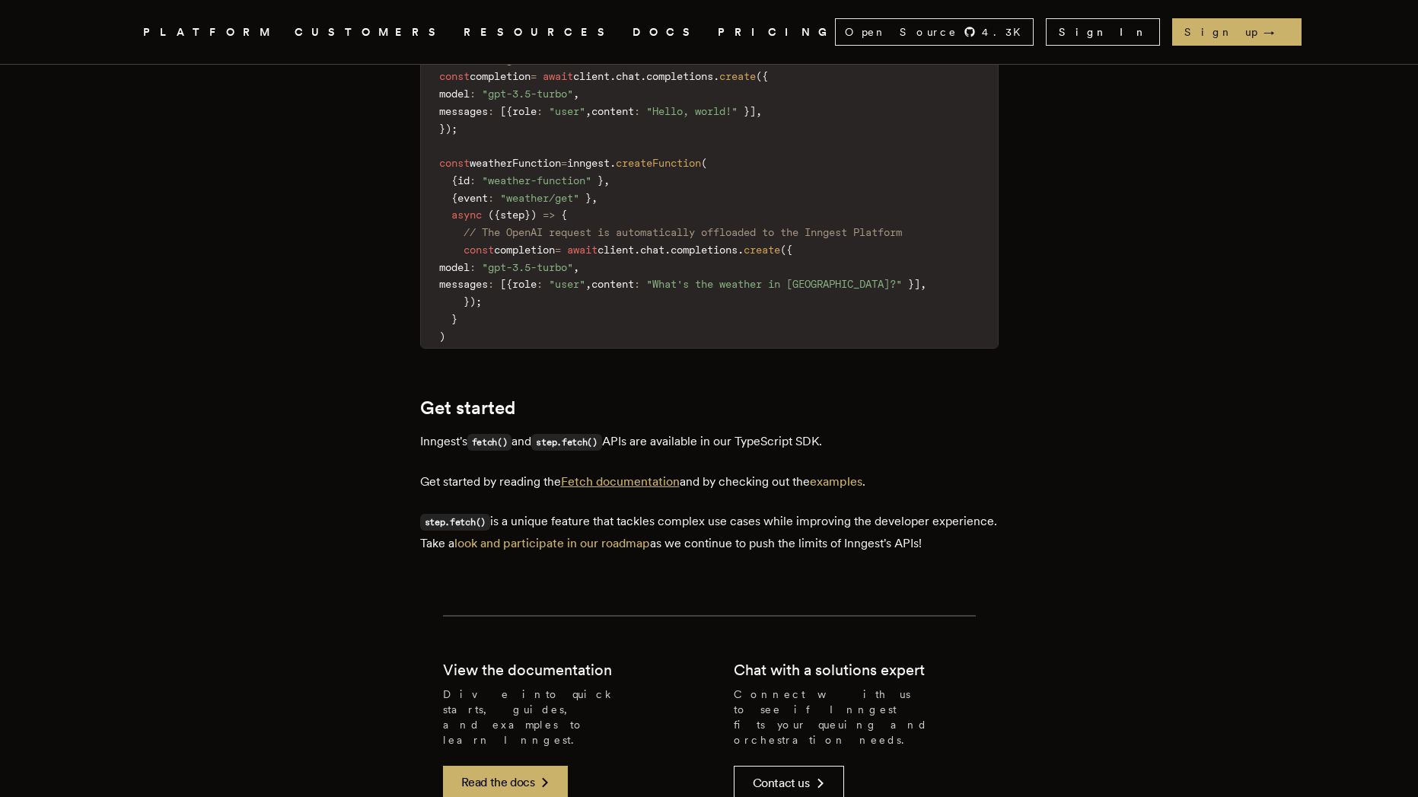
click at [649, 489] on link "Fetch documentation" at bounding box center [620, 481] width 119 height 14
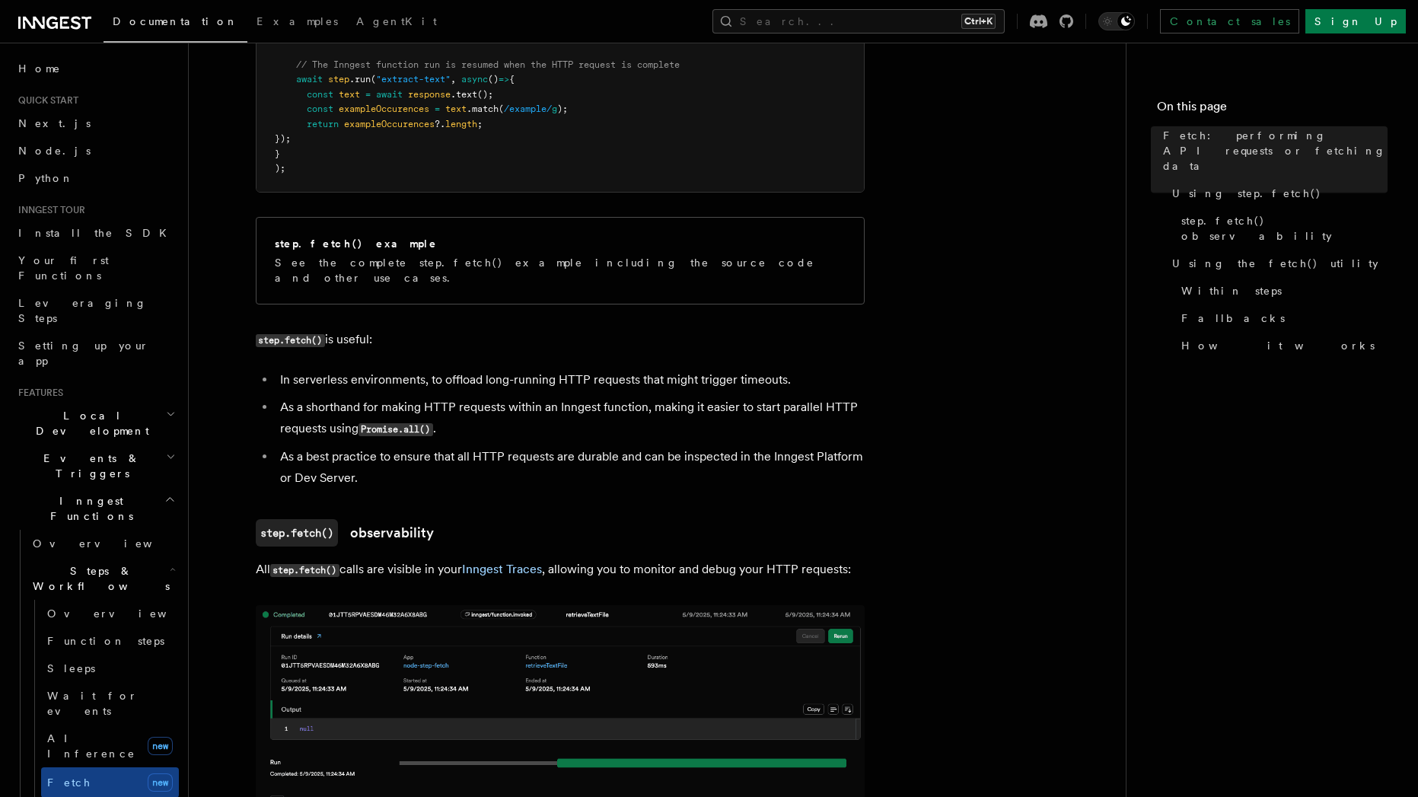
scroll to position [822, 0]
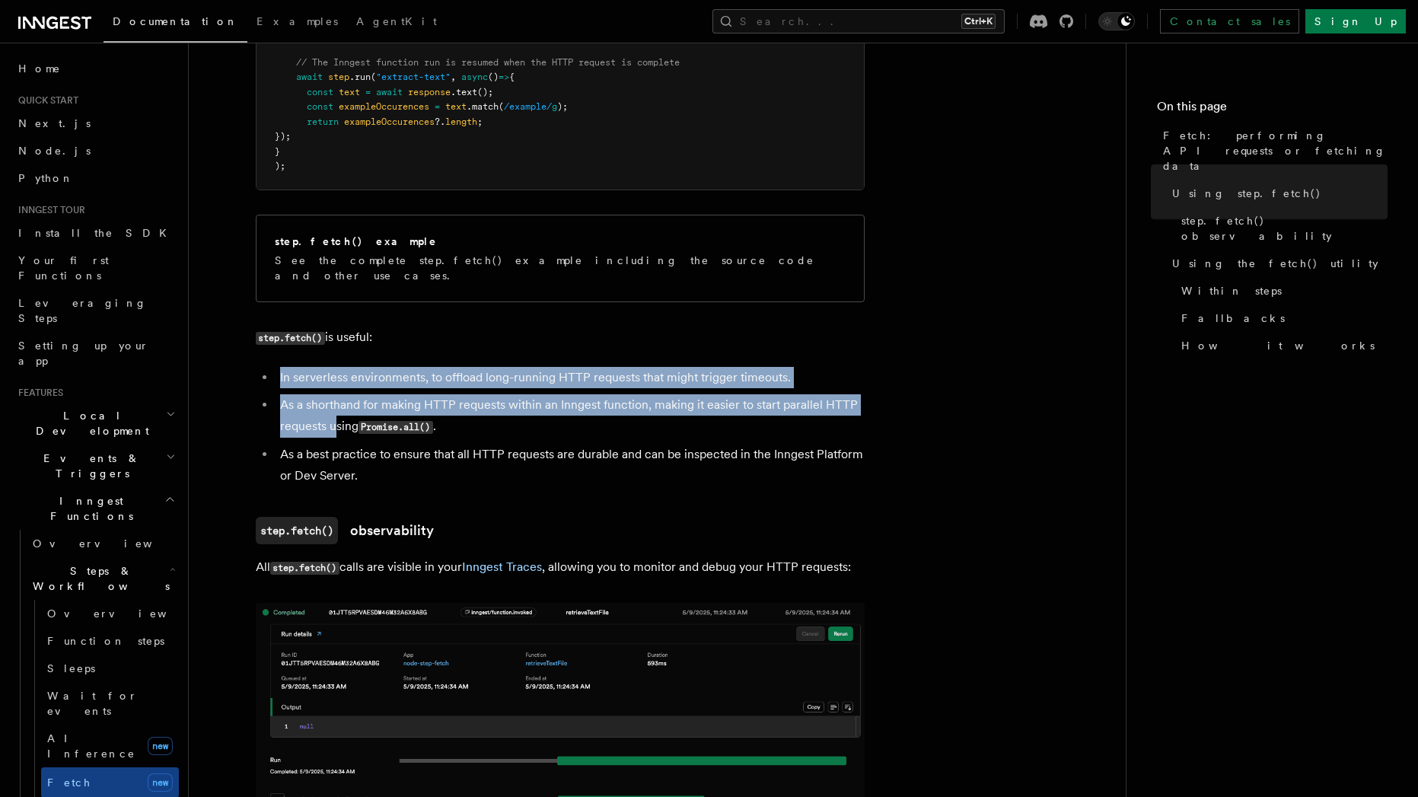
drag, startPoint x: 308, startPoint y: 354, endPoint x: 385, endPoint y: 412, distance: 96.8
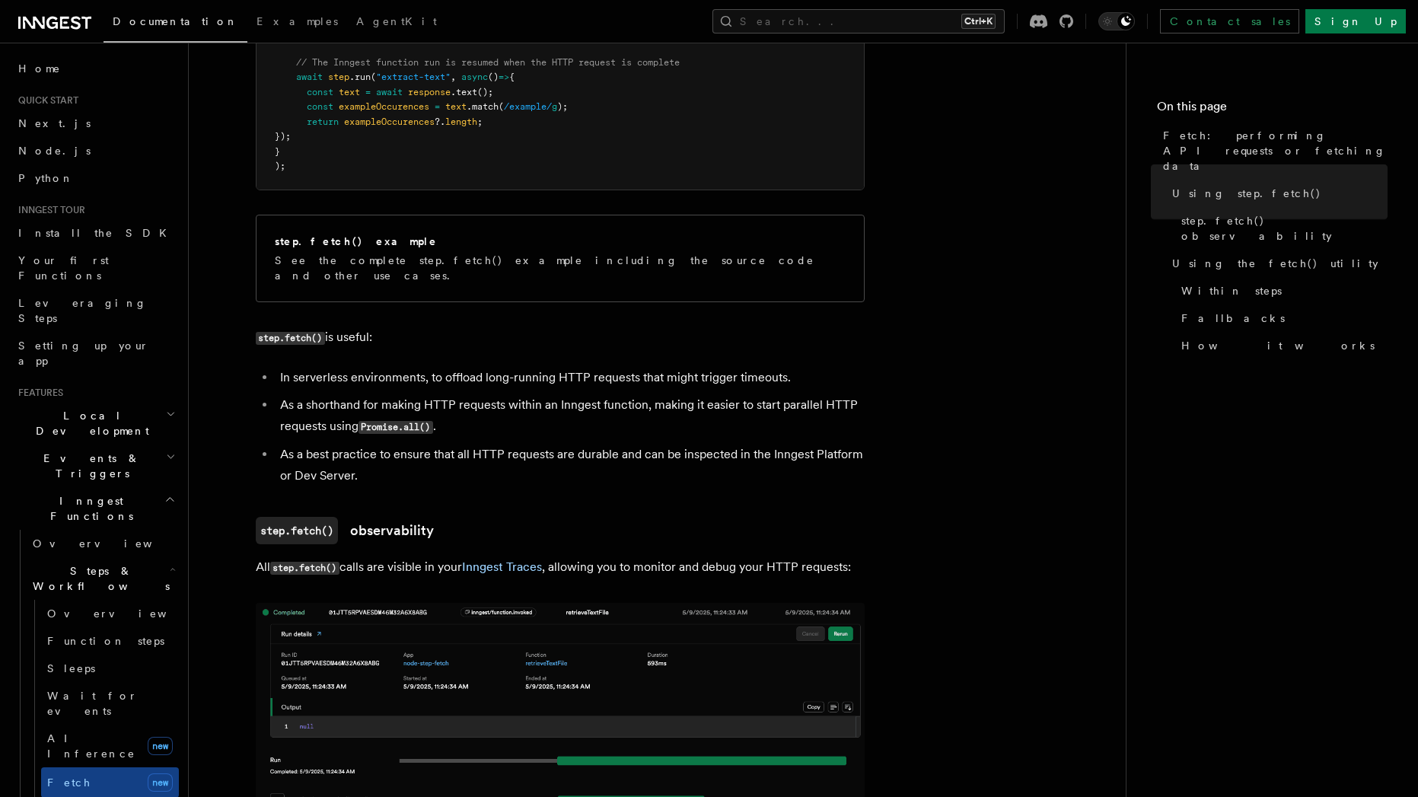
click at [528, 413] on li "As a shorthand for making HTTP requests within an Inngest function, making it e…" at bounding box center [570, 415] width 589 height 43
drag, startPoint x: 312, startPoint y: 388, endPoint x: 433, endPoint y: 389, distance: 121.0
click at [426, 394] on li "As a shorthand for making HTTP requests within an Inngest function, making it e…" at bounding box center [570, 415] width 589 height 43
drag, startPoint x: 614, startPoint y: 394, endPoint x: 753, endPoint y: 382, distance: 139.0
click at [748, 394] on li "As a shorthand for making HTTP requests within an Inngest function, making it e…" at bounding box center [570, 415] width 589 height 43
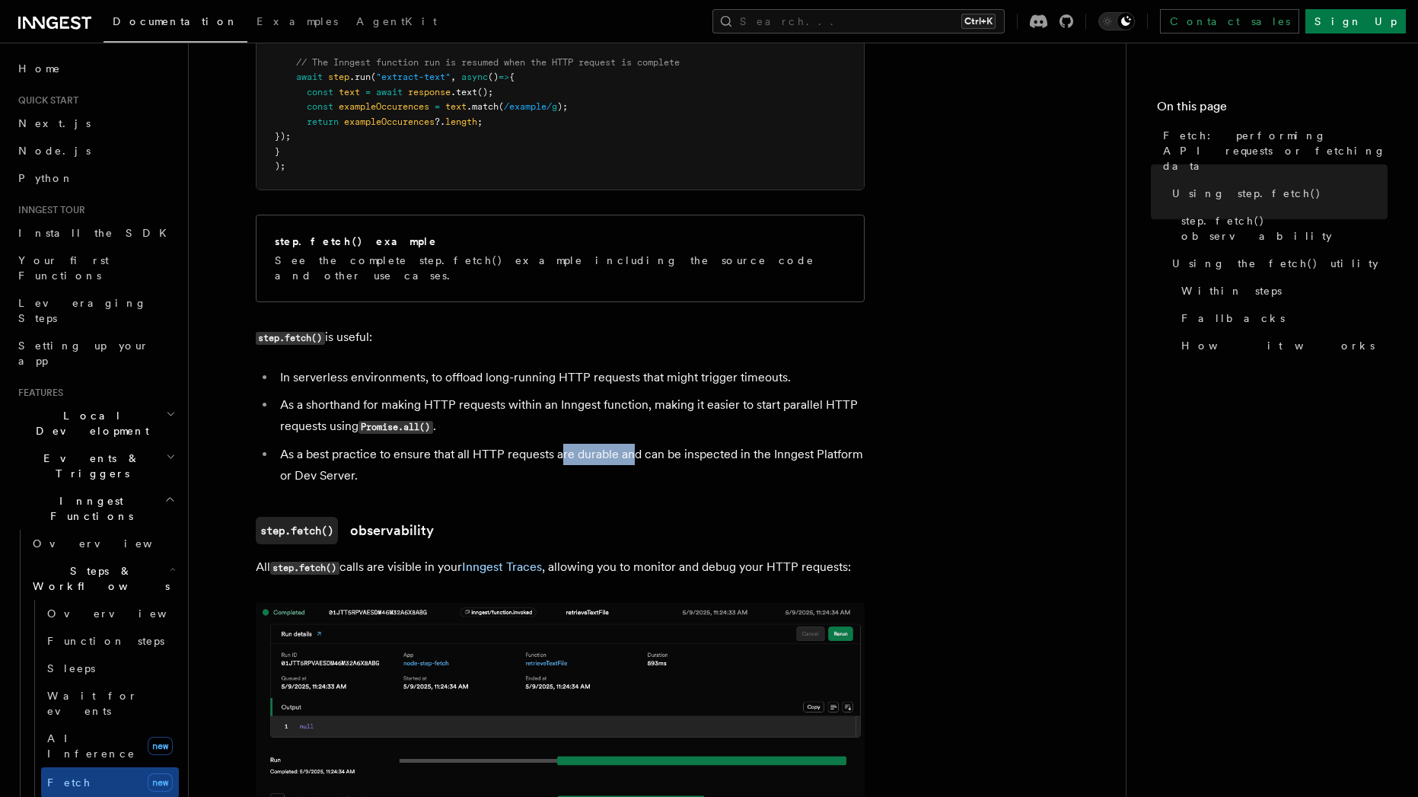
drag, startPoint x: 560, startPoint y: 443, endPoint x: 650, endPoint y: 436, distance: 90.1
click at [631, 444] on li "As a best practice to ensure that all HTTP requests are durable and can be insp…" at bounding box center [570, 465] width 589 height 43
drag, startPoint x: 746, startPoint y: 445, endPoint x: 532, endPoint y: 445, distance: 213.9
click at [532, 445] on li "As a best practice to ensure that all HTTP requests are durable and can be insp…" at bounding box center [570, 465] width 589 height 43
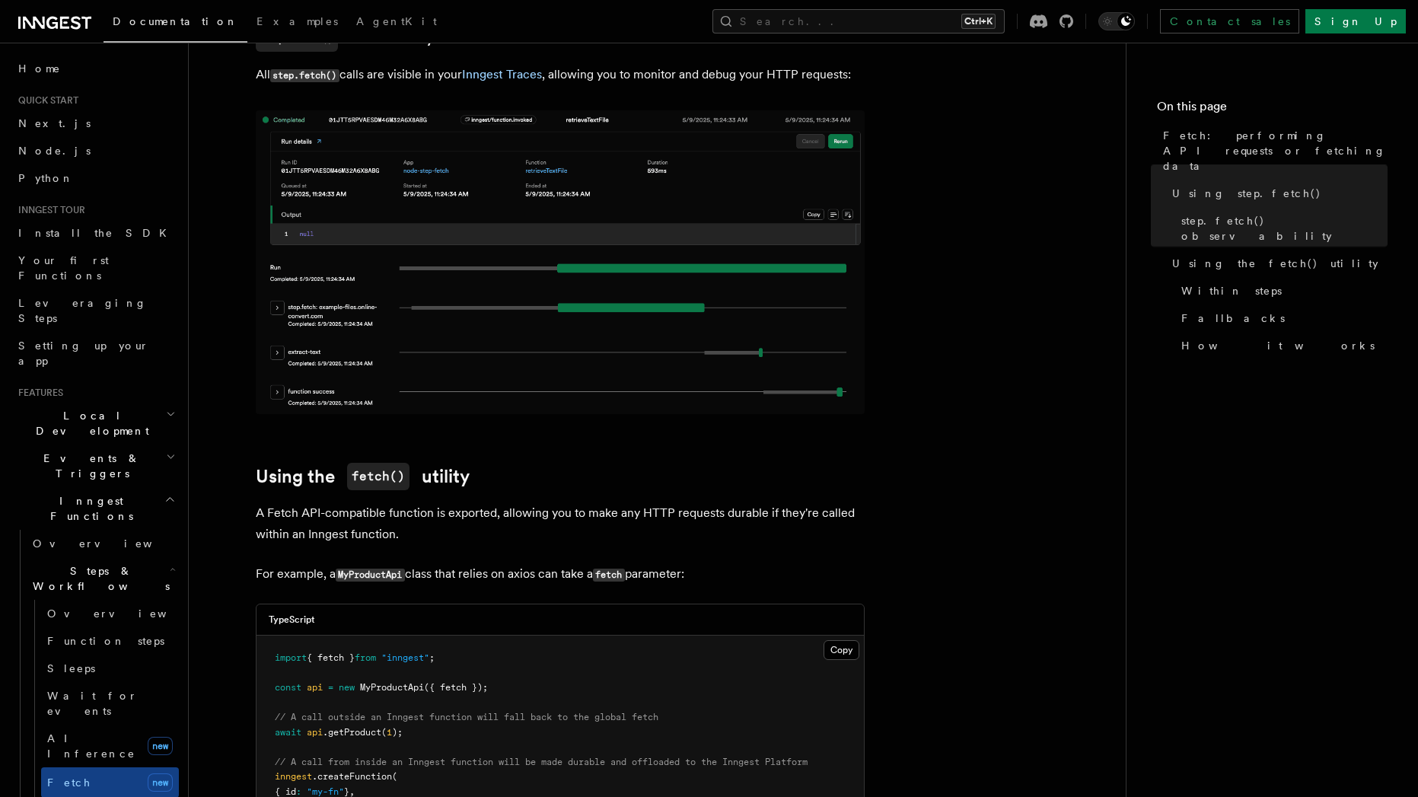
scroll to position [1370, 0]
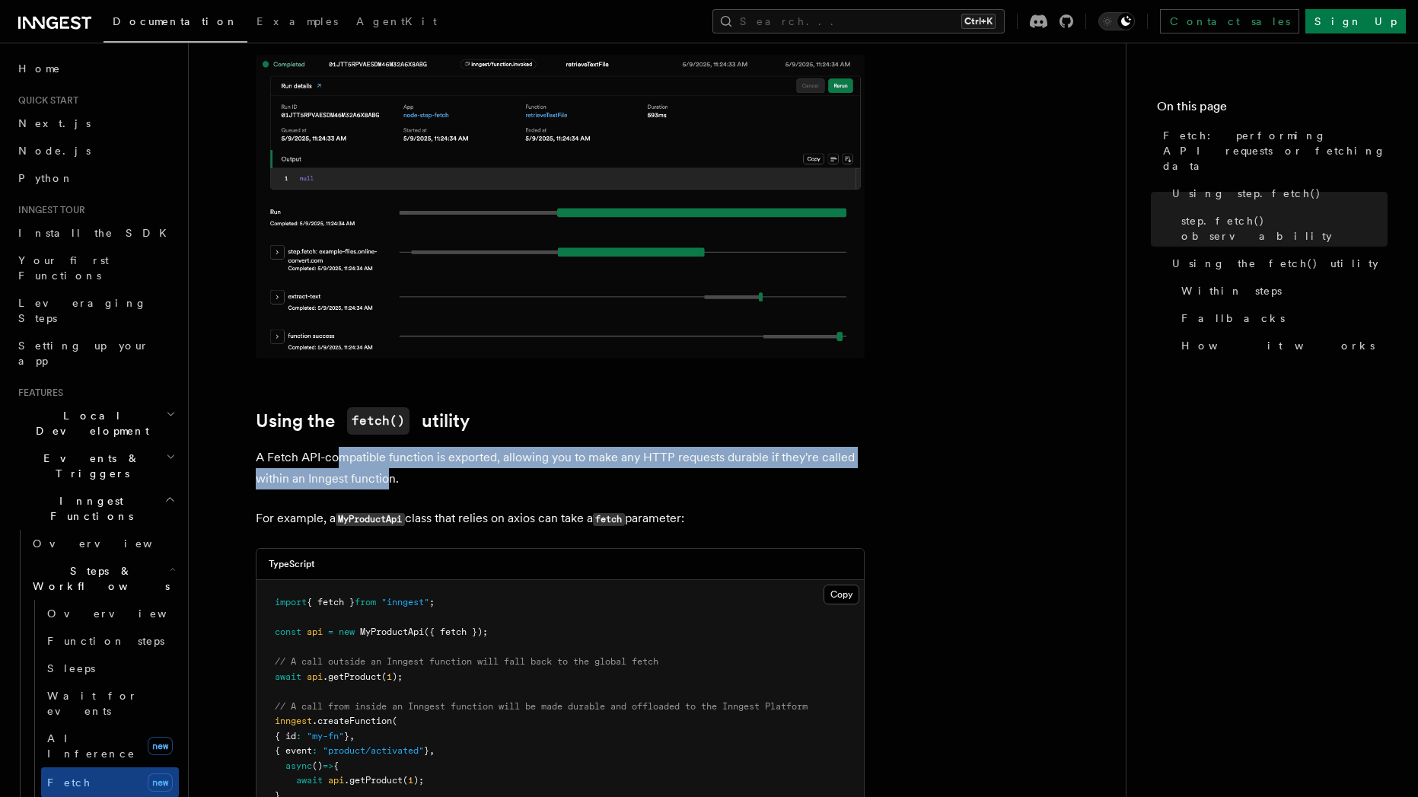
drag, startPoint x: 340, startPoint y: 445, endPoint x: 385, endPoint y: 461, distance: 48.4
click at [385, 461] on p "A Fetch API-compatible function is exported, allowing you to make any HTTP requ…" at bounding box center [560, 468] width 609 height 43
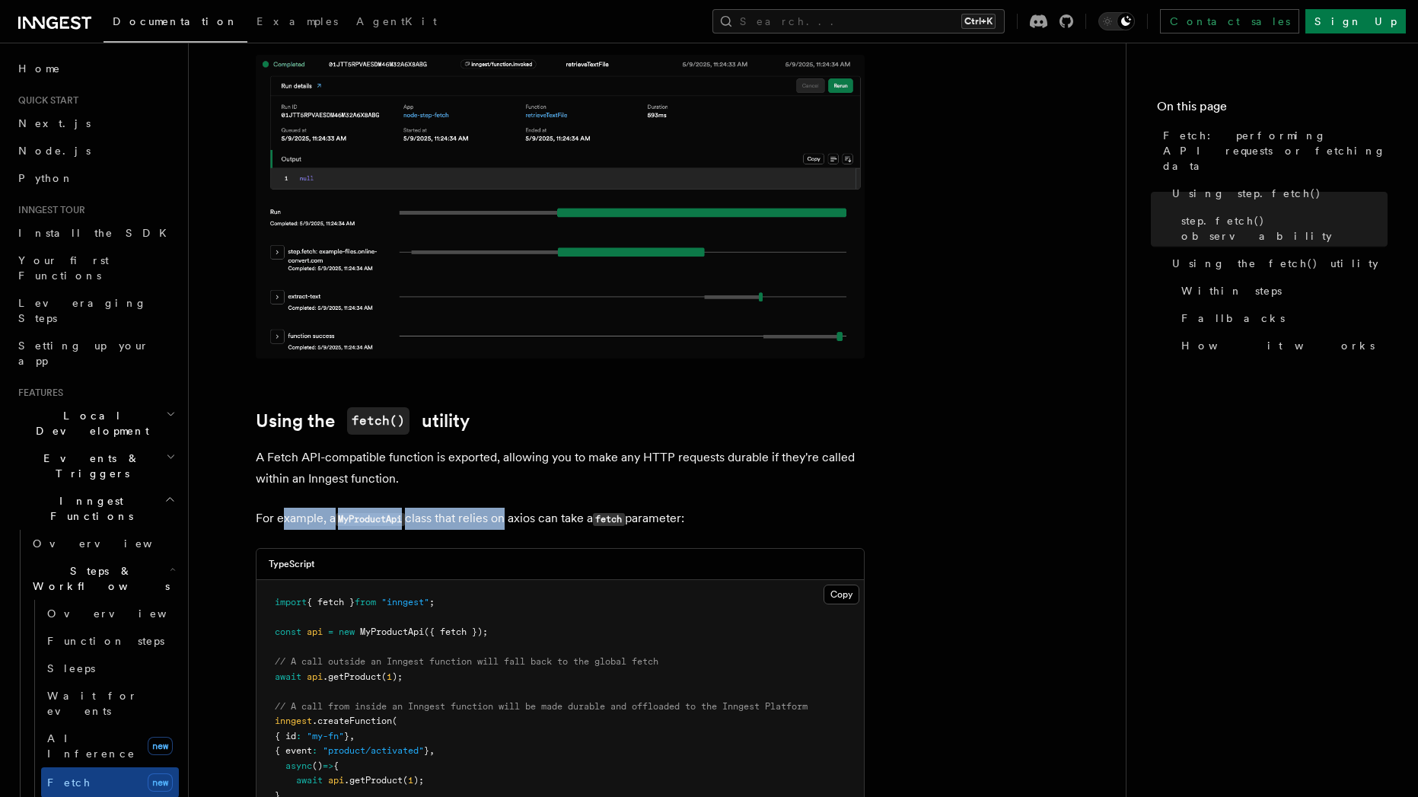
drag, startPoint x: 286, startPoint y: 508, endPoint x: 502, endPoint y: 509, distance: 215.4
click at [502, 509] on p "For example, a MyProductApi class that relies on axios can take a fetch paramet…" at bounding box center [560, 519] width 609 height 22
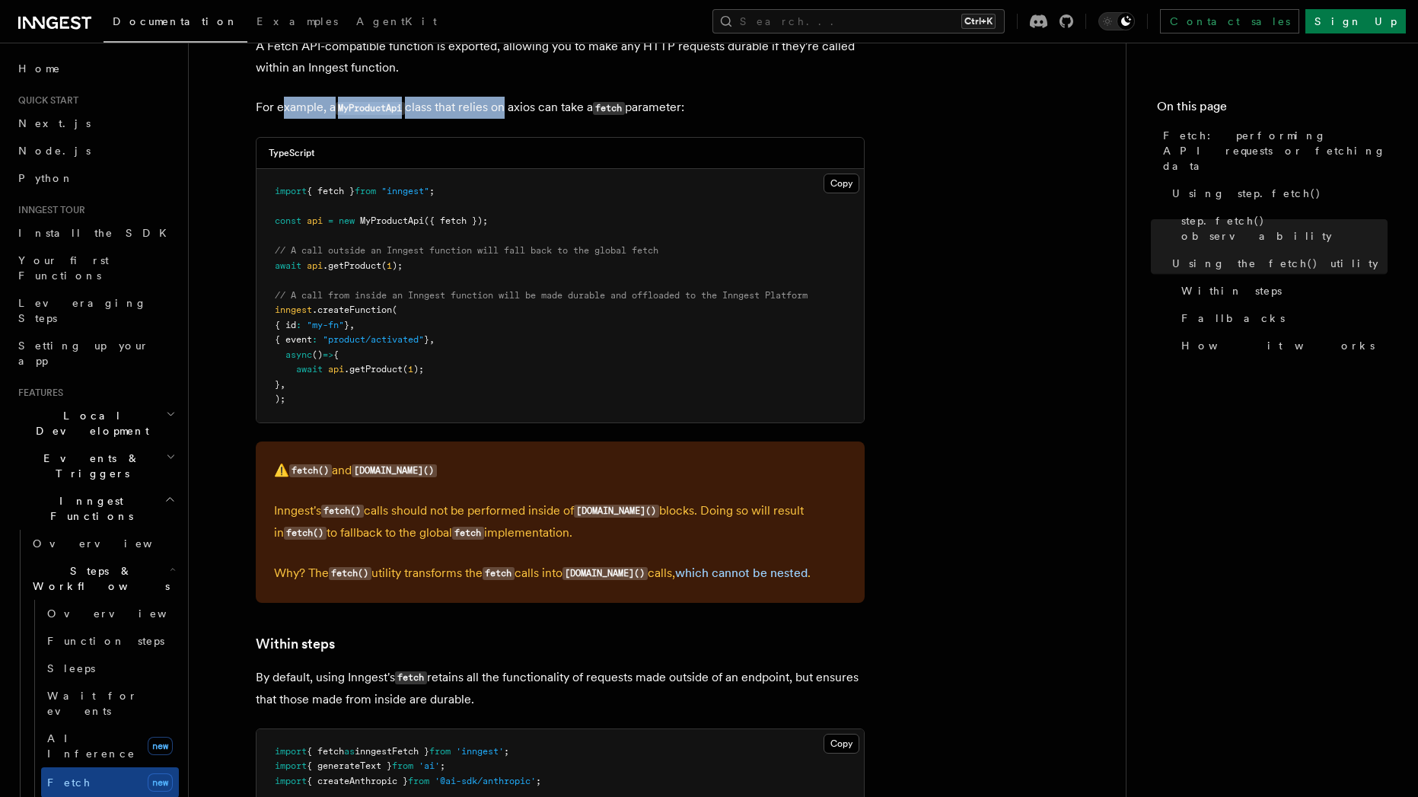
scroll to position [1918, 0]
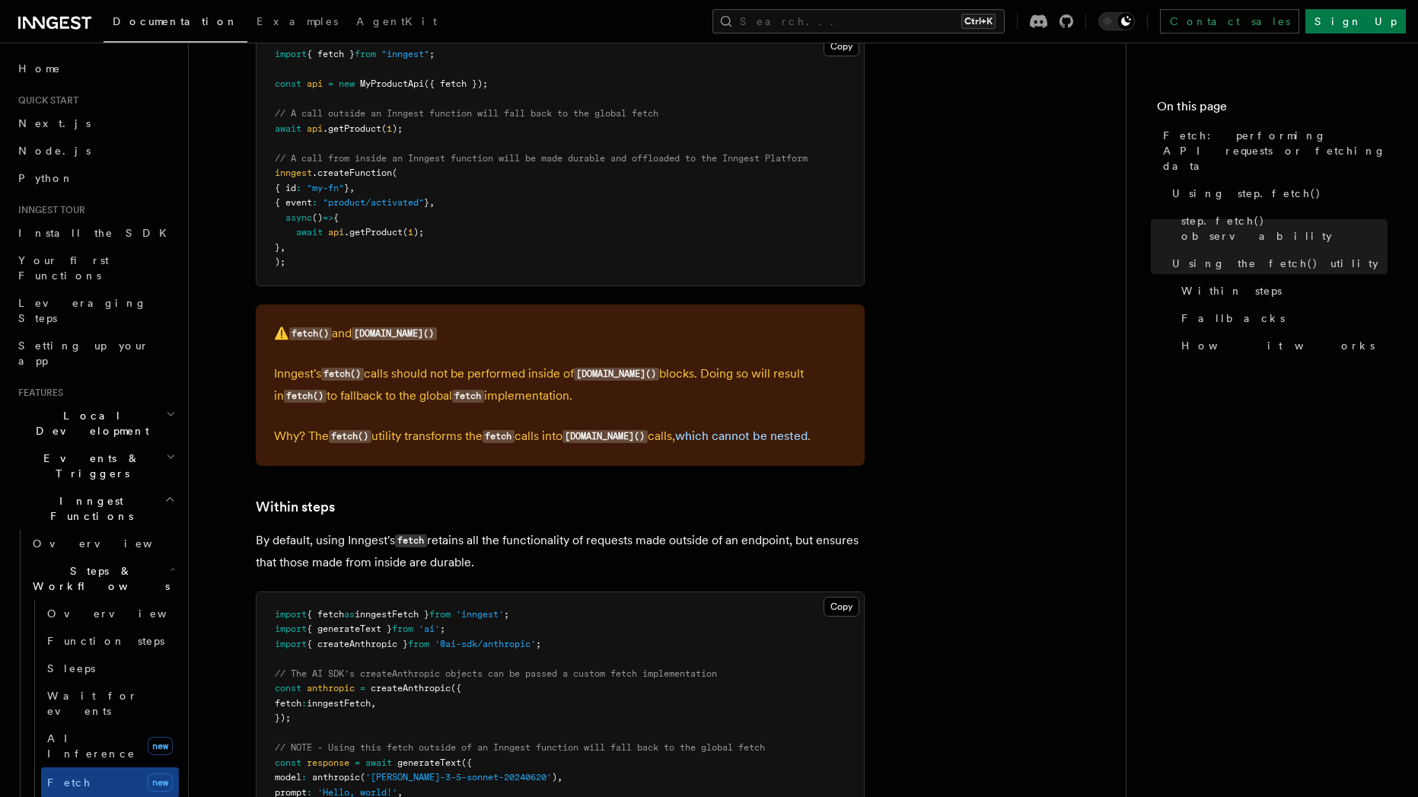
drag, startPoint x: 293, startPoint y: 356, endPoint x: 584, endPoint y: 362, distance: 290.9
click at [584, 363] on p "Inngest's fetch() calls should not be performed inside of [DOMAIN_NAME]() block…" at bounding box center [560, 385] width 572 height 44
drag, startPoint x: 366, startPoint y: 525, endPoint x: 458, endPoint y: 526, distance: 92.1
click at [458, 530] on p "By default, using [PERSON_NAME]'s fetch retains all the functionality of reques…" at bounding box center [560, 551] width 609 height 43
click at [528, 536] on p "By default, using [PERSON_NAME]'s fetch retains all the functionality of reques…" at bounding box center [560, 551] width 609 height 43
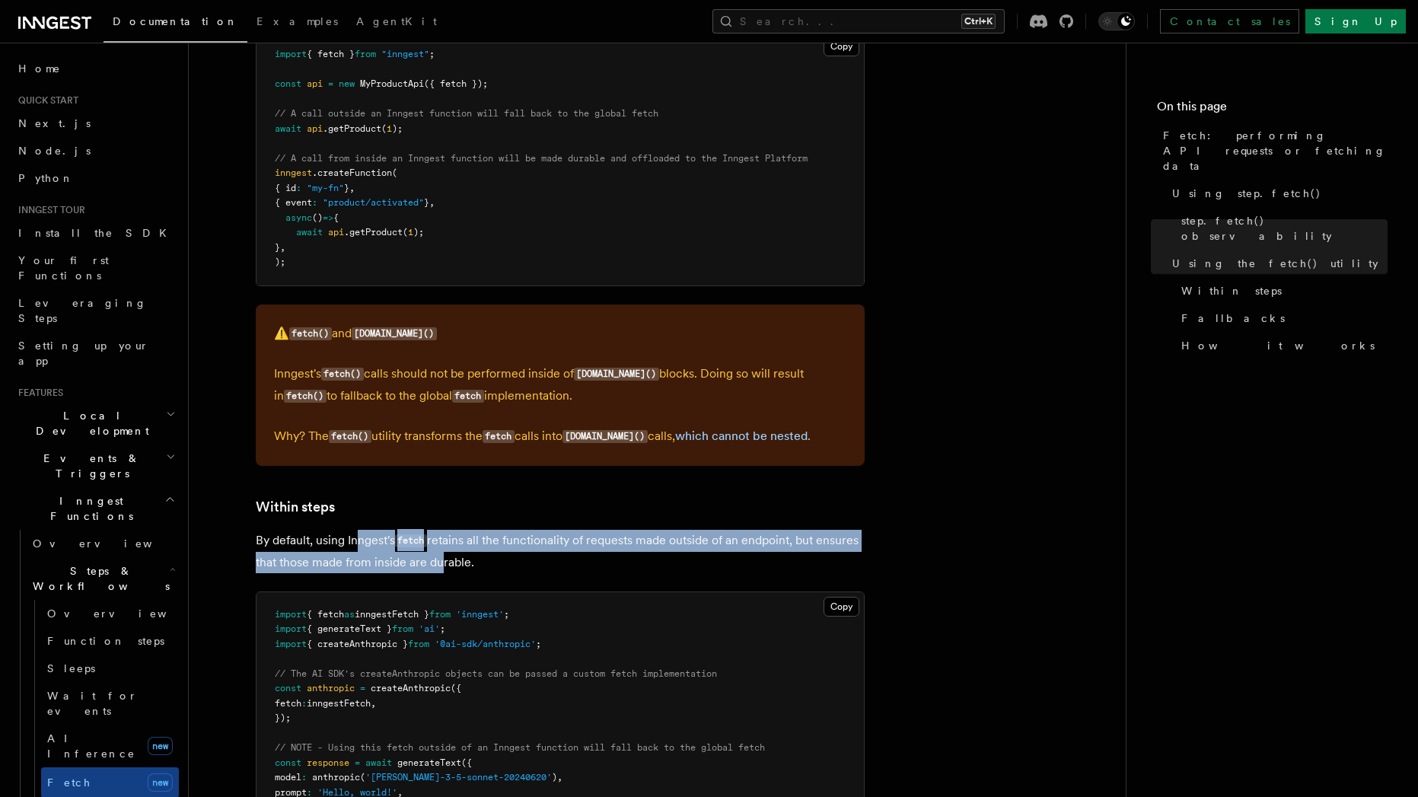
drag, startPoint x: 356, startPoint y: 528, endPoint x: 479, endPoint y: 537, distance: 123.7
click at [479, 537] on p "By default, using [PERSON_NAME]'s fetch retains all the functionality of reques…" at bounding box center [560, 551] width 609 height 43
click at [512, 530] on p "By default, using [PERSON_NAME]'s fetch retains all the functionality of reques…" at bounding box center [560, 551] width 609 height 43
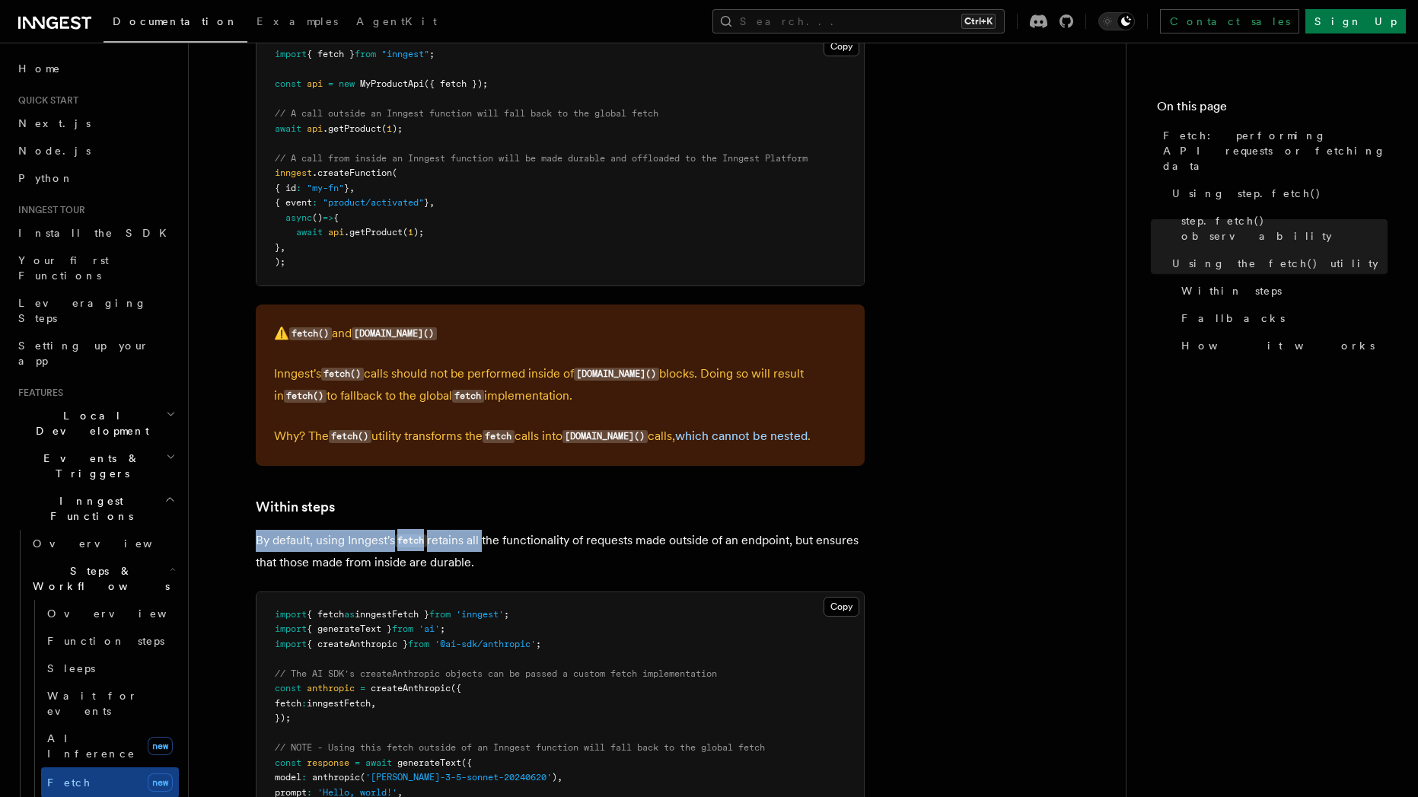
drag, startPoint x: 486, startPoint y: 525, endPoint x: 292, endPoint y: 506, distance: 195.1
click at [285, 503] on article "Features Inngest Functions Steps & Workflows Fetch: performing API requests or …" at bounding box center [657, 255] width 888 height 4212
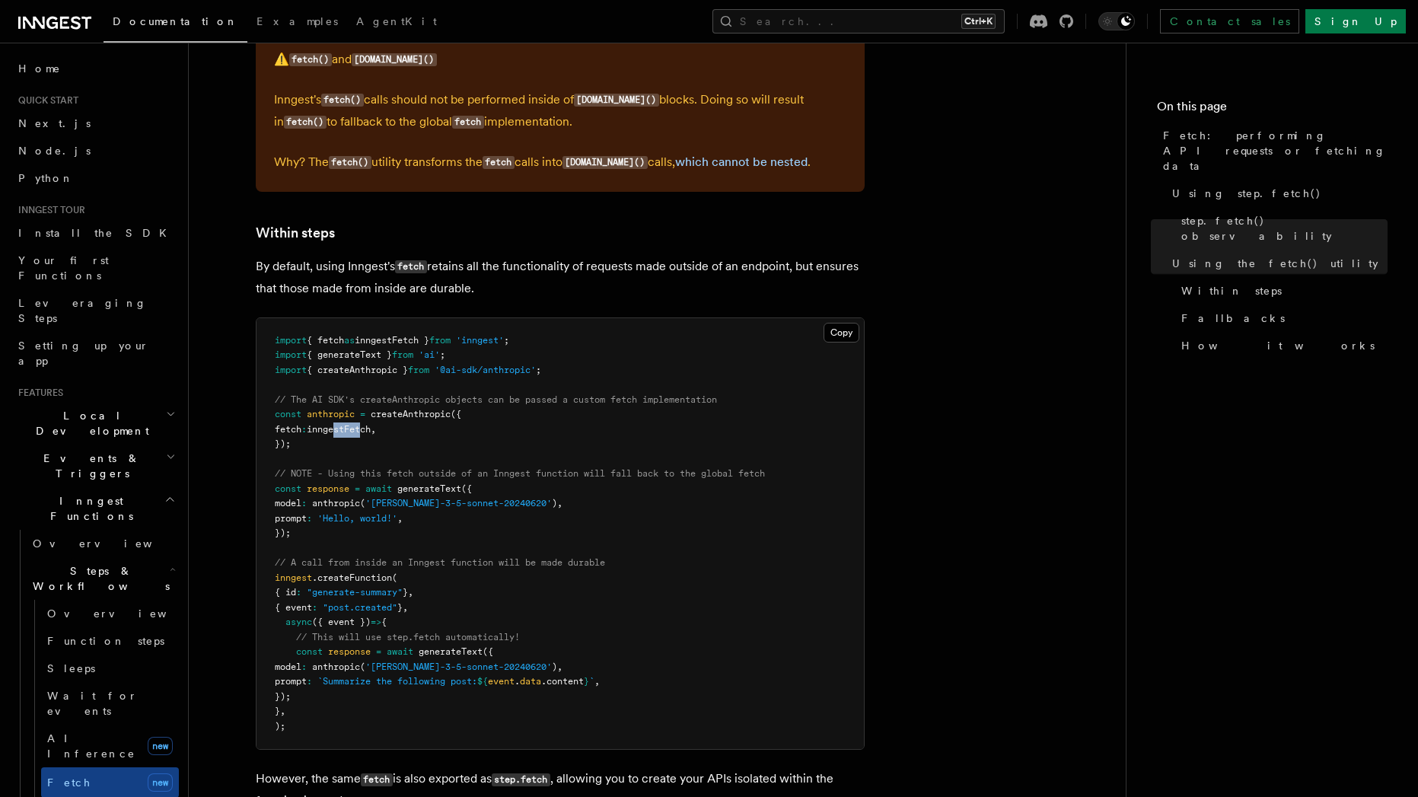
drag, startPoint x: 374, startPoint y: 413, endPoint x: 347, endPoint y: 416, distance: 26.8
click at [347, 424] on span "inngestFetch" at bounding box center [339, 429] width 64 height 11
drag, startPoint x: 403, startPoint y: 456, endPoint x: 547, endPoint y: 462, distance: 144.0
click at [522, 464] on pre "import { fetch as inngestFetch } from 'inngest' ; import { generateText } from …" at bounding box center [560, 534] width 607 height 432
drag, startPoint x: 597, startPoint y: 460, endPoint x: 683, endPoint y: 465, distance: 86.2
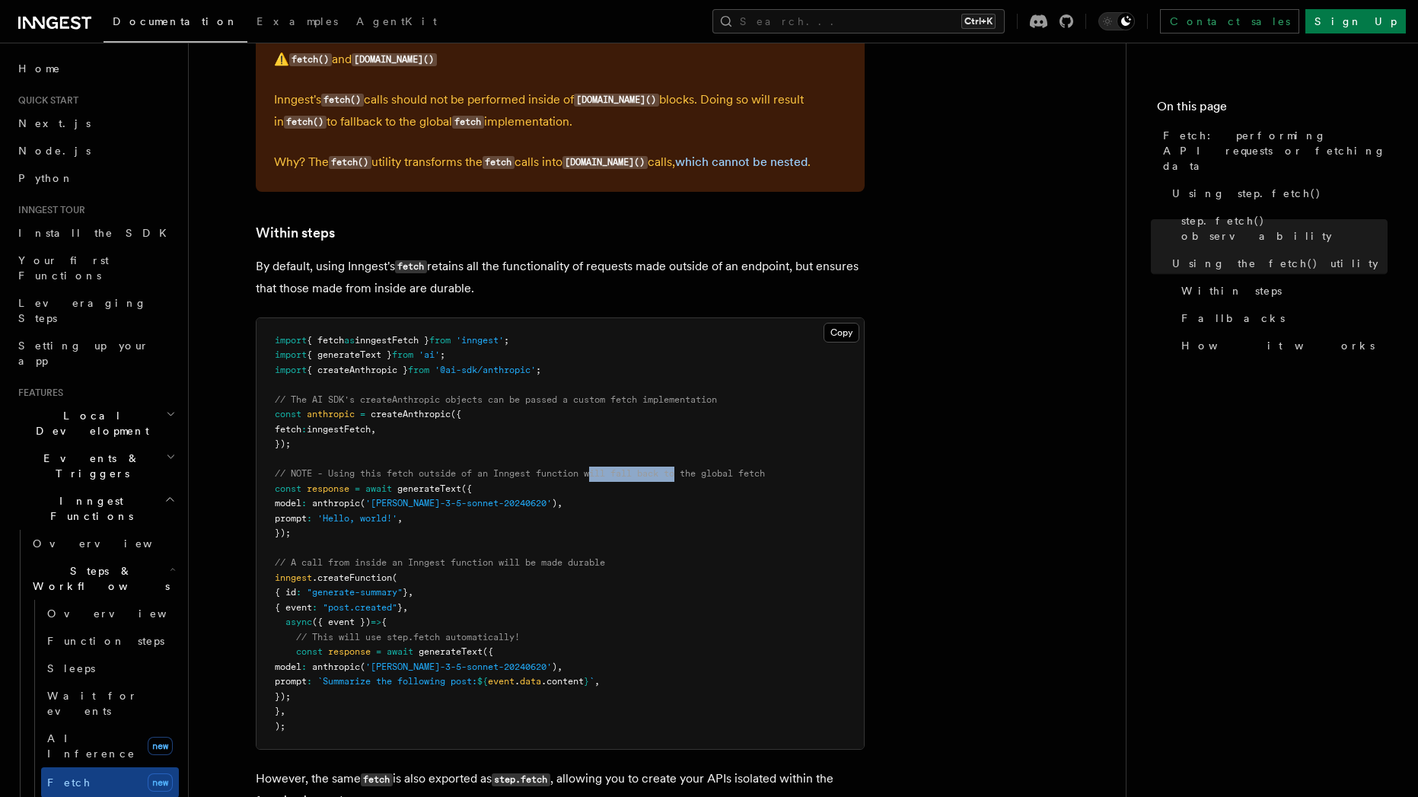
click at [683, 465] on pre "import { fetch as inngestFetch } from 'inngest' ; import { generateText } from …" at bounding box center [560, 534] width 607 height 432
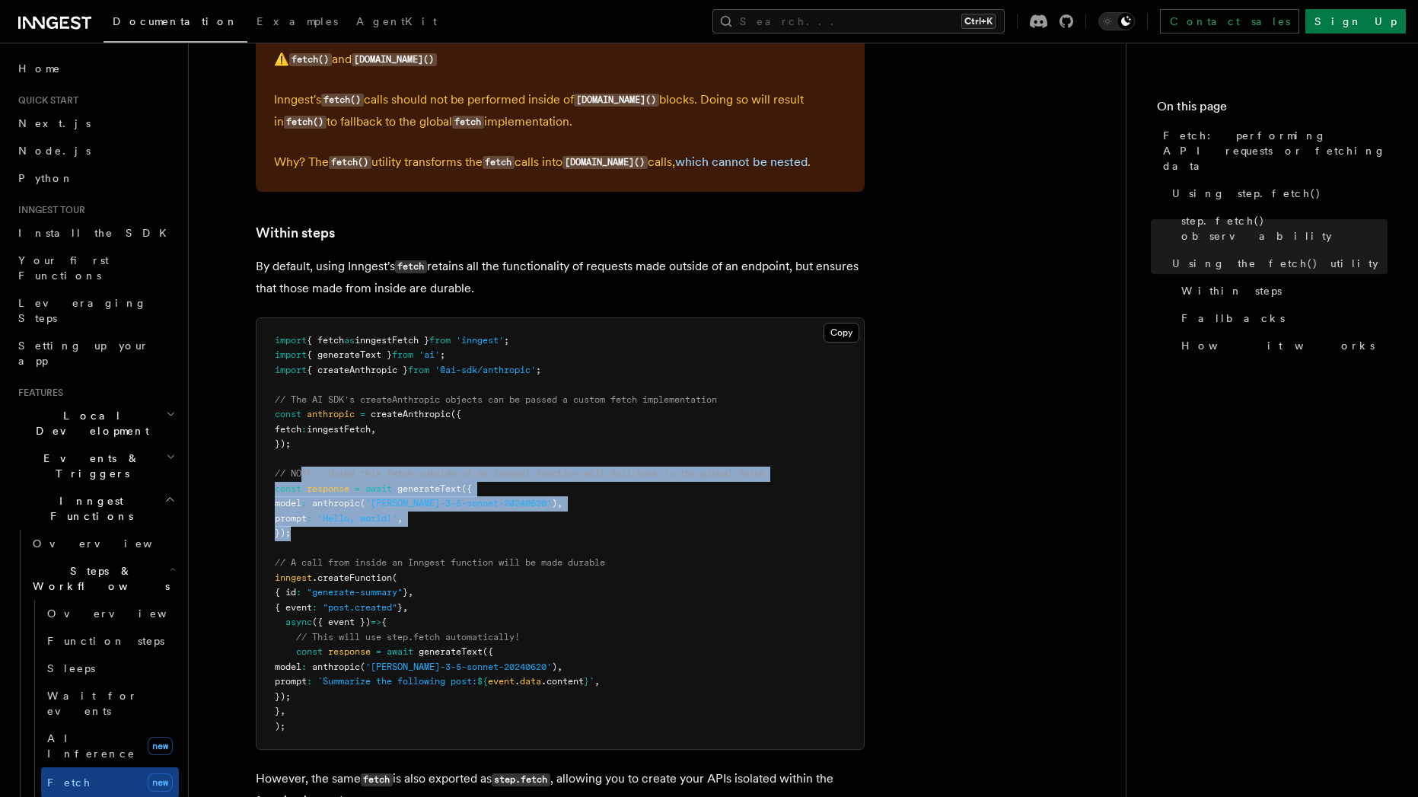
drag, startPoint x: 336, startPoint y: 522, endPoint x: 305, endPoint y: 457, distance: 72.5
click at [305, 457] on pre "import { fetch as inngestFetch } from 'inngest' ; import { generateText } from …" at bounding box center [560, 534] width 607 height 432
drag, startPoint x: 275, startPoint y: 455, endPoint x: 364, endPoint y: 530, distance: 116.2
click at [364, 530] on pre "import { fetch as inngestFetch } from 'inngest' ; import { generateText } from …" at bounding box center [560, 534] width 607 height 432
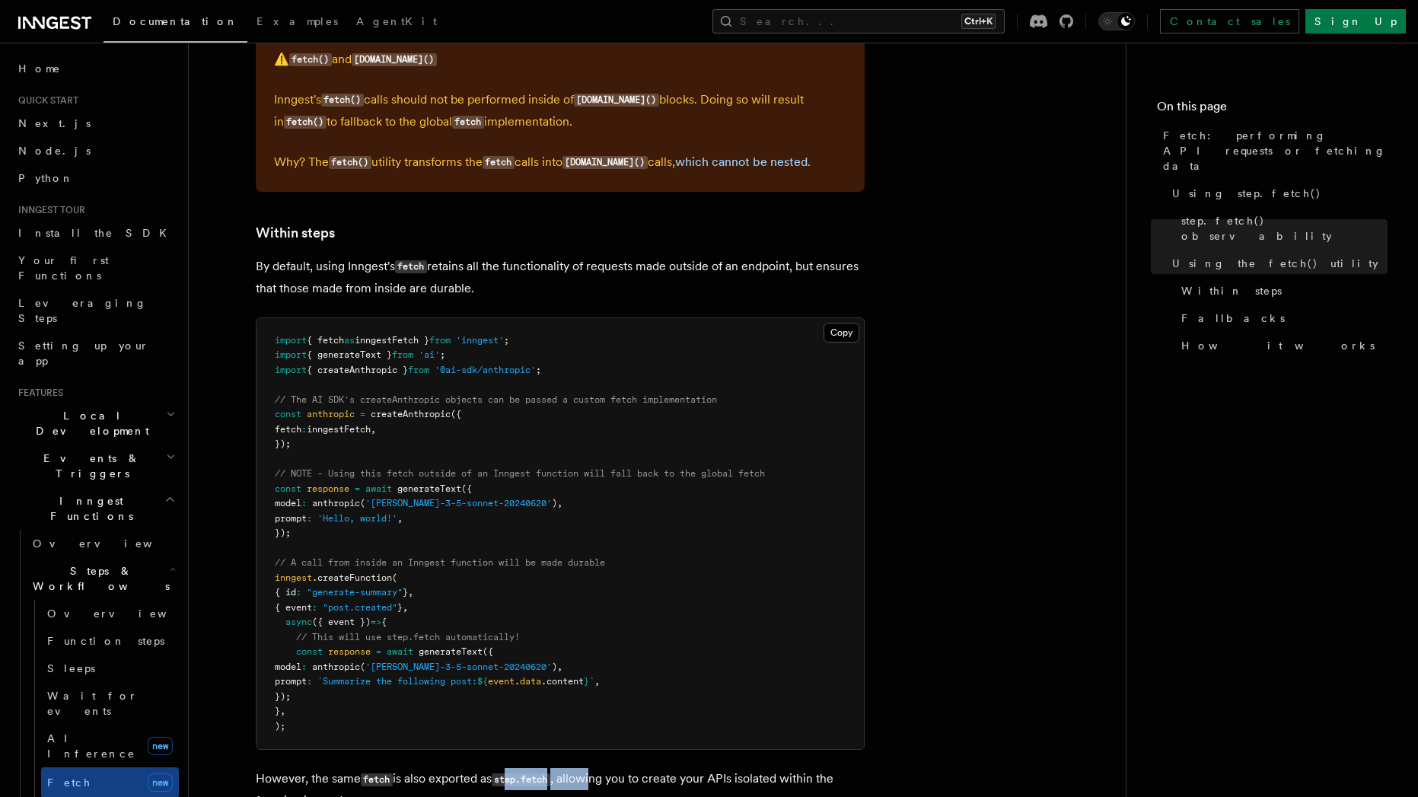
drag, startPoint x: 601, startPoint y: 766, endPoint x: 516, endPoint y: 762, distance: 84.6
click at [516, 768] on p "However, the same fetch is also exported as step.fetch , allowing you to create…" at bounding box center [560, 789] width 609 height 43
click at [762, 770] on p "However, the same fetch is also exported as step.fetch , allowing you to create…" at bounding box center [560, 789] width 609 height 43
drag, startPoint x: 763, startPoint y: 757, endPoint x: 589, endPoint y: 763, distance: 173.6
click at [589, 768] on p "However, the same fetch is also exported as step.fetch , allowing you to create…" at bounding box center [560, 789] width 609 height 43
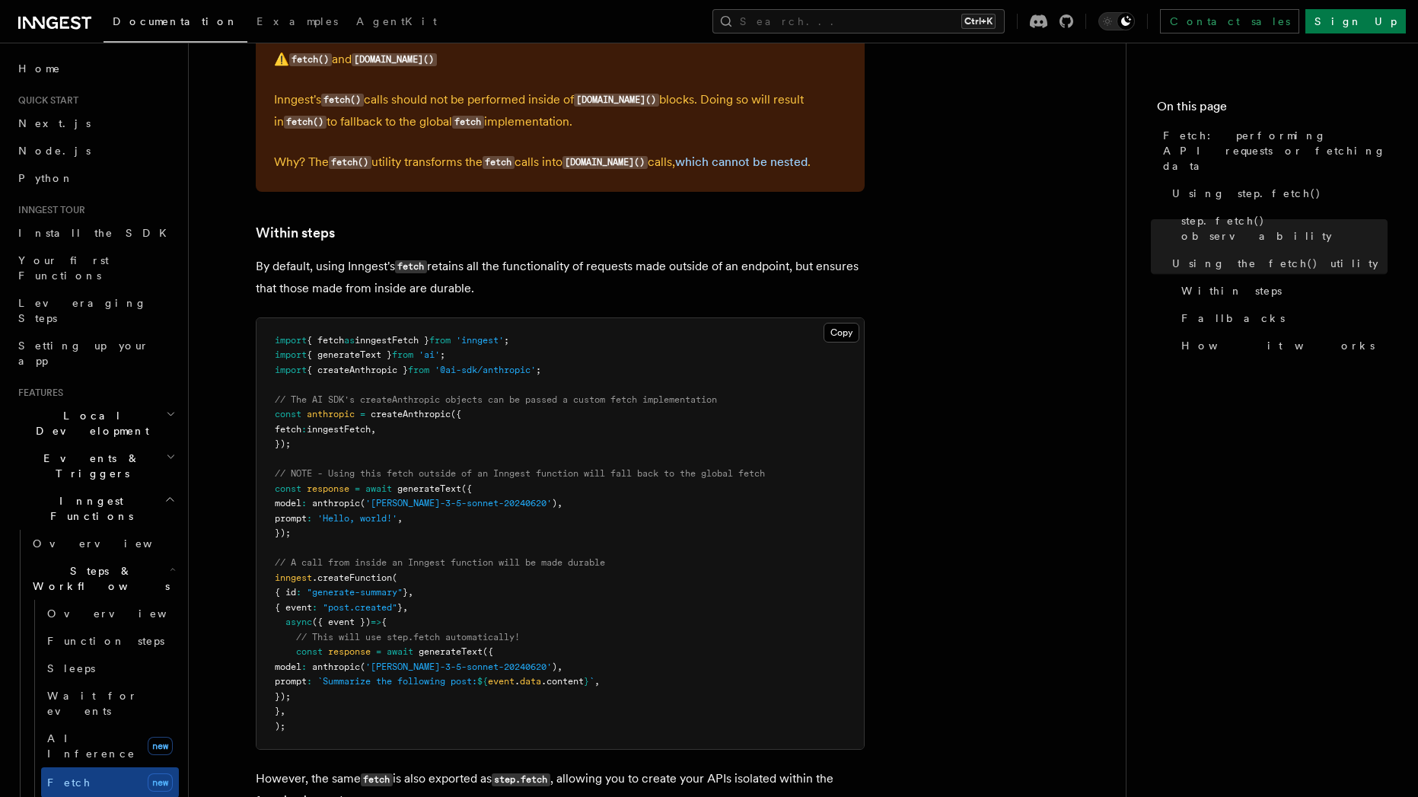
click at [808, 768] on p "However, the same fetch is also exported as step.fetch , allowing you to create…" at bounding box center [560, 789] width 609 height 43
drag, startPoint x: 813, startPoint y: 762, endPoint x: 470, endPoint y: 774, distance: 342.8
click at [590, 768] on p "However, the same fetch is also exported as step.fetch , allowing you to create…" at bounding box center [560, 789] width 609 height 43
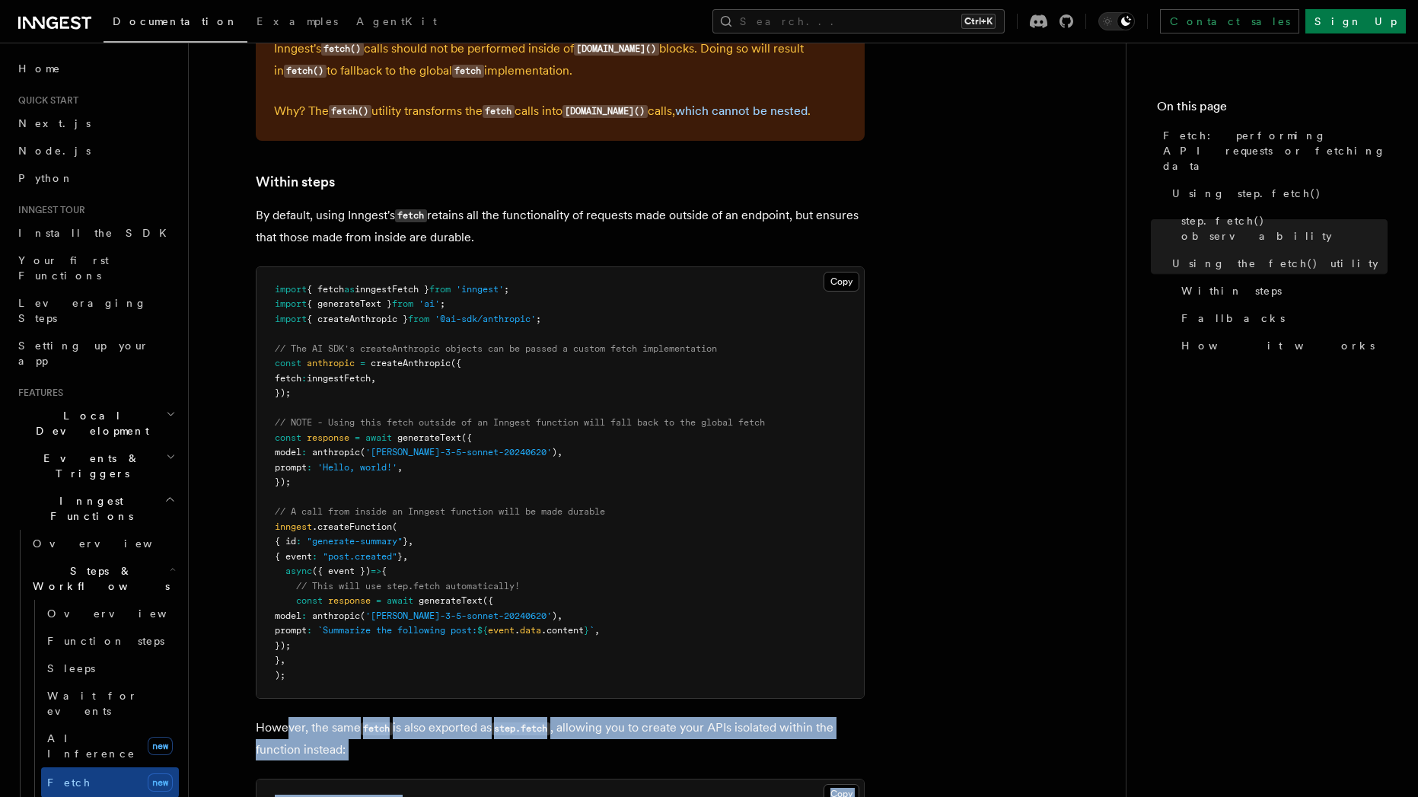
scroll to position [2353, 0]
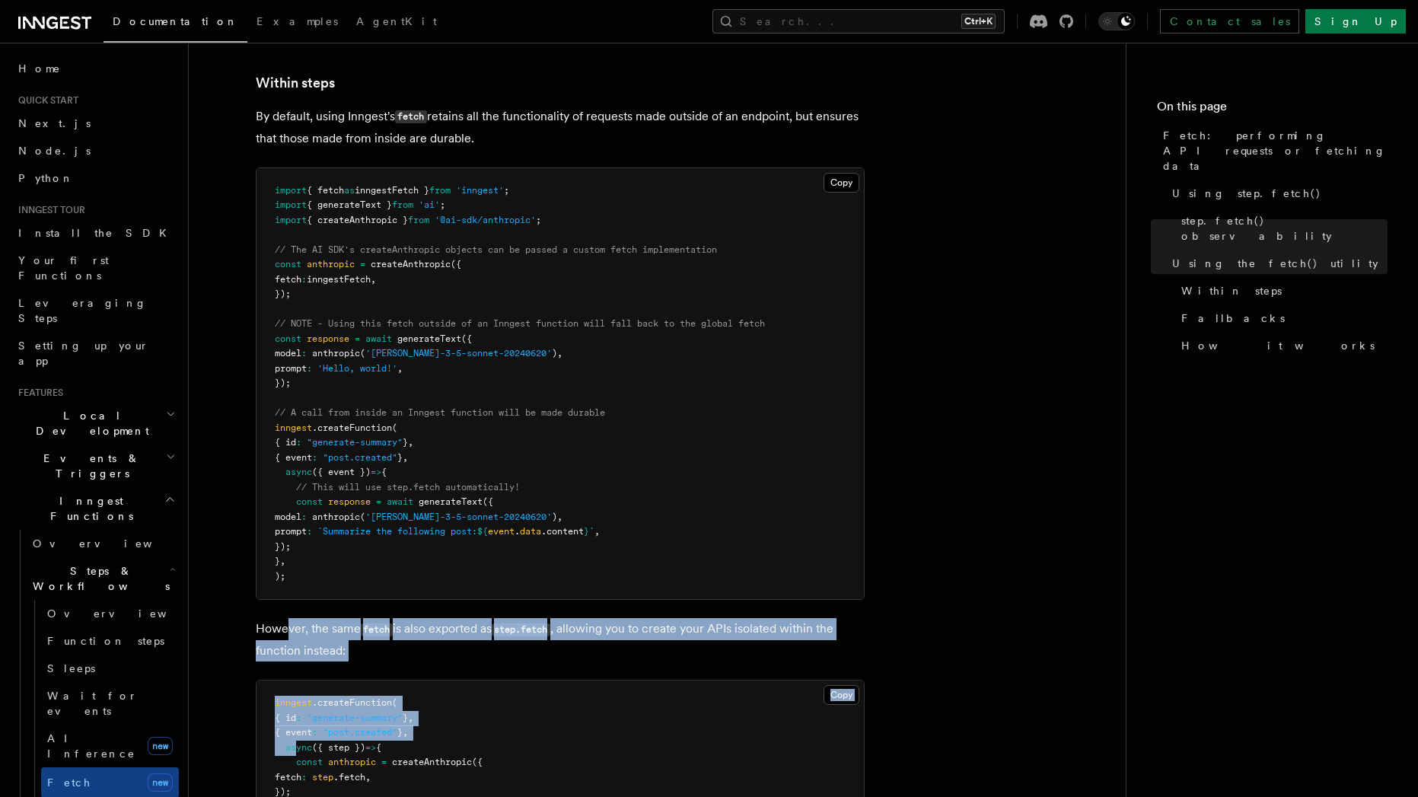
drag, startPoint x: 285, startPoint y: 771, endPoint x: 295, endPoint y: 795, distance: 25.3
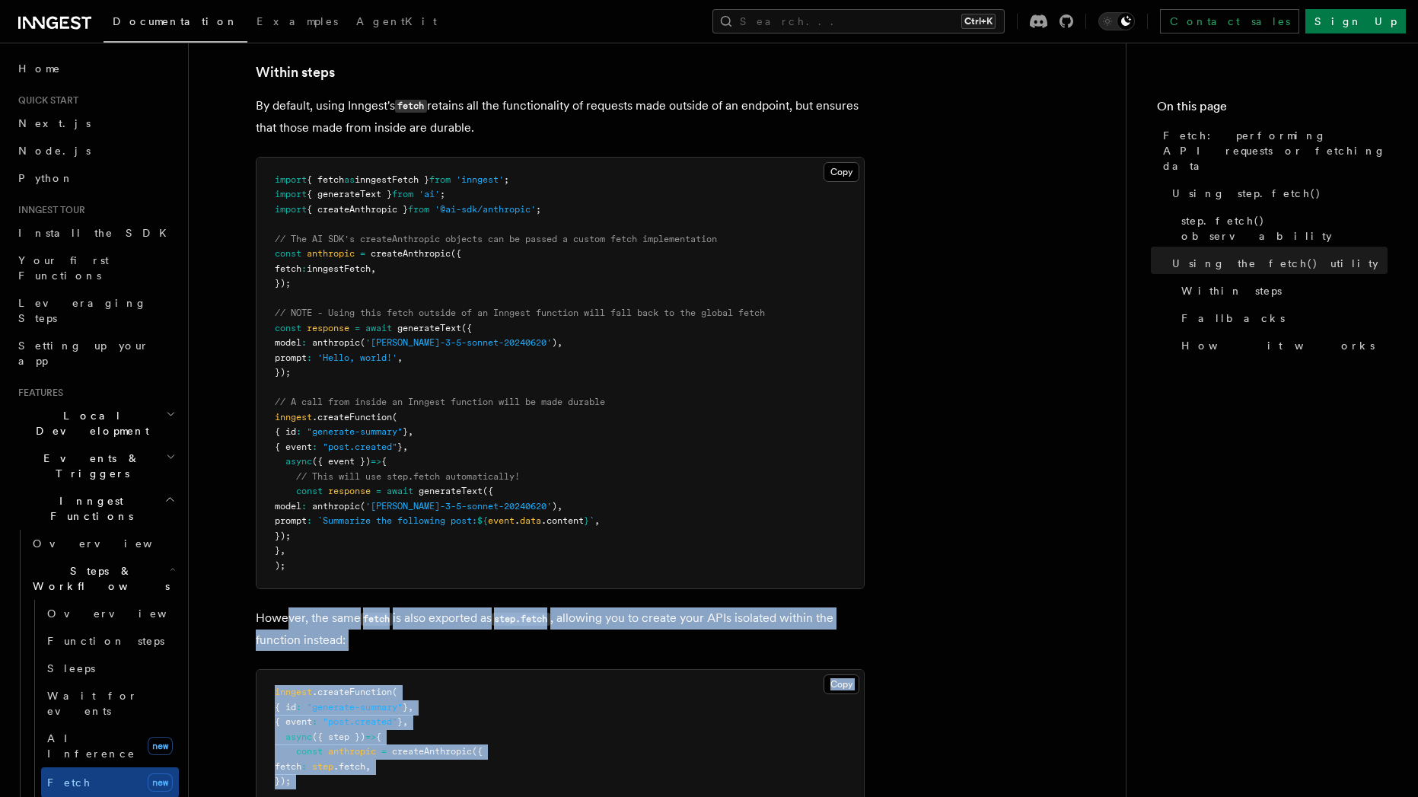
click at [292, 607] on p "However, the same fetch is also exported as step.fetch , allowing you to create…" at bounding box center [560, 628] width 609 height 43
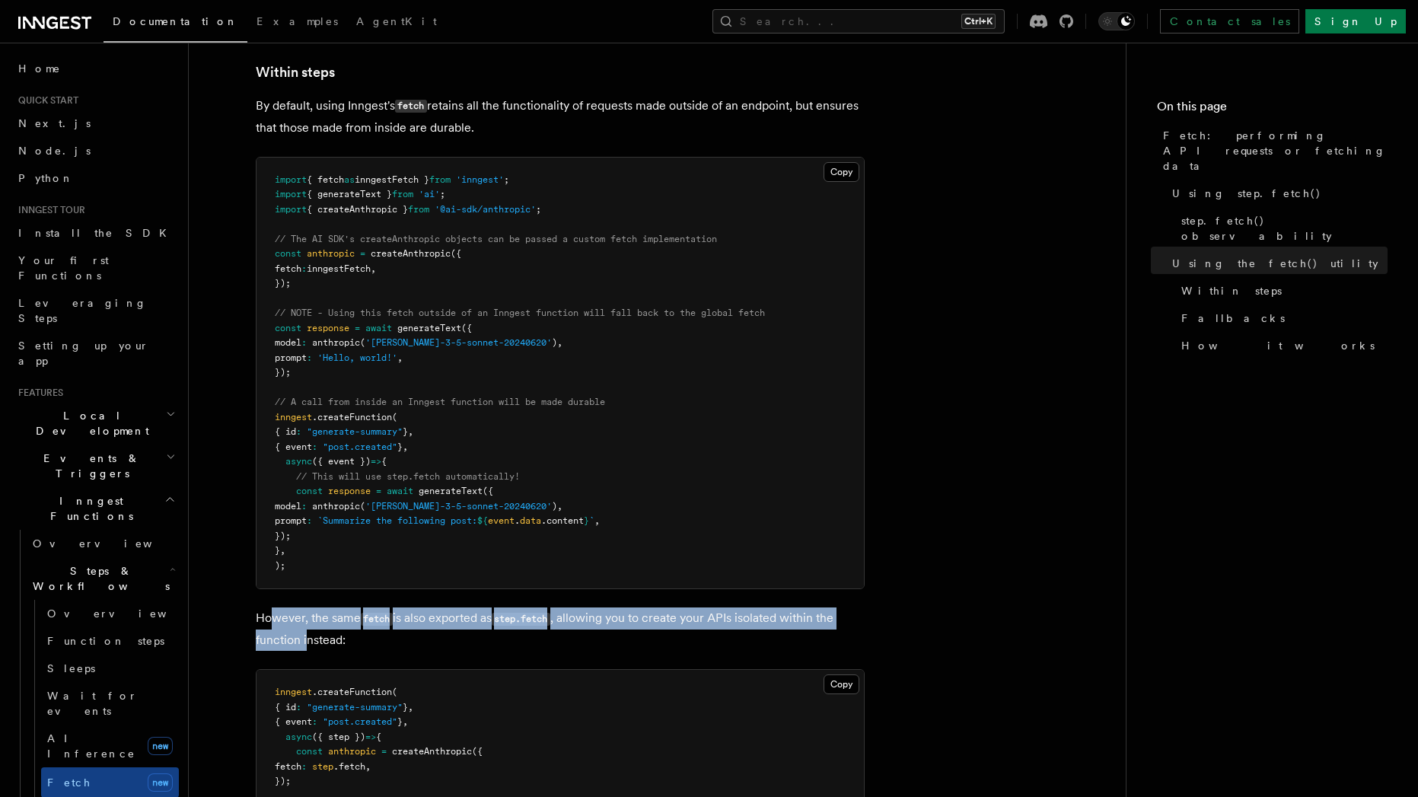
drag, startPoint x: 273, startPoint y: 601, endPoint x: 306, endPoint y: 624, distance: 40.4
click at [306, 624] on p "However, the same fetch is also exported as step.fetch , allowing you to create…" at bounding box center [560, 628] width 609 height 43
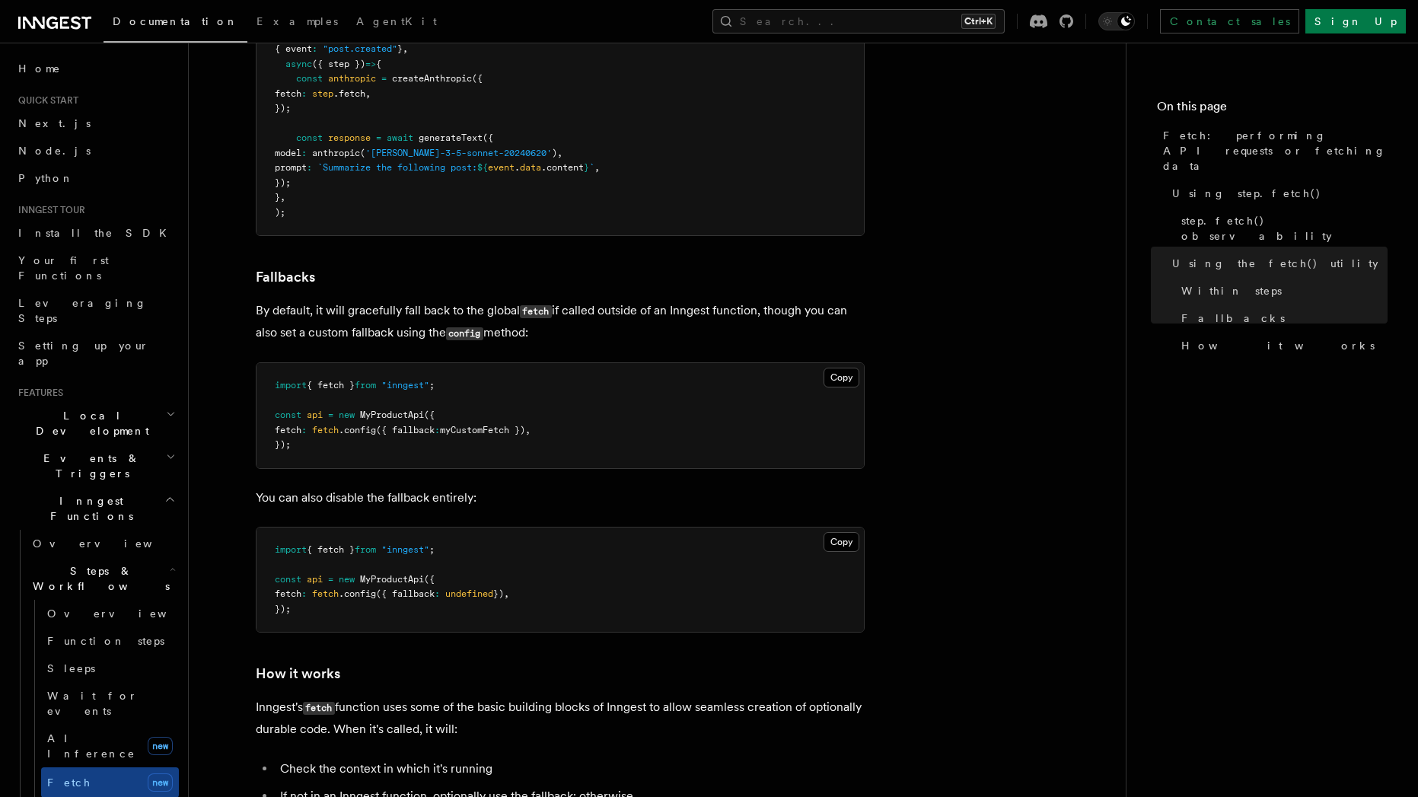
scroll to position [3038, 0]
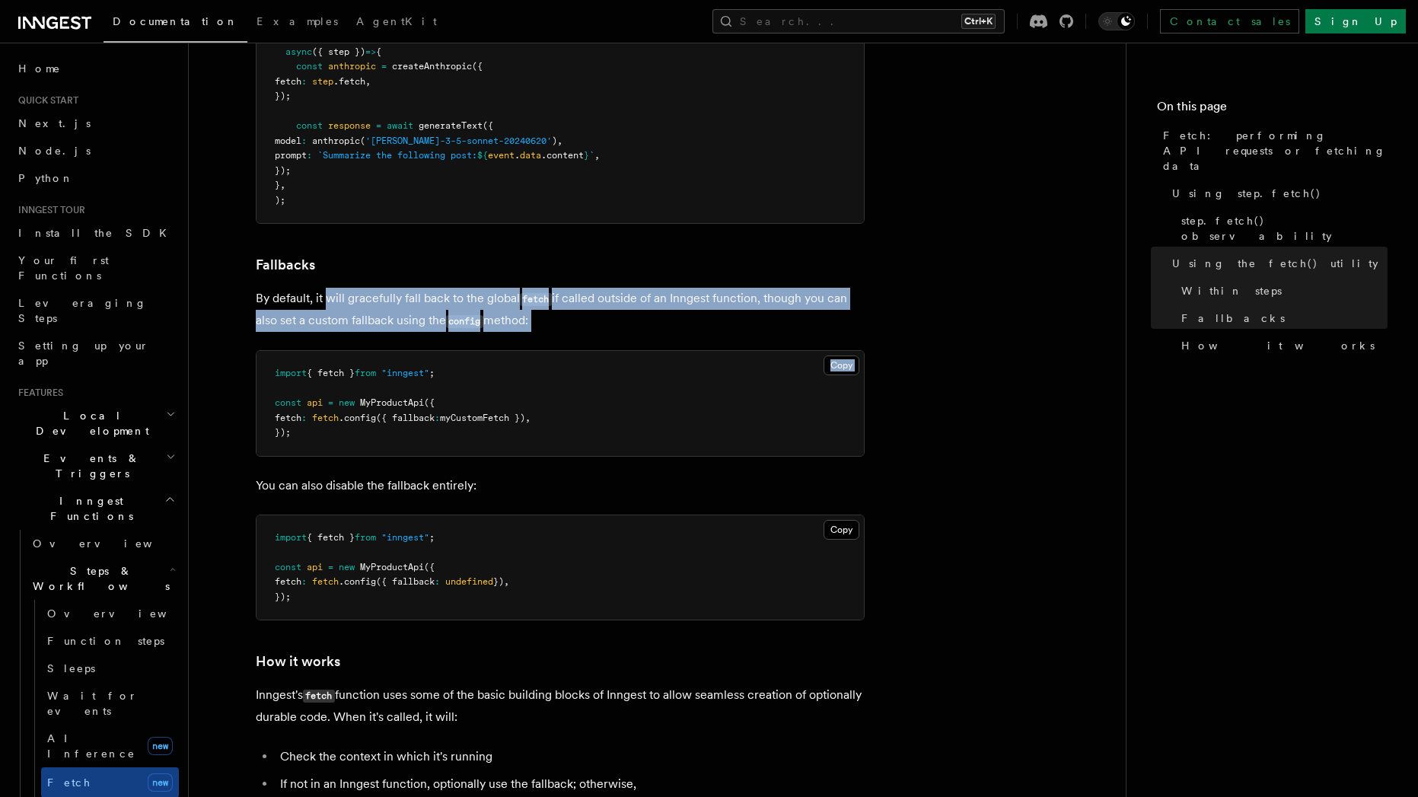
drag, startPoint x: 355, startPoint y: 283, endPoint x: 619, endPoint y: 317, distance: 266.3
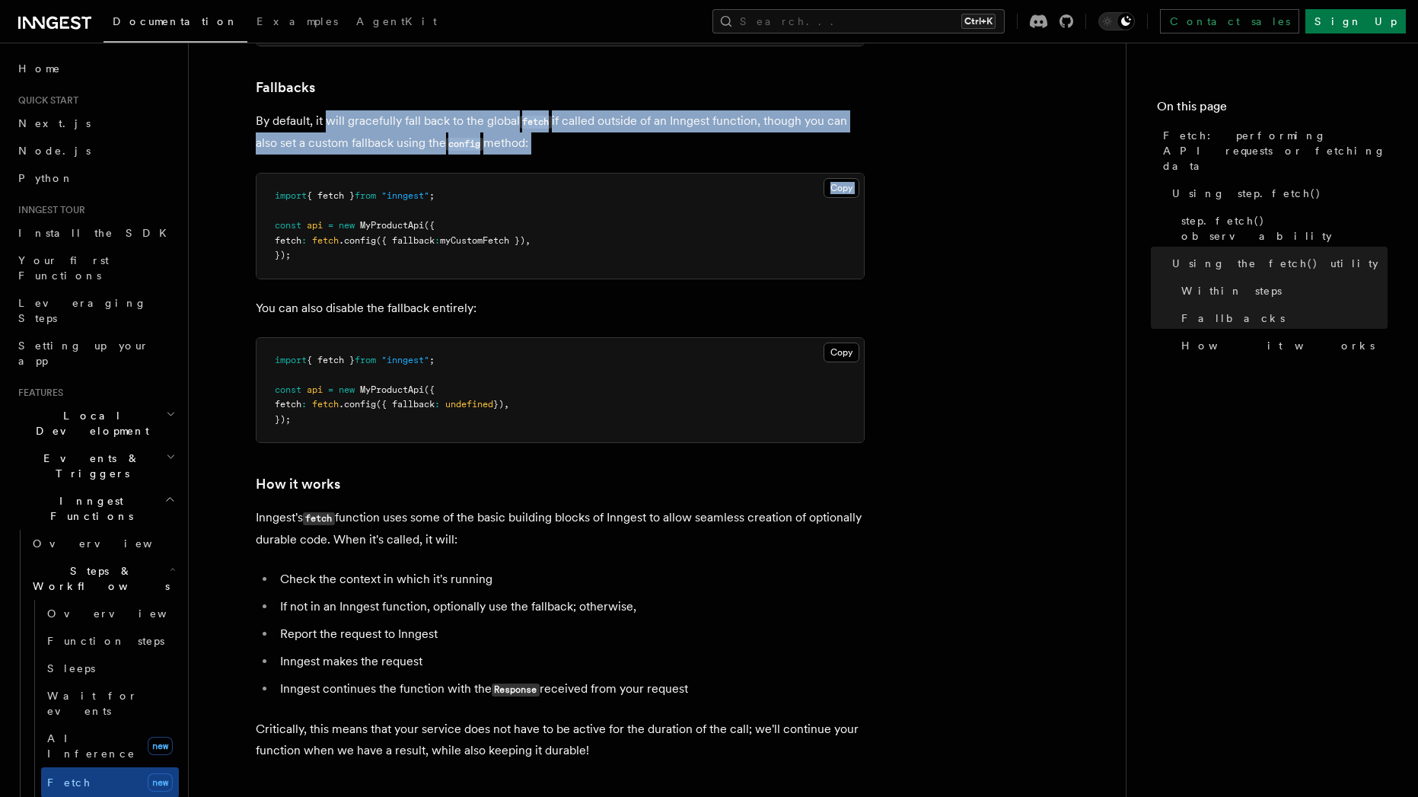
scroll to position [3449, 0]
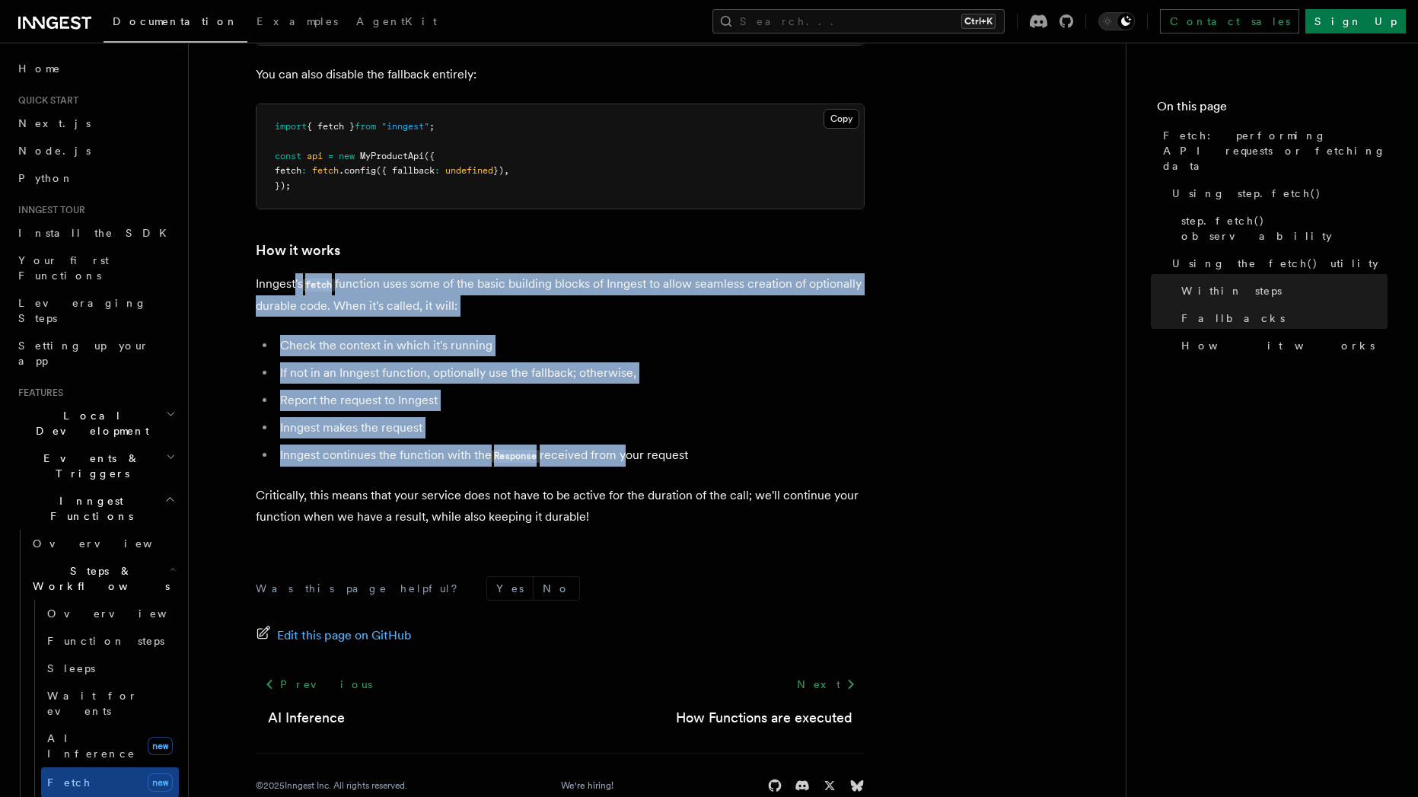
drag, startPoint x: 294, startPoint y: 266, endPoint x: 623, endPoint y: 442, distance: 373.6
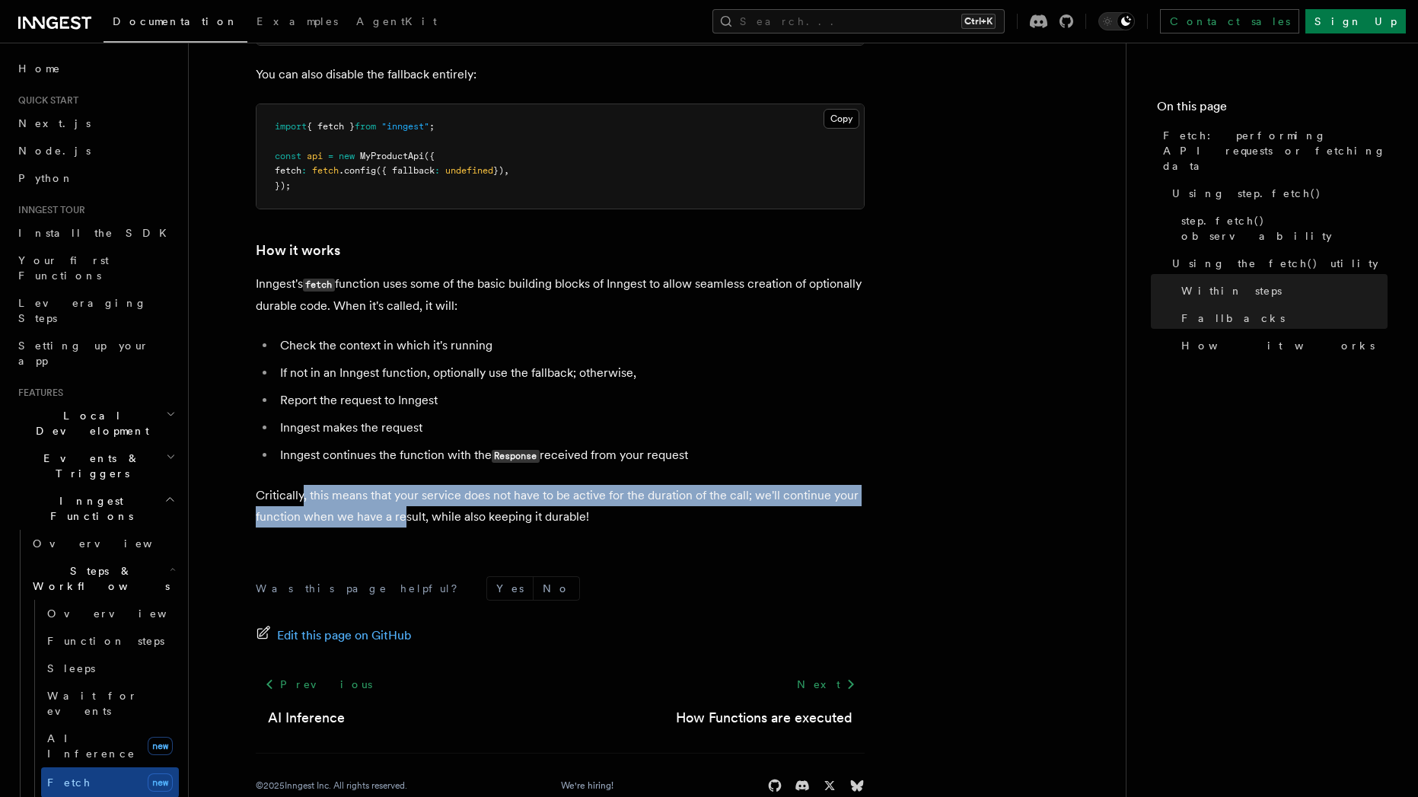
drag, startPoint x: 301, startPoint y: 489, endPoint x: 401, endPoint y: 496, distance: 100.7
click at [402, 496] on p "Critically, this means that your service does not have to be active for the dur…" at bounding box center [560, 506] width 609 height 43
click at [407, 485] on p "Critically, this means that your service does not have to be active for the dur…" at bounding box center [560, 506] width 609 height 43
drag, startPoint x: 411, startPoint y: 474, endPoint x: 546, endPoint y: 489, distance: 135.7
click at [544, 496] on p "Critically, this means that your service does not have to be active for the dur…" at bounding box center [560, 506] width 609 height 43
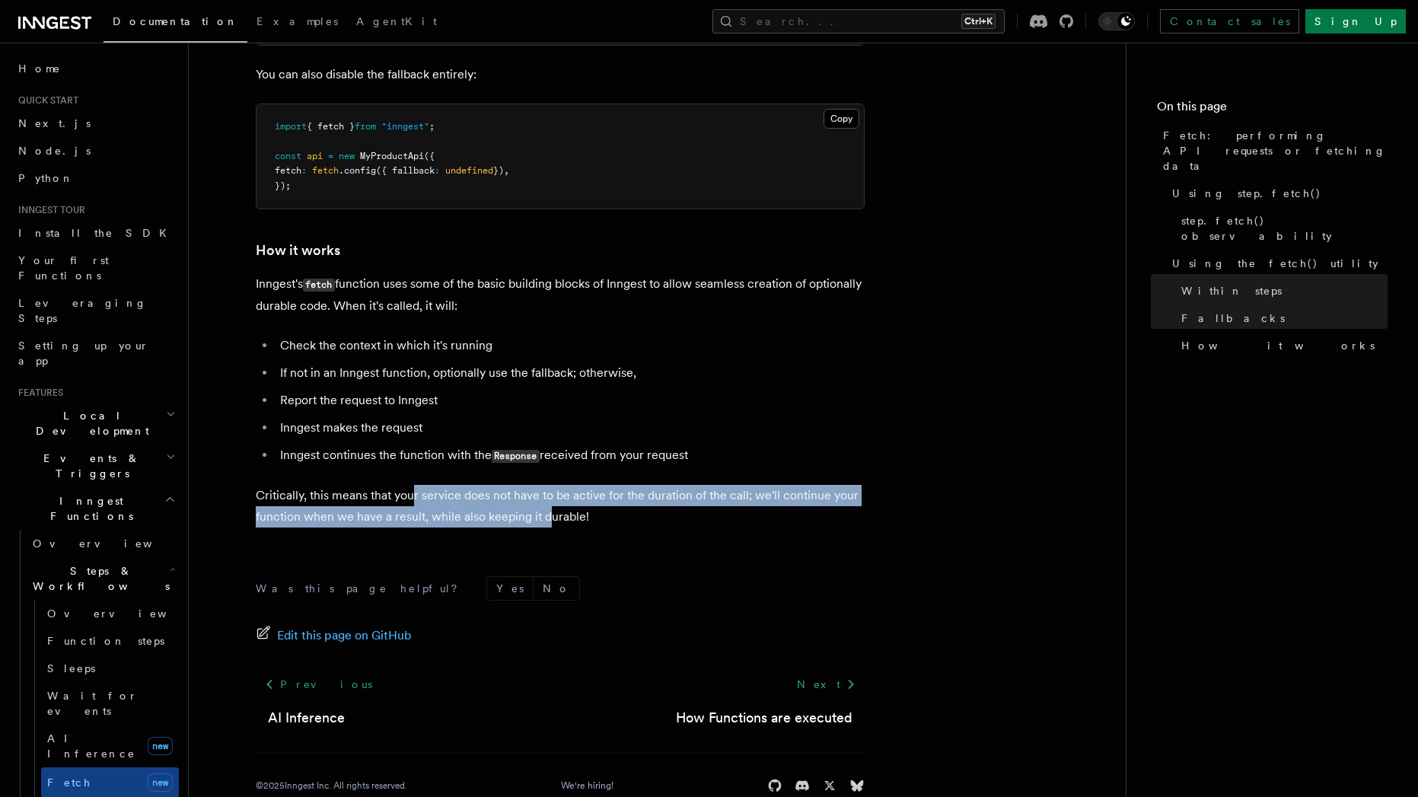
click at [547, 487] on p "Critically, this means that your service does not have to be active for the dur…" at bounding box center [560, 506] width 609 height 43
click at [547, 485] on p "Critically, this means that your service does not have to be active for the dur…" at bounding box center [560, 506] width 609 height 43
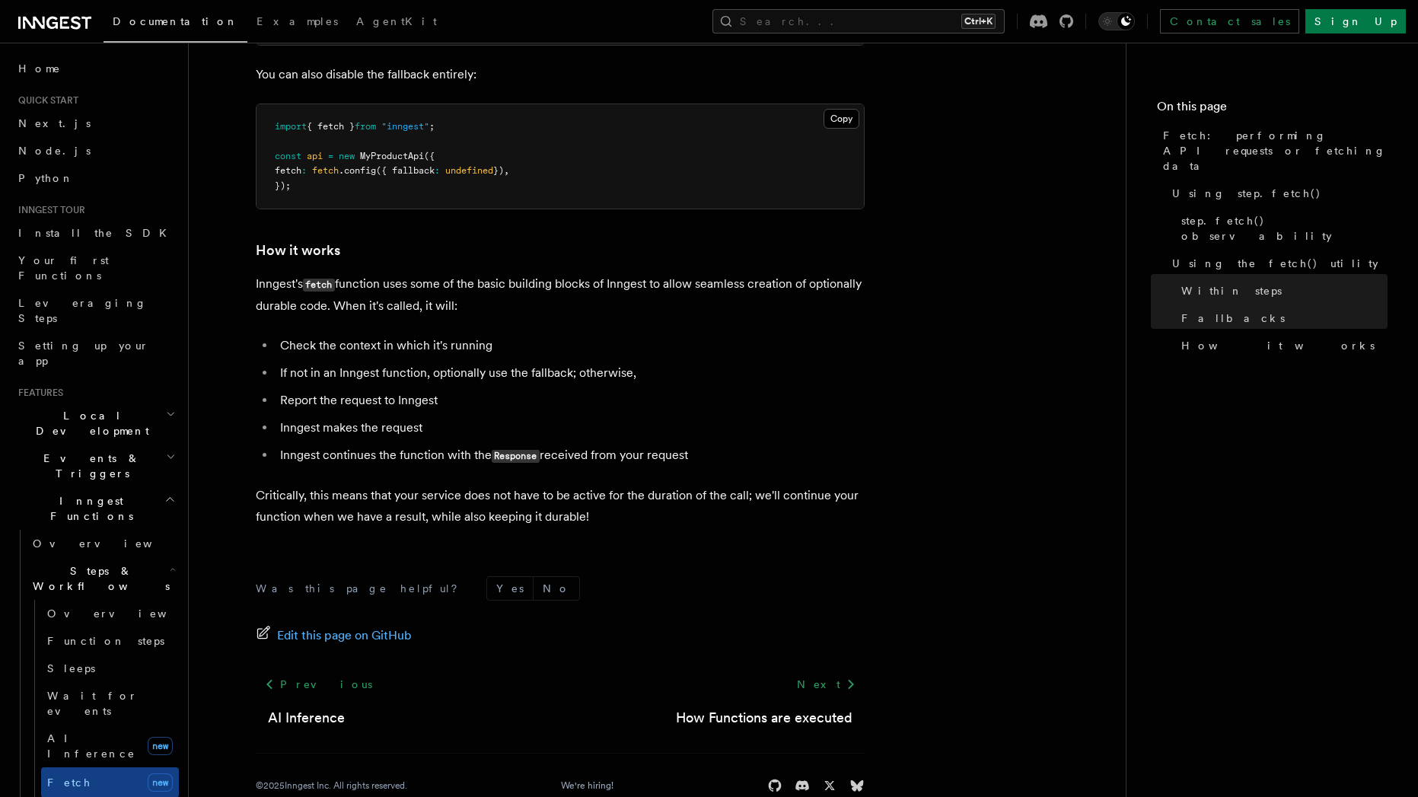
drag, startPoint x: 507, startPoint y: 471, endPoint x: 603, endPoint y: 504, distance: 101.4
click at [597, 507] on p "Critically, this means that your service does not have to be active for the dur…" at bounding box center [560, 506] width 609 height 43
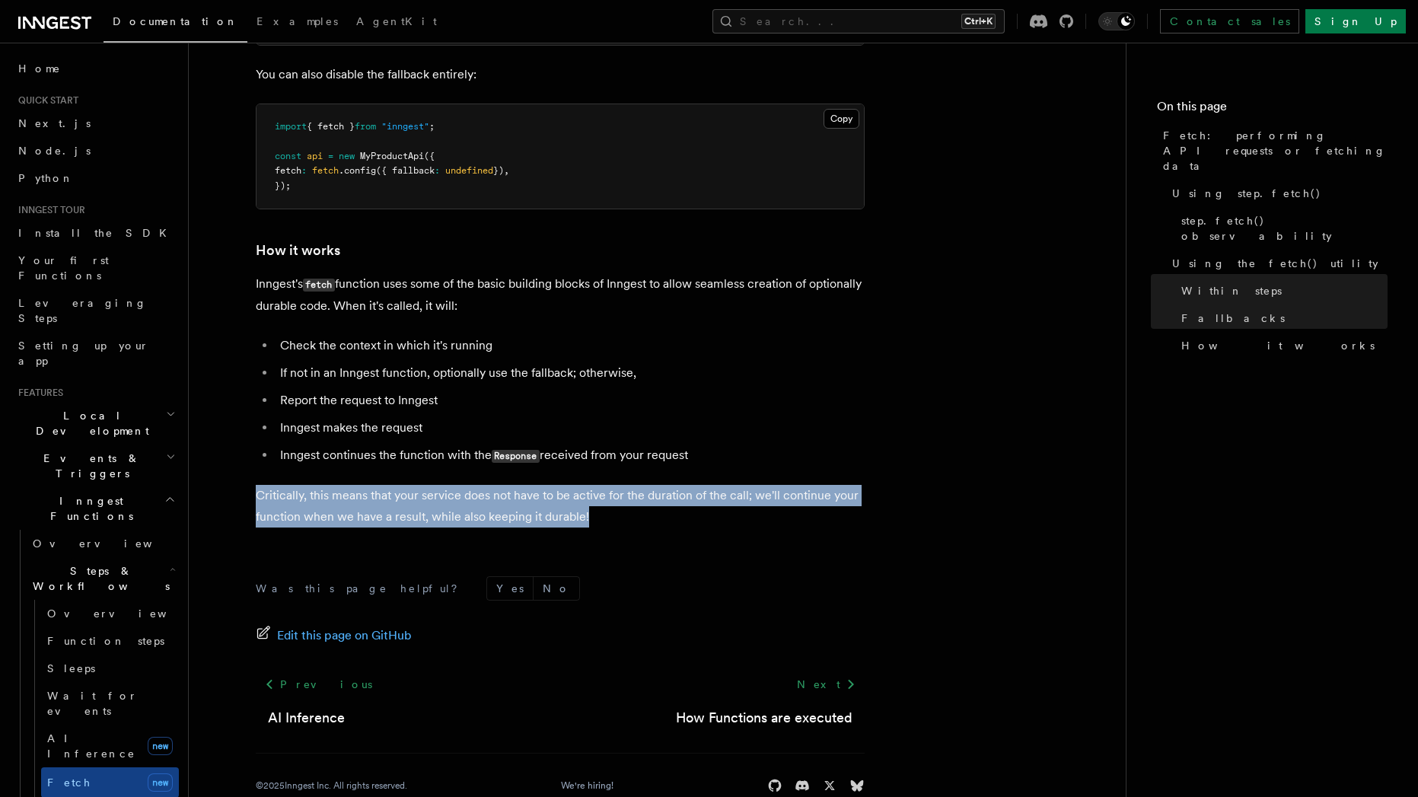
drag, startPoint x: 615, startPoint y: 496, endPoint x: 381, endPoint y: 466, distance: 236.3
click at [403, 485] on p "Critically, this means that your service does not have to be active for the dur…" at bounding box center [560, 506] width 609 height 43
drag, startPoint x: 332, startPoint y: 479, endPoint x: 462, endPoint y: 499, distance: 131.7
click at [462, 499] on p "Critically, this means that your service does not have to be active for the dur…" at bounding box center [560, 506] width 609 height 43
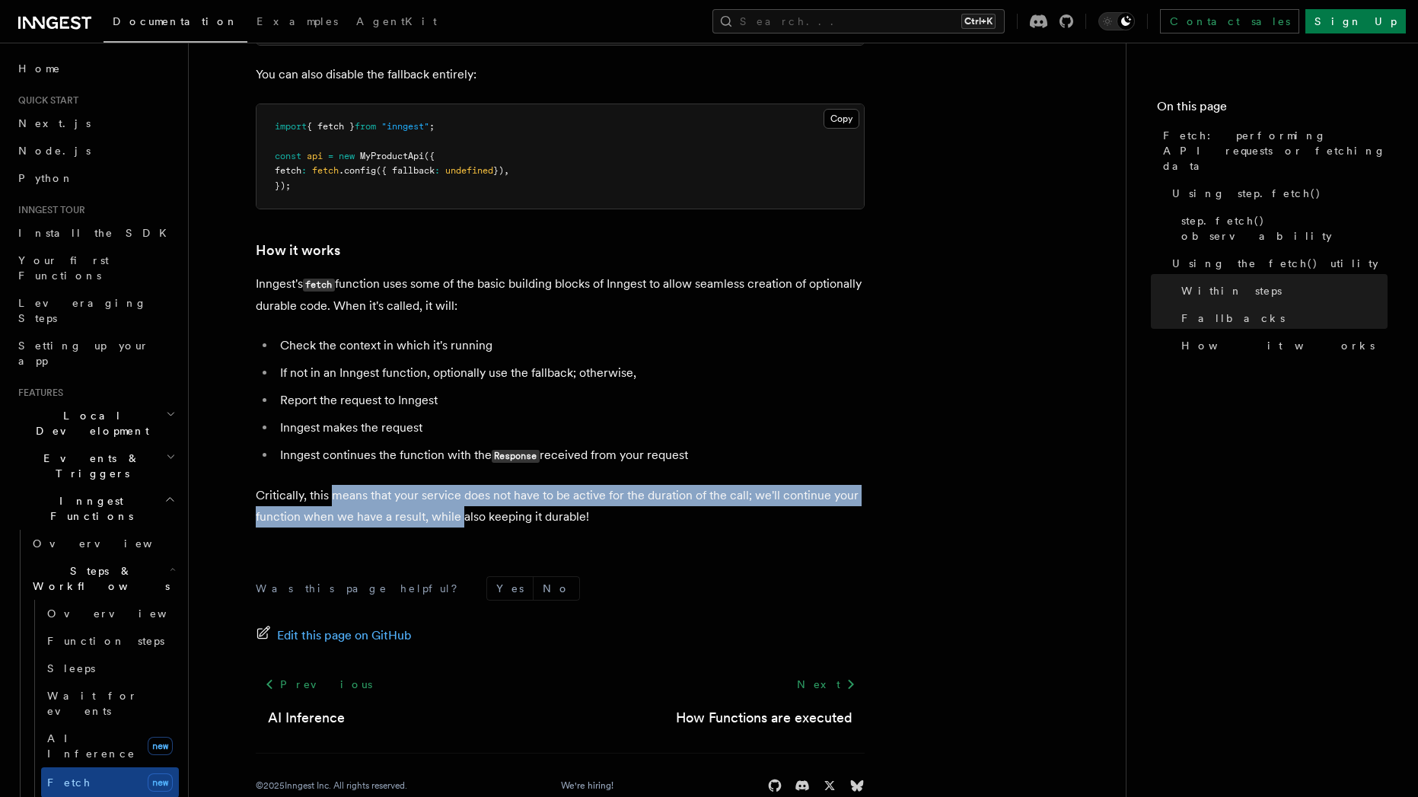
click at [463, 498] on p "Critically, this means that your service does not have to be active for the dur…" at bounding box center [560, 506] width 609 height 43
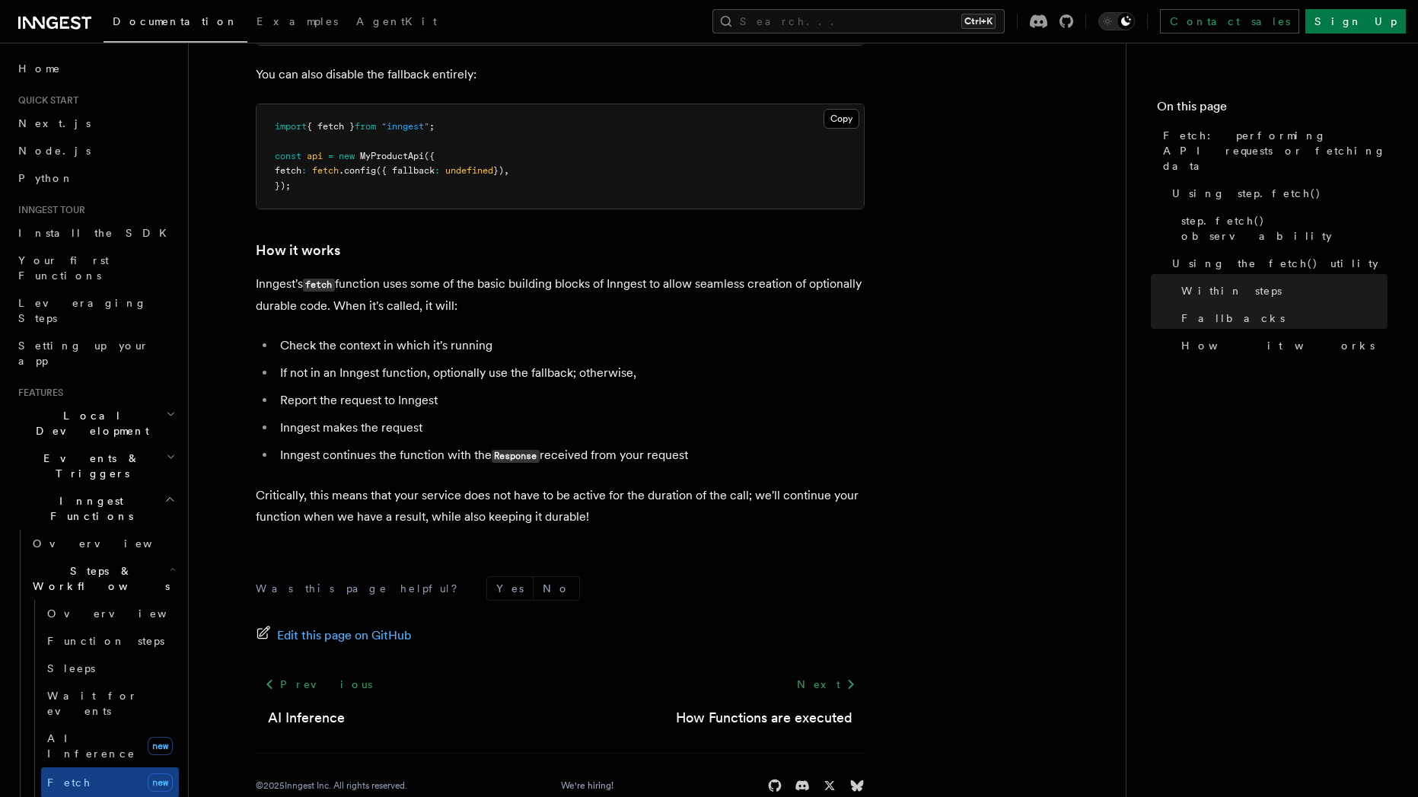
click at [480, 502] on p "Critically, this means that your service does not have to be active for the dur…" at bounding box center [560, 506] width 609 height 43
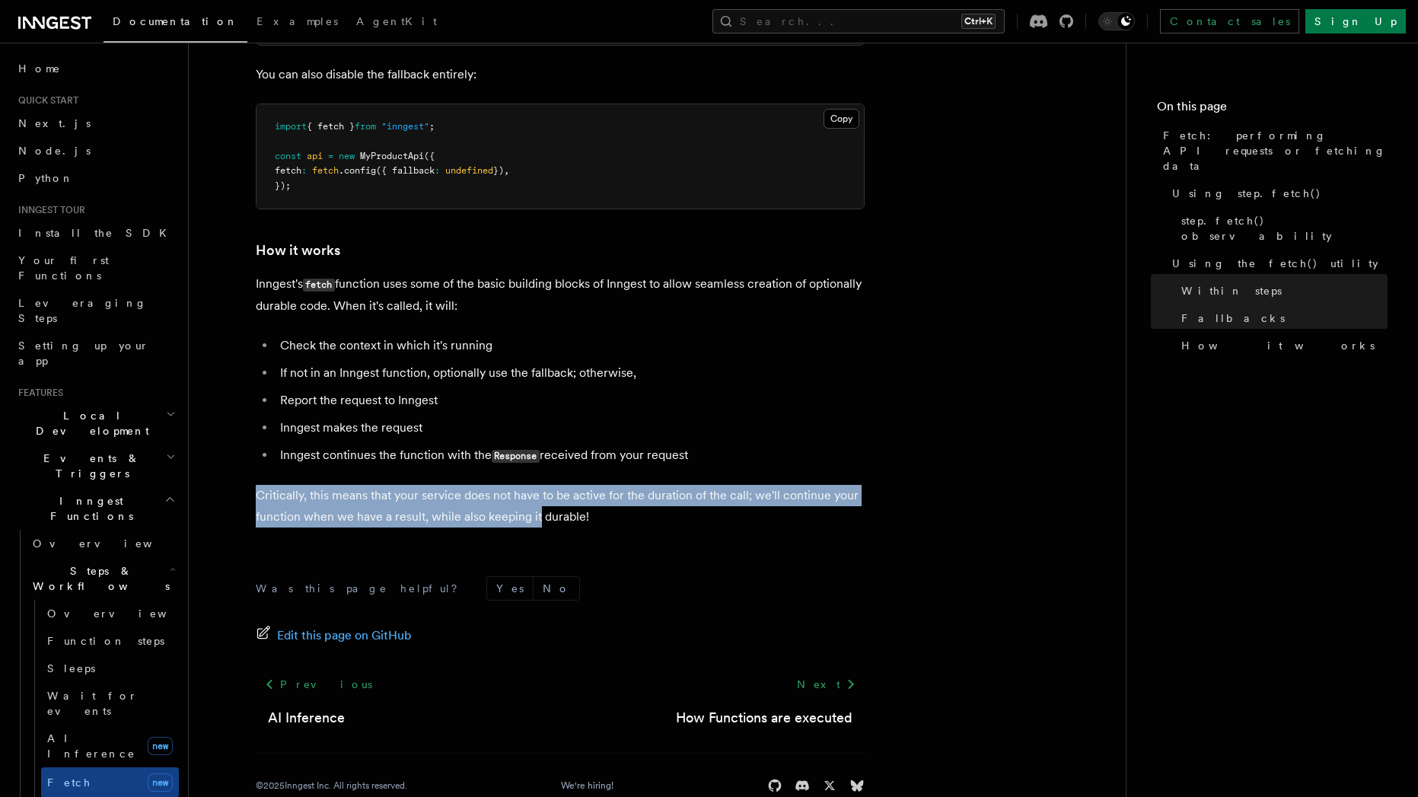
drag, startPoint x: 537, startPoint y: 503, endPoint x: 298, endPoint y: 488, distance: 239.5
click at [409, 490] on p "Critically, this means that your service does not have to be active for the dur…" at bounding box center [560, 506] width 609 height 43
drag, startPoint x: 555, startPoint y: 503, endPoint x: 607, endPoint y: 509, distance: 52.8
click at [607, 509] on p "Critically, this means that your service does not have to be active for the dur…" at bounding box center [560, 506] width 609 height 43
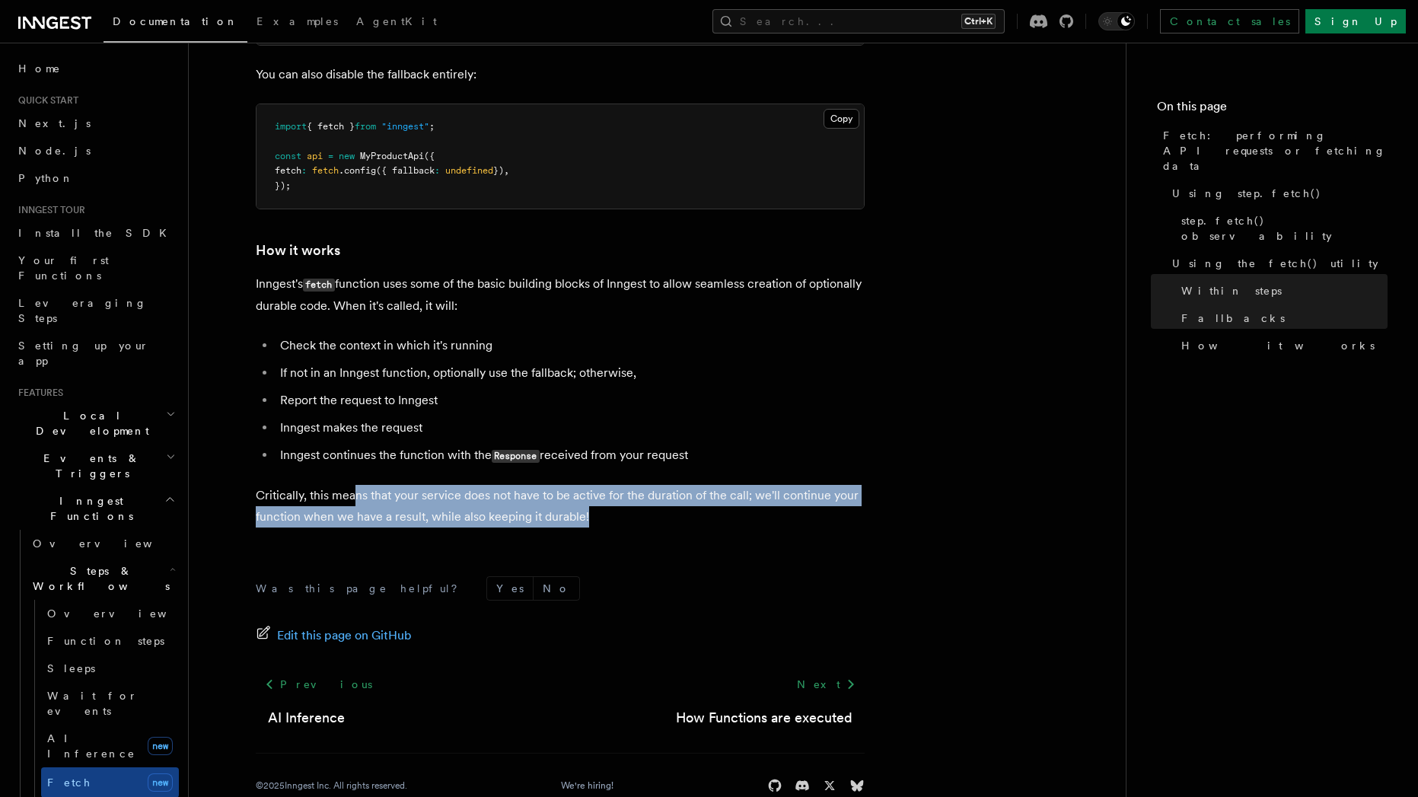
click at [607, 508] on p "Critically, this means that your service does not have to be active for the dur…" at bounding box center [560, 506] width 609 height 43
drag, startPoint x: 613, startPoint y: 503, endPoint x: 238, endPoint y: 478, distance: 376.1
drag, startPoint x: 258, startPoint y: 268, endPoint x: 544, endPoint y: 287, distance: 286.1
click at [544, 287] on p "Inngest's fetch function uses some of the basic building blocks of Inngest to a…" at bounding box center [560, 294] width 609 height 43
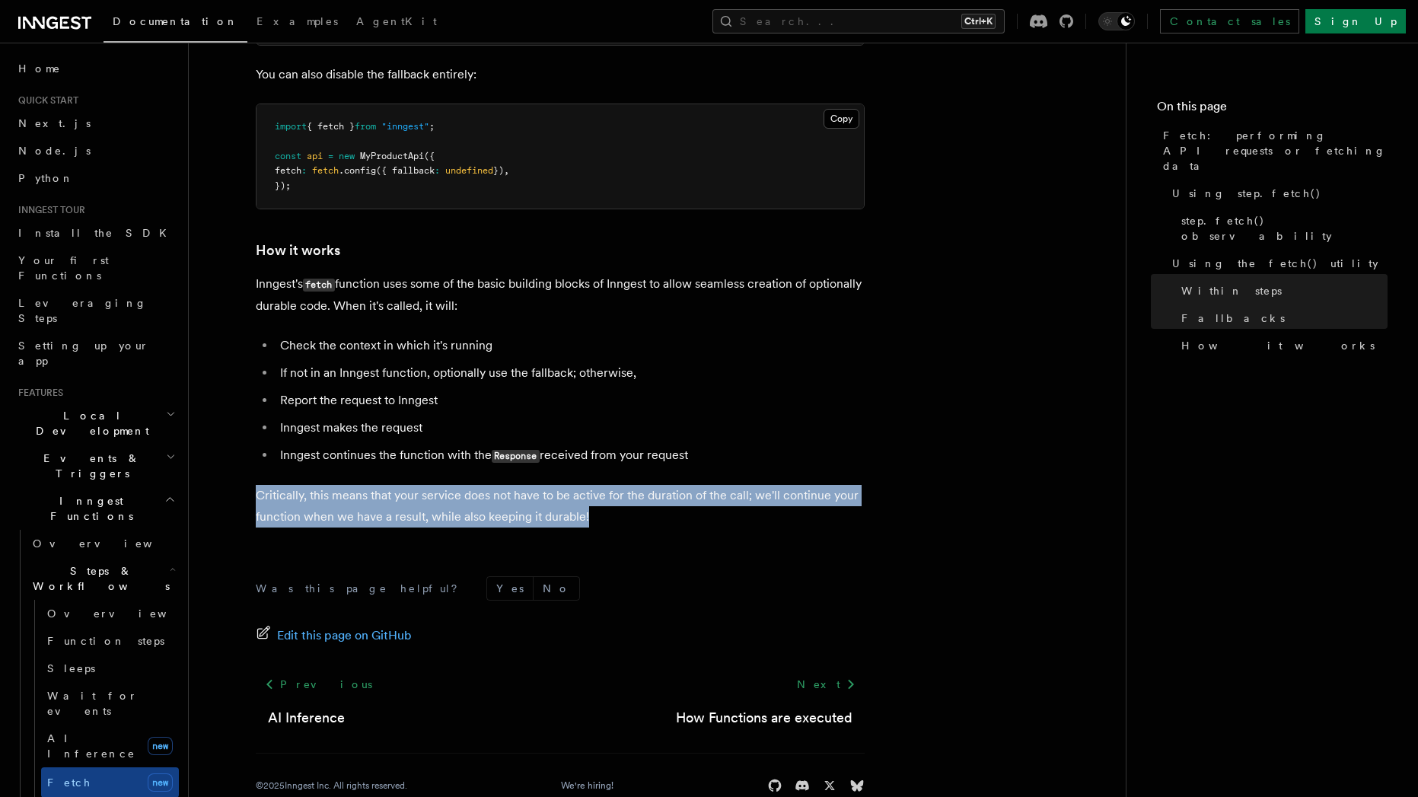
click at [537, 294] on p "Inngest's fetch function uses some of the basic building blocks of Inngest to a…" at bounding box center [560, 294] width 609 height 43
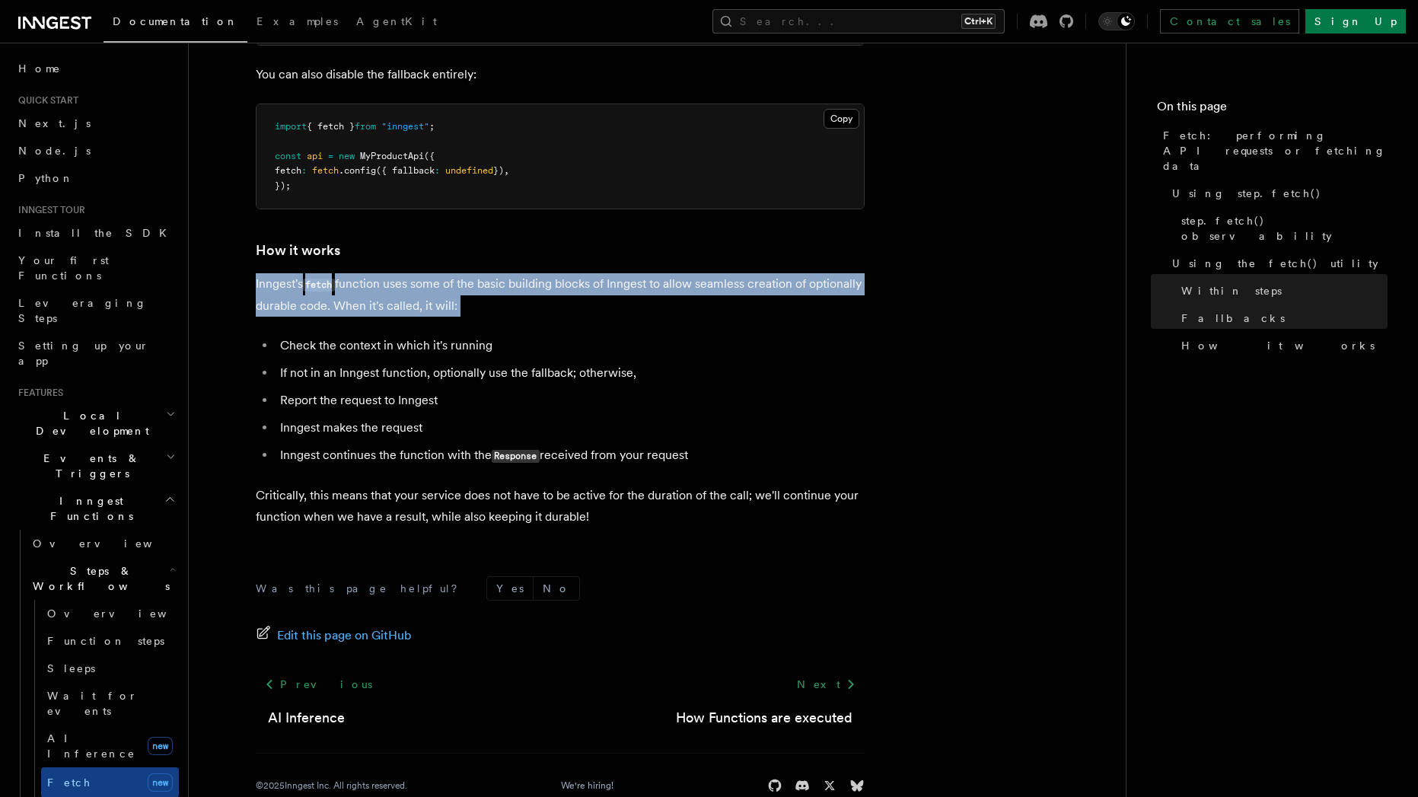
drag, startPoint x: 537, startPoint y: 293, endPoint x: 247, endPoint y: 266, distance: 292.1
click at [256, 273] on p "Inngest's fetch function uses some of the basic building blocks of Inngest to a…" at bounding box center [560, 294] width 609 height 43
drag, startPoint x: 253, startPoint y: 271, endPoint x: 556, endPoint y: 291, distance: 303.6
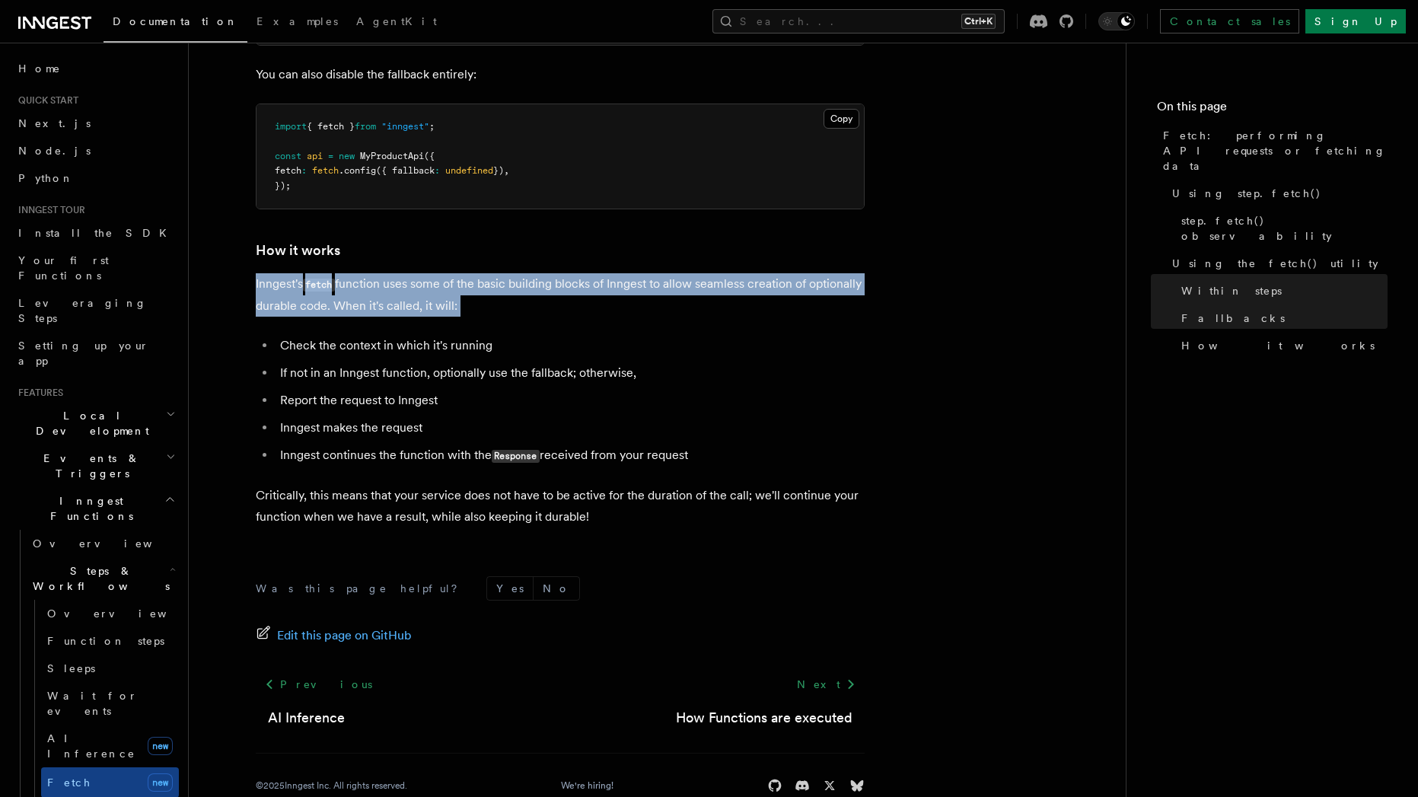
click at [556, 291] on p "Inngest's fetch function uses some of the basic building blocks of Inngest to a…" at bounding box center [560, 294] width 609 height 43
drag, startPoint x: 556, startPoint y: 291, endPoint x: 289, endPoint y: 265, distance: 268.5
click at [289, 273] on p "Inngest's fetch function uses some of the basic building blocks of Inngest to a…" at bounding box center [560, 294] width 609 height 43
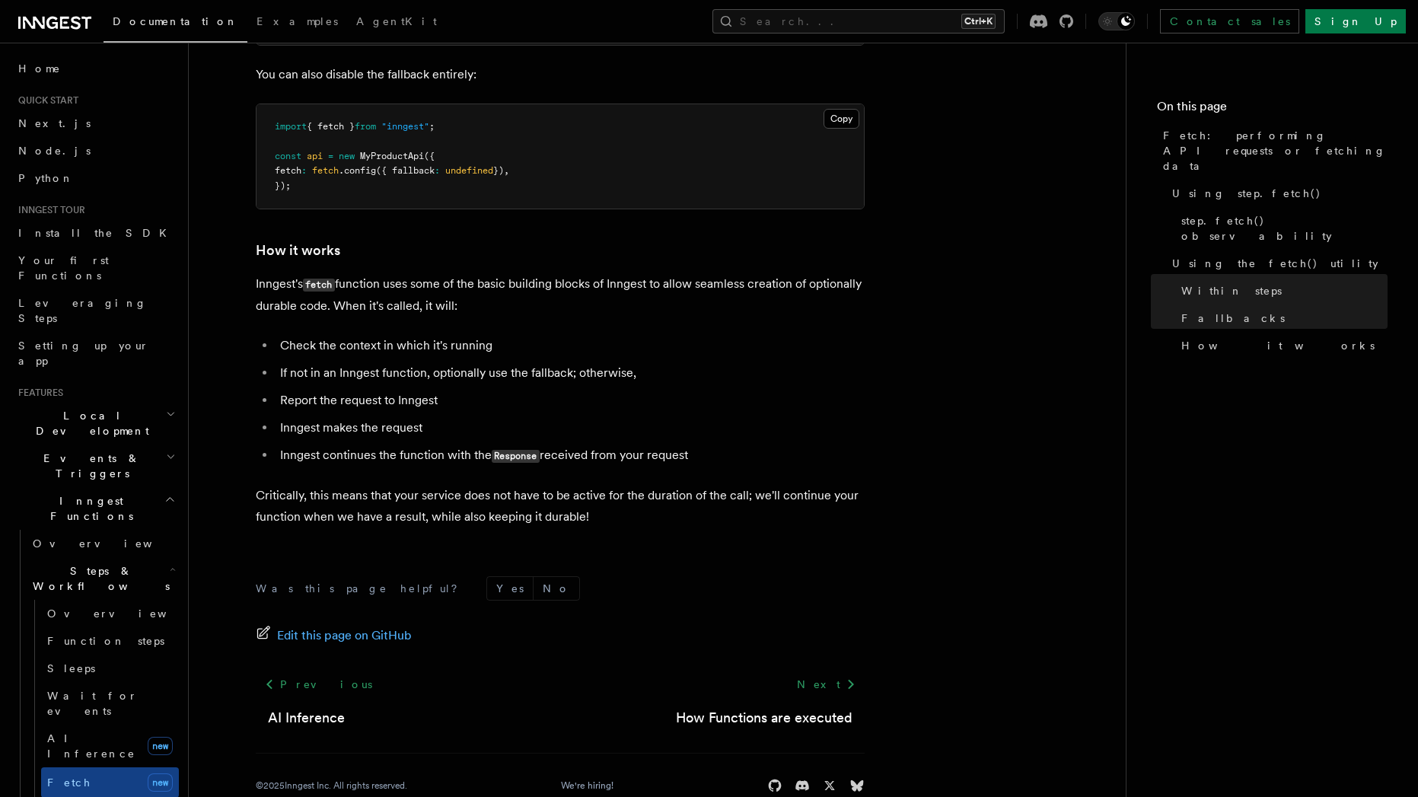
drag, startPoint x: 244, startPoint y: 267, endPoint x: 558, endPoint y: 299, distance: 315.3
